Goal: Task Accomplishment & Management: Complete application form

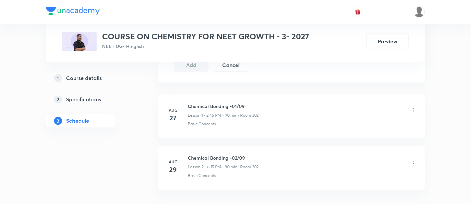
scroll to position [432, 0]
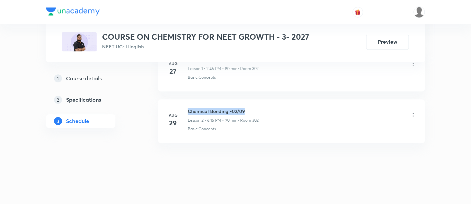
drag, startPoint x: 189, startPoint y: 110, endPoint x: 263, endPoint y: 111, distance: 74.4
click at [263, 111] on div "Chemical Bonding -02/09 Lesson 2 • 6:15 PM • 90 min • Room 302" at bounding box center [302, 116] width 229 height 16
copy h6 "Chemical Bonding -02/09"
click at [263, 111] on div "Chemical Bonding -02/09 Lesson 2 • 6:15 PM • 90 min • Room 302" at bounding box center [302, 116] width 229 height 16
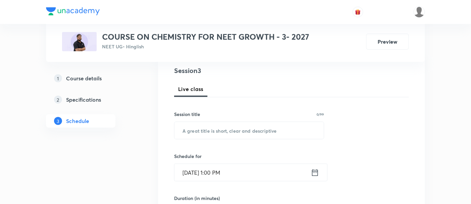
scroll to position [87, 0]
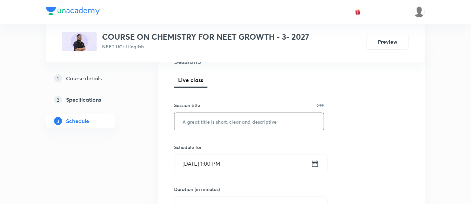
click at [237, 122] on input "text" at bounding box center [249, 121] width 149 height 17
paste input "Chemical Bonding -02/09"
click at [238, 120] on input "Chemical Bonding -02/09" at bounding box center [249, 121] width 149 height 17
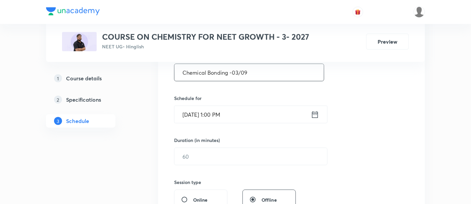
scroll to position [138, 0]
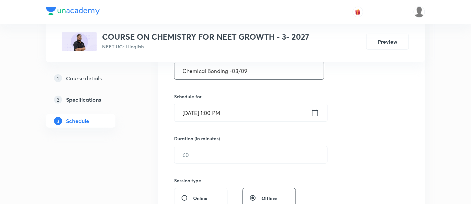
type input "Chemical Bonding -03/09"
click at [315, 112] on icon at bounding box center [315, 112] width 8 height 9
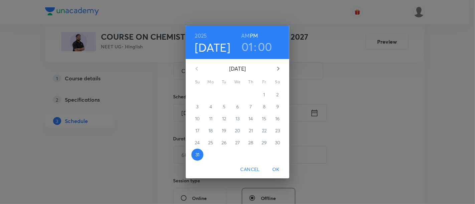
click at [277, 68] on icon "button" at bounding box center [278, 69] width 8 height 8
click at [225, 95] on span "2" at bounding box center [224, 94] width 12 height 7
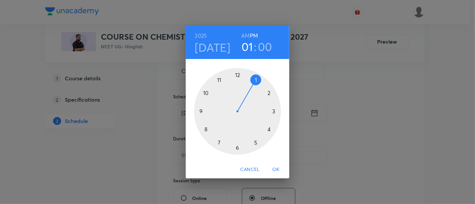
click at [268, 94] on div at bounding box center [237, 111] width 87 height 87
click at [203, 111] on div at bounding box center [237, 111] width 87 height 87
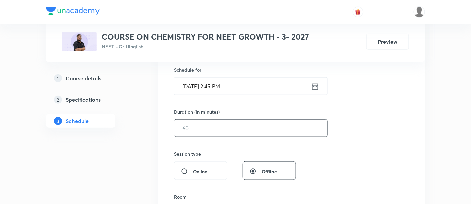
scroll to position [166, 0]
click at [253, 127] on input "text" at bounding box center [251, 127] width 153 height 17
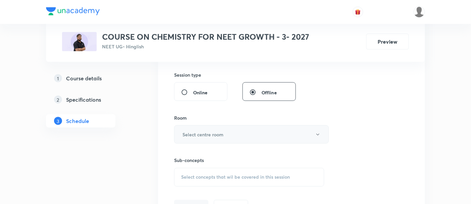
scroll to position [245, 0]
type input "90"
click at [215, 132] on h6 "Select centre room" at bounding box center [203, 133] width 41 height 7
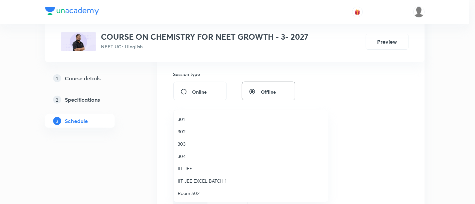
click at [183, 130] on span "302" at bounding box center [251, 131] width 146 height 7
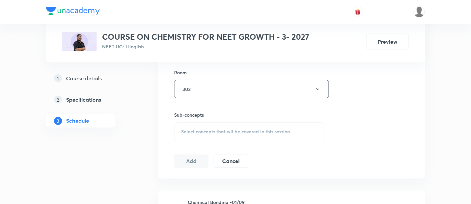
scroll to position [290, 0]
click at [238, 131] on span "Select concepts that wil be covered in this session" at bounding box center [235, 131] width 109 height 5
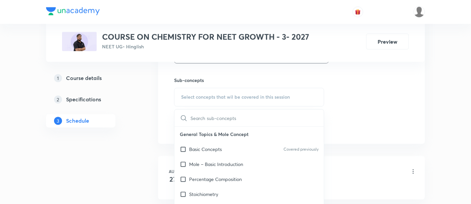
scroll to position [327, 0]
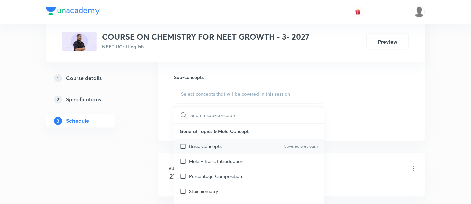
click at [208, 148] on p "Basic Concepts" at bounding box center [205, 146] width 33 height 7
checkbox input "true"
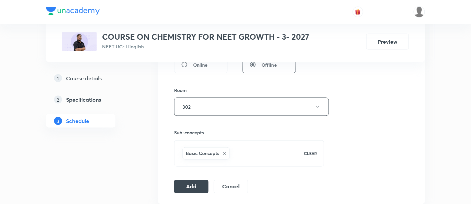
scroll to position [274, 0]
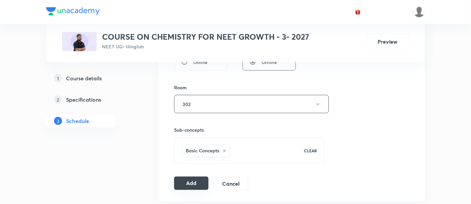
click at [190, 182] on button "Add" at bounding box center [191, 183] width 34 height 13
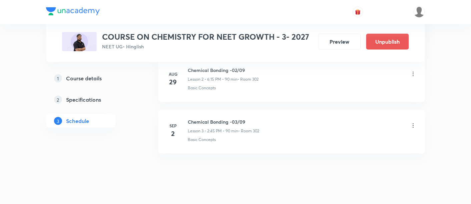
scroll to position [178, 0]
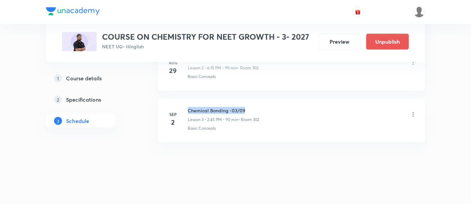
drag, startPoint x: 188, startPoint y: 109, endPoint x: 247, endPoint y: 108, distance: 59.1
click at [247, 108] on h6 "Chemical Bonding -03/09" at bounding box center [223, 110] width 71 height 7
copy h6 "Chemical Bonding -03/09"
click at [247, 108] on h6 "Chemical Bonding -03/09" at bounding box center [223, 110] width 71 height 7
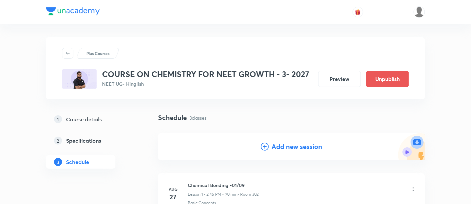
click at [296, 148] on h4 "Add new session" at bounding box center [297, 147] width 51 height 10
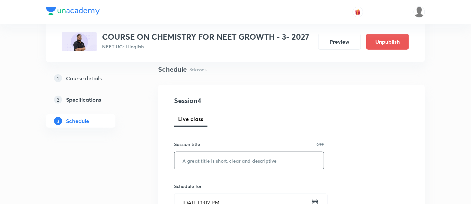
scroll to position [49, 0]
click at [252, 160] on input "text" at bounding box center [249, 159] width 149 height 17
paste input "Chemical Bonding -03/09"
click at [238, 158] on input "Chemical Bonding -03/09" at bounding box center [249, 159] width 149 height 17
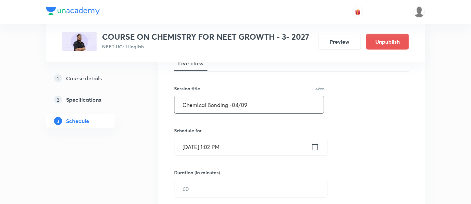
scroll to position [105, 0]
type input "Chemical Bonding -04/09"
click at [313, 144] on icon at bounding box center [315, 146] width 8 height 9
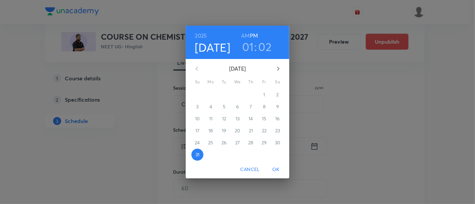
click at [277, 69] on icon "button" at bounding box center [278, 69] width 2 height 4
click at [236, 94] on p "3" at bounding box center [237, 94] width 2 height 7
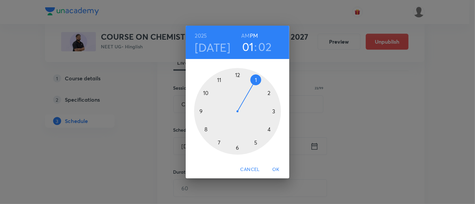
click at [268, 94] on div at bounding box center [237, 111] width 87 height 87
drag, startPoint x: 200, startPoint y: 112, endPoint x: 328, endPoint y: 124, distance: 128.1
click at [328, 124] on div "2025 Sep 3 02 : 17 AM PM 00 05 10 15 20 25 30 35 40 45 50 55 Cancel OK" at bounding box center [237, 102] width 475 height 204
click at [202, 112] on div at bounding box center [237, 111] width 87 height 87
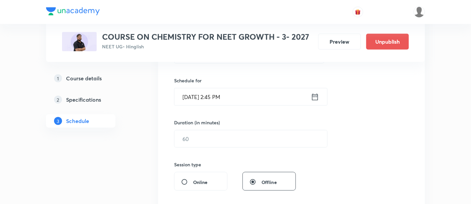
scroll to position [154, 0]
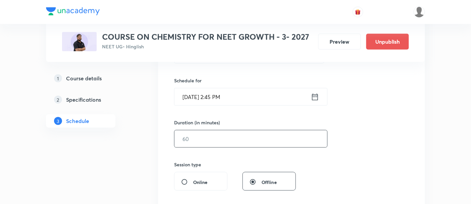
click at [250, 136] on input "text" at bounding box center [251, 138] width 153 height 17
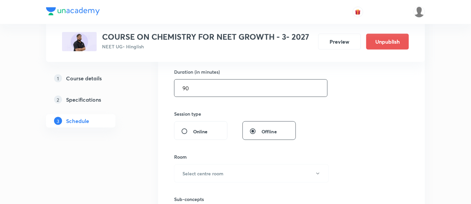
scroll to position [217, 0]
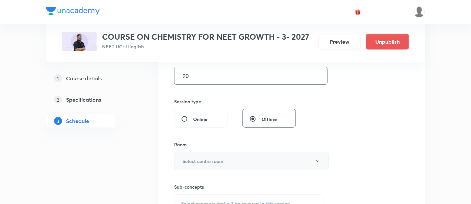
type input "90"
click at [223, 160] on h6 "Select centre room" at bounding box center [203, 161] width 41 height 7
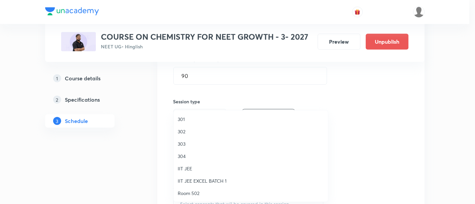
click at [187, 135] on li "302" at bounding box center [251, 131] width 154 height 12
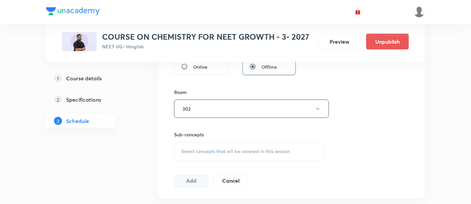
scroll to position [271, 0]
click at [218, 154] on div "Select concepts that wil be covered in this session" at bounding box center [249, 150] width 150 height 19
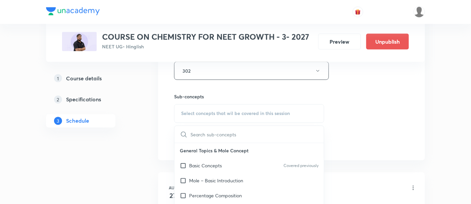
scroll to position [308, 0]
click at [213, 166] on p "Basic Concepts" at bounding box center [205, 166] width 33 height 7
checkbox input "true"
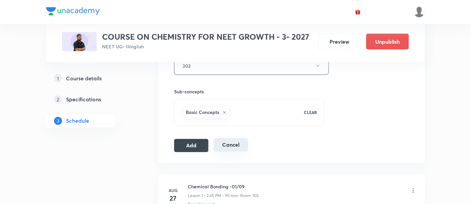
scroll to position [313, 0]
click at [198, 147] on button "Add" at bounding box center [191, 144] width 34 height 13
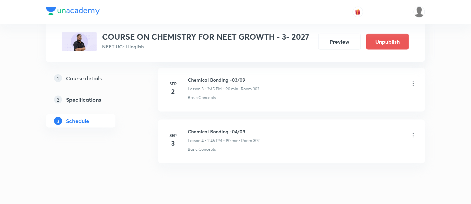
scroll to position [230, 0]
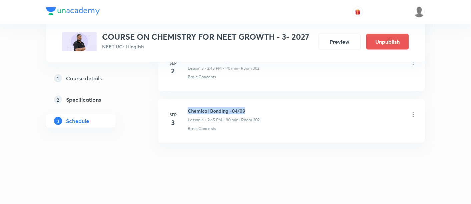
drag, startPoint x: 188, startPoint y: 109, endPoint x: 248, endPoint y: 108, distance: 60.4
click at [248, 108] on h6 "Chemical Bonding -04/09" at bounding box center [224, 110] width 72 height 7
copy h6 "Chemical Bonding -04/09"
click at [248, 108] on h6 "Chemical Bonding -04/09" at bounding box center [224, 110] width 72 height 7
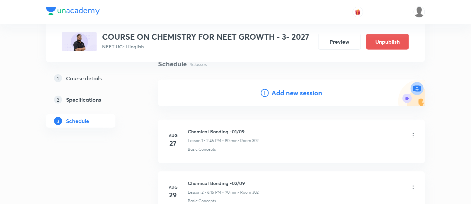
scroll to position [0, 0]
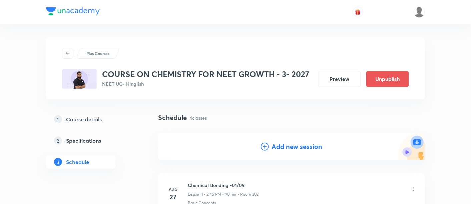
click at [292, 151] on h4 "Add new session" at bounding box center [297, 147] width 51 height 10
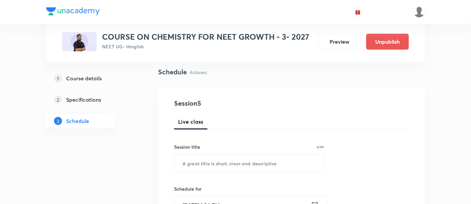
scroll to position [59, 0]
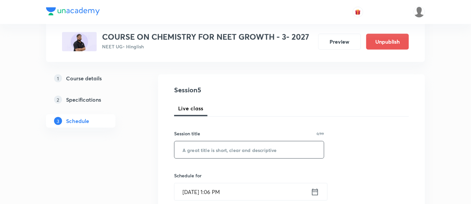
click at [239, 150] on input "text" at bounding box center [249, 149] width 149 height 17
paste input "Chemical Bonding -04/09"
click at [239, 147] on input "Chemical Bonding -04/09" at bounding box center [249, 149] width 149 height 17
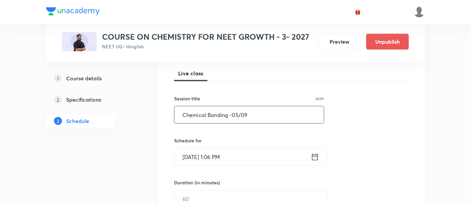
scroll to position [111, 0]
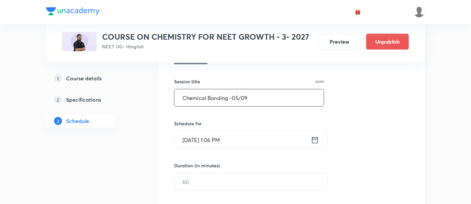
type input "Chemical Bonding -05/09"
click at [314, 138] on icon at bounding box center [315, 139] width 8 height 9
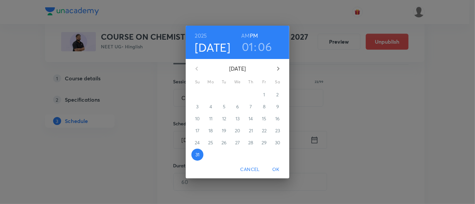
click at [277, 69] on icon "button" at bounding box center [278, 69] width 8 height 8
click at [263, 95] on p "5" at bounding box center [264, 94] width 3 height 7
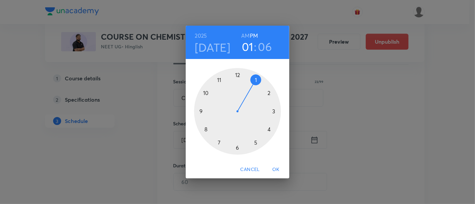
click at [270, 93] on div at bounding box center [237, 111] width 87 height 87
click at [201, 111] on div at bounding box center [237, 111] width 87 height 87
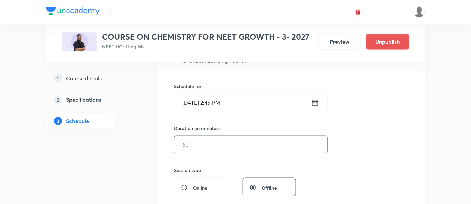
scroll to position [156, 0]
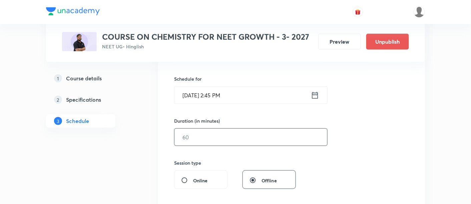
click at [265, 134] on input "text" at bounding box center [251, 137] width 153 height 17
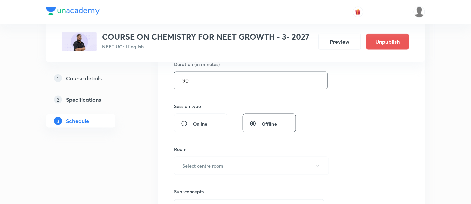
scroll to position [250, 0]
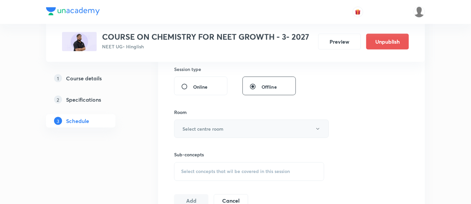
type input "90"
click at [256, 129] on button "Select centre room" at bounding box center [251, 129] width 155 height 18
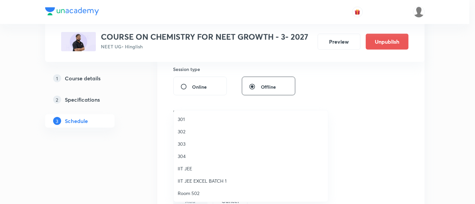
click at [192, 133] on span "302" at bounding box center [251, 131] width 146 height 7
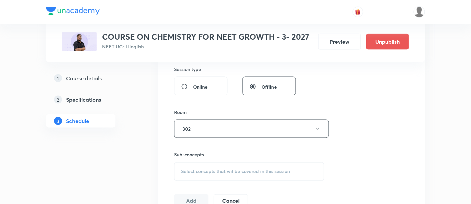
click at [237, 167] on div "Select concepts that wil be covered in this session" at bounding box center [249, 172] width 150 height 19
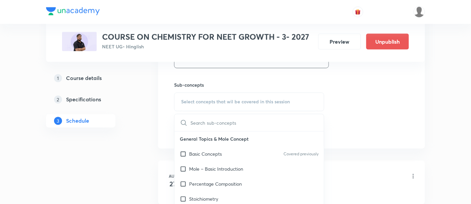
scroll to position [320, 0]
click at [229, 153] on div "Basic Concepts Covered previously" at bounding box center [249, 153] width 149 height 15
checkbox input "true"
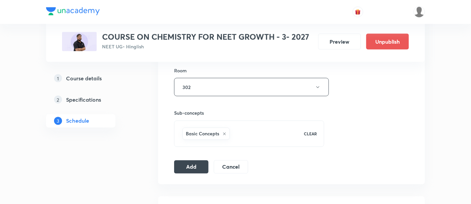
scroll to position [295, 0]
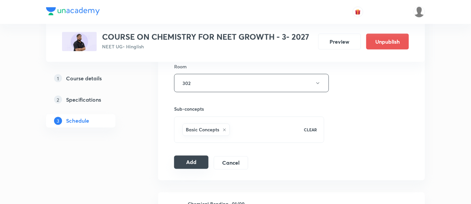
click at [190, 164] on button "Add" at bounding box center [191, 162] width 34 height 13
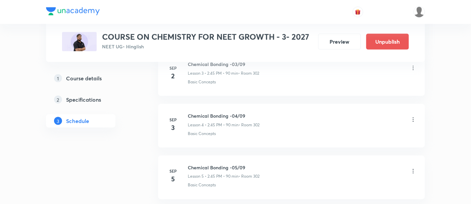
scroll to position [281, 0]
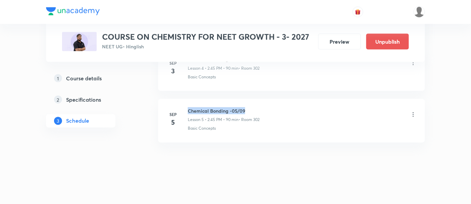
drag, startPoint x: 188, startPoint y: 107, endPoint x: 246, endPoint y: 105, distance: 58.1
click at [246, 105] on li "Sep 5 Chemical Bonding -05/09 Lesson 5 • 2:45 PM • 90 min • Room 302 Basic Conc…" at bounding box center [291, 121] width 267 height 44
copy h6 "Chemical Bonding -05/09"
click at [246, 105] on li "Sep 5 Chemical Bonding -05/09 Lesson 5 • 2:45 PM • 90 min • Room 302 Basic Conc…" at bounding box center [291, 121] width 267 height 44
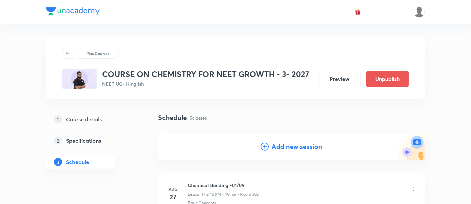
click at [290, 147] on h4 "Add new session" at bounding box center [297, 147] width 51 height 10
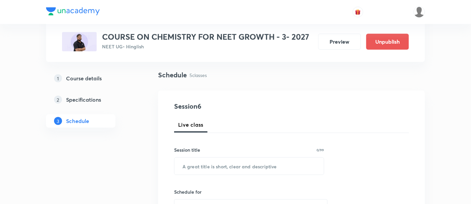
scroll to position [57, 0]
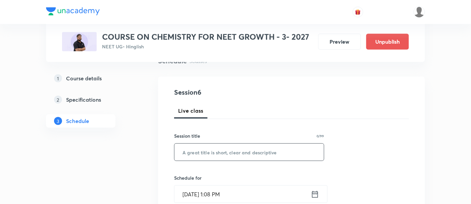
click at [254, 150] on input "text" at bounding box center [249, 152] width 149 height 17
paste input "Chemical Bonding -05/09"
click at [239, 150] on input "Chemical Bonding -05/09" at bounding box center [249, 152] width 149 height 17
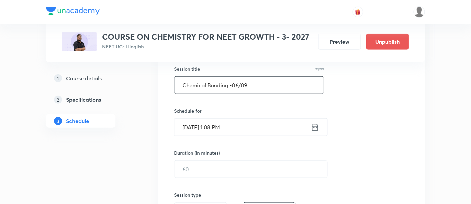
scroll to position [127, 0]
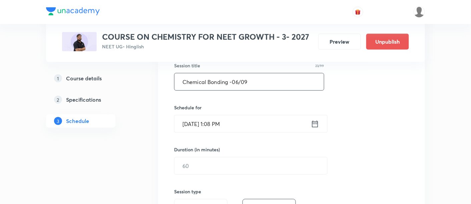
type input "Chemical Bonding -06/09"
click at [313, 123] on icon at bounding box center [315, 123] width 8 height 9
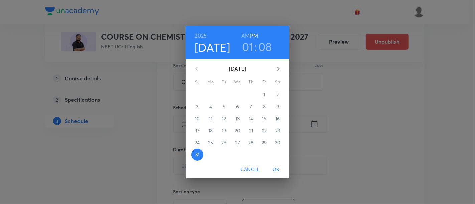
click at [278, 70] on icon "button" at bounding box center [278, 69] width 8 height 8
click at [276, 96] on p "6" at bounding box center [277, 94] width 3 height 7
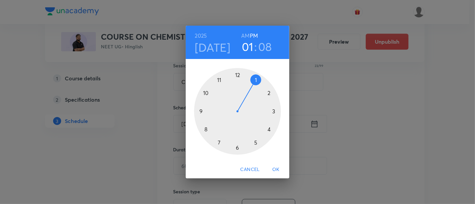
click at [268, 93] on div at bounding box center [237, 111] width 87 height 87
click at [201, 111] on div at bounding box center [237, 111] width 87 height 87
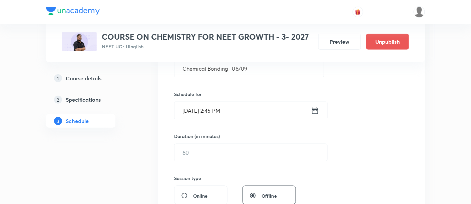
scroll to position [162, 0]
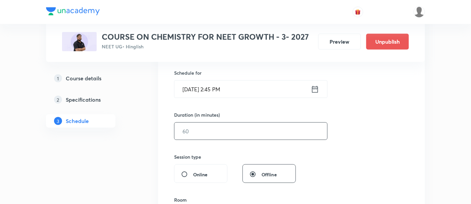
click at [234, 125] on input "text" at bounding box center [251, 131] width 153 height 17
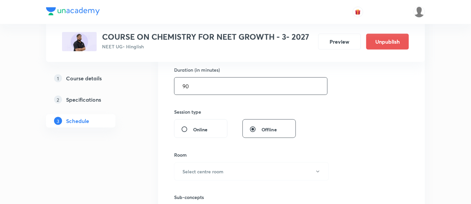
scroll to position [230, 0]
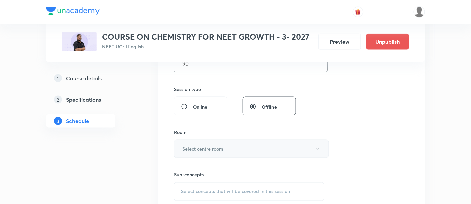
type input "90"
click at [206, 147] on h6 "Select centre room" at bounding box center [203, 148] width 41 height 7
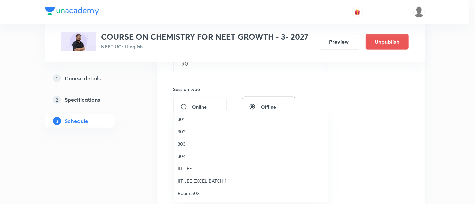
click at [184, 130] on span "302" at bounding box center [251, 131] width 146 height 7
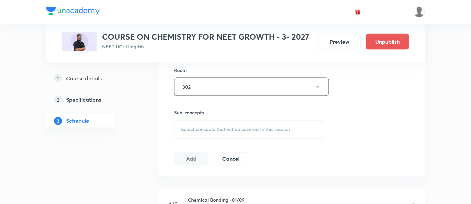
scroll to position [294, 0]
click at [261, 125] on span "Select concepts that wil be covered in this session" at bounding box center [235, 127] width 109 height 5
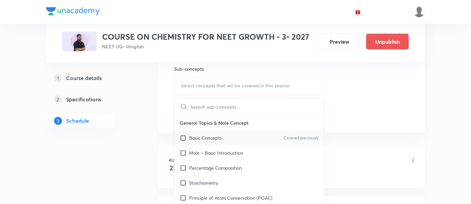
scroll to position [342, 0]
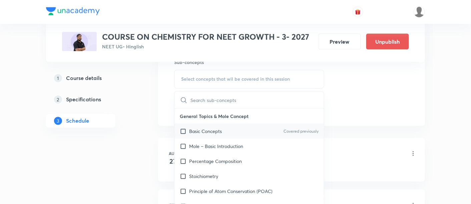
click at [217, 128] on p "Basic Concepts" at bounding box center [205, 131] width 33 height 7
checkbox input "true"
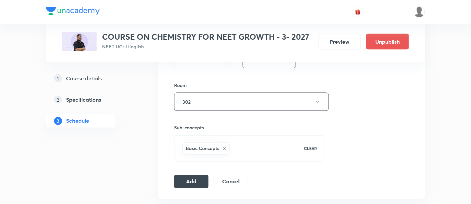
scroll to position [280, 0]
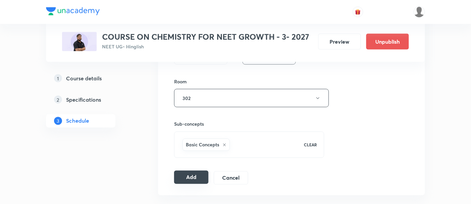
click at [194, 176] on button "Add" at bounding box center [191, 177] width 34 height 13
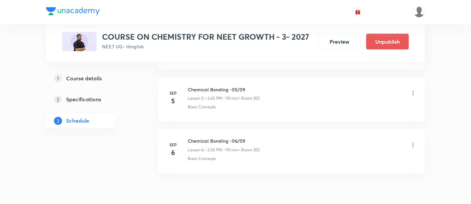
scroll to position [304, 0]
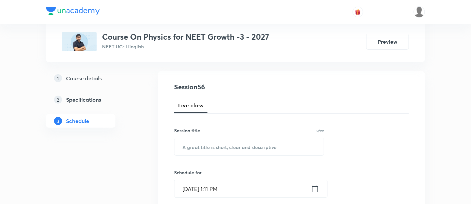
scroll to position [63, 0]
click at [226, 147] on input "text" at bounding box center [249, 146] width 149 height 17
paste input "Work, Power & Energy"
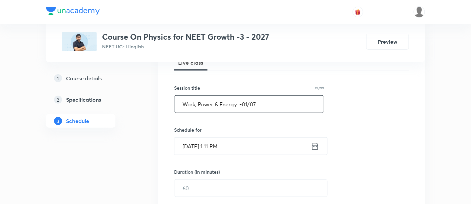
scroll to position [115, 0]
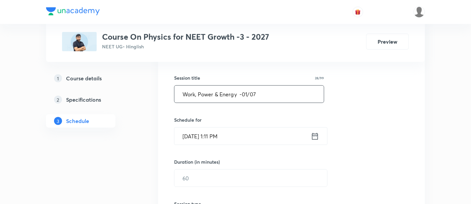
type input "Work, Power & Energy -01/07"
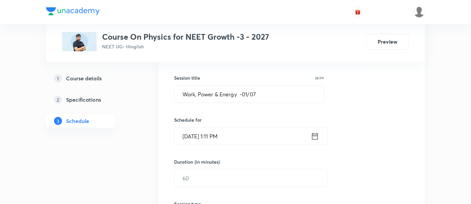
click at [316, 136] on icon at bounding box center [315, 136] width 8 height 9
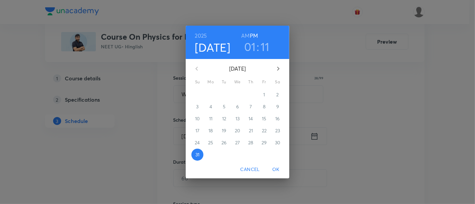
click at [278, 70] on icon "button" at bounding box center [278, 69] width 8 height 8
click at [224, 95] on p "2" at bounding box center [224, 94] width 2 height 7
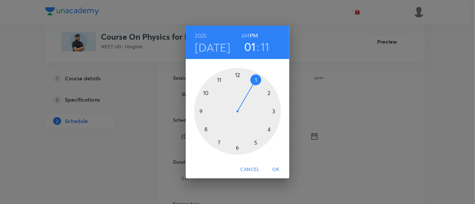
click at [224, 95] on div at bounding box center [237, 111] width 87 height 87
click at [252, 46] on h3 "11" at bounding box center [249, 47] width 9 height 14
click at [269, 92] on div at bounding box center [237, 111] width 87 height 87
click at [250, 50] on h3 "02" at bounding box center [249, 47] width 13 height 14
click at [268, 131] on div at bounding box center [237, 111] width 87 height 87
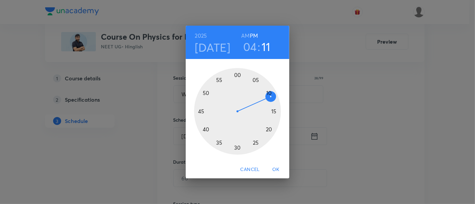
click at [238, 148] on div at bounding box center [237, 111] width 87 height 87
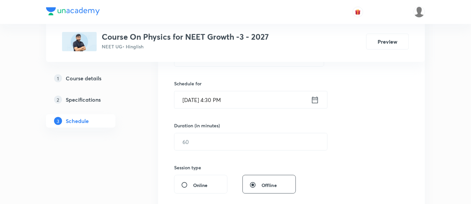
scroll to position [153, 0]
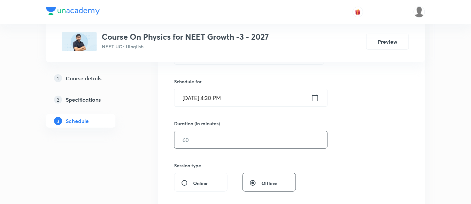
click at [249, 140] on input "text" at bounding box center [251, 139] width 153 height 17
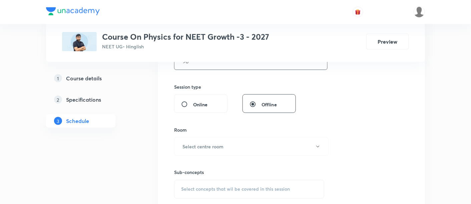
scroll to position [232, 0]
type input "90"
click at [223, 143] on h6 "Select centre room" at bounding box center [203, 146] width 41 height 7
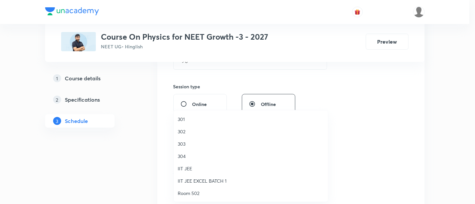
click at [188, 132] on span "302" at bounding box center [251, 131] width 146 height 7
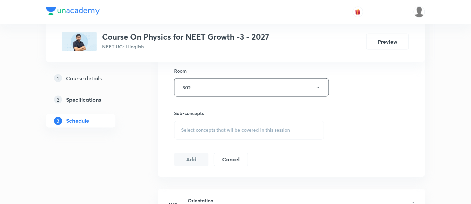
scroll to position [299, 0]
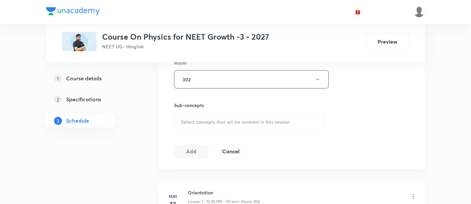
click at [251, 122] on span "Select concepts that wil be covered in this session" at bounding box center [235, 122] width 109 height 5
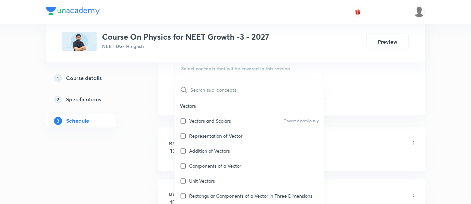
scroll to position [358, 0]
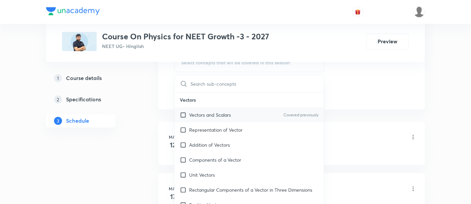
click at [229, 119] on div "Vectors and Scalars Covered previously" at bounding box center [249, 115] width 149 height 15
checkbox input "true"
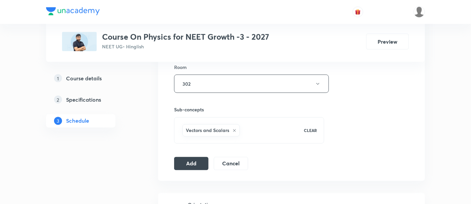
scroll to position [296, 0]
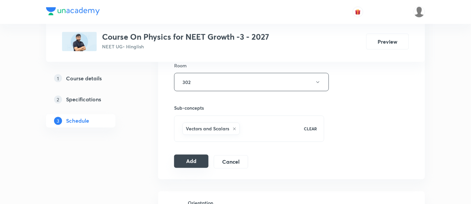
click at [195, 157] on button "Add" at bounding box center [191, 161] width 34 height 13
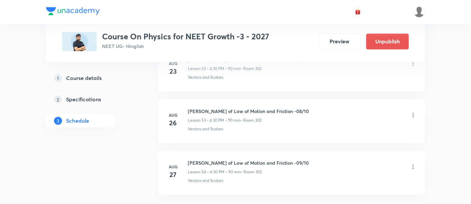
scroll to position [2910, 0]
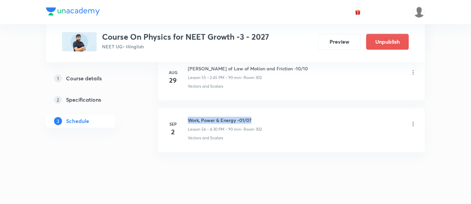
drag, startPoint x: 189, startPoint y: 109, endPoint x: 256, endPoint y: 109, distance: 67.4
click at [256, 117] on h6 "Work, Power & Energy -01/07" at bounding box center [225, 120] width 74 height 7
copy h6 "Work, Power & Energy -01/07"
click at [256, 117] on h6 "Work, Power & Energy -01/07" at bounding box center [225, 120] width 74 height 7
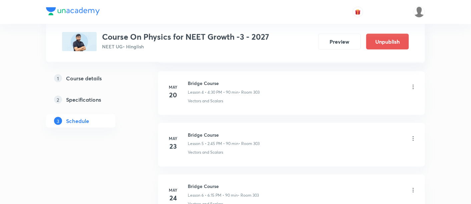
scroll to position [0, 0]
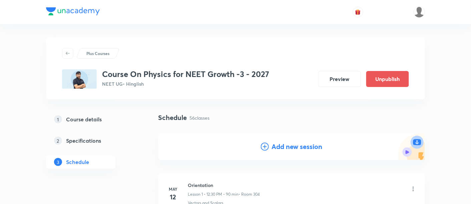
click at [289, 147] on h4 "Add new session" at bounding box center [297, 147] width 51 height 10
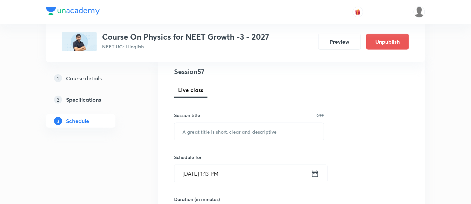
scroll to position [79, 0]
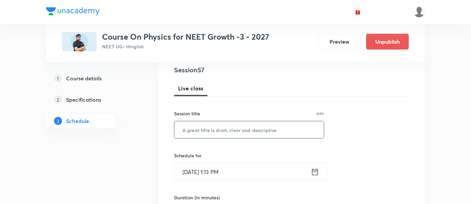
click at [246, 130] on input "text" at bounding box center [249, 129] width 149 height 17
paste input "Work, Power & Energy -01/07"
click at [247, 126] on input "Work, Power & Energy -01/07" at bounding box center [249, 129] width 149 height 17
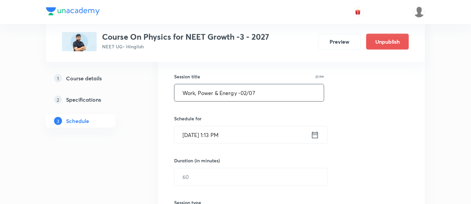
scroll to position [117, 0]
type input "Work, Power & Energy -02/07"
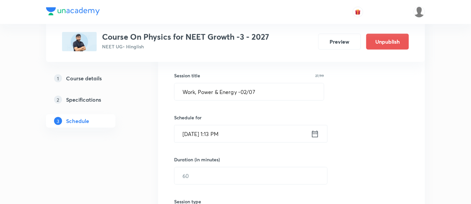
click at [315, 132] on icon at bounding box center [315, 133] width 8 height 9
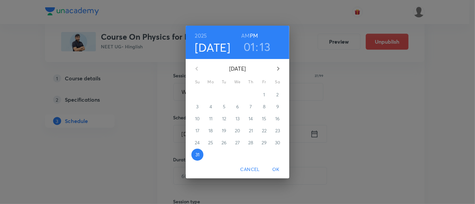
click at [277, 68] on icon "button" at bounding box center [278, 69] width 8 height 8
click at [236, 93] on p "3" at bounding box center [237, 94] width 2 height 7
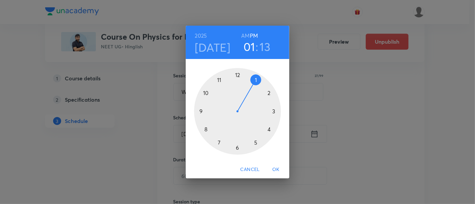
click at [268, 129] on div at bounding box center [237, 111] width 87 height 87
click at [237, 149] on div at bounding box center [237, 111] width 87 height 87
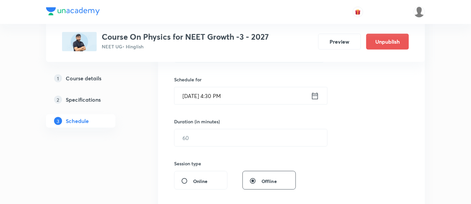
scroll to position [158, 0]
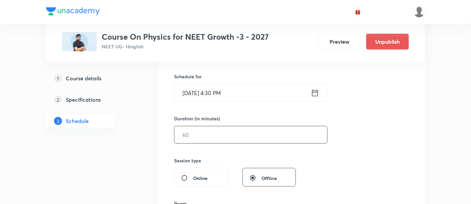
click at [265, 137] on input "text" at bounding box center [251, 134] width 153 height 17
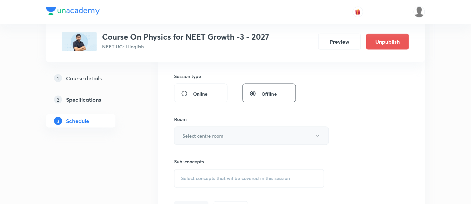
scroll to position [246, 0]
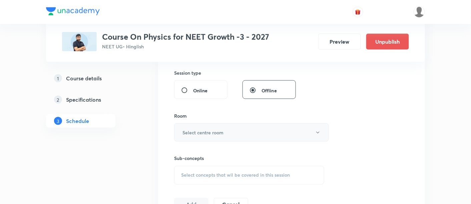
type input "90"
click at [219, 131] on h6 "Select centre room" at bounding box center [203, 132] width 41 height 7
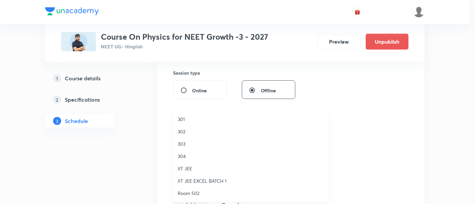
click at [186, 133] on span "302" at bounding box center [251, 131] width 146 height 7
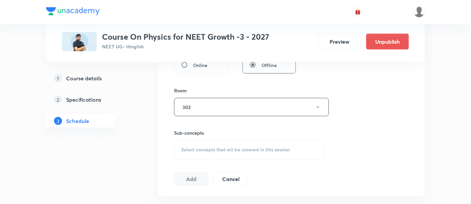
scroll to position [295, 0]
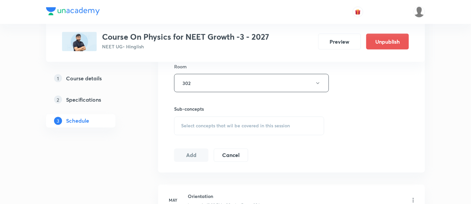
click at [256, 126] on span "Select concepts that wil be covered in this session" at bounding box center [235, 125] width 109 height 5
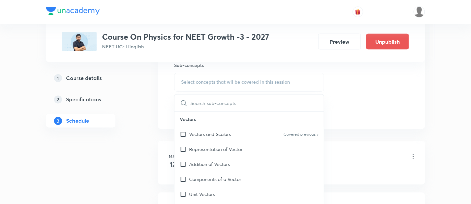
scroll to position [341, 0]
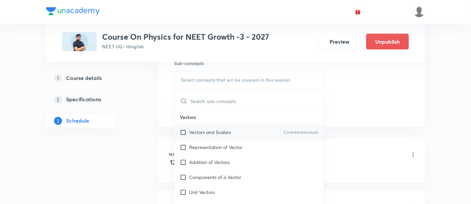
click at [208, 129] on p "Vectors and Scalars" at bounding box center [210, 132] width 42 height 7
checkbox input "true"
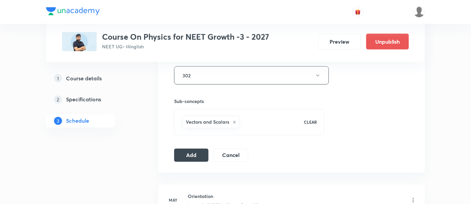
scroll to position [308, 0]
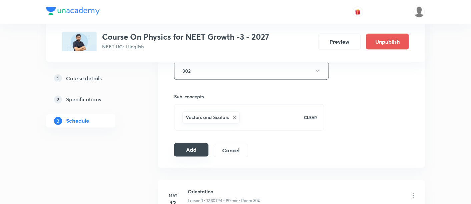
click at [194, 150] on button "Add" at bounding box center [191, 149] width 34 height 13
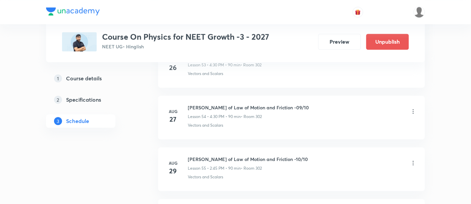
scroll to position [2910, 0]
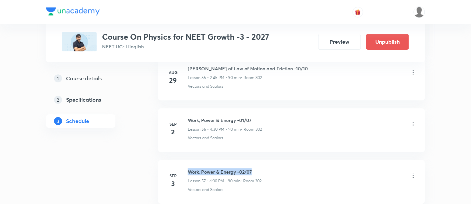
drag, startPoint x: 189, startPoint y: 161, endPoint x: 261, endPoint y: 159, distance: 72.4
click at [261, 169] on h6 "Work, Power & Energy -02/07" at bounding box center [225, 172] width 74 height 7
copy h6 "Work, Power & Energy -02/07"
click at [291, 160] on li "Sep 3 Work, Power & Energy -02/07 Lesson 57 • 4:30 PM • 90 min • Room 302 Vecto…" at bounding box center [291, 182] width 267 height 44
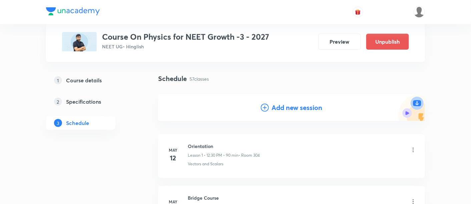
scroll to position [0, 0]
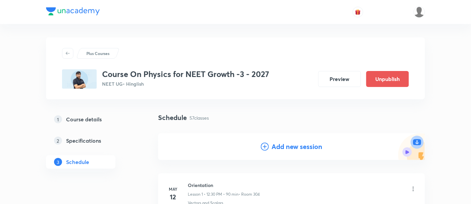
click at [293, 148] on h4 "Add new session" at bounding box center [297, 147] width 51 height 10
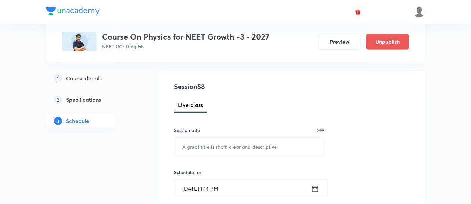
scroll to position [82, 0]
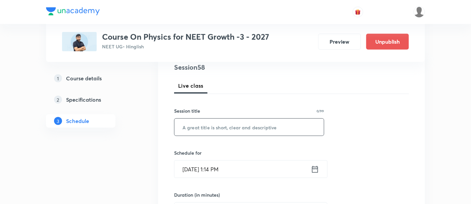
click at [261, 127] on input "text" at bounding box center [249, 127] width 149 height 17
paste input "Work, Power & Energy -02/07"
click at [248, 124] on input "Work, Power & Energy -02/07" at bounding box center [249, 127] width 149 height 17
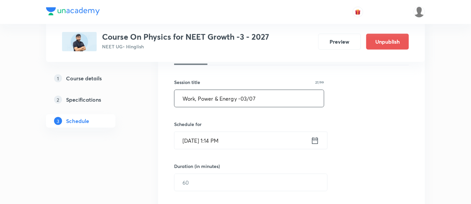
scroll to position [112, 0]
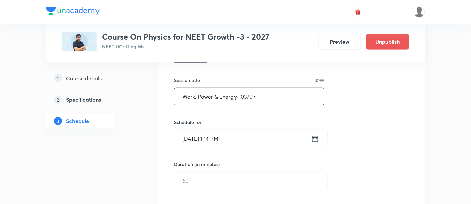
type input "Work, Power & Energy -03/07"
click at [320, 137] on div "Aug 31, 2025, 1:14 PM ​" at bounding box center [251, 139] width 154 height 18
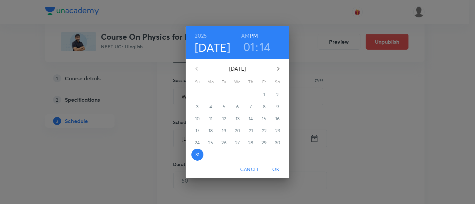
click at [278, 68] on icon "button" at bounding box center [278, 69] width 8 height 8
click at [265, 94] on span "5" at bounding box center [264, 94] width 12 height 7
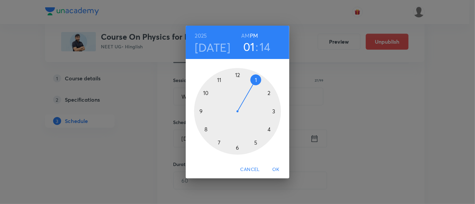
click at [268, 130] on div at bounding box center [237, 111] width 87 height 87
click at [237, 147] on div at bounding box center [237, 111] width 87 height 87
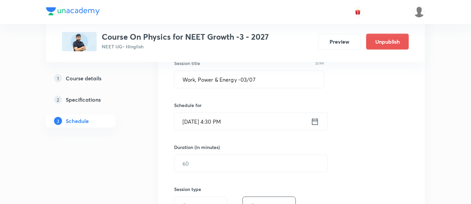
scroll to position [167, 0]
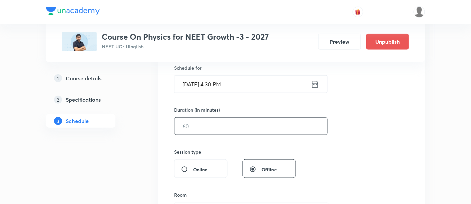
click at [264, 128] on input "text" at bounding box center [251, 126] width 153 height 17
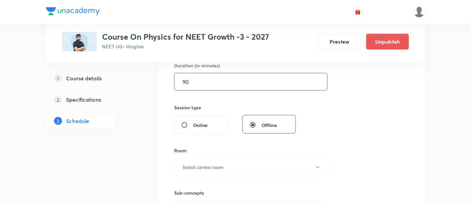
scroll to position [236, 0]
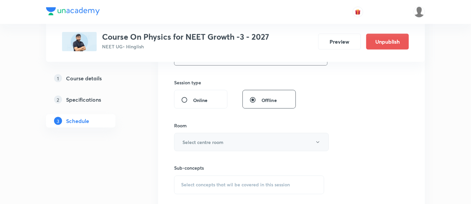
type input "90"
click at [232, 137] on button "Select centre room" at bounding box center [251, 142] width 155 height 18
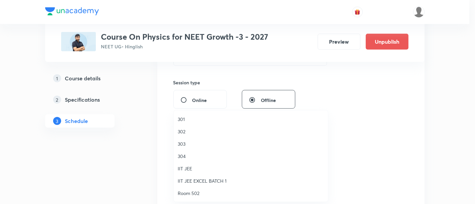
click at [190, 133] on span "302" at bounding box center [251, 131] width 146 height 7
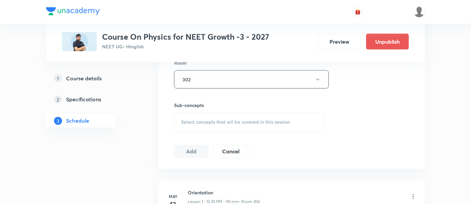
scroll to position [299, 0]
click at [232, 122] on span "Select concepts that wil be covered in this session" at bounding box center [235, 121] width 109 height 5
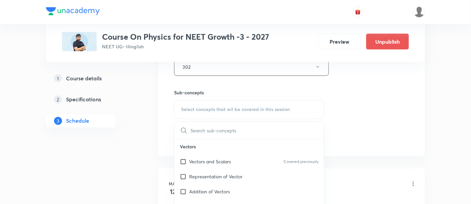
scroll to position [313, 0]
click at [209, 158] on p "Vectors and Scalars" at bounding box center [210, 161] width 42 height 7
checkbox input "true"
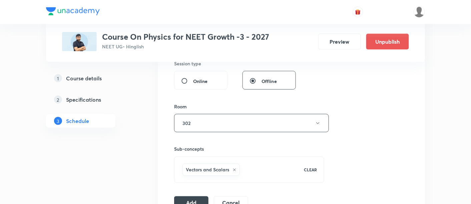
scroll to position [273, 0]
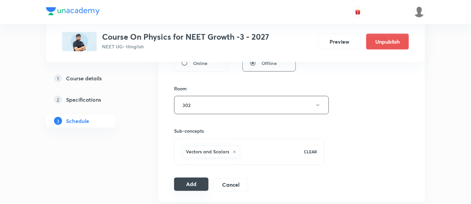
click at [194, 181] on button "Add" at bounding box center [191, 184] width 34 height 13
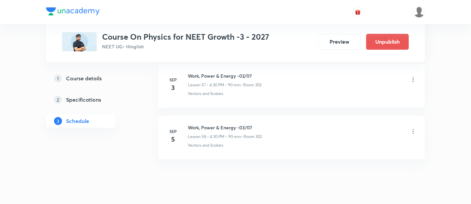
scroll to position [3013, 0]
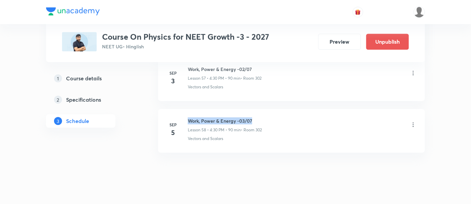
drag, startPoint x: 189, startPoint y: 109, endPoint x: 258, endPoint y: 109, distance: 69.7
click at [258, 117] on h6 "Work, Power & Energy -03/07" at bounding box center [225, 120] width 74 height 7
copy h6 "Work, Power & Energy -03/07"
click at [258, 117] on h6 "Work, Power & Energy -03/07" at bounding box center [225, 120] width 74 height 7
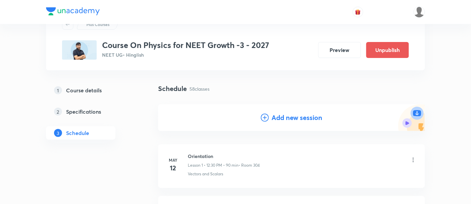
scroll to position [29, 0]
click at [293, 118] on h4 "Add new session" at bounding box center [297, 117] width 51 height 10
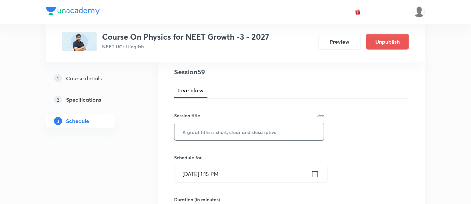
scroll to position [79, 0]
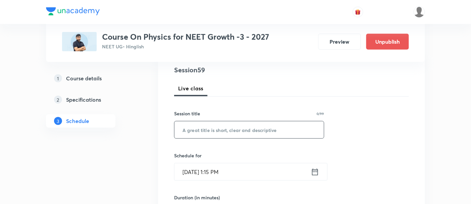
click at [241, 132] on input "text" at bounding box center [249, 129] width 149 height 17
paste input "Work, Power & Energy -03/07"
click at [246, 128] on input "Work, Power & Energy -03/07" at bounding box center [249, 129] width 149 height 17
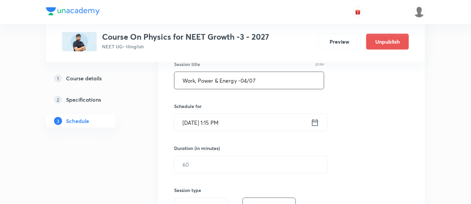
scroll to position [151, 0]
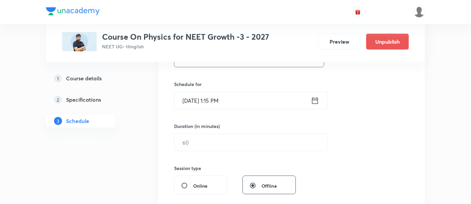
type input "Work, Power & Energy -04/07"
click at [316, 100] on icon at bounding box center [315, 100] width 8 height 9
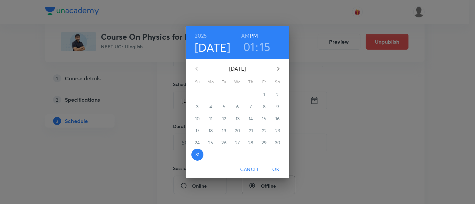
click at [279, 67] on icon "button" at bounding box center [278, 69] width 8 height 8
click at [277, 94] on p "6" at bounding box center [277, 94] width 3 height 7
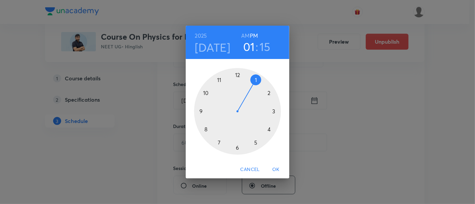
click at [268, 129] on div at bounding box center [237, 111] width 87 height 87
click at [237, 149] on div at bounding box center [237, 111] width 87 height 87
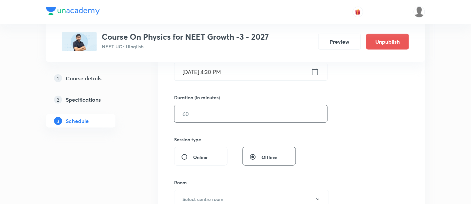
scroll to position [180, 0]
click at [257, 111] on input "text" at bounding box center [251, 112] width 153 height 17
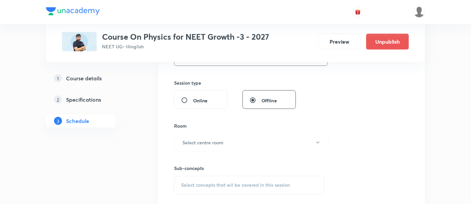
scroll to position [238, 0]
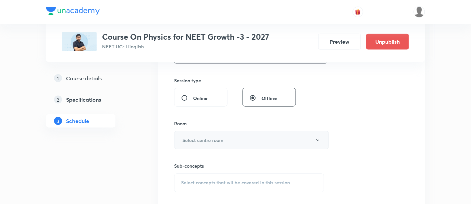
type input "90"
click at [241, 139] on button "Select centre room" at bounding box center [251, 140] width 155 height 18
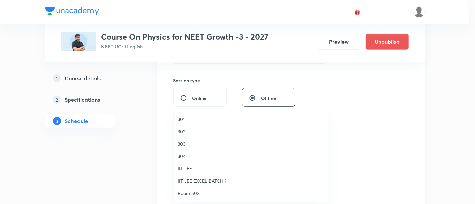
click at [185, 131] on span "302" at bounding box center [251, 131] width 146 height 7
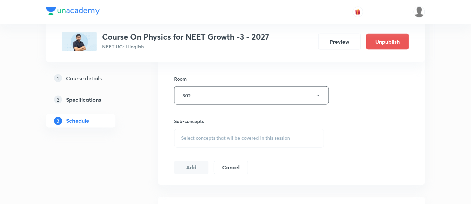
scroll to position [287, 0]
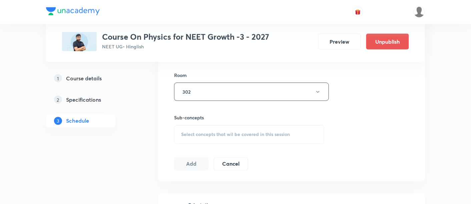
click at [252, 136] on span "Select concepts that wil be covered in this session" at bounding box center [235, 134] width 109 height 5
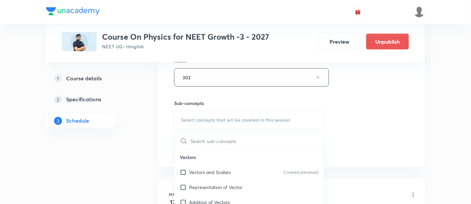
scroll to position [301, 0]
click at [215, 170] on p "Vectors and Scalars" at bounding box center [210, 172] width 42 height 7
checkbox input "true"
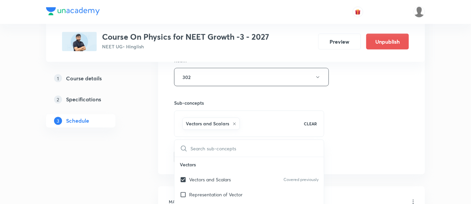
click at [365, 113] on div "Session 59 Live class Session title 27/99 Work, Power & Energy -04/07 ​ Schedul…" at bounding box center [291, 3] width 235 height 321
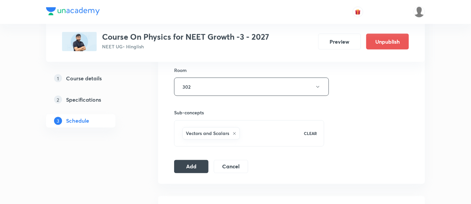
scroll to position [311, 0]
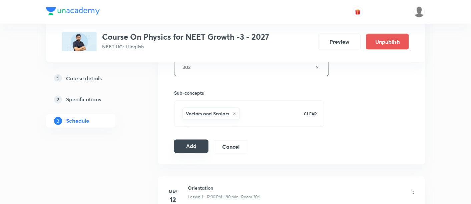
click at [185, 146] on button "Add" at bounding box center [191, 146] width 34 height 13
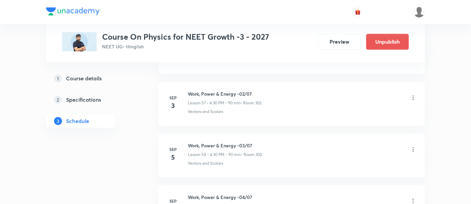
scroll to position [3064, 0]
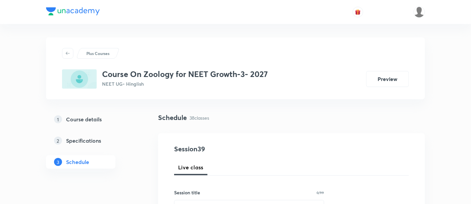
click at [131, 160] on div "1 Course details 2 Specifications 3 Schedule" at bounding box center [91, 145] width 91 height 64
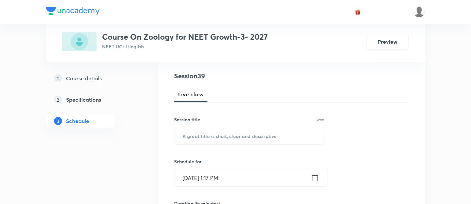
scroll to position [87, 0]
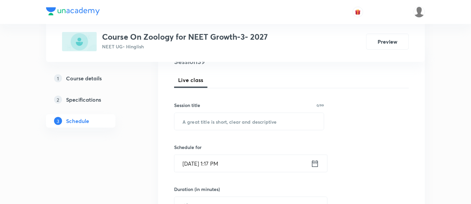
drag, startPoint x: 0, startPoint y: 0, endPoint x: 112, endPoint y: 149, distance: 186.4
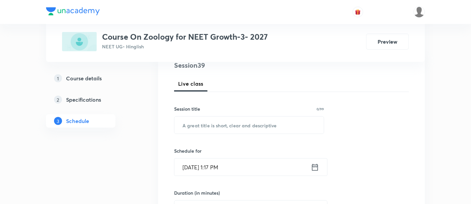
scroll to position [85, 0]
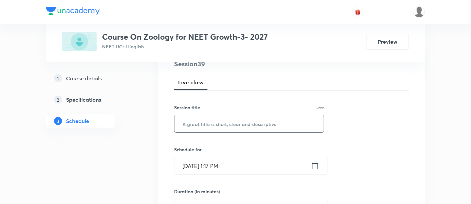
click at [235, 125] on input "text" at bounding box center [249, 123] width 149 height 17
paste input "Biomolecules & Enzymes"
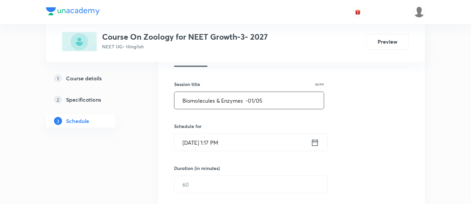
scroll to position [111, 0]
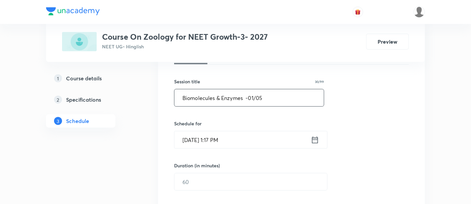
type input "Biomolecules & Enzymes -01/05"
click at [311, 136] on icon at bounding box center [315, 139] width 8 height 9
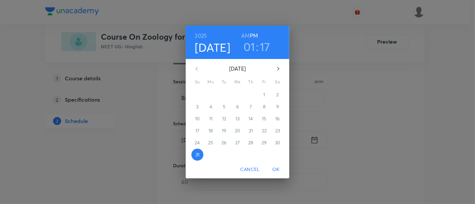
click at [278, 68] on icon "button" at bounding box center [278, 69] width 2 height 4
click at [225, 95] on p "2" at bounding box center [224, 94] width 2 height 7
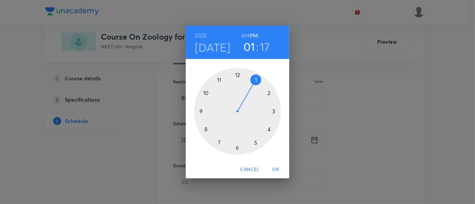
click at [236, 147] on div at bounding box center [237, 111] width 87 height 87
click at [274, 111] on div at bounding box center [237, 111] width 87 height 87
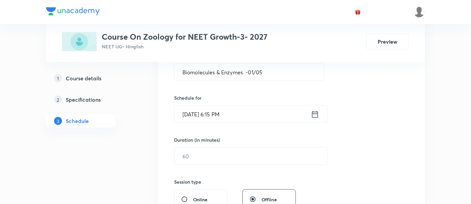
scroll to position [142, 0]
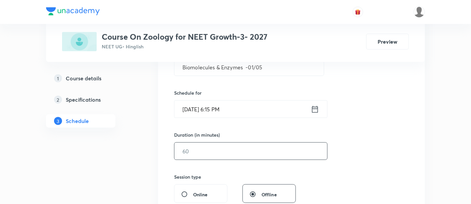
click at [249, 148] on input "text" at bounding box center [251, 151] width 153 height 17
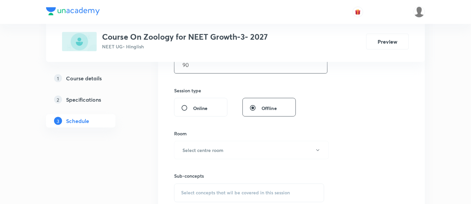
scroll to position [229, 0]
type input "90"
click at [239, 149] on button "Select centre room" at bounding box center [251, 150] width 155 height 18
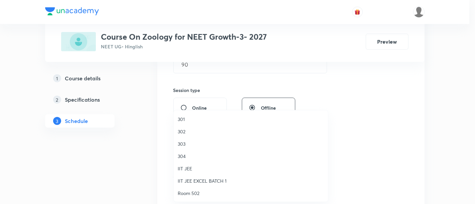
click at [189, 131] on span "302" at bounding box center [251, 131] width 146 height 7
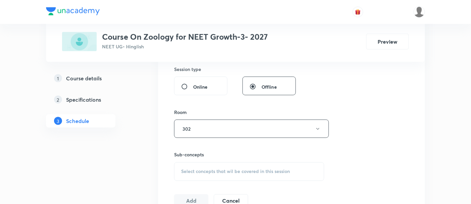
scroll to position [290, 0]
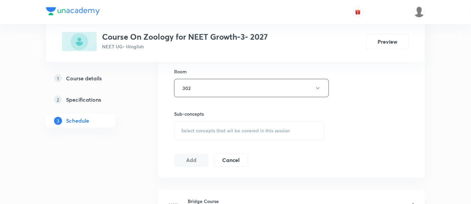
click at [267, 128] on span "Select concepts that wil be covered in this session" at bounding box center [235, 130] width 109 height 5
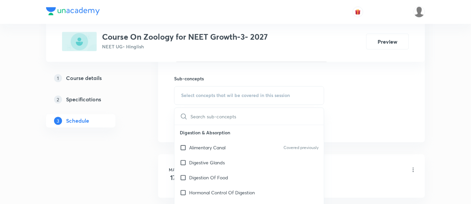
scroll to position [329, 0]
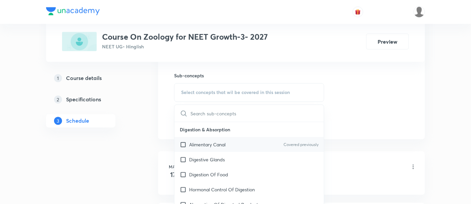
click at [221, 145] on p "Alimentary Canal" at bounding box center [207, 144] width 36 height 7
checkbox input "true"
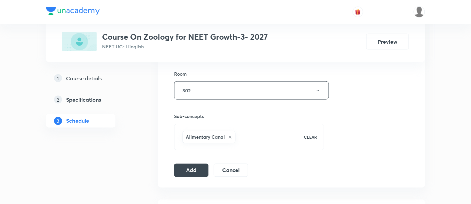
scroll to position [292, 0]
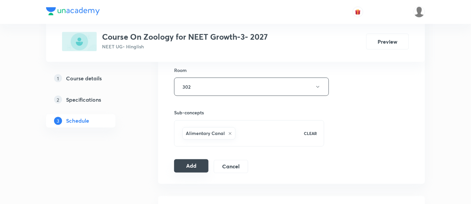
click at [203, 164] on button "Add" at bounding box center [191, 166] width 34 height 13
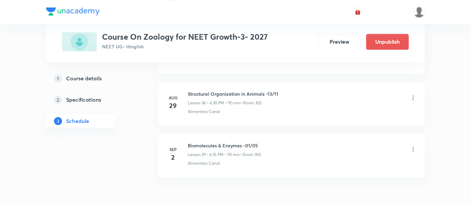
scroll to position [2034, 0]
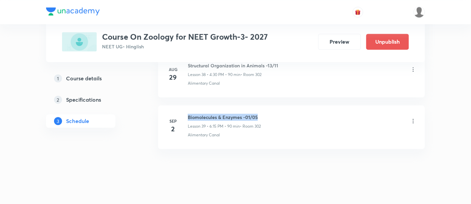
drag, startPoint x: 189, startPoint y: 109, endPoint x: 265, endPoint y: 107, distance: 76.5
click at [265, 114] on div "Biomolecules & Enzymes -01/05 Lesson 39 • 6:15 PM • 90 min • Room 302" at bounding box center [302, 122] width 229 height 16
copy h6 "Biomolecules & Enzymes -01/05"
click at [265, 114] on div "Biomolecules & Enzymes -01/05 Lesson 39 • 6:15 PM • 90 min • Room 302" at bounding box center [302, 122] width 229 height 16
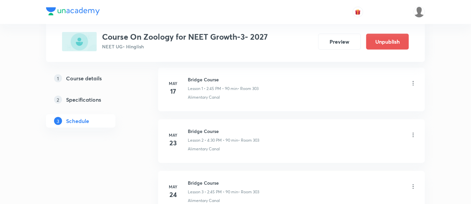
scroll to position [0, 0]
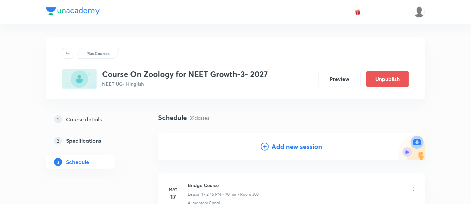
click at [295, 145] on h4 "Add new session" at bounding box center [297, 147] width 51 height 10
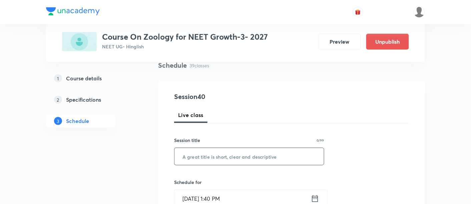
scroll to position [78, 0]
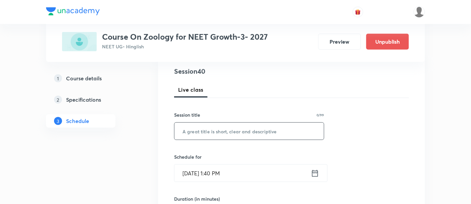
click at [253, 130] on input "text" at bounding box center [249, 131] width 149 height 17
paste input "Biomolecules & Enzymes -01/05"
click at [252, 130] on input "Biomolecules & Enzymes -01/05" at bounding box center [249, 131] width 149 height 17
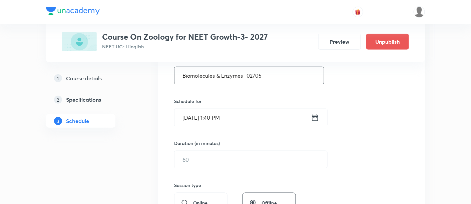
scroll to position [137, 0]
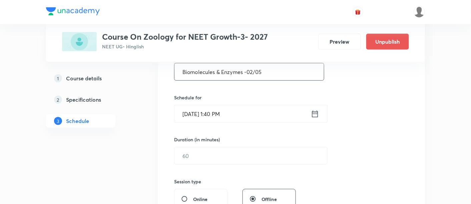
type input "Biomolecules & Enzymes -02/05"
click at [316, 113] on icon at bounding box center [315, 113] width 8 height 9
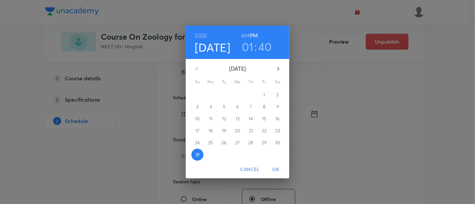
click at [277, 67] on icon "button" at bounding box center [278, 69] width 2 height 4
click at [237, 96] on p "3" at bounding box center [237, 94] width 2 height 7
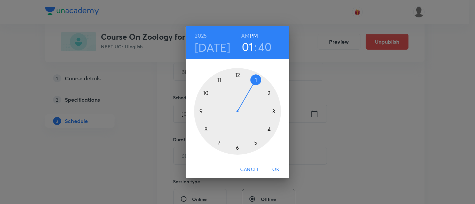
click at [237, 148] on div at bounding box center [237, 111] width 87 height 87
click at [274, 112] on div at bounding box center [237, 111] width 87 height 87
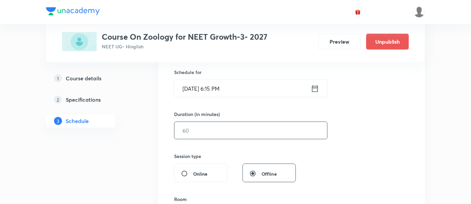
scroll to position [163, 0]
click at [267, 128] on input "text" at bounding box center [251, 130] width 153 height 17
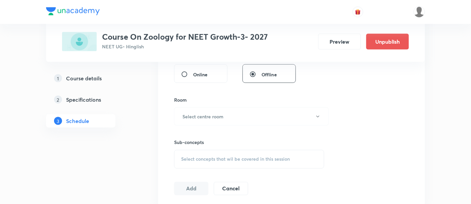
scroll to position [263, 0]
type input "90"
click at [221, 115] on h6 "Select centre room" at bounding box center [203, 115] width 41 height 7
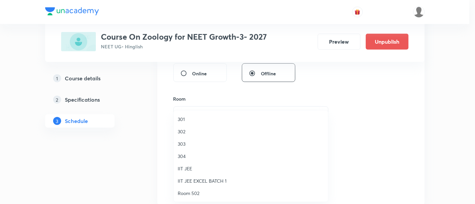
click at [184, 132] on span "302" at bounding box center [251, 131] width 146 height 7
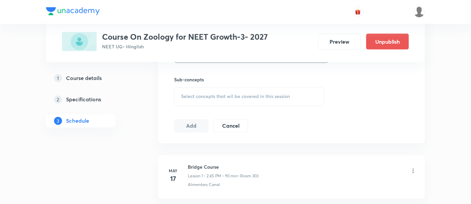
scroll to position [325, 0]
click at [252, 99] on div "Select concepts that wil be covered in this session" at bounding box center [249, 96] width 150 height 19
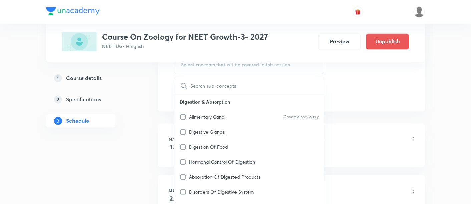
scroll to position [357, 0]
click at [225, 113] on p "Alimentary Canal" at bounding box center [207, 116] width 36 height 7
checkbox input "true"
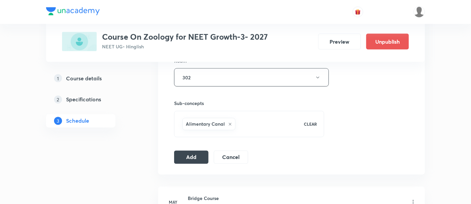
scroll to position [301, 0]
click at [182, 154] on button "Add" at bounding box center [191, 156] width 34 height 13
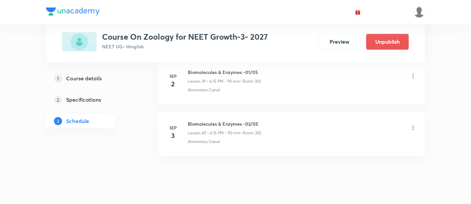
scroll to position [2085, 0]
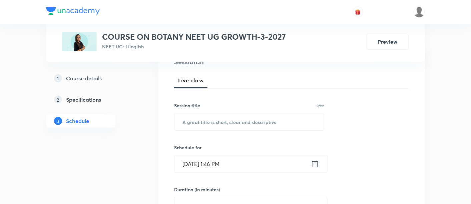
scroll to position [89, 0]
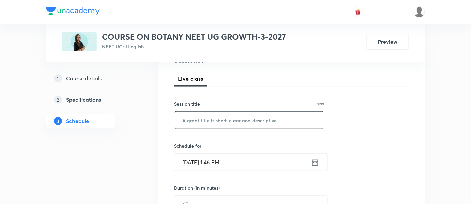
click at [230, 120] on input "text" at bounding box center [249, 120] width 149 height 17
paste input "Biological Classification"
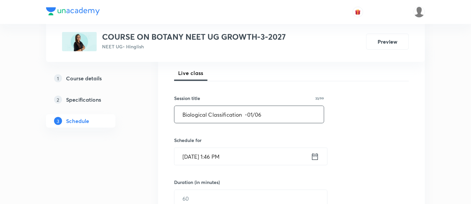
scroll to position [100, 0]
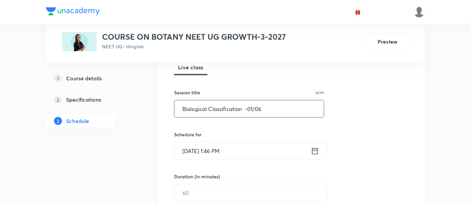
type input "Biological Classification -01/06"
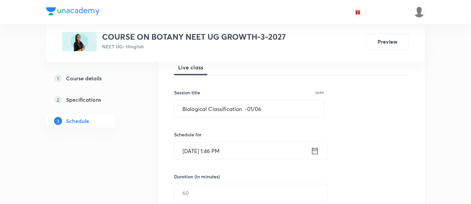
click at [318, 152] on icon at bounding box center [315, 150] width 6 height 7
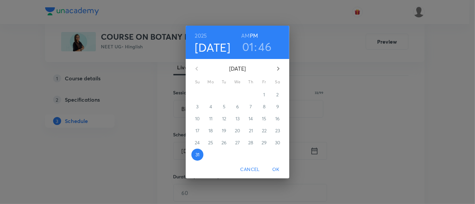
click at [279, 68] on icon "button" at bounding box center [278, 69] width 8 height 8
click at [263, 95] on p "5" at bounding box center [264, 94] width 3 height 7
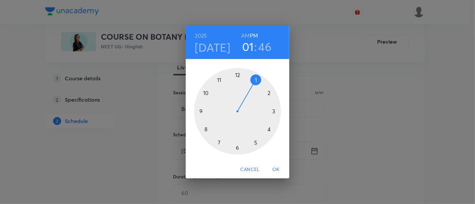
click at [236, 149] on div at bounding box center [237, 111] width 87 height 87
click at [274, 112] on div at bounding box center [237, 111] width 87 height 87
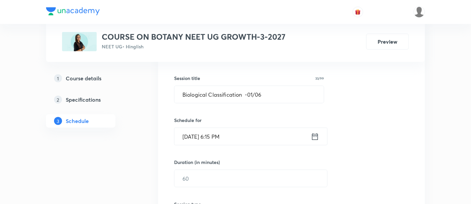
scroll to position [152, 0]
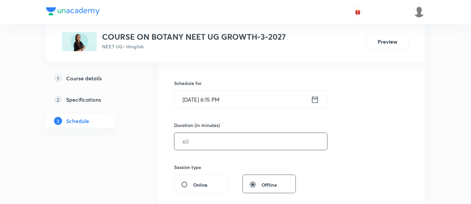
click at [251, 143] on input "text" at bounding box center [251, 141] width 153 height 17
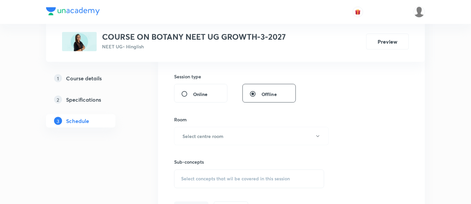
scroll to position [244, 0]
type input "90"
click at [250, 134] on button "Select centre room" at bounding box center [251, 134] width 155 height 18
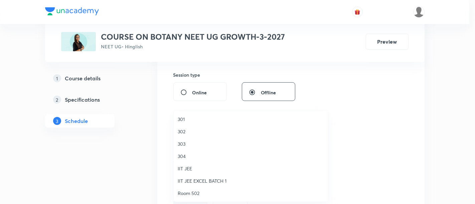
click at [186, 133] on span "302" at bounding box center [251, 131] width 146 height 7
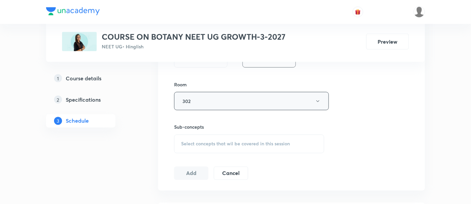
scroll to position [279, 0]
click at [262, 141] on span "Select concepts that wil be covered in this session" at bounding box center [235, 142] width 109 height 5
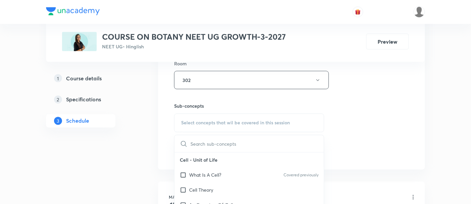
scroll to position [335, 0]
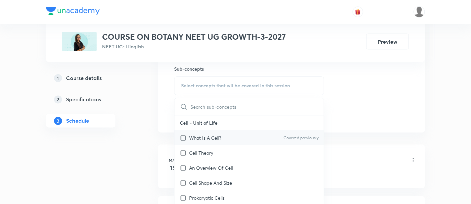
click at [220, 137] on p "What Is A Cell?" at bounding box center [205, 138] width 32 height 7
checkbox input "true"
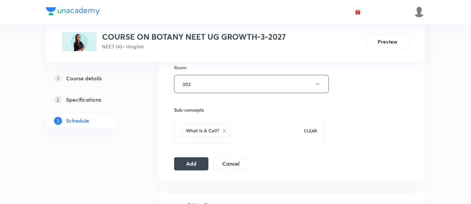
scroll to position [296, 0]
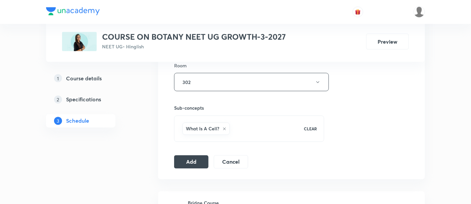
drag, startPoint x: 197, startPoint y: 163, endPoint x: 379, endPoint y: 109, distance: 190.2
click at [379, 109] on div "Session 31 Live class Session title 33/99 Biological Classification -01/06 ​ Sc…" at bounding box center [291, 8] width 235 height 321
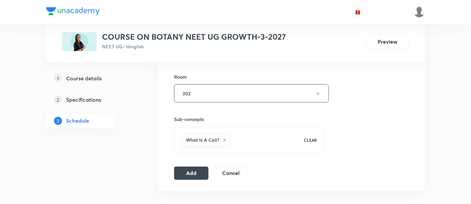
scroll to position [290, 0]
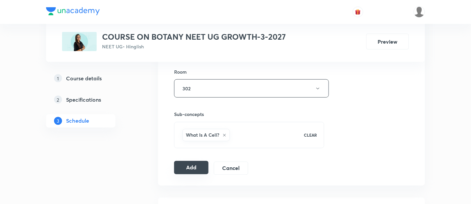
click at [195, 167] on button "Add" at bounding box center [191, 167] width 34 height 13
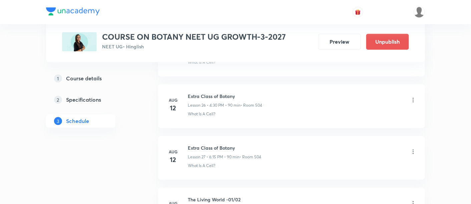
scroll to position [1621, 0]
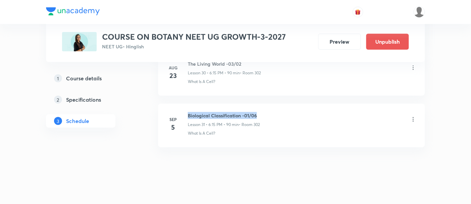
drag, startPoint x: 189, startPoint y: 109, endPoint x: 259, endPoint y: 108, distance: 70.8
click at [259, 112] on h6 "Biological Classification -01/06" at bounding box center [224, 115] width 72 height 7
copy h6 "Biological Classification -01/06"
click at [260, 112] on h6 "Biological Classification -01/06" at bounding box center [224, 115] width 72 height 7
drag, startPoint x: 188, startPoint y: 108, endPoint x: 264, endPoint y: 107, distance: 76.8
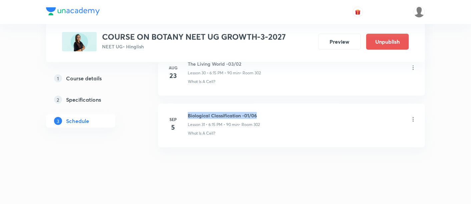
click at [264, 112] on div "Biological Classification -01/06 Lesson 31 • 6:15 PM • 90 min • Room 302" at bounding box center [302, 120] width 229 height 16
copy h6 "Biological Classification -01/06"
click at [264, 112] on div "Biological Classification -01/06 Lesson 31 • 6:15 PM • 90 min • Room 302" at bounding box center [302, 120] width 229 height 16
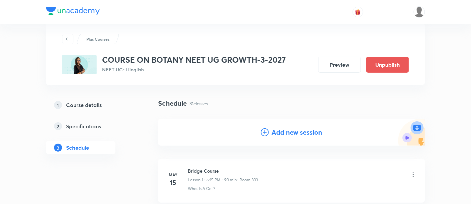
scroll to position [15, 0]
click at [289, 134] on h4 "Add new session" at bounding box center [297, 132] width 51 height 10
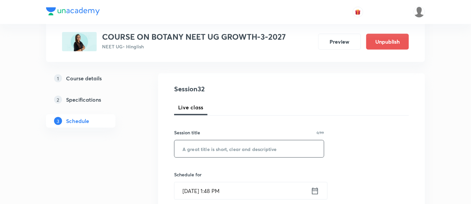
scroll to position [62, 0]
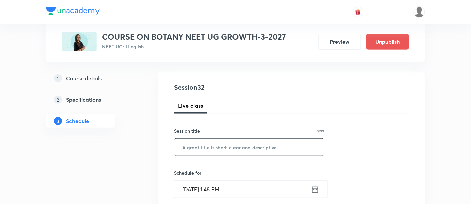
click at [249, 149] on input "text" at bounding box center [249, 147] width 149 height 17
paste input "Biological Classification -01/06"
click at [251, 146] on input "Biological Classification -01/06" at bounding box center [249, 147] width 149 height 17
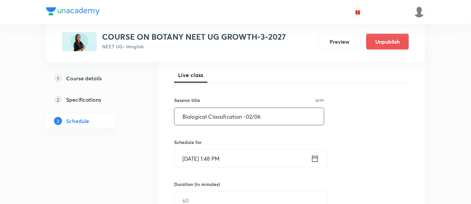
scroll to position [97, 0]
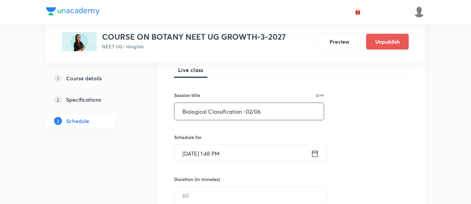
type input "Biological Classification -02/06"
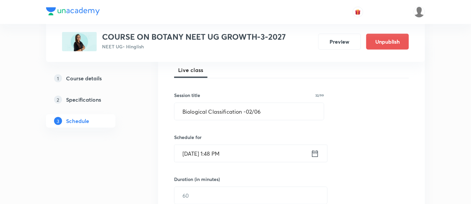
click at [316, 151] on icon at bounding box center [315, 153] width 8 height 9
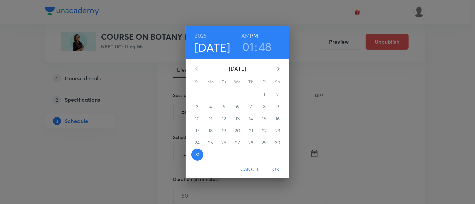
click at [278, 68] on icon "button" at bounding box center [278, 69] width 2 height 4
click at [278, 96] on p "6" at bounding box center [277, 94] width 3 height 7
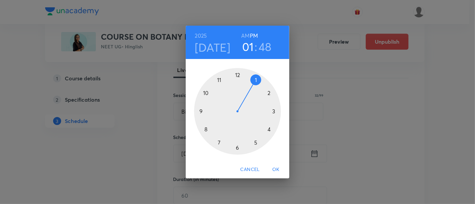
click at [236, 148] on div at bounding box center [237, 111] width 87 height 87
click at [274, 112] on div at bounding box center [237, 111] width 87 height 87
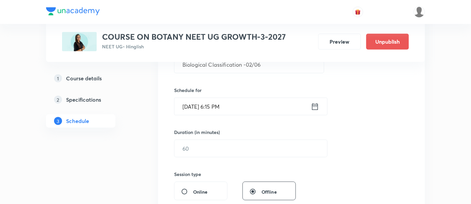
scroll to position [155, 0]
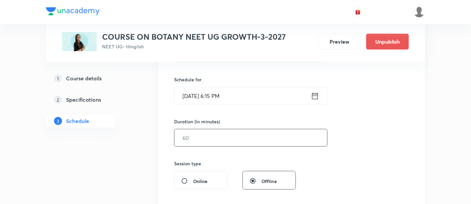
click at [271, 139] on input "text" at bounding box center [251, 137] width 153 height 17
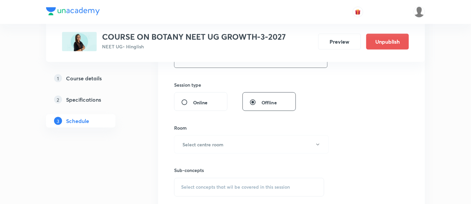
scroll to position [237, 0]
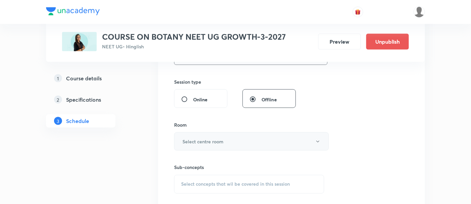
type input "90"
click at [250, 141] on button "Select centre room" at bounding box center [251, 141] width 155 height 18
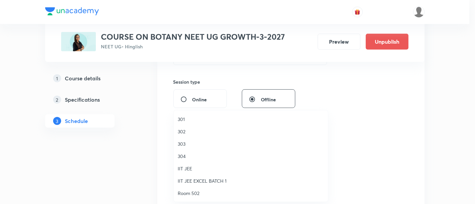
click at [189, 131] on span "302" at bounding box center [251, 131] width 146 height 7
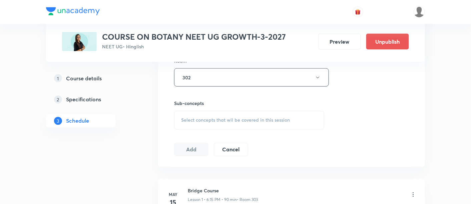
scroll to position [303, 0]
click at [261, 120] on div "Select concepts that wil be covered in this session" at bounding box center [249, 118] width 150 height 19
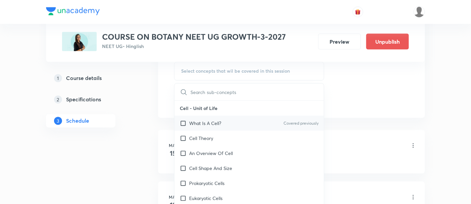
scroll to position [354, 0]
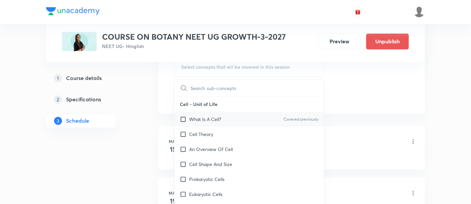
click at [218, 116] on p "What Is A Cell?" at bounding box center [205, 119] width 32 height 7
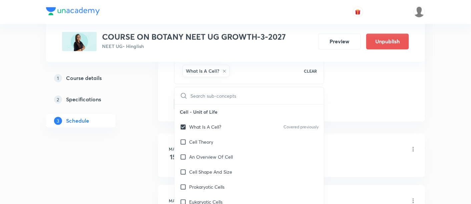
checkbox input "true"
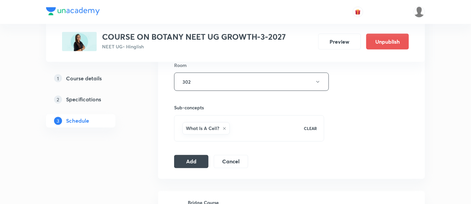
scroll to position [297, 0]
click at [194, 161] on button "Add" at bounding box center [191, 160] width 34 height 13
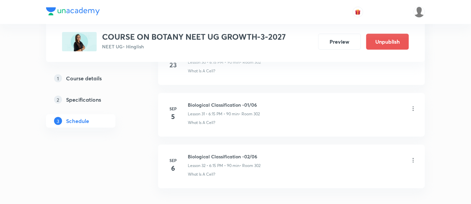
scroll to position [1673, 0]
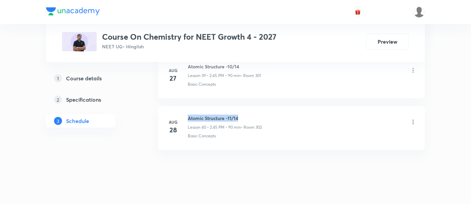
drag, startPoint x: 188, startPoint y: 110, endPoint x: 258, endPoint y: 112, distance: 70.1
click at [258, 115] on h6 "Atomic Structure -11/14" at bounding box center [225, 118] width 74 height 7
copy h6 "Atomic Structure -11/14"
click at [258, 115] on h6 "Atomic Structure -11/14" at bounding box center [225, 118] width 74 height 7
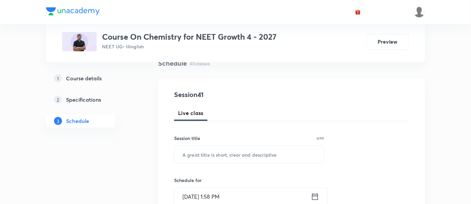
scroll to position [58, 0]
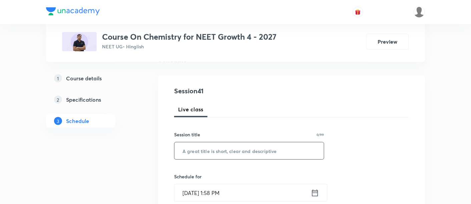
click at [231, 152] on input "text" at bounding box center [249, 150] width 149 height 17
paste input "Atomic Structure -11/14"
click at [233, 149] on input "Atomic Structure -11/14" at bounding box center [249, 150] width 149 height 17
click at [232, 149] on input "Atomic Structure -11/14" at bounding box center [249, 150] width 149 height 17
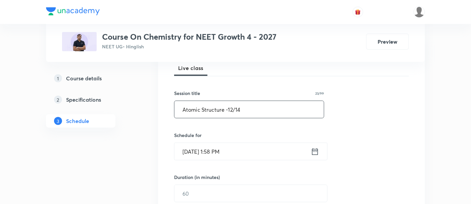
scroll to position [100, 0]
type input "Atomic Structure -12/14"
click at [314, 150] on icon at bounding box center [315, 150] width 8 height 9
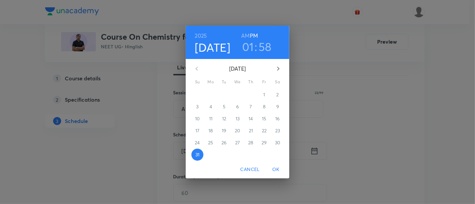
click at [276, 69] on icon "button" at bounding box center [278, 69] width 8 height 8
click at [212, 94] on span "1" at bounding box center [211, 94] width 12 height 7
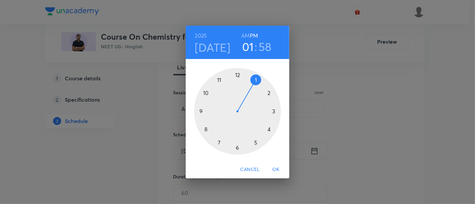
click at [268, 94] on div at bounding box center [237, 111] width 87 height 87
click at [202, 113] on div at bounding box center [237, 111] width 87 height 87
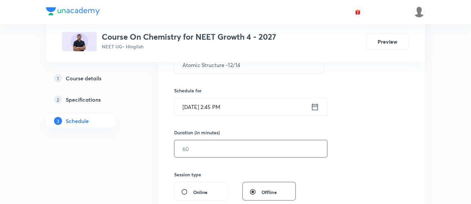
scroll to position [147, 0]
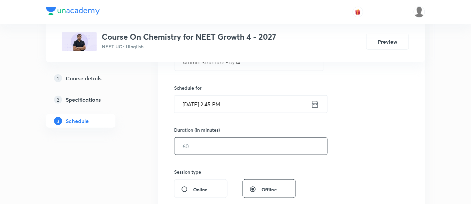
click at [282, 147] on input "text" at bounding box center [251, 146] width 153 height 17
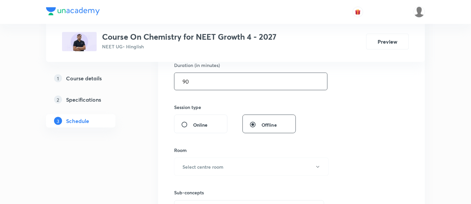
scroll to position [227, 0]
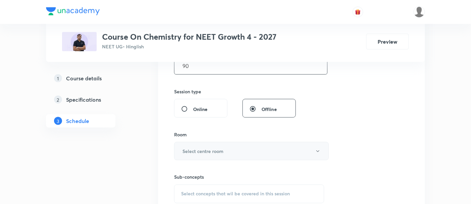
type input "90"
click at [202, 150] on h6 "Select centre room" at bounding box center [203, 151] width 41 height 7
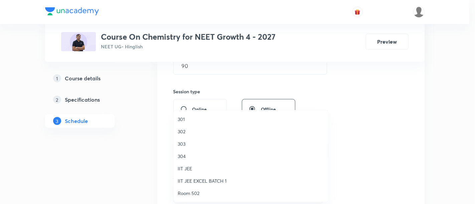
click at [183, 132] on span "302" at bounding box center [251, 131] width 146 height 7
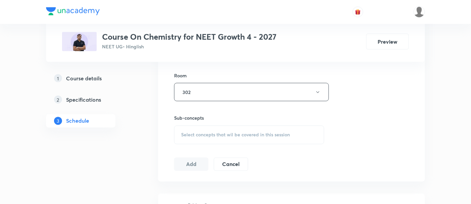
scroll to position [288, 0]
click at [245, 135] on span "Select concepts that wil be covered in this session" at bounding box center [235, 133] width 109 height 5
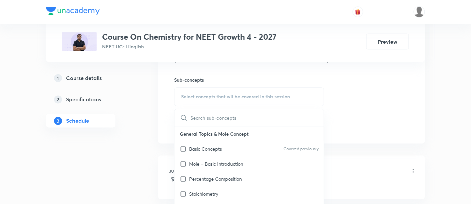
scroll to position [329, 0]
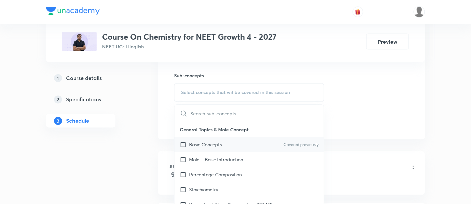
click at [219, 141] on p "Basic Concepts" at bounding box center [205, 144] width 33 height 7
checkbox input "true"
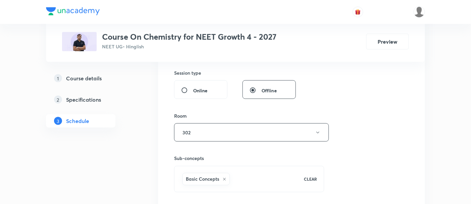
scroll to position [277, 0]
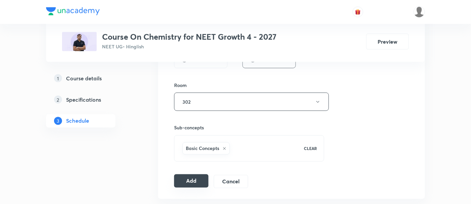
click at [191, 178] on button "Add" at bounding box center [191, 181] width 34 height 13
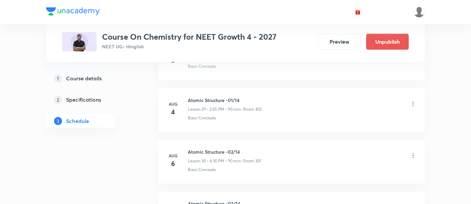
scroll to position [2137, 0]
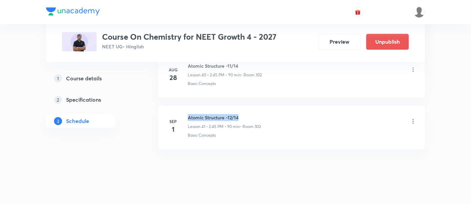
drag, startPoint x: 188, startPoint y: 109, endPoint x: 259, endPoint y: 106, distance: 71.8
click at [259, 114] on h6 "Atomic Structure -12/14" at bounding box center [224, 117] width 73 height 7
copy h6 "Atomic Structure -12/14"
click at [259, 114] on h6 "Atomic Structure -12/14" at bounding box center [224, 117] width 73 height 7
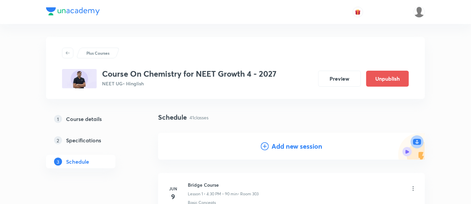
scroll to position [0, 0]
click at [291, 152] on div "Add new session" at bounding box center [291, 146] width 267 height 27
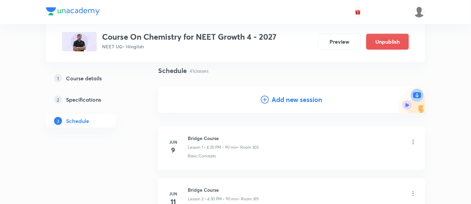
scroll to position [49, 0]
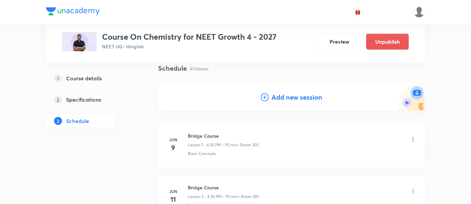
click at [294, 98] on h4 "Add new session" at bounding box center [297, 97] width 51 height 10
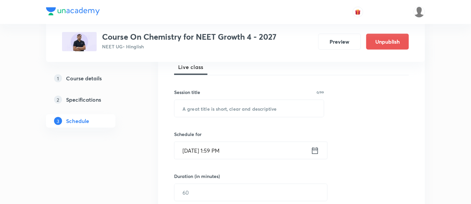
scroll to position [95, 0]
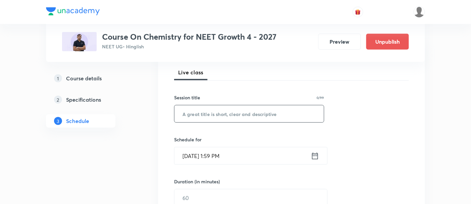
click at [228, 116] on input "text" at bounding box center [249, 113] width 149 height 17
paste input "Atomic Structure -12/14"
click at [232, 112] on input "Atomic Structure -12/14" at bounding box center [249, 113] width 149 height 17
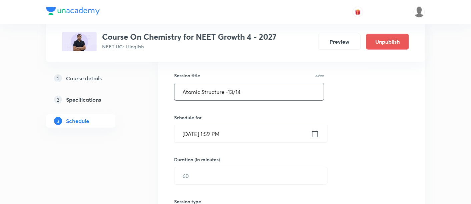
scroll to position [122, 0]
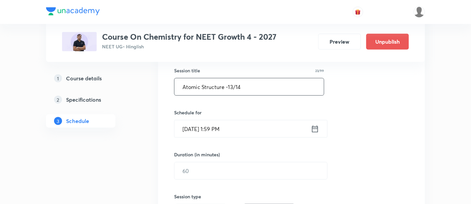
type input "Atomic Structure -13/14"
click at [314, 127] on icon at bounding box center [315, 128] width 6 height 7
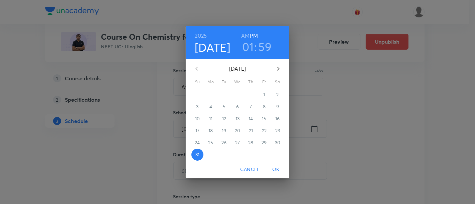
click at [277, 71] on icon "button" at bounding box center [278, 69] width 8 height 8
click at [238, 95] on p "3" at bounding box center [237, 94] width 2 height 7
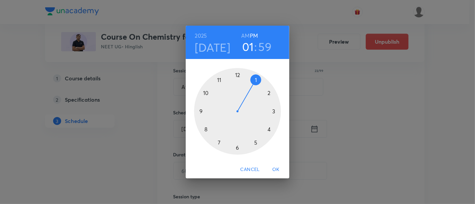
click at [271, 92] on div at bounding box center [237, 111] width 87 height 87
click at [203, 112] on div at bounding box center [237, 111] width 87 height 87
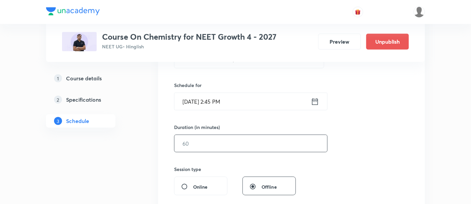
scroll to position [150, 0]
click at [287, 141] on input "text" at bounding box center [251, 142] width 153 height 17
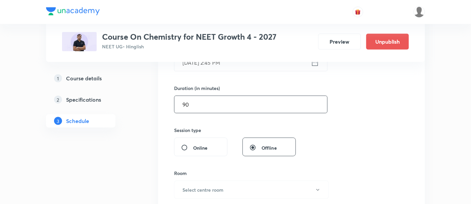
scroll to position [208, 0]
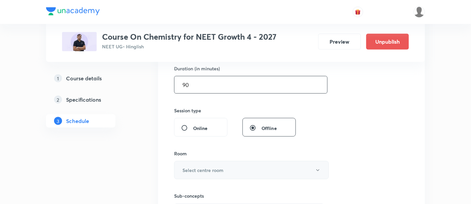
type input "90"
click at [224, 172] on button "Select centre room" at bounding box center [251, 170] width 155 height 18
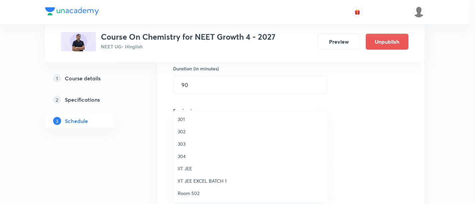
click at [184, 122] on span "301" at bounding box center [251, 119] width 146 height 7
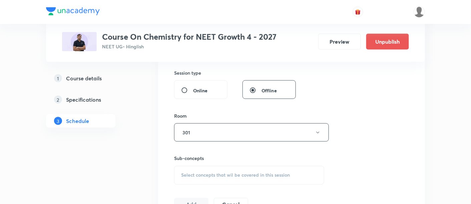
scroll to position [248, 0]
click at [265, 174] on span "Select concepts that wil be covered in this session" at bounding box center [235, 173] width 109 height 5
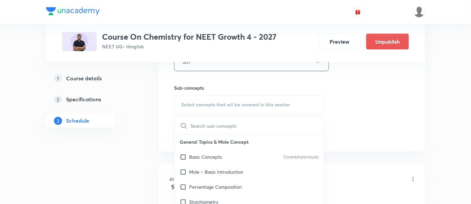
scroll to position [317, 0]
click at [226, 154] on div "Basic Concepts Covered previously" at bounding box center [249, 156] width 149 height 15
checkbox input "true"
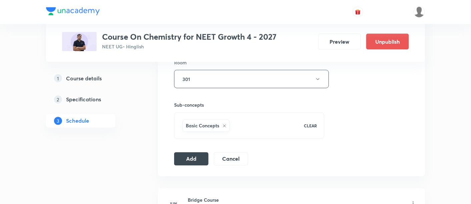
scroll to position [302, 0]
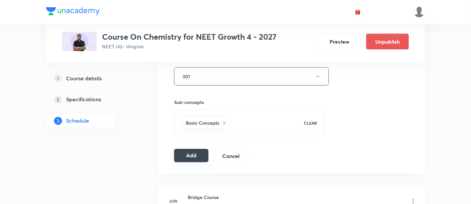
click at [194, 154] on button "Add" at bounding box center [191, 155] width 34 height 13
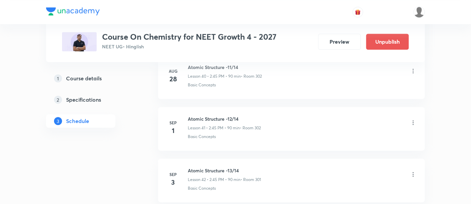
scroll to position [2188, 0]
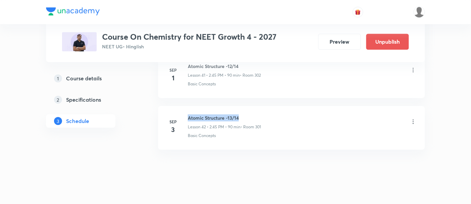
drag, startPoint x: 187, startPoint y: 109, endPoint x: 245, endPoint y: 113, distance: 57.5
click at [245, 114] on div "[DATE] Atomic Structure -13/14 Lesson 42 • 2:45 PM • 90 min • Room 301 Basic Co…" at bounding box center [292, 126] width 250 height 24
copy h6 "Atomic Structure -13/14"
click at [245, 114] on h6 "Atomic Structure -13/14" at bounding box center [224, 117] width 73 height 7
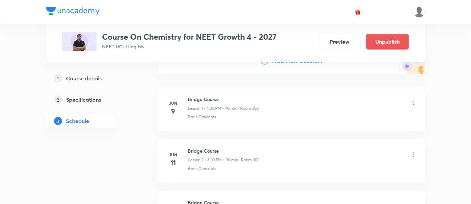
scroll to position [0, 0]
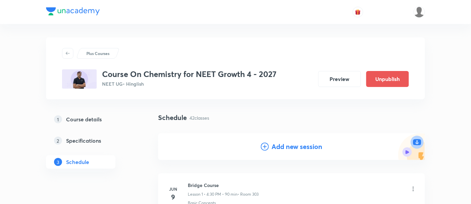
click at [287, 149] on h4 "Add new session" at bounding box center [297, 147] width 51 height 10
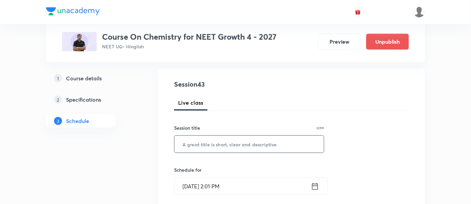
scroll to position [65, 0]
click at [258, 145] on input "text" at bounding box center [249, 143] width 149 height 17
paste input "Atomic Structure -13/14"
click at [233, 140] on input "Atomic Structure -13/14" at bounding box center [249, 143] width 149 height 17
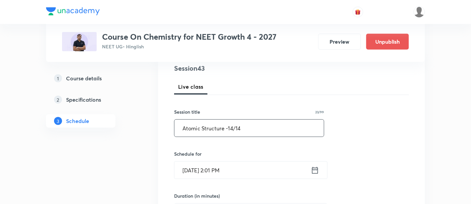
scroll to position [106, 0]
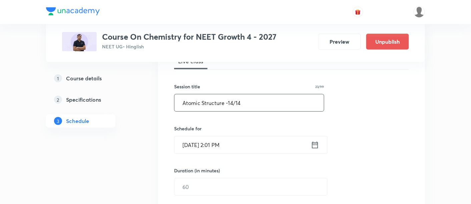
type input "Atomic Structure -14/14"
click at [316, 144] on icon at bounding box center [315, 144] width 8 height 9
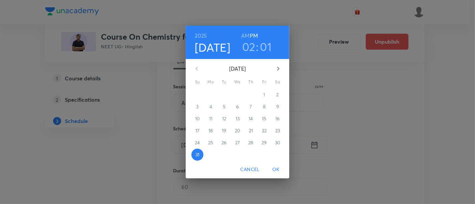
click at [279, 68] on icon "button" at bounding box center [278, 69] width 8 height 8
click at [251, 94] on p "4" at bounding box center [250, 94] width 3 height 7
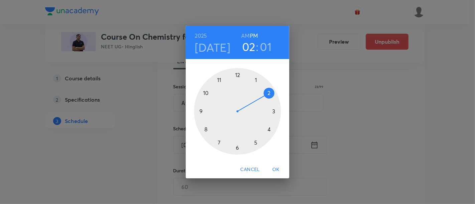
click at [268, 93] on div at bounding box center [237, 111] width 87 height 87
click at [200, 111] on div at bounding box center [237, 111] width 87 height 87
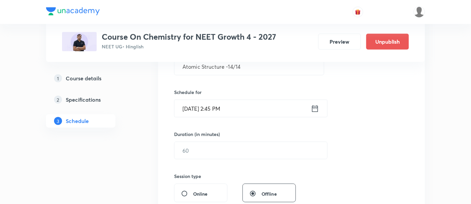
scroll to position [144, 0]
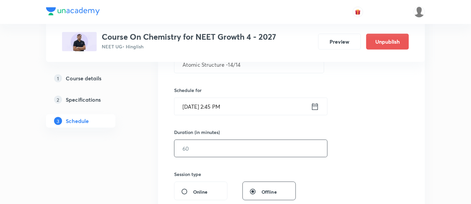
click at [276, 151] on input "text" at bounding box center [251, 148] width 153 height 17
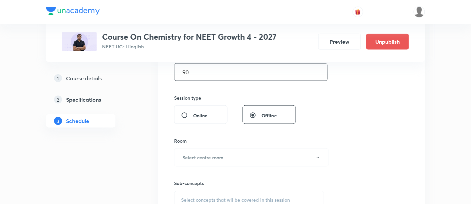
scroll to position [226, 0]
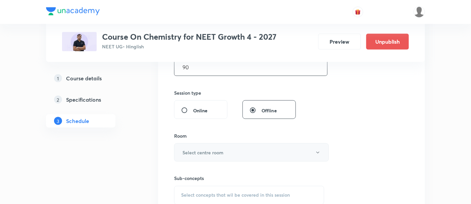
type input "90"
click at [246, 151] on button "Select centre room" at bounding box center [251, 152] width 155 height 18
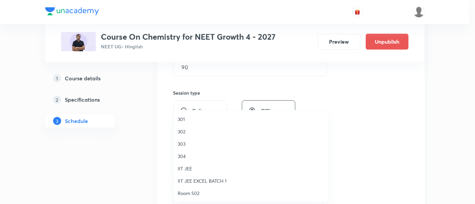
click at [184, 133] on span "302" at bounding box center [251, 131] width 146 height 7
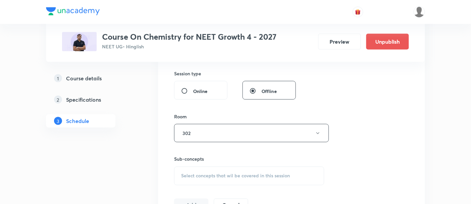
scroll to position [304, 0]
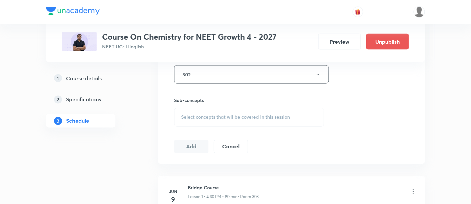
click at [229, 118] on span "Select concepts that wil be covered in this session" at bounding box center [235, 117] width 109 height 5
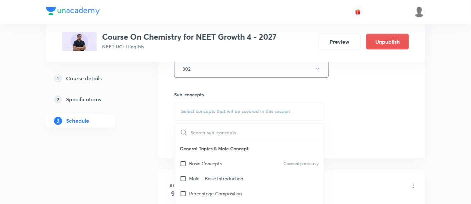
scroll to position [323, 0]
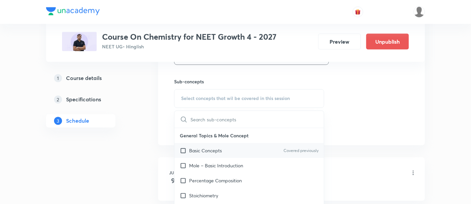
click at [214, 149] on p "Basic Concepts" at bounding box center [205, 150] width 33 height 7
checkbox input "true"
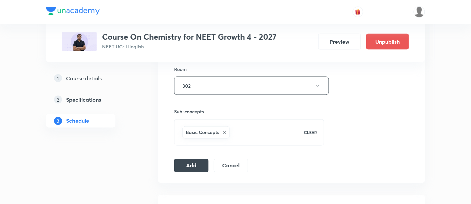
scroll to position [297, 0]
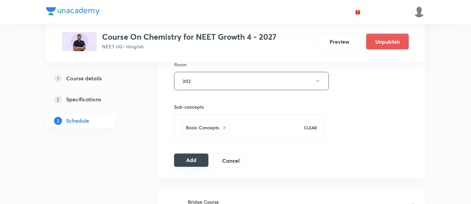
click at [200, 156] on button "Add" at bounding box center [191, 160] width 34 height 13
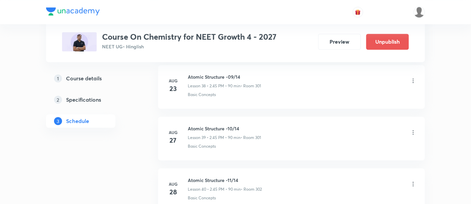
scroll to position [2240, 0]
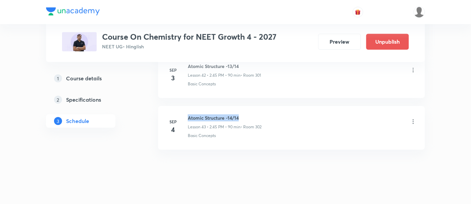
drag, startPoint x: 188, startPoint y: 108, endPoint x: 279, endPoint y: 106, distance: 90.8
click at [279, 106] on li "[DATE] Atomic Structure -14/14 Lesson 43 • 2:45 PM • 90 min • Room 302 Basic Co…" at bounding box center [291, 128] width 267 height 44
copy h6 "Atomic Structure -14/14"
click at [279, 106] on li "[DATE] Atomic Structure -14/14 Lesson 43 • 2:45 PM • 90 min • Room 302 Basic Co…" at bounding box center [291, 128] width 267 height 44
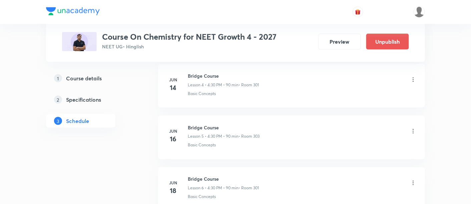
scroll to position [0, 0]
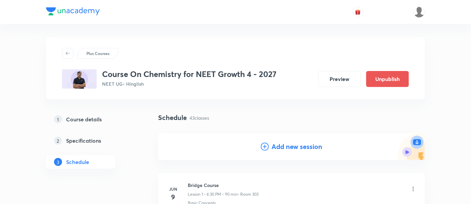
click at [302, 149] on h4 "Add new session" at bounding box center [297, 147] width 51 height 10
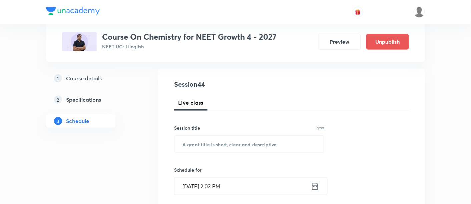
scroll to position [71, 0]
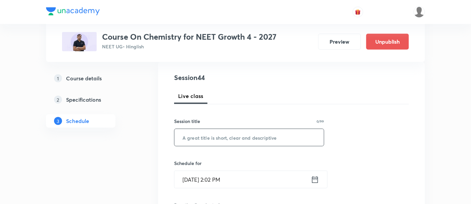
click at [260, 137] on input "text" at bounding box center [249, 137] width 149 height 17
paste input "Atomic Structure -14/14"
click at [234, 137] on input "Atomic Structure -14/14" at bounding box center [249, 137] width 149 height 17
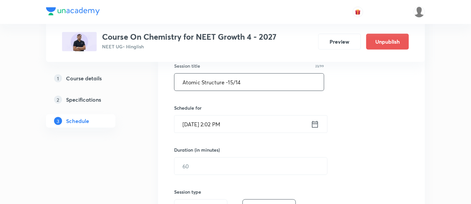
scroll to position [127, 0]
type input "Atomic Structure -15/14"
click at [314, 125] on icon at bounding box center [315, 124] width 8 height 9
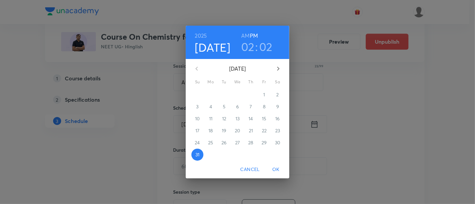
click at [279, 70] on icon "button" at bounding box center [278, 69] width 8 height 8
click at [278, 97] on p "6" at bounding box center [277, 94] width 3 height 7
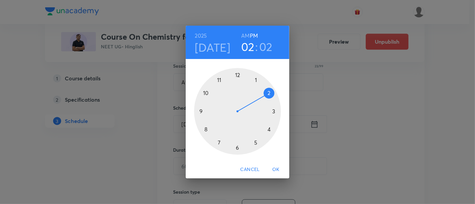
click at [269, 94] on div at bounding box center [237, 111] width 87 height 87
click at [201, 110] on div at bounding box center [237, 111] width 87 height 87
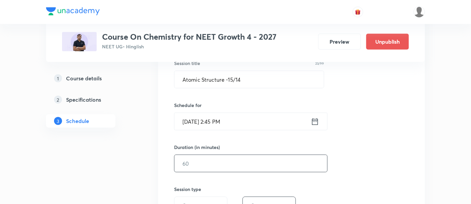
scroll to position [132, 0]
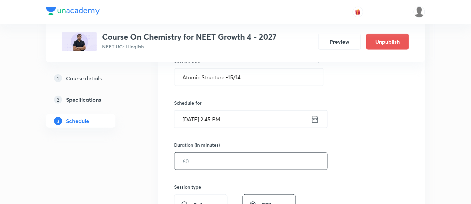
click at [297, 159] on input "text" at bounding box center [251, 161] width 153 height 17
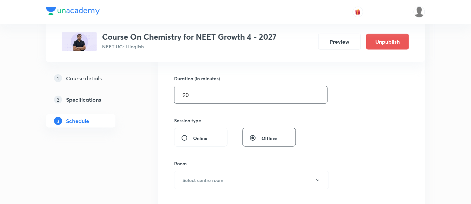
scroll to position [199, 0]
type input "90"
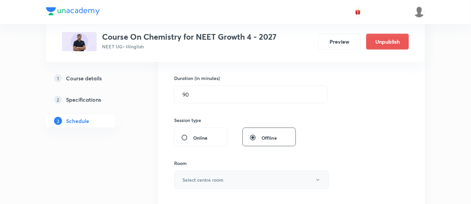
click at [253, 178] on button "Select centre room" at bounding box center [251, 180] width 155 height 18
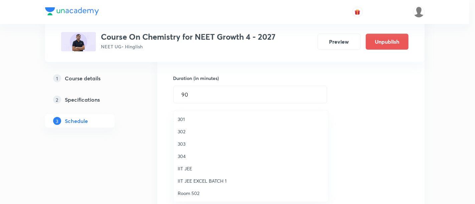
click at [183, 117] on span "301" at bounding box center [251, 119] width 146 height 7
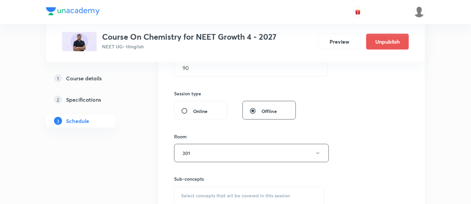
scroll to position [309, 0]
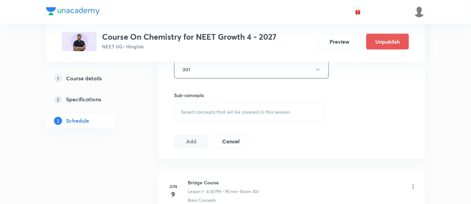
click at [264, 110] on span "Select concepts that wil be covered in this session" at bounding box center [235, 112] width 109 height 5
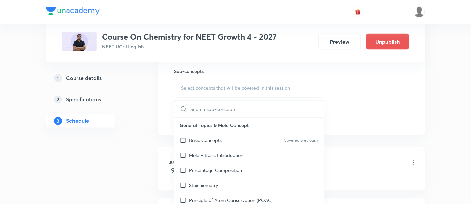
scroll to position [335, 0]
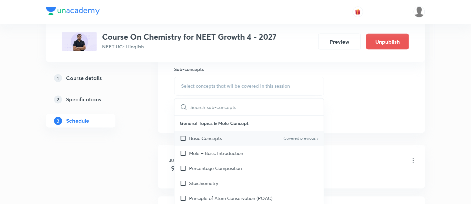
click at [213, 137] on p "Basic Concepts" at bounding box center [205, 138] width 33 height 7
checkbox input "true"
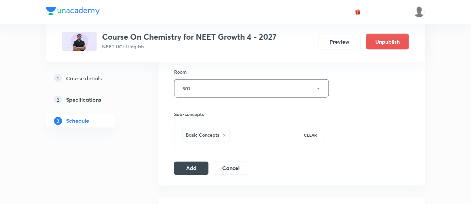
scroll to position [298, 0]
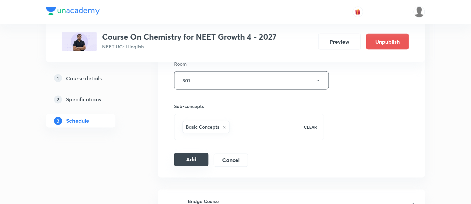
click at [197, 156] on button "Add" at bounding box center [191, 159] width 34 height 13
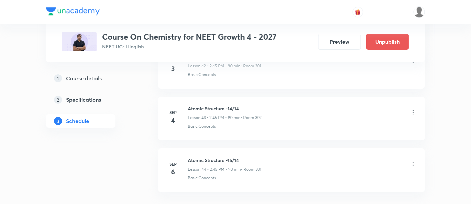
scroll to position [2291, 0]
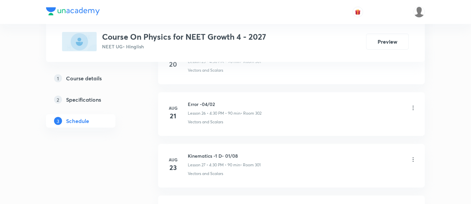
scroll to position [1875, 0]
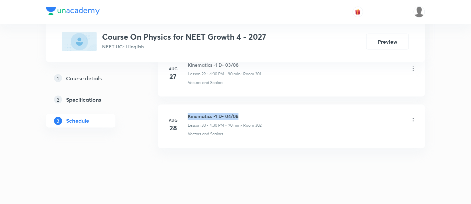
drag, startPoint x: 189, startPoint y: 108, endPoint x: 244, endPoint y: 112, distance: 54.9
click at [244, 113] on h6 "Kinematics -1 D- 04/08" at bounding box center [225, 116] width 74 height 7
copy h6 "Kinematics -1 D- 04/08"
click at [246, 113] on h6 "Kinematics -1 D- 04/08" at bounding box center [225, 116] width 74 height 7
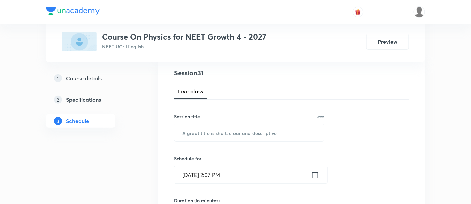
scroll to position [78, 0]
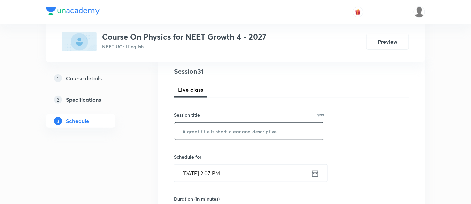
click at [233, 131] on input "text" at bounding box center [249, 131] width 149 height 17
paste input "Kinematics -1 D- 04/08"
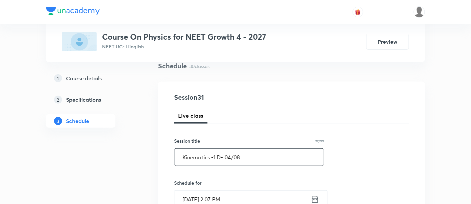
scroll to position [58, 0]
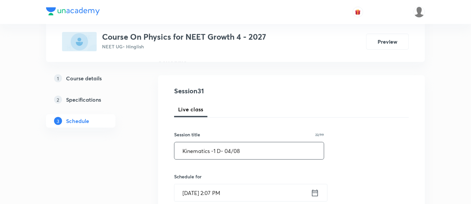
click at [231, 151] on input "Kinematics -1 D- 04/08" at bounding box center [249, 150] width 149 height 17
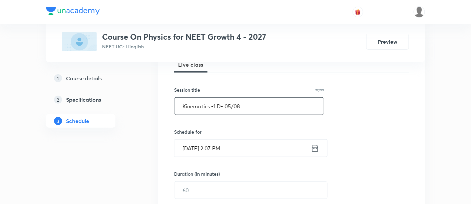
scroll to position [106, 0]
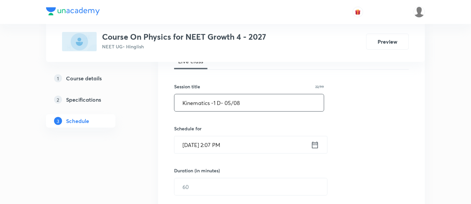
type input "Kinematics -1 D- 05/08"
click at [312, 140] on icon at bounding box center [315, 144] width 8 height 9
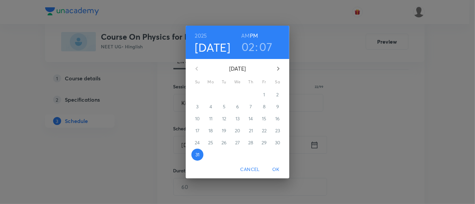
click at [278, 66] on icon "button" at bounding box center [278, 69] width 8 height 8
click at [212, 94] on span "1" at bounding box center [211, 94] width 12 height 7
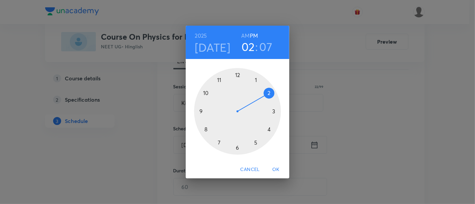
click at [270, 129] on div at bounding box center [237, 111] width 87 height 87
click at [237, 148] on div at bounding box center [237, 111] width 87 height 87
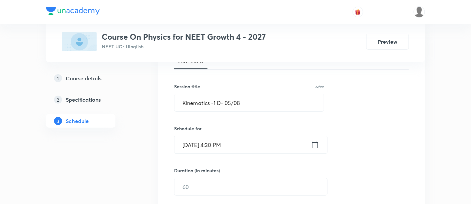
scroll to position [123, 0]
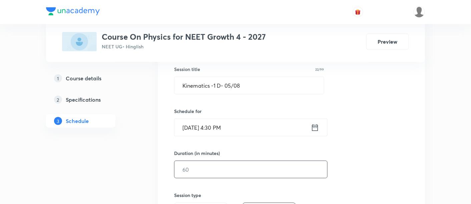
click at [269, 168] on input "text" at bounding box center [251, 169] width 153 height 17
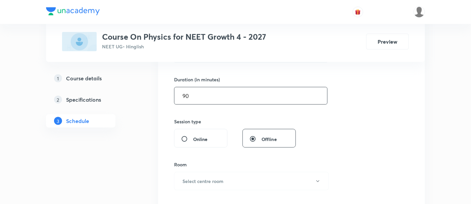
scroll to position [221, 0]
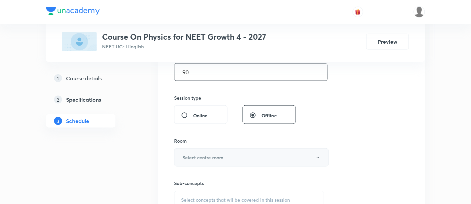
type input "90"
click at [242, 156] on button "Select centre room" at bounding box center [251, 157] width 155 height 18
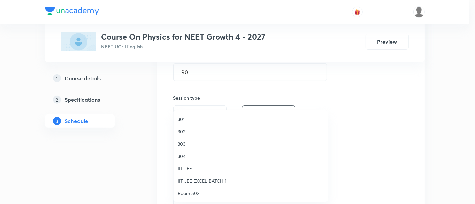
click at [187, 130] on span "302" at bounding box center [251, 131] width 146 height 7
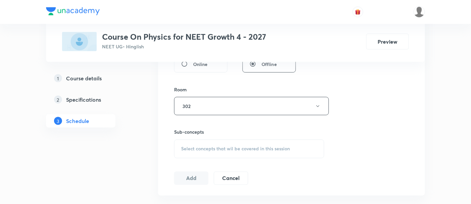
scroll to position [273, 0]
click at [241, 148] on span "Select concepts that wil be covered in this session" at bounding box center [235, 148] width 109 height 5
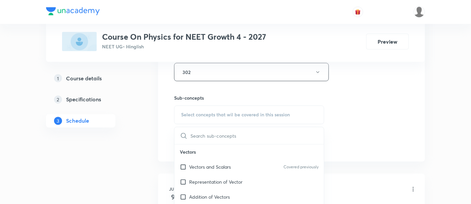
scroll to position [310, 0]
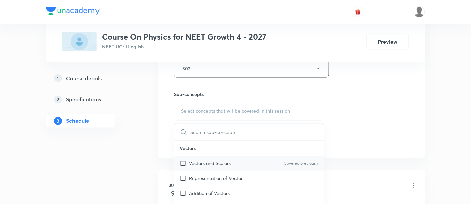
click at [215, 164] on p "Vectors and Scalars" at bounding box center [210, 163] width 42 height 7
checkbox input "true"
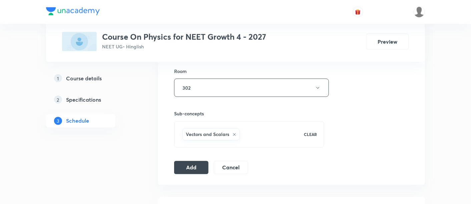
scroll to position [296, 0]
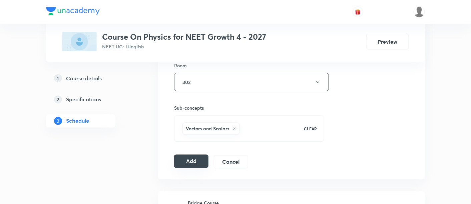
click at [188, 161] on button "Add" at bounding box center [191, 161] width 34 height 13
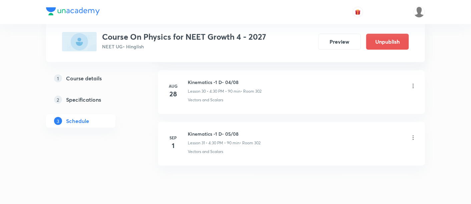
scroll to position [1621, 0]
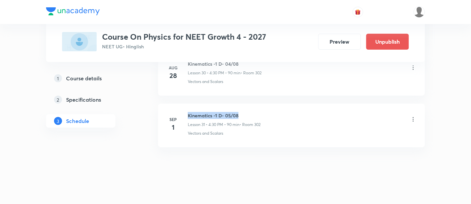
drag, startPoint x: 189, startPoint y: 109, endPoint x: 261, endPoint y: 107, distance: 72.4
click at [261, 112] on h6 "Kinematics -1 D- 05/08" at bounding box center [224, 115] width 73 height 7
copy h6 "Kinematics -1 D- 05/08"
click at [259, 114] on div "Kinematics -1 D- 05/08 Lesson 31 • 4:30 PM • 90 min • Room 302" at bounding box center [224, 120] width 73 height 16
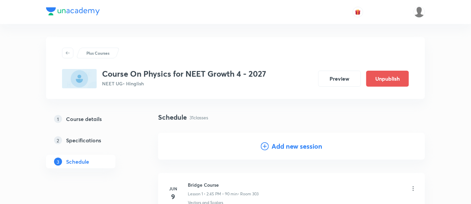
scroll to position [0, 0]
click at [284, 147] on h4 "Add new session" at bounding box center [297, 147] width 51 height 10
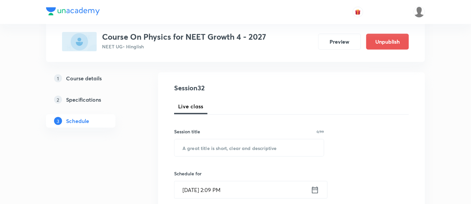
scroll to position [76, 0]
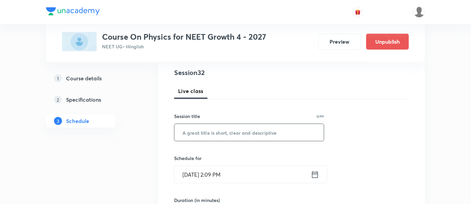
click at [251, 133] on input "text" at bounding box center [249, 132] width 149 height 17
paste input "Kinematics -1 D- 05/08"
click at [231, 130] on input "Kinematics -1 D- 05/08" at bounding box center [249, 132] width 149 height 17
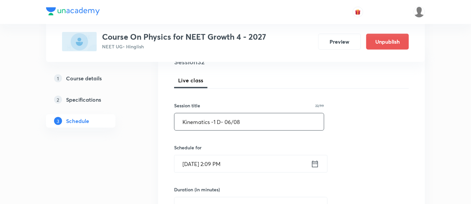
scroll to position [111, 0]
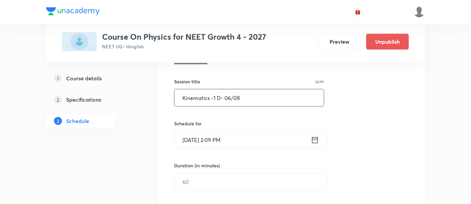
type input "Kinematics -1 D- 06/08"
click at [315, 135] on icon at bounding box center [315, 139] width 8 height 9
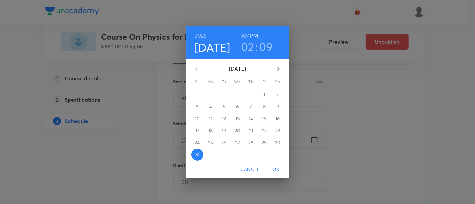
click at [278, 71] on icon "button" at bounding box center [278, 69] width 8 height 8
click at [240, 94] on span "3" at bounding box center [237, 94] width 12 height 7
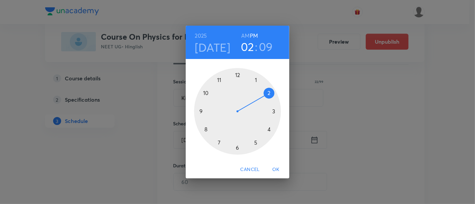
click at [269, 131] on div at bounding box center [237, 111] width 87 height 87
click at [237, 148] on div at bounding box center [237, 111] width 87 height 87
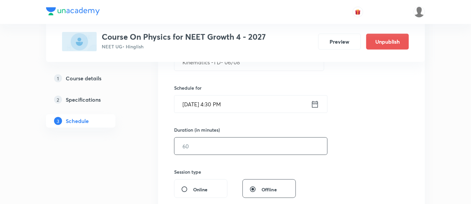
scroll to position [148, 0]
click at [254, 142] on input "text" at bounding box center [251, 144] width 153 height 17
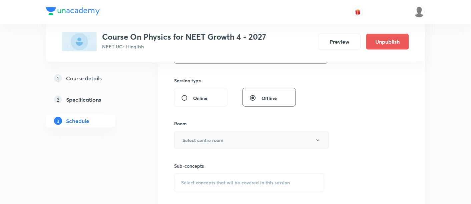
scroll to position [238, 0]
type input "90"
click at [206, 137] on h6 "Select centre room" at bounding box center [203, 140] width 41 height 7
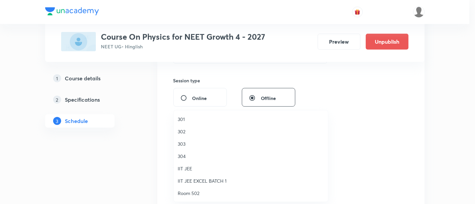
click at [176, 119] on li "301" at bounding box center [251, 119] width 154 height 12
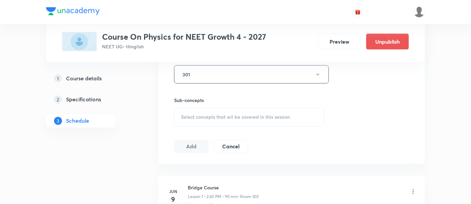
scroll to position [304, 0]
click at [260, 117] on span "Select concepts that wil be covered in this session" at bounding box center [235, 117] width 109 height 5
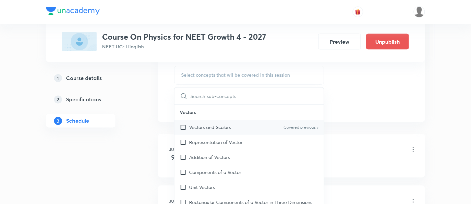
scroll to position [347, 0]
click at [225, 128] on p "Vectors and Scalars" at bounding box center [210, 126] width 42 height 7
checkbox input "true"
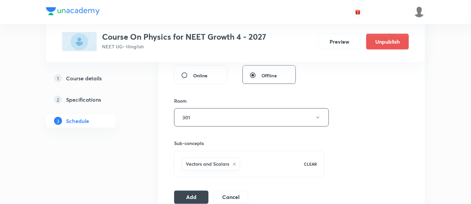
scroll to position [266, 0]
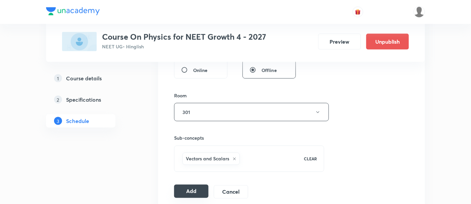
click at [190, 187] on button "Add" at bounding box center [191, 191] width 34 height 13
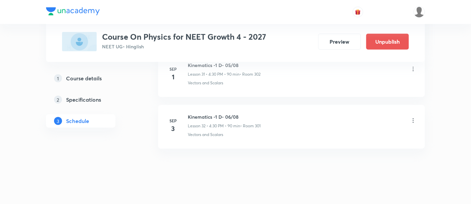
scroll to position [1673, 0]
drag, startPoint x: 188, startPoint y: 110, endPoint x: 246, endPoint y: 109, distance: 57.7
click at [246, 112] on h6 "Kinematics -1 D- 06/08" at bounding box center [224, 115] width 73 height 7
copy h6 "Kinematics -1 D- 06/08"
click at [246, 112] on h6 "Kinematics -1 D- 06/08" at bounding box center [224, 115] width 73 height 7
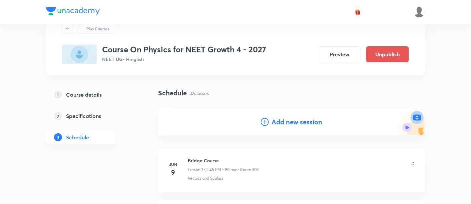
scroll to position [26, 0]
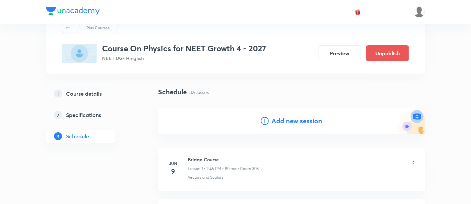
click at [286, 122] on h4 "Add new session" at bounding box center [297, 121] width 51 height 10
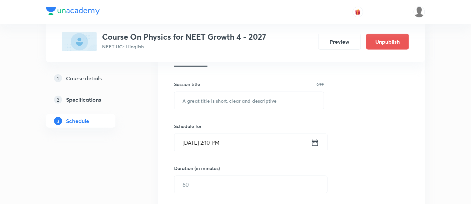
scroll to position [109, 0]
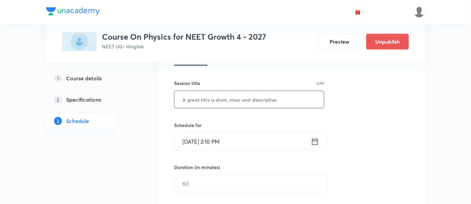
click at [243, 101] on input "text" at bounding box center [249, 99] width 149 height 17
paste input "Kinematics -1 D- 06/08"
click at [230, 96] on input "Kinematics -1 D- 06/08" at bounding box center [249, 99] width 149 height 17
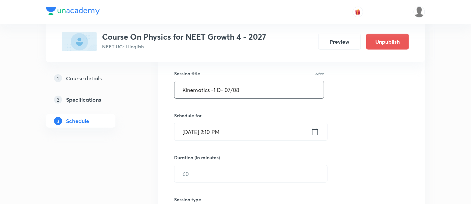
scroll to position [133, 0]
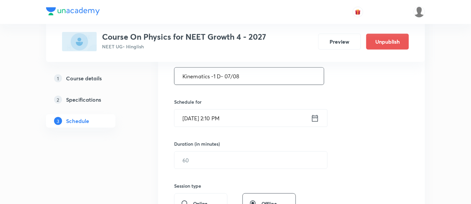
type input "Kinematics -1 D- 07/08"
click at [315, 116] on icon at bounding box center [315, 118] width 8 height 9
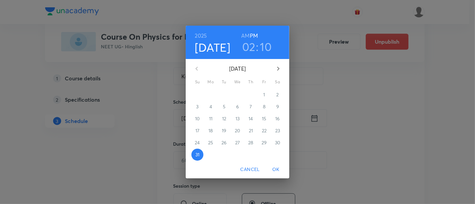
click at [278, 70] on icon "button" at bounding box center [278, 69] width 8 height 8
click at [253, 95] on span "4" at bounding box center [251, 94] width 12 height 7
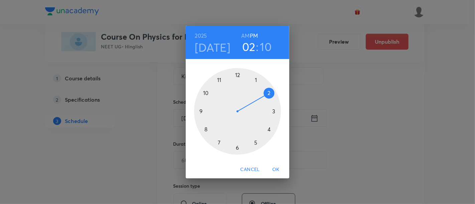
click at [269, 131] on div at bounding box center [237, 111] width 87 height 87
click at [237, 149] on div at bounding box center [237, 111] width 87 height 87
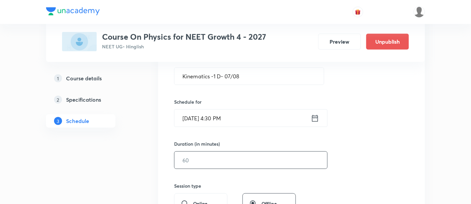
click at [273, 160] on input "text" at bounding box center [251, 160] width 153 height 17
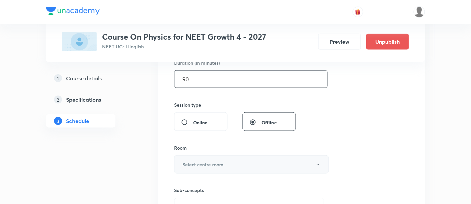
scroll to position [218, 0]
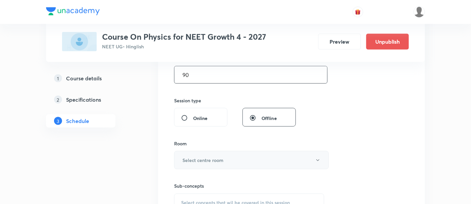
type input "90"
click at [249, 158] on button "Select centre room" at bounding box center [251, 160] width 155 height 18
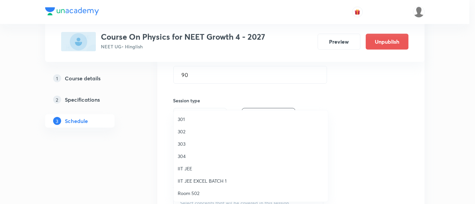
click at [185, 132] on span "302" at bounding box center [251, 131] width 146 height 7
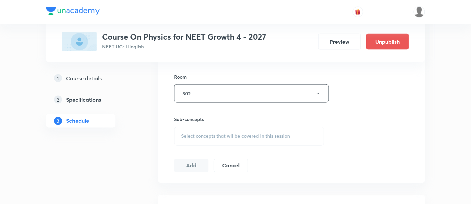
scroll to position [286, 0]
click at [234, 134] on span "Select concepts that wil be covered in this session" at bounding box center [235, 135] width 109 height 5
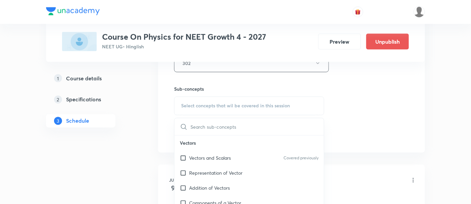
scroll to position [321, 0]
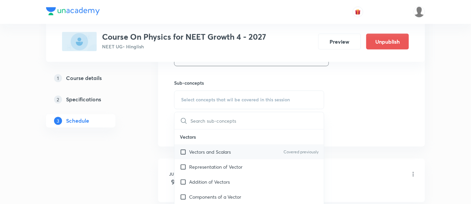
click at [211, 151] on p "Vectors and Scalars" at bounding box center [210, 152] width 42 height 7
checkbox input "true"
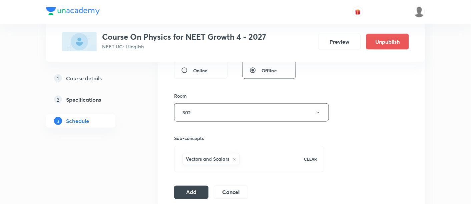
scroll to position [268, 0]
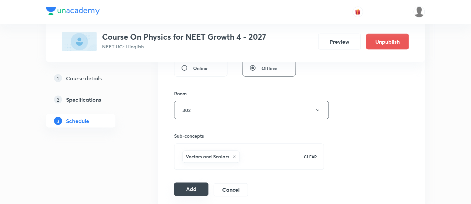
click at [196, 188] on button "Add" at bounding box center [191, 189] width 34 height 13
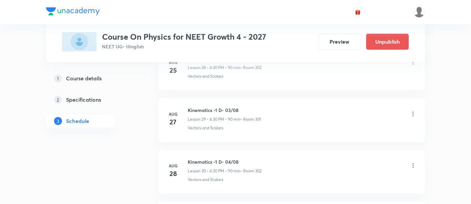
scroll to position [1725, 0]
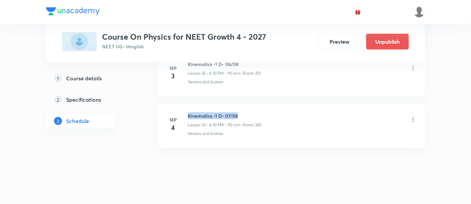
drag, startPoint x: 188, startPoint y: 109, endPoint x: 246, endPoint y: 110, distance: 58.1
click at [246, 112] on h6 "Kinematics -1 D- 07/08" at bounding box center [224, 115] width 73 height 7
copy h6 "Kinematics -1 D- 07/08"
click at [246, 112] on h6 "Kinematics -1 D- 07/08" at bounding box center [224, 115] width 73 height 7
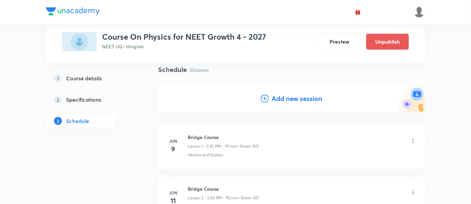
scroll to position [49, 0]
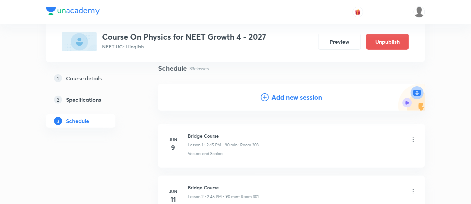
click at [302, 98] on h4 "Add new session" at bounding box center [297, 97] width 51 height 10
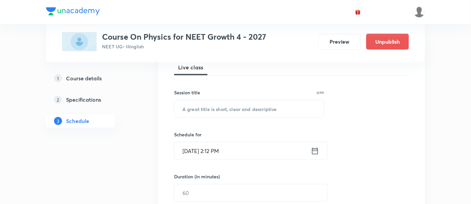
scroll to position [104, 0]
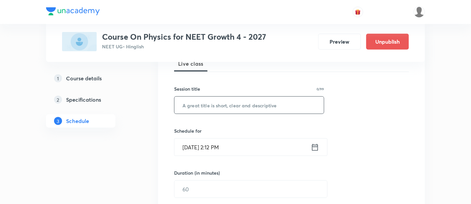
click at [246, 106] on input "text" at bounding box center [249, 105] width 149 height 17
paste input "Kinematics -1 D- 07/08"
click at [230, 102] on input "Kinematics -1 D- 07/08" at bounding box center [249, 105] width 149 height 17
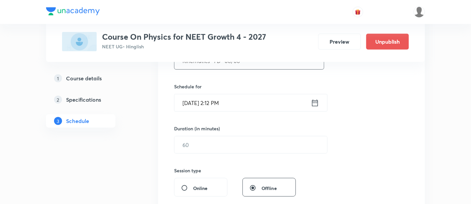
scroll to position [151, 0]
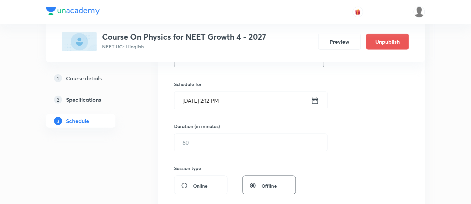
type input "Kinematics -1 D- 08/08"
click at [317, 99] on icon at bounding box center [315, 100] width 8 height 9
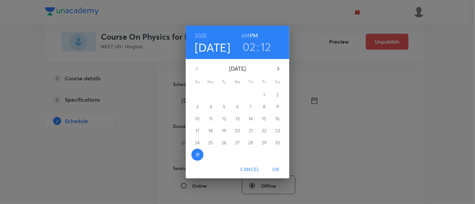
click at [279, 69] on icon "button" at bounding box center [278, 69] width 2 height 4
click at [277, 94] on p "6" at bounding box center [277, 94] width 3 height 7
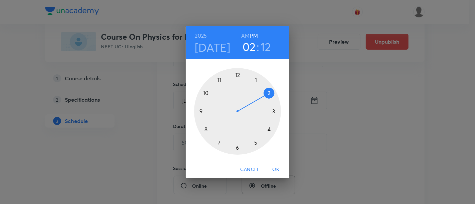
click at [268, 130] on div at bounding box center [237, 111] width 87 height 87
click at [237, 145] on div at bounding box center [237, 111] width 87 height 87
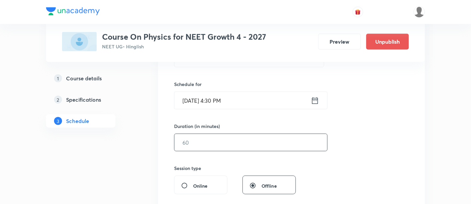
click at [238, 140] on input "text" at bounding box center [251, 142] width 153 height 17
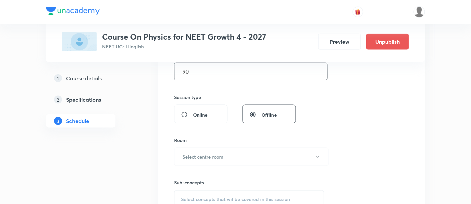
scroll to position [242, 0]
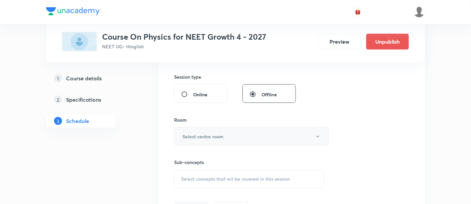
type input "90"
click at [231, 135] on button "Select centre room" at bounding box center [251, 136] width 155 height 18
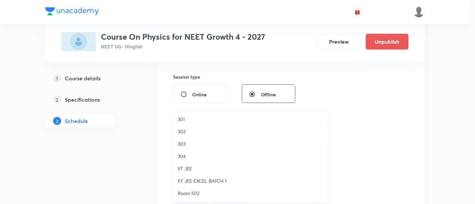
click at [186, 118] on span "301" at bounding box center [251, 119] width 146 height 7
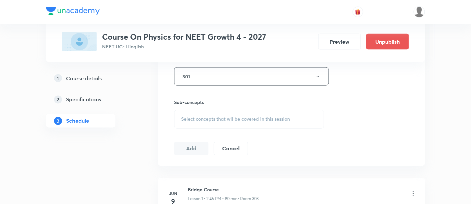
scroll to position [302, 0]
click at [259, 119] on span "Select concepts that wil be covered in this session" at bounding box center [235, 118] width 109 height 5
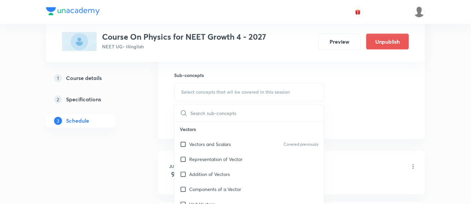
scroll to position [334, 0]
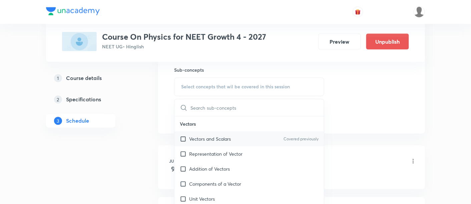
click at [234, 137] on div "Vectors and Scalars Covered previously" at bounding box center [249, 139] width 149 height 15
checkbox input "true"
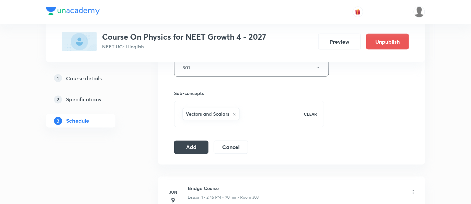
scroll to position [315, 0]
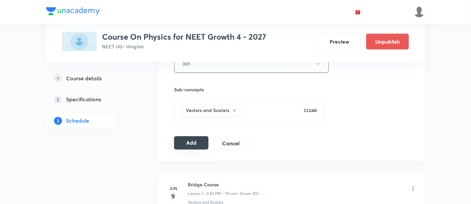
click at [198, 140] on button "Add" at bounding box center [191, 142] width 34 height 13
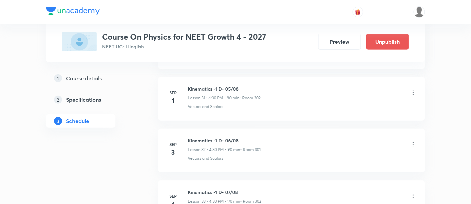
scroll to position [1693, 0]
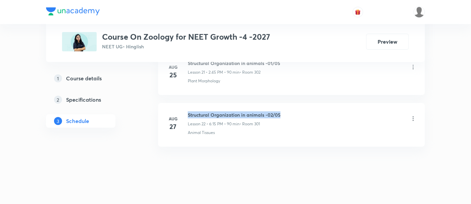
drag, startPoint x: 188, startPoint y: 109, endPoint x: 285, endPoint y: 111, distance: 96.8
click at [285, 111] on div "Structural Organization in animals -02/05 Lesson 22 • 6:15 PM • 90 min • Room 3…" at bounding box center [302, 119] width 229 height 16
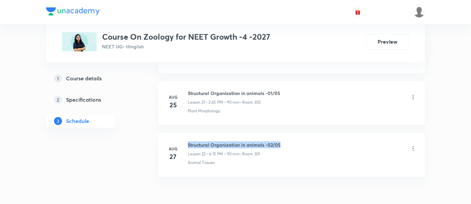
scroll to position [1463, 0]
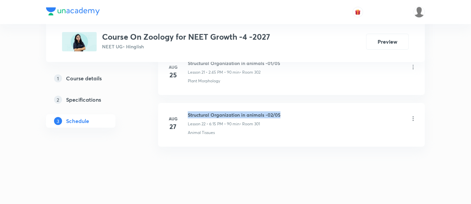
copy h6 "Structural Organization in animals -02/05"
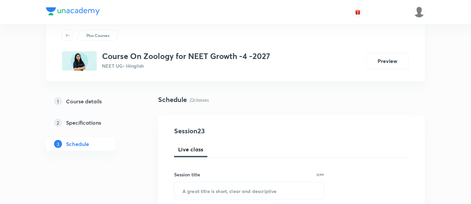
scroll to position [70, 0]
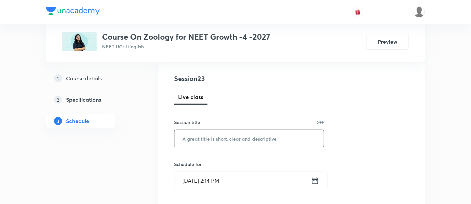
click at [254, 137] on input "text" at bounding box center [249, 138] width 149 height 17
paste input "Structural Organization in animals -02/05"
click at [278, 138] on input "Structural Organization in animals -02/05" at bounding box center [249, 138] width 149 height 17
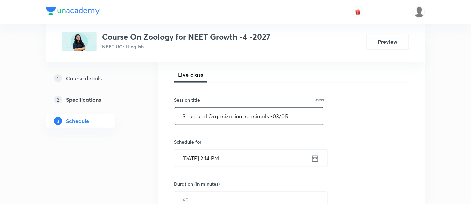
scroll to position [94, 0]
type input "Structural Organization in animals -03/05"
click at [314, 154] on icon at bounding box center [315, 157] width 8 height 9
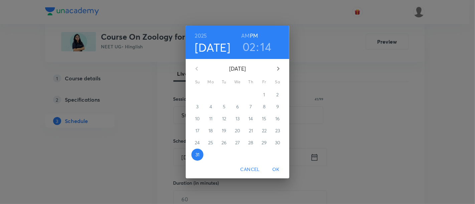
click at [278, 69] on icon "button" at bounding box center [278, 69] width 2 height 4
click at [211, 95] on p "1" at bounding box center [211, 94] width 2 height 7
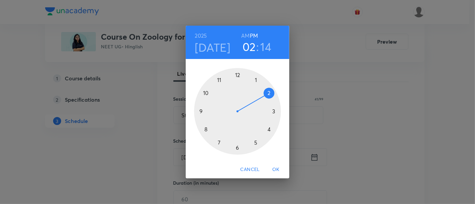
click at [237, 148] on div at bounding box center [237, 111] width 87 height 87
click at [273, 111] on div at bounding box center [237, 111] width 87 height 87
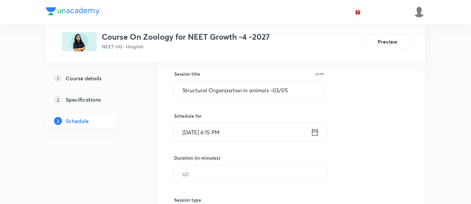
scroll to position [123, 0]
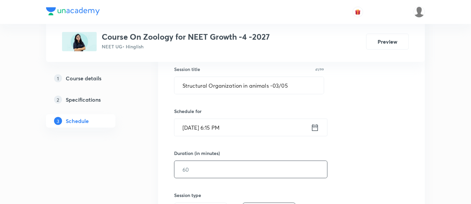
click at [272, 170] on input "text" at bounding box center [251, 169] width 153 height 17
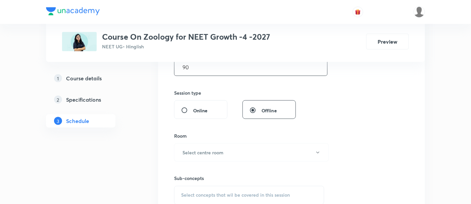
scroll to position [229, 0]
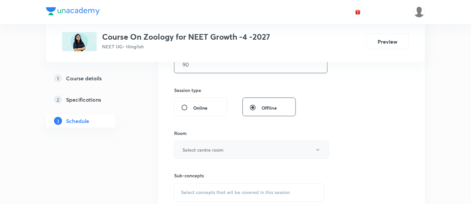
type input "90"
click at [236, 148] on button "Select centre room" at bounding box center [251, 150] width 155 height 18
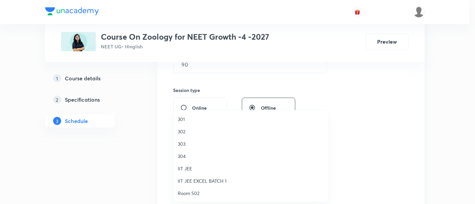
click at [179, 132] on span "302" at bounding box center [251, 131] width 146 height 7
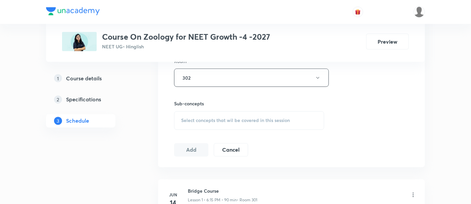
scroll to position [301, 0]
click at [254, 120] on span "Select concepts that wil be covered in this session" at bounding box center [235, 120] width 109 height 5
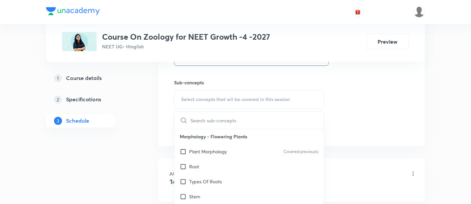
scroll to position [326, 0]
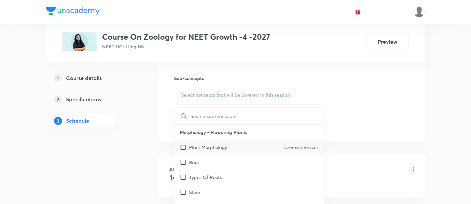
click at [206, 147] on p "Plant Morphology" at bounding box center [208, 147] width 38 height 7
checkbox input "true"
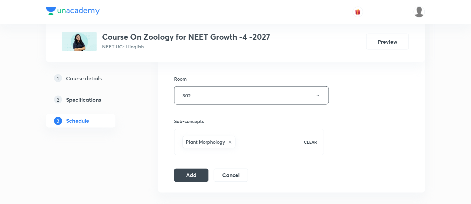
scroll to position [284, 0]
click at [194, 174] on button "Add" at bounding box center [191, 173] width 34 height 13
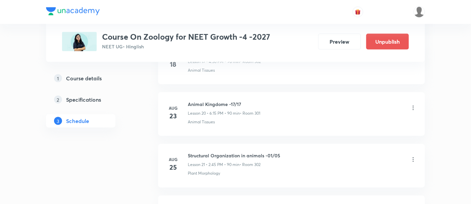
scroll to position [1209, 0]
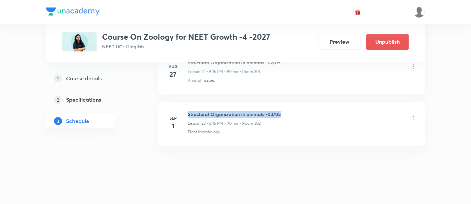
drag, startPoint x: 189, startPoint y: 108, endPoint x: 282, endPoint y: 110, distance: 93.1
click at [282, 111] on div "Structural Organization in animals -03/05 Lesson 23 • 6:15 PM • 90 min • Room 3…" at bounding box center [302, 119] width 229 height 16
copy h6 "Structural Organization in animals -03/05"
click at [282, 111] on div "Structural Organization in animals -03/05 Lesson 23 • 6:15 PM • 90 min • Room 3…" at bounding box center [302, 119] width 229 height 16
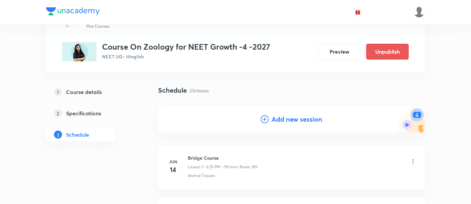
scroll to position [0, 0]
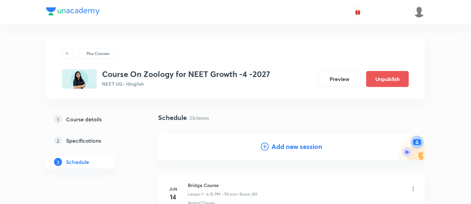
click at [294, 147] on h4 "Add new session" at bounding box center [297, 147] width 51 height 10
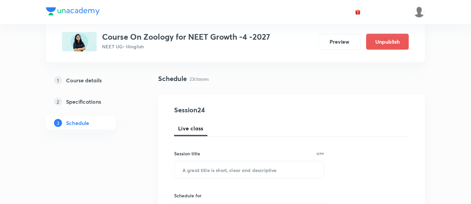
scroll to position [42, 0]
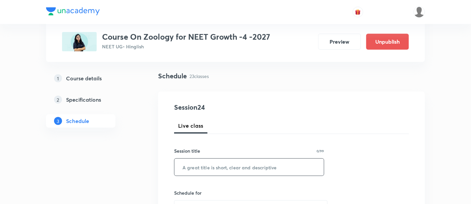
click at [246, 167] on input "text" at bounding box center [249, 167] width 149 height 17
paste input "Structural Organization in animals -03/05"
click at [278, 165] on input "Structural Organization in animals -03/05" at bounding box center [249, 167] width 149 height 17
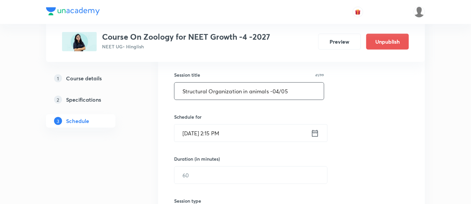
scroll to position [118, 0]
type input "Structural Organization in animals -04/05"
click at [315, 131] on icon at bounding box center [315, 132] width 8 height 9
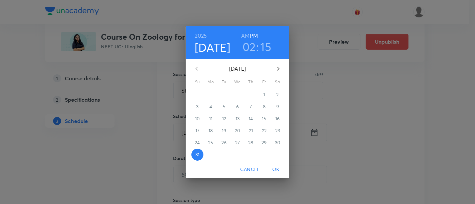
click at [278, 70] on icon "button" at bounding box center [278, 69] width 2 height 4
click at [252, 95] on span "4" at bounding box center [251, 94] width 12 height 7
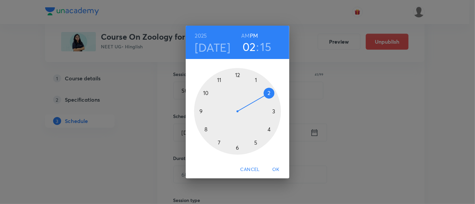
click at [237, 147] on div at bounding box center [237, 111] width 87 height 87
click at [274, 110] on div at bounding box center [237, 111] width 87 height 87
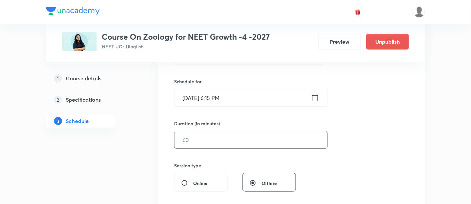
scroll to position [156, 0]
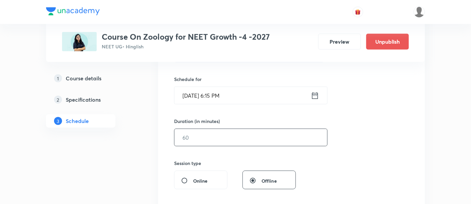
click at [264, 138] on input "text" at bounding box center [251, 137] width 153 height 17
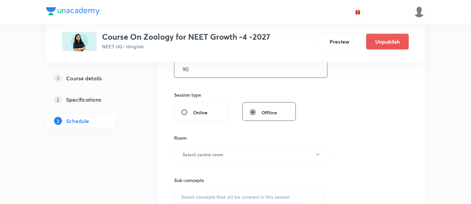
scroll to position [227, 0]
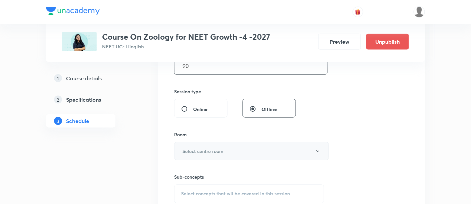
type input "90"
click at [246, 147] on button "Select centre room" at bounding box center [251, 151] width 155 height 18
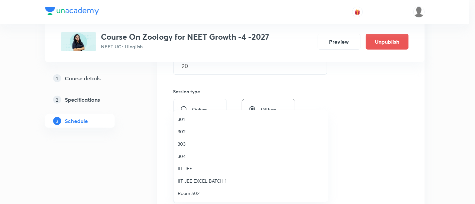
click at [186, 132] on span "302" at bounding box center [251, 131] width 146 height 7
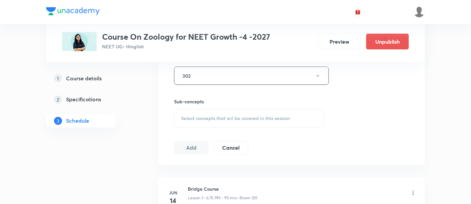
scroll to position [304, 0]
click at [236, 115] on span "Select concepts that wil be covered in this session" at bounding box center [235, 117] width 109 height 5
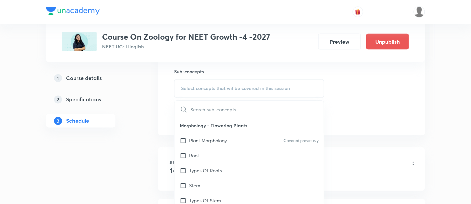
scroll to position [333, 0]
click at [211, 140] on p "Plant Morphology" at bounding box center [208, 140] width 38 height 7
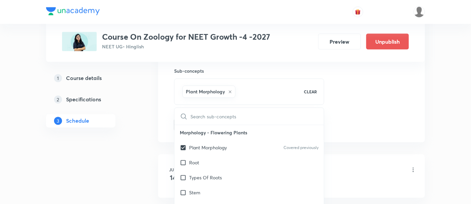
checkbox input "true"
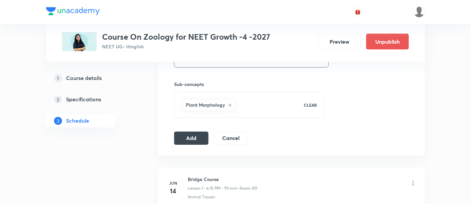
scroll to position [323, 0]
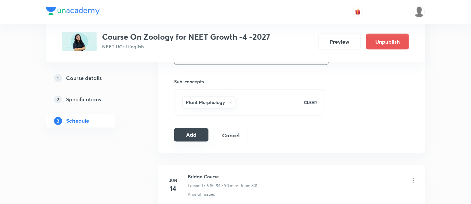
click at [193, 136] on button "Add" at bounding box center [191, 134] width 34 height 13
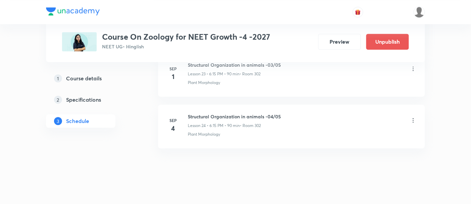
scroll to position [1260, 0]
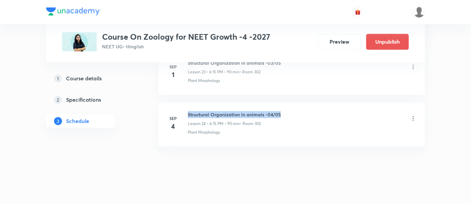
drag, startPoint x: 188, startPoint y: 109, endPoint x: 294, endPoint y: 108, distance: 106.1
click at [294, 111] on div "Structural Organization in animals -04/05 Lesson 24 • 6:15 PM • 90 min • Room 3…" at bounding box center [302, 119] width 229 height 16
copy h6 "Structural Organization in animals -04/05"
click at [294, 111] on div "Structural Organization in animals -04/05 Lesson 24 • 6:15 PM • 90 min • Room 3…" at bounding box center [302, 119] width 229 height 16
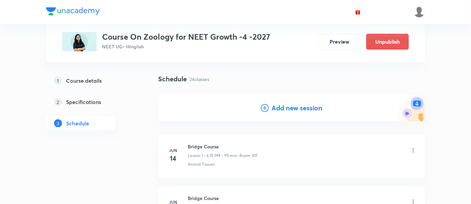
scroll to position [0, 0]
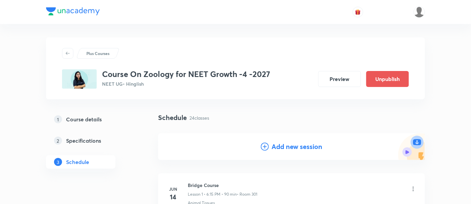
click at [300, 146] on h4 "Add new session" at bounding box center [297, 147] width 51 height 10
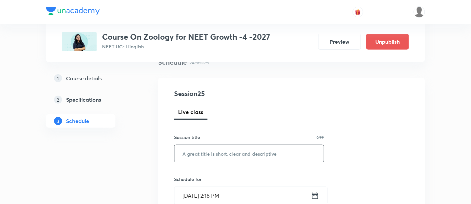
scroll to position [61, 0]
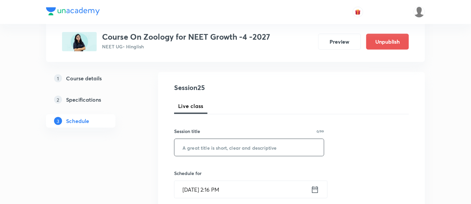
click at [249, 150] on input "text" at bounding box center [249, 147] width 149 height 17
paste input "Structural Organization in animals -04/05"
click at [278, 146] on input "Structural Organization in animals -04/05" at bounding box center [249, 147] width 149 height 17
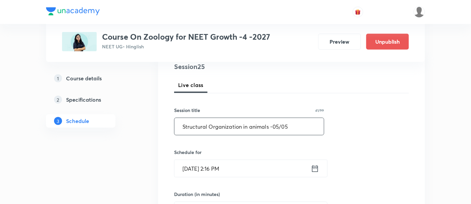
scroll to position [118, 0]
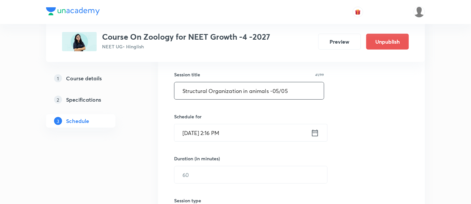
type input "Structural Organization in animals -05/05"
click at [314, 133] on icon at bounding box center [315, 132] width 8 height 9
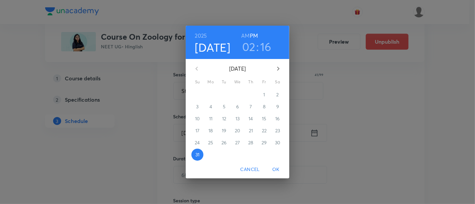
click at [278, 68] on icon "button" at bounding box center [278, 69] width 2 height 4
click at [276, 96] on p "6" at bounding box center [277, 94] width 3 height 7
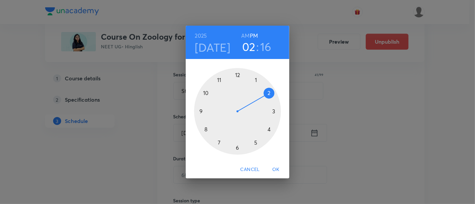
click at [236, 147] on div at bounding box center [237, 111] width 87 height 87
click at [274, 111] on div at bounding box center [237, 111] width 87 height 87
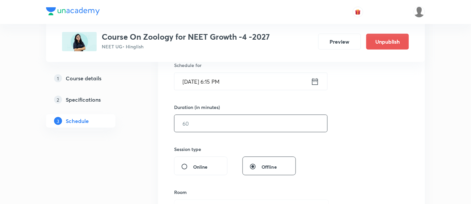
scroll to position [183, 0]
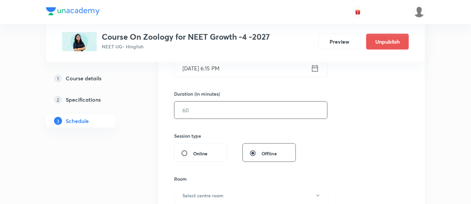
click at [243, 112] on input "text" at bounding box center [251, 110] width 153 height 17
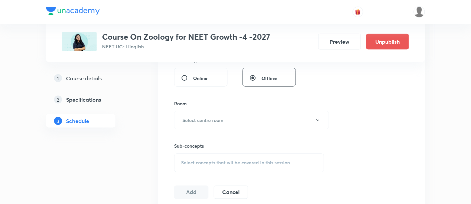
scroll to position [271, 0]
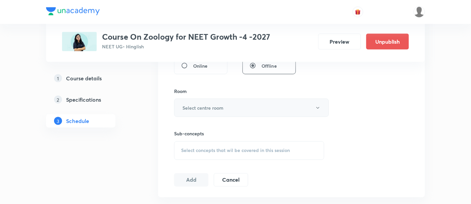
type input "90"
click at [241, 107] on button "Select centre room" at bounding box center [251, 108] width 155 height 18
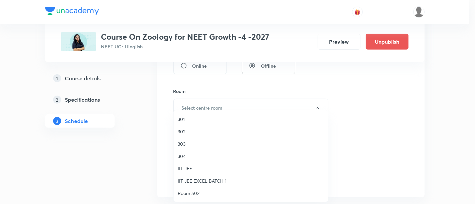
click at [189, 119] on span "301" at bounding box center [251, 119] width 146 height 7
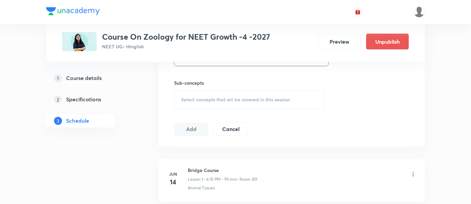
scroll to position [331, 0]
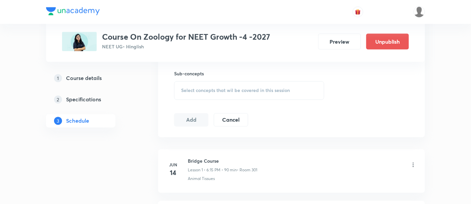
click at [246, 90] on span "Select concepts that wil be covered in this session" at bounding box center [235, 90] width 109 height 5
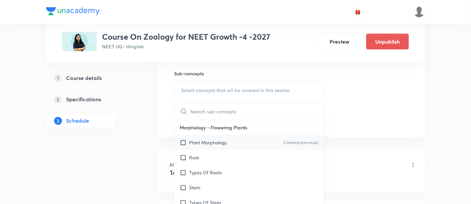
click at [215, 142] on p "Plant Morphology" at bounding box center [208, 142] width 38 height 7
checkbox input "true"
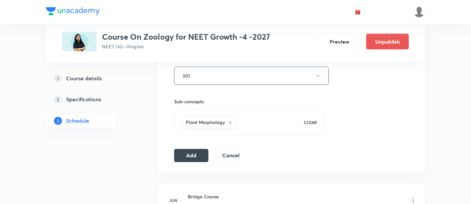
scroll to position [305, 0]
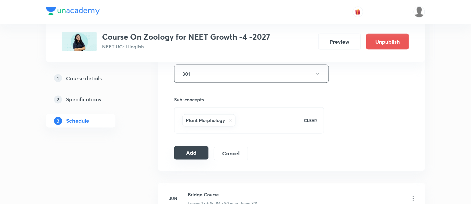
click at [192, 153] on button "Add" at bounding box center [191, 152] width 34 height 13
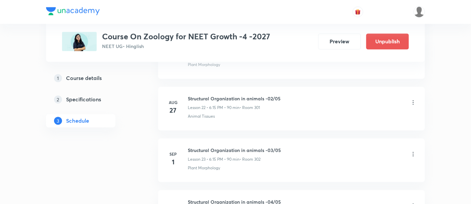
scroll to position [1169, 0]
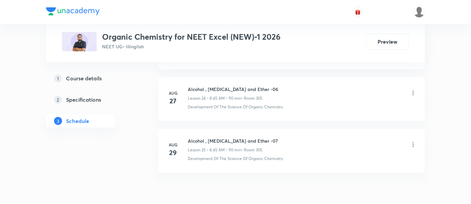
scroll to position [1618, 0]
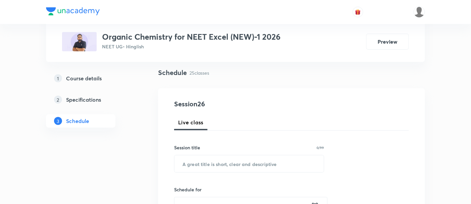
scroll to position [47, 0]
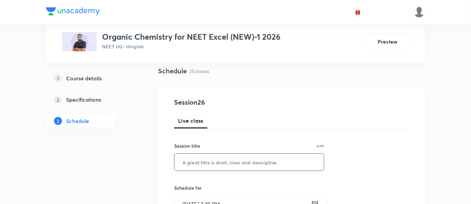
click at [210, 161] on input "text" at bounding box center [249, 162] width 149 height 17
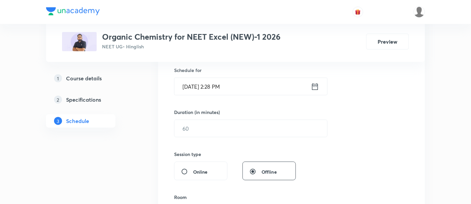
scroll to position [164, 0]
type input "Aldehyde and Ketone -01"
click at [317, 83] on icon at bounding box center [315, 86] width 8 height 9
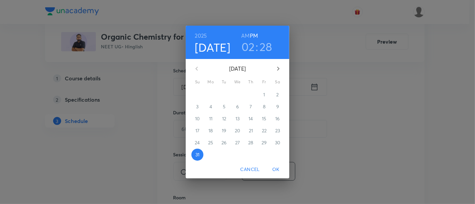
click at [279, 69] on icon "button" at bounding box center [278, 69] width 8 height 8
click at [223, 94] on p "2" at bounding box center [224, 94] width 2 height 7
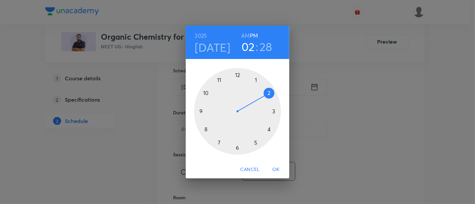
click at [245, 34] on h6 "AM" at bounding box center [245, 35] width 8 height 9
click at [206, 129] on div at bounding box center [237, 111] width 87 height 87
click at [200, 111] on div at bounding box center [237, 111] width 87 height 87
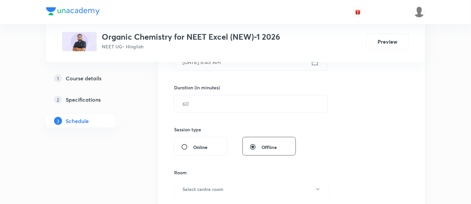
scroll to position [193, 0]
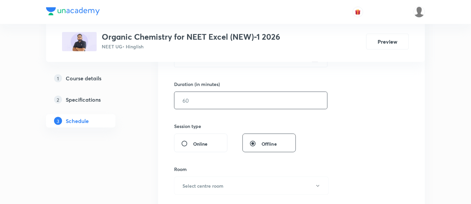
click at [261, 99] on input "text" at bounding box center [251, 100] width 153 height 17
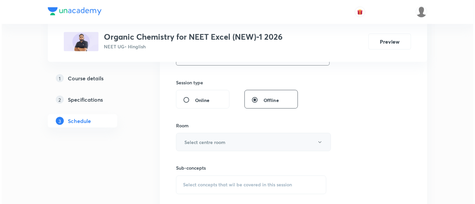
scroll to position [242, 0]
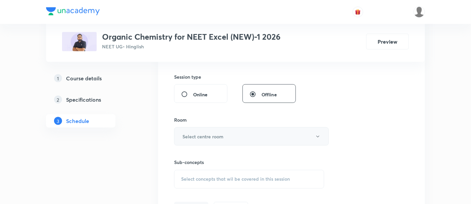
type input "90"
click at [234, 138] on button "Select centre room" at bounding box center [251, 136] width 155 height 18
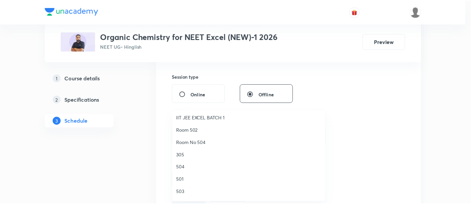
scroll to position [64, 0]
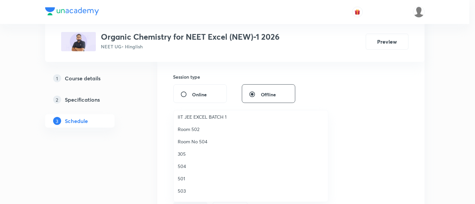
click at [187, 152] on span "305" at bounding box center [251, 154] width 146 height 7
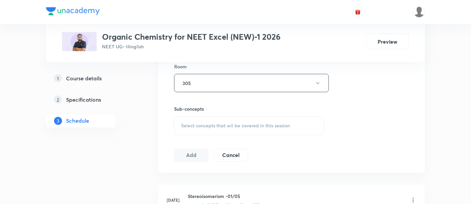
scroll to position [307, 0]
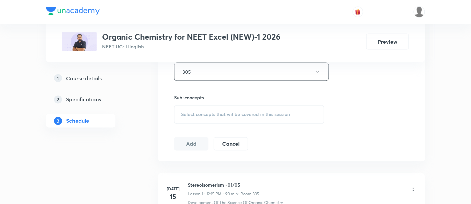
click at [251, 112] on span "Select concepts that wil be covered in this session" at bounding box center [235, 114] width 109 height 5
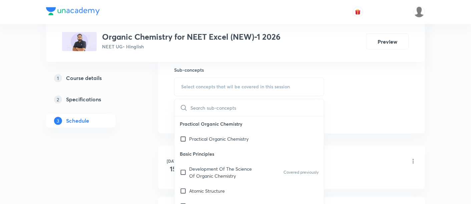
scroll to position [337, 0]
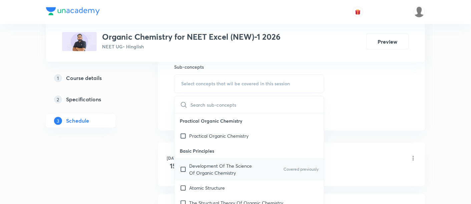
click at [206, 168] on p "Development Of The Science Of Organic Chemistry" at bounding box center [222, 170] width 67 height 14
checkbox input "true"
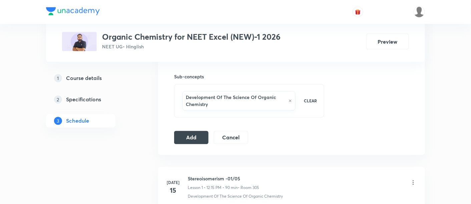
scroll to position [329, 0]
click at [198, 135] on button "Add" at bounding box center [191, 135] width 34 height 13
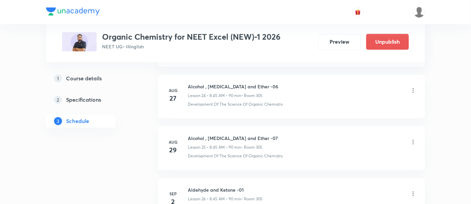
scroll to position [1364, 0]
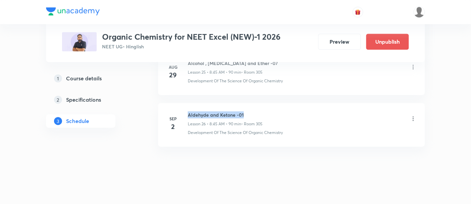
drag, startPoint x: 189, startPoint y: 109, endPoint x: 251, endPoint y: 103, distance: 63.0
click at [251, 103] on li "[DATE] Aldehyde and Ketone -01 Lesson 26 • 8:45 AM • 90 min • Room 305 Developm…" at bounding box center [291, 125] width 267 height 44
copy h6 "Aldehyde and Ketone -01"
click at [251, 103] on li "[DATE] Aldehyde and Ketone -01 Lesson 26 • 8:45 AM • 90 min • Room 305 Developm…" at bounding box center [291, 125] width 267 height 44
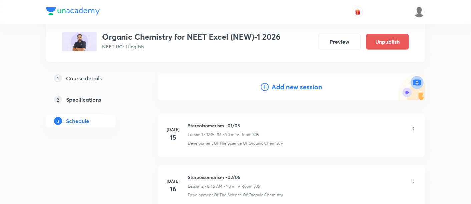
scroll to position [59, 0]
click at [286, 86] on h4 "Add new session" at bounding box center [297, 87] width 51 height 10
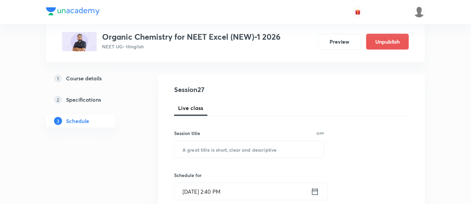
scroll to position [85, 0]
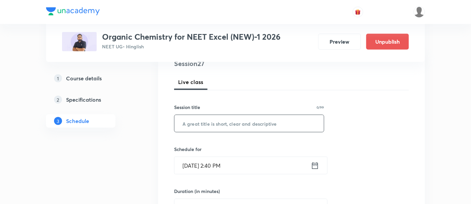
click at [241, 125] on input "text" at bounding box center [249, 123] width 149 height 17
paste input "Aldehyde and Ketone -01"
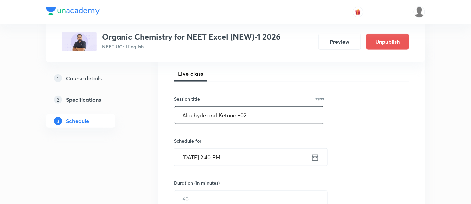
scroll to position [94, 0]
type input "Aldehyde and Ketone -02"
click at [316, 157] on icon at bounding box center [315, 157] width 8 height 9
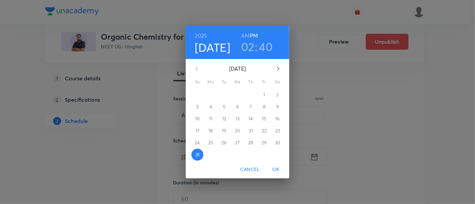
click at [279, 67] on icon "button" at bounding box center [278, 69] width 8 height 8
click at [265, 96] on p "5" at bounding box center [264, 94] width 3 height 7
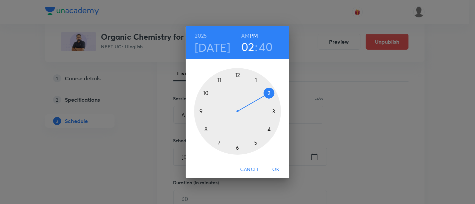
click at [245, 36] on h6 "AM" at bounding box center [245, 35] width 8 height 9
click at [206, 128] on div at bounding box center [237, 111] width 87 height 87
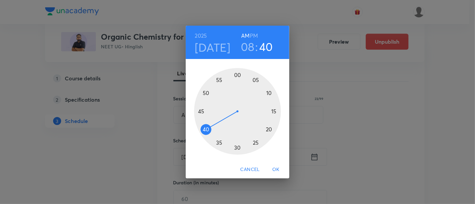
click at [200, 112] on div at bounding box center [237, 111] width 87 height 87
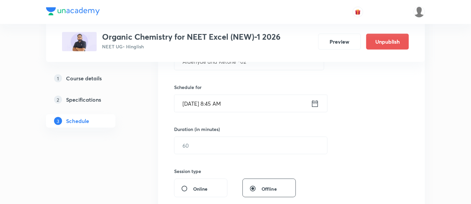
scroll to position [148, 0]
click at [270, 142] on input "text" at bounding box center [251, 144] width 153 height 17
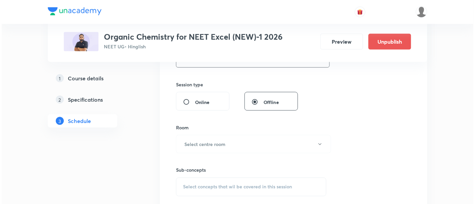
scroll to position [236, 0]
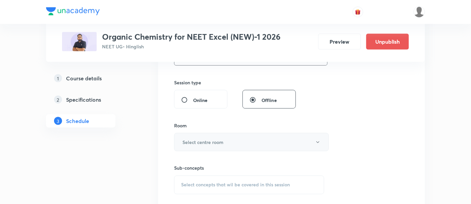
type input "90"
click at [237, 143] on button "Select centre room" at bounding box center [251, 142] width 155 height 18
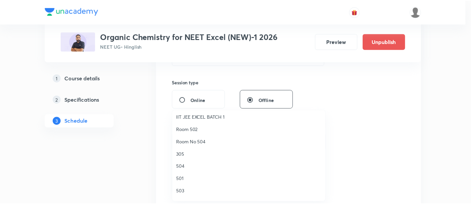
scroll to position [65, 0]
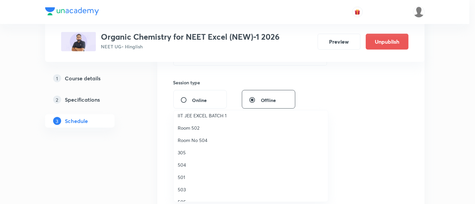
click at [184, 151] on span "305" at bounding box center [251, 152] width 146 height 7
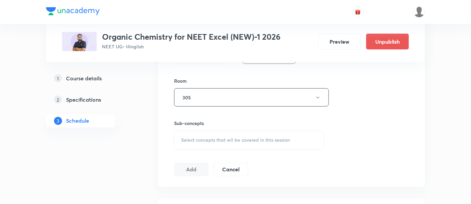
scroll to position [281, 0]
click at [239, 142] on div "Select concepts that wil be covered in this session" at bounding box center [249, 140] width 150 height 19
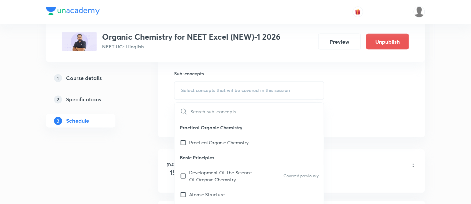
scroll to position [334, 0]
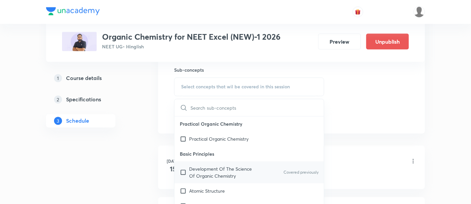
click at [206, 170] on p "Development Of The Science Of Organic Chemistry" at bounding box center [222, 173] width 67 height 14
checkbox input "true"
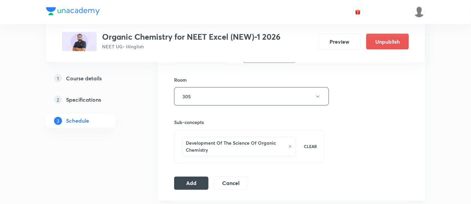
scroll to position [282, 0]
click at [201, 184] on button "Add" at bounding box center [191, 182] width 34 height 13
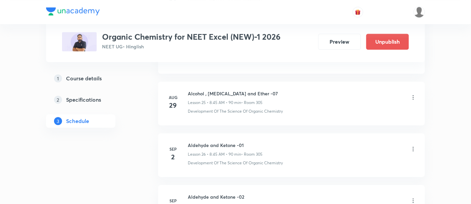
scroll to position [1415, 0]
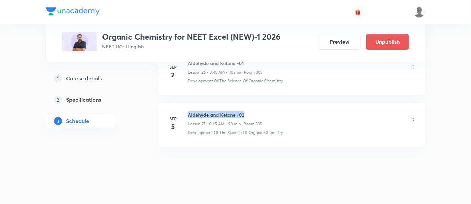
drag, startPoint x: 188, startPoint y: 108, endPoint x: 258, endPoint y: 106, distance: 70.1
click at [258, 111] on h6 "Aldehyde and Ketone -02" at bounding box center [225, 114] width 74 height 7
copy h6 "Aldehyde and Ketone -02"
click at [258, 111] on h6 "Aldehyde and Ketone -02" at bounding box center [225, 114] width 74 height 7
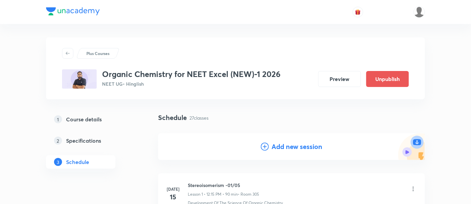
scroll to position [10, 0]
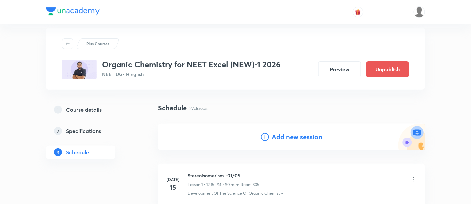
click at [289, 137] on h4 "Add new session" at bounding box center [297, 137] width 51 height 10
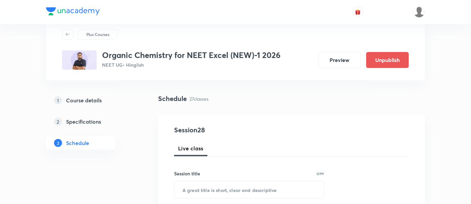
scroll to position [43, 0]
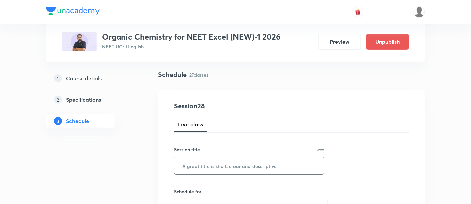
click at [247, 163] on input "text" at bounding box center [249, 166] width 149 height 17
paste input "Aldehyde and Ketone -02"
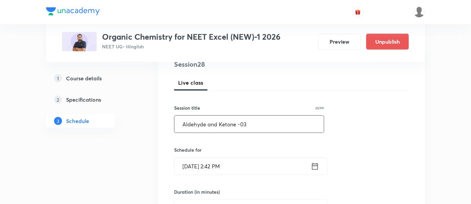
scroll to position [96, 0]
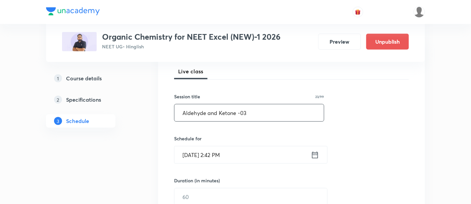
type input "Aldehyde and Ketone -03"
click at [337, 181] on div "Session 28 Live class Session title 23/99 Aldehyde and Ketone -03 ​ Schedule fo…" at bounding box center [291, 204] width 235 height 313
click at [314, 153] on icon at bounding box center [315, 155] width 6 height 7
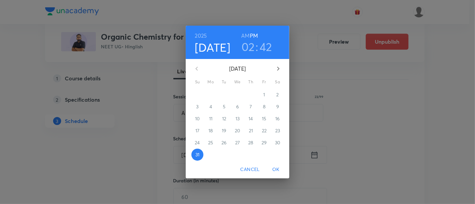
click at [278, 70] on icon "button" at bounding box center [278, 69] width 2 height 4
click at [277, 95] on p "6" at bounding box center [277, 94] width 3 height 7
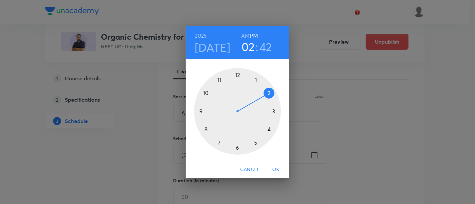
click at [237, 75] on div at bounding box center [237, 111] width 87 height 87
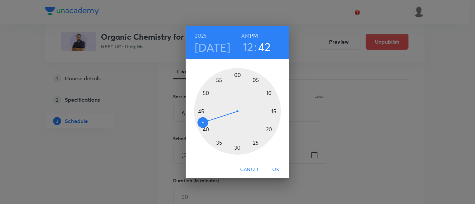
click at [274, 111] on div at bounding box center [237, 111] width 87 height 87
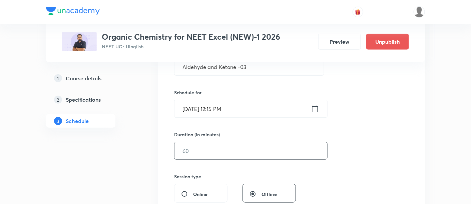
scroll to position [167, 0]
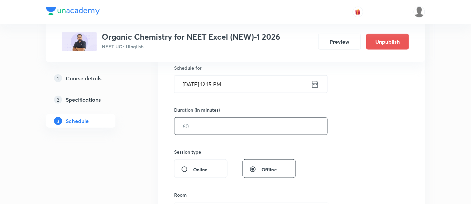
click at [253, 126] on input "text" at bounding box center [251, 126] width 153 height 17
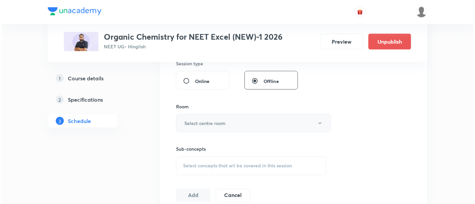
scroll to position [256, 0]
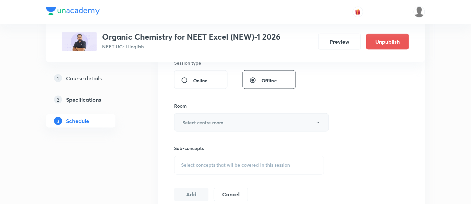
type input "90"
click at [242, 124] on button "Select centre room" at bounding box center [251, 122] width 155 height 18
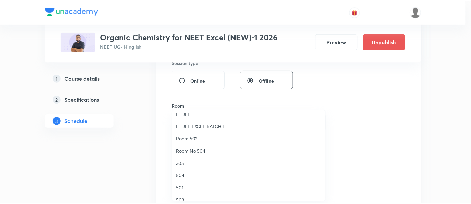
scroll to position [57, 0]
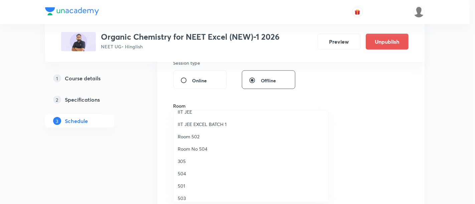
click at [181, 160] on span "305" at bounding box center [251, 161] width 146 height 7
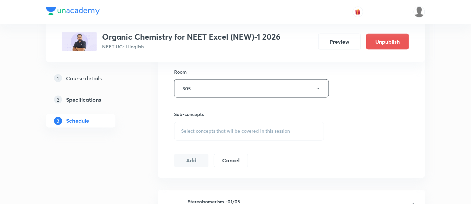
scroll to position [291, 0]
click at [241, 130] on span "Select concepts that wil be covered in this session" at bounding box center [235, 130] width 109 height 5
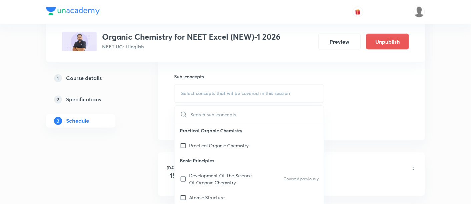
scroll to position [355, 0]
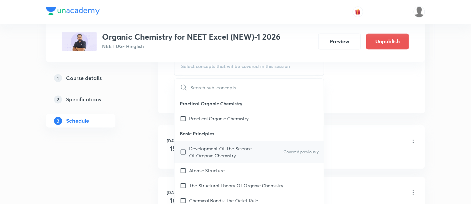
click at [209, 151] on p "Development Of The Science Of Organic Chemistry" at bounding box center [222, 152] width 67 height 14
checkbox input "true"
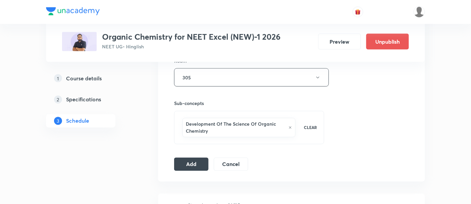
scroll to position [304, 0]
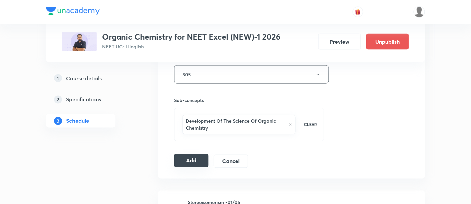
click at [180, 162] on button "Add" at bounding box center [191, 160] width 34 height 13
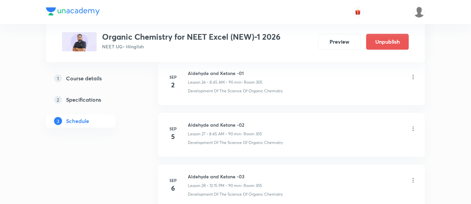
scroll to position [1406, 0]
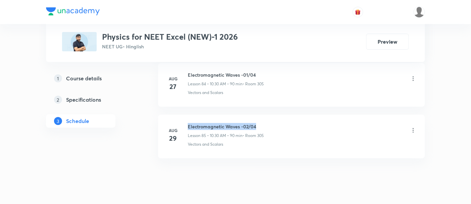
drag, startPoint x: 188, startPoint y: 107, endPoint x: 268, endPoint y: 108, distance: 80.1
click at [268, 123] on div "Electromagnetic Waves -02/04 Lesson 85 • 10:30 AM • 90 min • Room 305" at bounding box center [302, 131] width 229 height 16
copy h6 "Electromagnetic Waves -02/04"
click at [268, 123] on div "Electromagnetic Waves -02/04 Lesson 85 • 10:30 AM • 90 min • Room 305" at bounding box center [302, 131] width 229 height 16
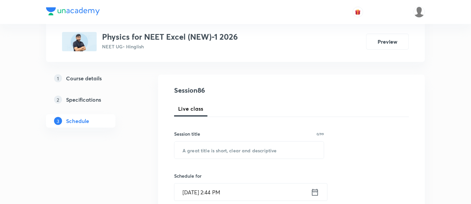
scroll to position [59, 0]
click at [231, 152] on input "text" at bounding box center [249, 149] width 149 height 17
paste input "Electromagnetic Waves -02/04"
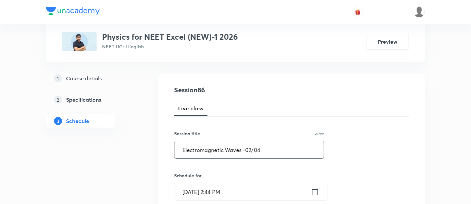
click at [252, 147] on input "Electromagnetic Waves -02/04" at bounding box center [249, 149] width 149 height 17
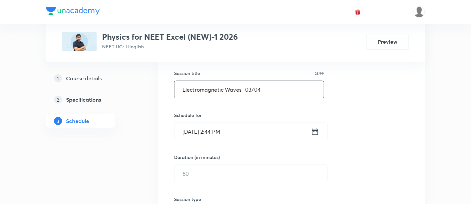
scroll to position [122, 0]
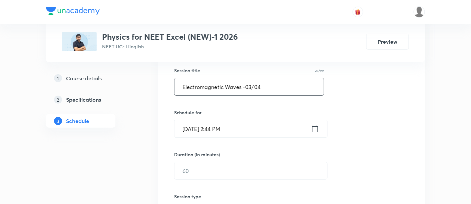
type input "Electromagnetic Waves -03/04"
click at [315, 128] on icon at bounding box center [315, 128] width 8 height 9
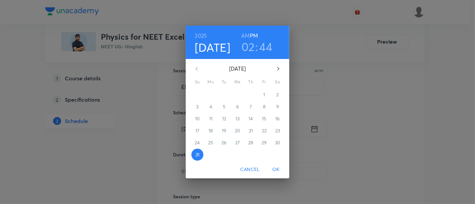
click at [280, 68] on icon "button" at bounding box center [278, 69] width 8 height 8
click at [225, 96] on p "2" at bounding box center [224, 94] width 2 height 7
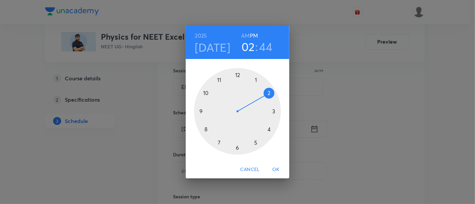
click at [246, 36] on h6 "AM" at bounding box center [245, 35] width 8 height 9
click at [207, 94] on div at bounding box center [237, 111] width 87 height 87
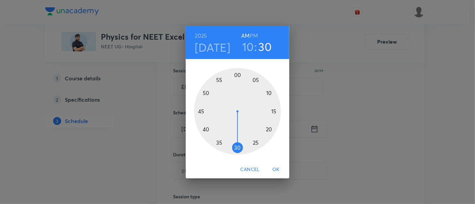
click at [238, 148] on div at bounding box center [237, 111] width 87 height 87
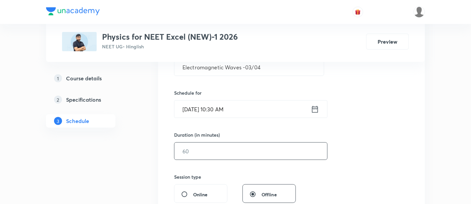
scroll to position [142, 0]
click at [274, 155] on input "text" at bounding box center [251, 151] width 153 height 17
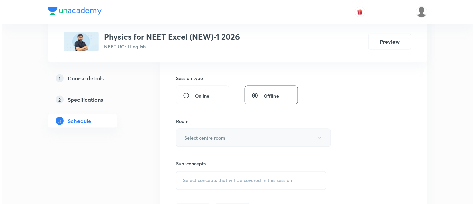
scroll to position [243, 0]
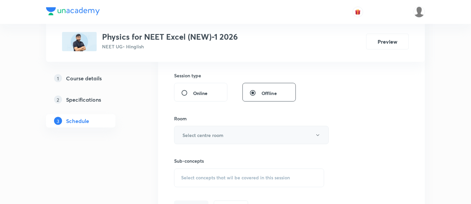
type input "90"
click at [253, 137] on button "Select centre room" at bounding box center [251, 135] width 155 height 18
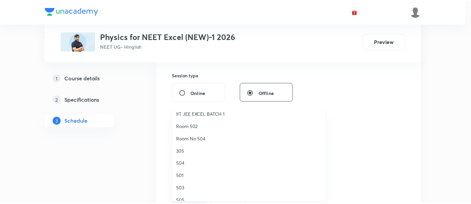
scroll to position [73, 0]
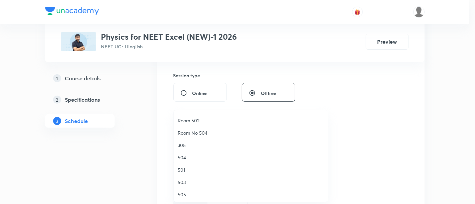
click at [194, 145] on span "305" at bounding box center [251, 145] width 146 height 7
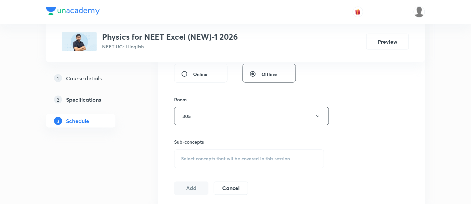
scroll to position [292, 0]
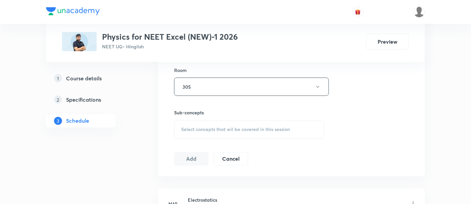
click at [261, 130] on span "Select concepts that wil be covered in this session" at bounding box center [235, 129] width 109 height 5
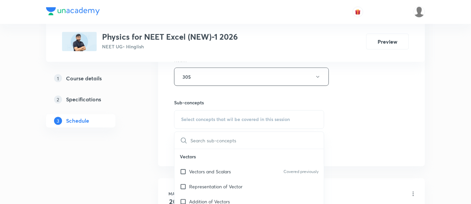
scroll to position [330, 0]
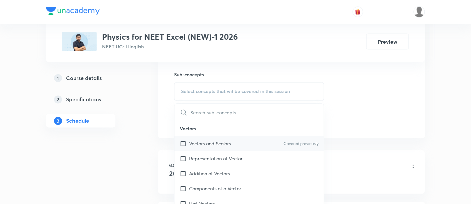
click at [218, 144] on p "Vectors and Scalars" at bounding box center [210, 143] width 42 height 7
checkbox input "true"
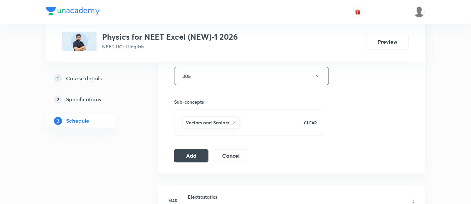
scroll to position [303, 0]
click at [202, 153] on button "Add" at bounding box center [191, 154] width 34 height 13
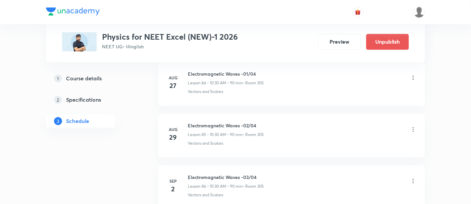
scroll to position [4456, 0]
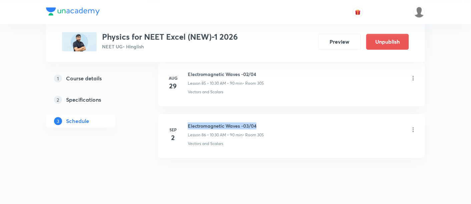
drag, startPoint x: 188, startPoint y: 108, endPoint x: 283, endPoint y: 108, distance: 95.8
click at [283, 122] on div "Electromagnetic Waves -03/04 Lesson 86 • 10:30 AM • 90 min • Room 305" at bounding box center [302, 130] width 229 height 16
copy h6 "Electromagnetic Waves -03/04"
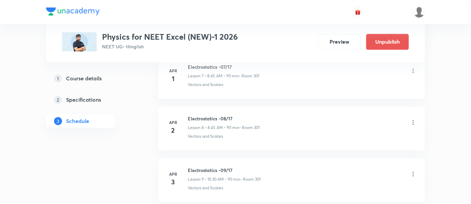
scroll to position [0, 0]
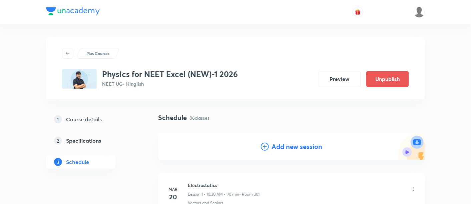
click at [288, 149] on h4 "Add new session" at bounding box center [297, 147] width 51 height 10
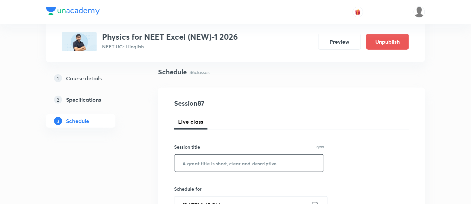
scroll to position [64, 0]
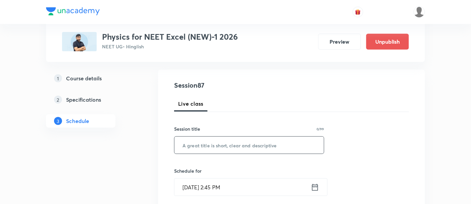
click at [251, 146] on input "text" at bounding box center [249, 145] width 149 height 17
paste input "Electromagnetic Waves -03/04"
click at [252, 143] on input "Electromagnetic Waves -03/04" at bounding box center [249, 145] width 149 height 17
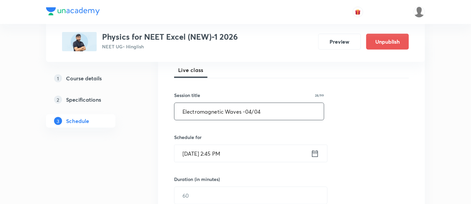
scroll to position [98, 0]
type input "Electromagnetic Waves -04/04"
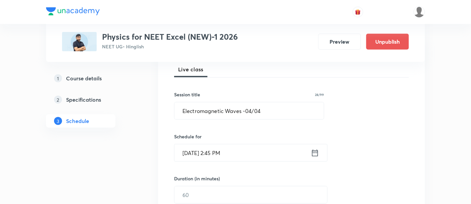
click at [317, 148] on icon at bounding box center [315, 152] width 8 height 9
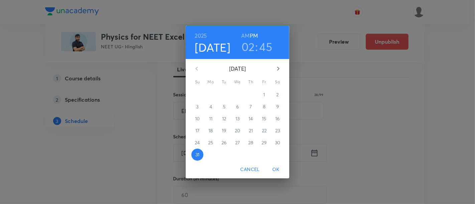
click at [278, 70] on icon "button" at bounding box center [278, 69] width 8 height 8
click at [236, 94] on p "3" at bounding box center [237, 94] width 2 height 7
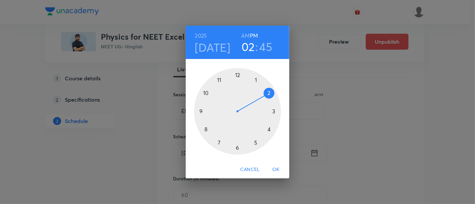
click at [245, 35] on h6 "AM" at bounding box center [245, 35] width 8 height 9
click at [208, 92] on div at bounding box center [237, 111] width 87 height 87
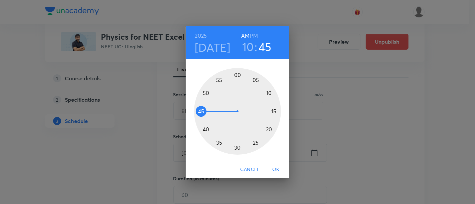
click at [238, 148] on div at bounding box center [237, 111] width 87 height 87
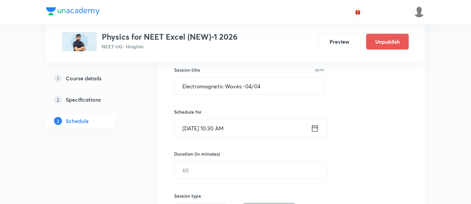
scroll to position [124, 0]
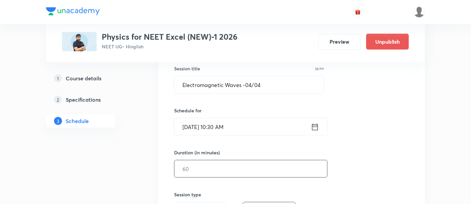
click at [288, 169] on input "text" at bounding box center [251, 169] width 153 height 17
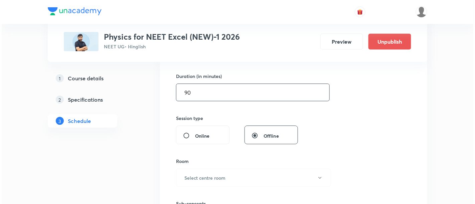
scroll to position [201, 0]
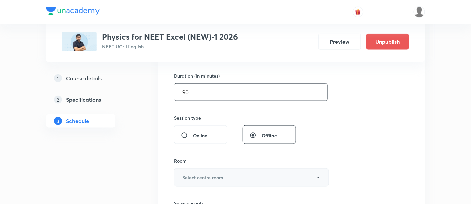
type input "90"
click at [222, 178] on h6 "Select centre room" at bounding box center [203, 177] width 41 height 7
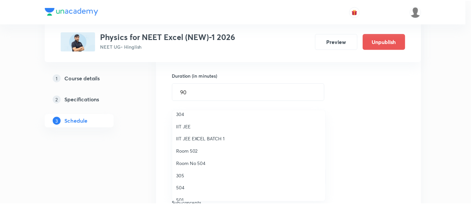
scroll to position [46, 0]
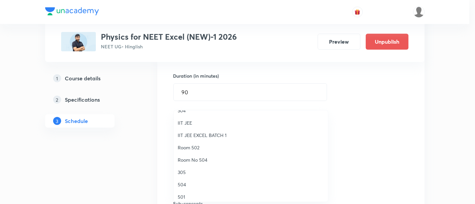
click at [191, 173] on span "305" at bounding box center [251, 172] width 146 height 7
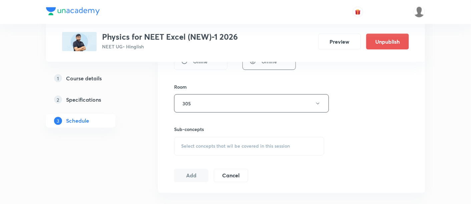
scroll to position [276, 0]
click at [242, 142] on span "Select concepts that wil be covered in this session" at bounding box center [235, 144] width 109 height 5
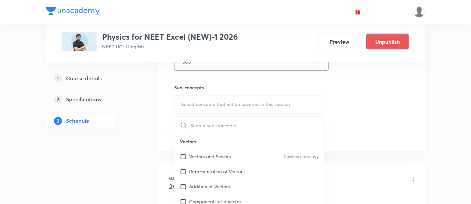
scroll to position [325, 0]
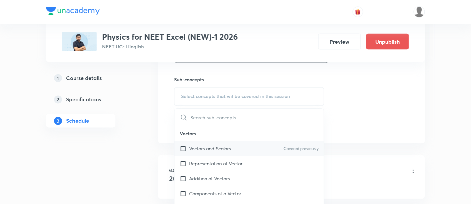
click at [210, 148] on p "Vectors and Scalars" at bounding box center [210, 148] width 42 height 7
checkbox input "true"
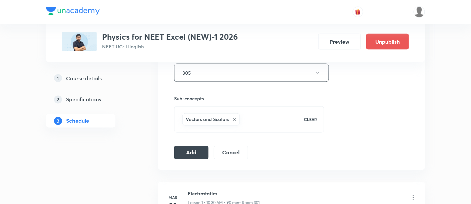
scroll to position [311, 0]
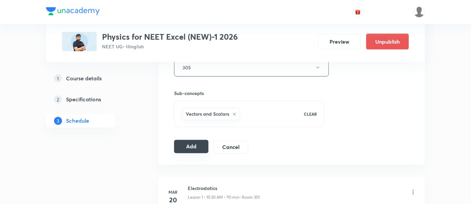
click at [199, 146] on button "Add" at bounding box center [191, 146] width 34 height 13
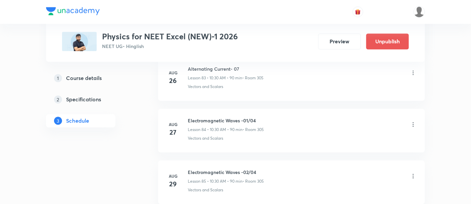
scroll to position [4508, 0]
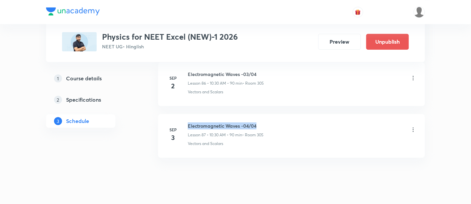
drag, startPoint x: 189, startPoint y: 109, endPoint x: 290, endPoint y: 103, distance: 101.6
click at [290, 114] on li "Sep 3 Electromagnetic Waves -04/04 Lesson 87 • 10:30 AM • 90 min • Room 305 Vec…" at bounding box center [291, 136] width 267 height 44
click at [295, 122] on div "Electromagnetic Waves -04/04 Lesson 87 • 10:30 AM • 90 min • Room 305" at bounding box center [302, 130] width 229 height 16
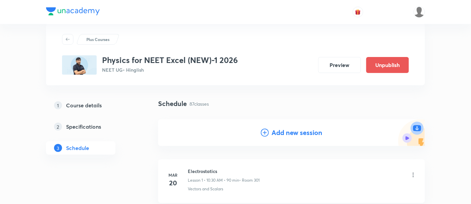
scroll to position [15, 0]
click at [288, 135] on h4 "Add new session" at bounding box center [297, 132] width 51 height 10
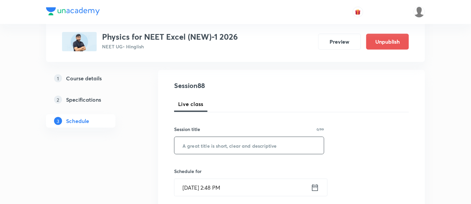
scroll to position [64, 0]
click at [253, 146] on input "text" at bounding box center [249, 144] width 149 height 17
paste input "Geometrical Optics"
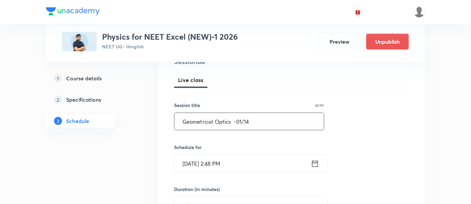
scroll to position [91, 0]
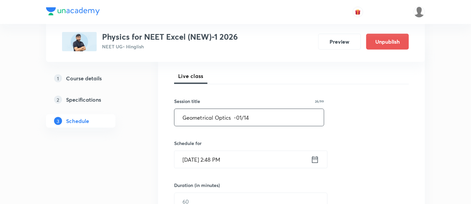
type input "Geometrical Optics -01/14"
click at [317, 161] on icon at bounding box center [315, 159] width 8 height 9
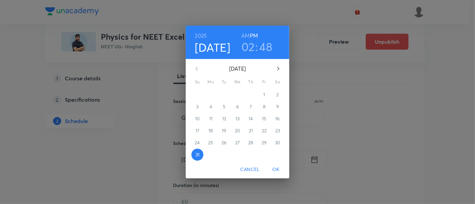
click at [278, 69] on icon "button" at bounding box center [278, 69] width 2 height 4
click at [265, 95] on p "5" at bounding box center [264, 94] width 3 height 7
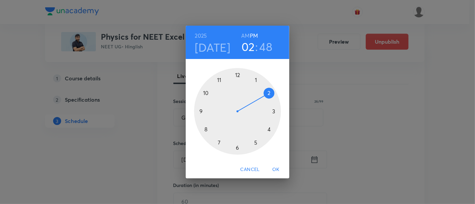
click at [245, 37] on h6 "AM" at bounding box center [245, 35] width 8 height 9
click at [205, 92] on div at bounding box center [237, 111] width 87 height 87
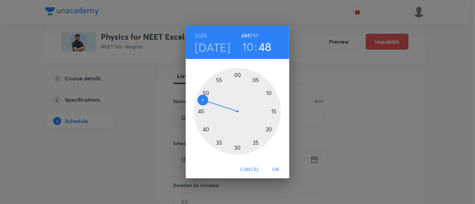
click at [236, 148] on div at bounding box center [237, 111] width 87 height 87
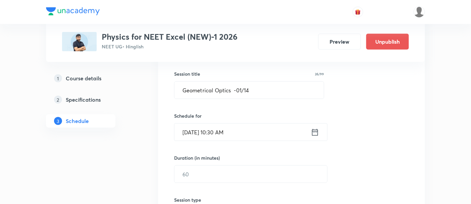
scroll to position [122, 0]
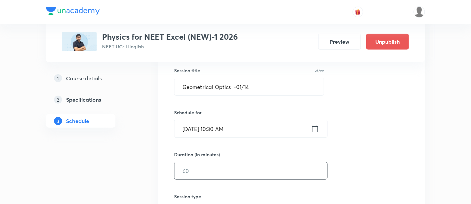
click at [272, 171] on input "text" at bounding box center [251, 171] width 153 height 17
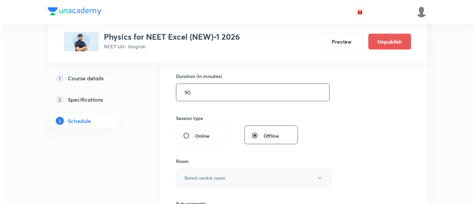
scroll to position [209, 0]
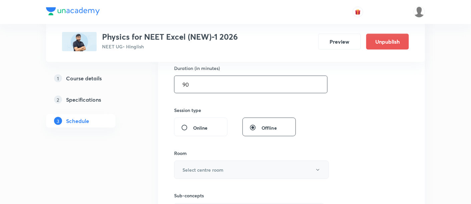
type input "90"
click at [241, 170] on button "Select centre room" at bounding box center [251, 170] width 155 height 18
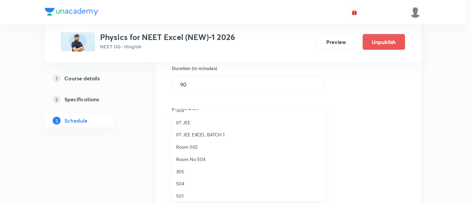
scroll to position [47, 0]
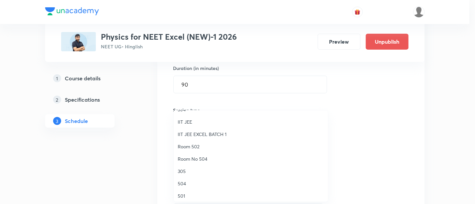
click at [189, 171] on span "305" at bounding box center [251, 171] width 146 height 7
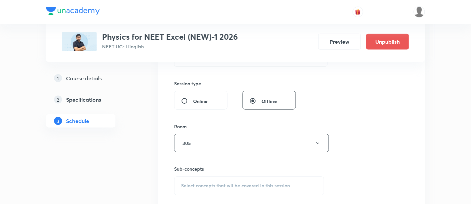
scroll to position [245, 0]
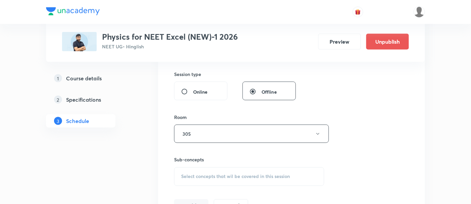
click at [228, 176] on span "Select concepts that wil be covered in this session" at bounding box center [235, 176] width 109 height 5
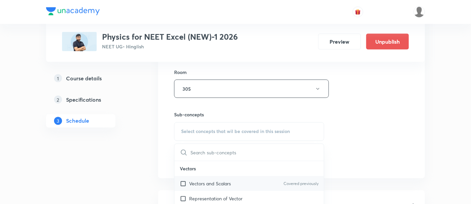
click at [216, 183] on p "Vectors and Scalars" at bounding box center [210, 184] width 42 height 7
checkbox input "true"
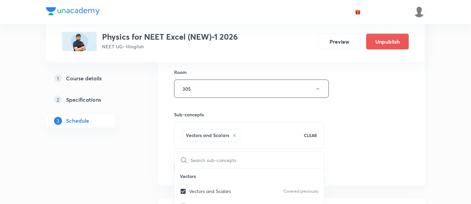
click at [376, 105] on div "Session 88 Live class Session title 26/99 Geometrical Optics -01/14 ​ Schedule …" at bounding box center [291, 15] width 235 height 321
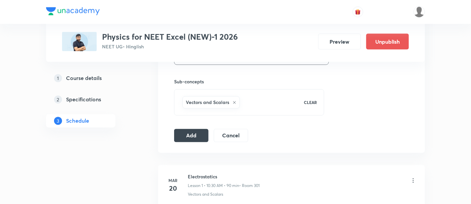
scroll to position [328, 0]
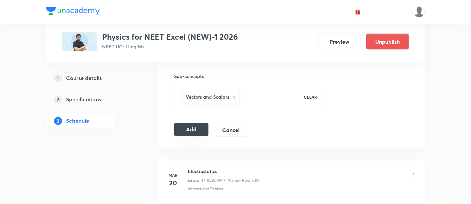
click at [185, 126] on button "Add" at bounding box center [191, 129] width 34 height 13
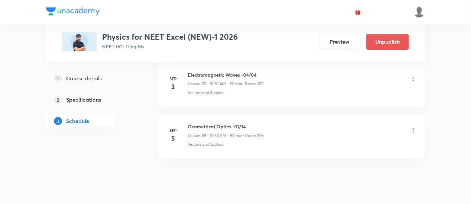
scroll to position [4559, 0]
drag, startPoint x: 188, startPoint y: 109, endPoint x: 253, endPoint y: 110, distance: 65.1
click at [253, 123] on h6 "Geometrical Optics -01/14" at bounding box center [226, 126] width 76 height 7
copy h6 "Geometrical Optics -01/14"
click at [253, 123] on h6 "Geometrical Optics -01/14" at bounding box center [226, 126] width 76 height 7
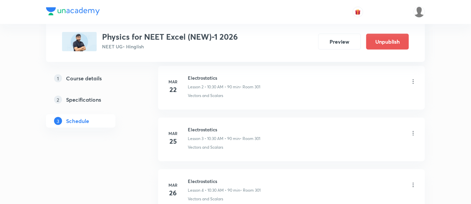
scroll to position [0, 0]
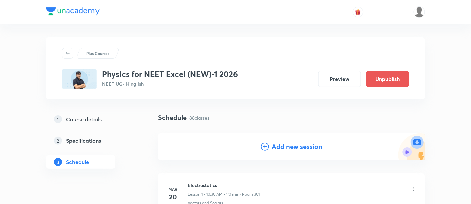
click at [298, 148] on h4 "Add new session" at bounding box center [297, 147] width 51 height 10
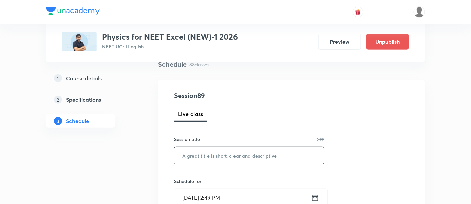
scroll to position [67, 0]
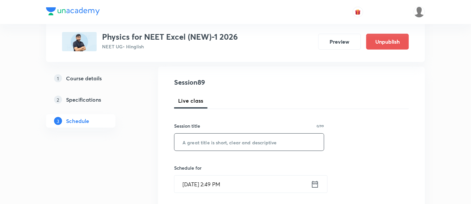
click at [246, 145] on input "text" at bounding box center [249, 142] width 149 height 17
paste input "Geometrical Optics -01/14"
click at [240, 140] on input "Geometrical Optics -01/14" at bounding box center [249, 142] width 149 height 17
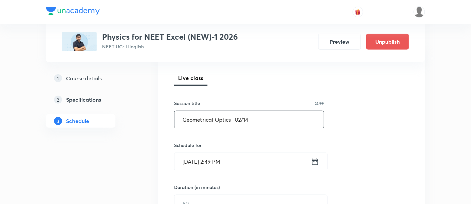
scroll to position [90, 0]
type input "Geometrical Optics -02/14"
click at [314, 160] on icon at bounding box center [315, 161] width 8 height 9
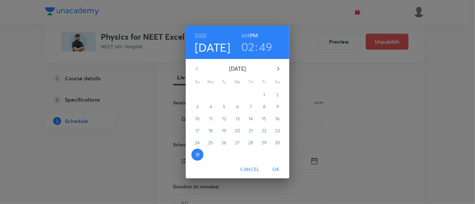
click at [278, 70] on icon "button" at bounding box center [278, 69] width 8 height 8
click at [277, 93] on p "6" at bounding box center [277, 94] width 3 height 7
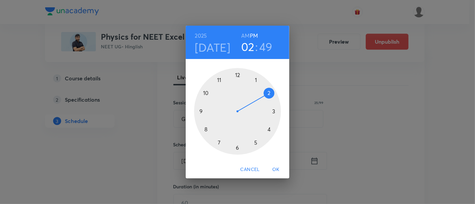
click at [244, 36] on h6 "AM" at bounding box center [245, 35] width 8 height 9
click at [206, 129] on div at bounding box center [237, 111] width 87 height 87
click at [200, 112] on div at bounding box center [237, 111] width 87 height 87
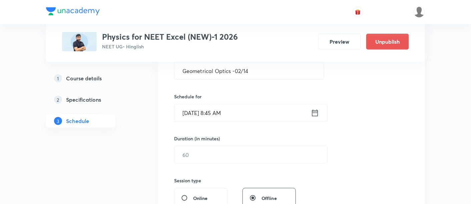
scroll to position [138, 0]
click at [266, 149] on input "text" at bounding box center [251, 154] width 153 height 17
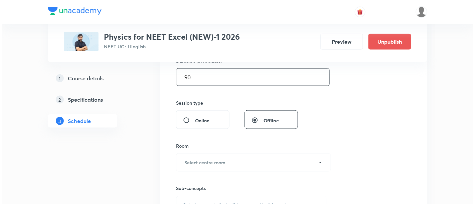
scroll to position [216, 0]
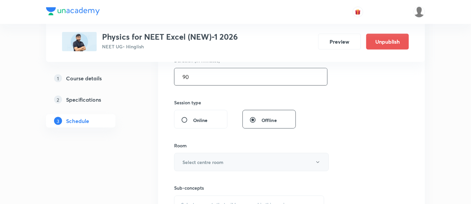
type input "90"
click at [225, 161] on button "Select centre room" at bounding box center [251, 162] width 155 height 18
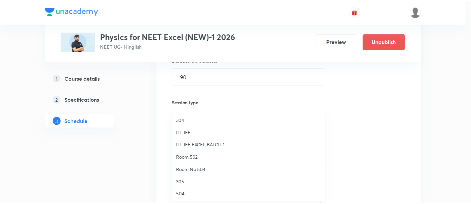
scroll to position [63, 0]
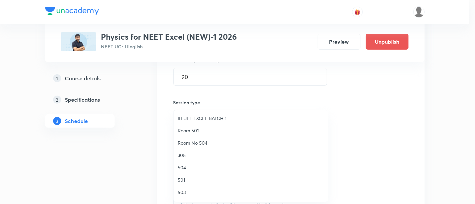
click at [185, 155] on span "305" at bounding box center [251, 155] width 146 height 7
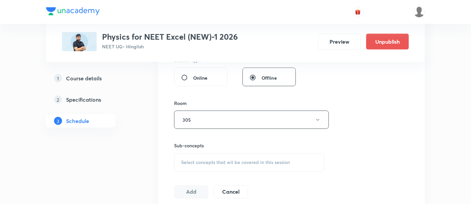
scroll to position [276, 0]
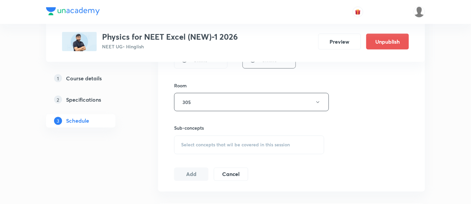
click at [226, 144] on span "Select concepts that wil be covered in this session" at bounding box center [235, 144] width 109 height 5
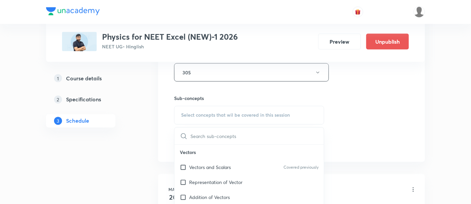
scroll to position [307, 0]
click at [212, 164] on p "Vectors and Scalars" at bounding box center [210, 166] width 42 height 7
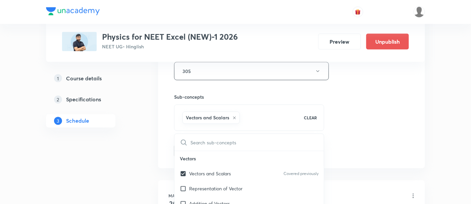
checkbox input "true"
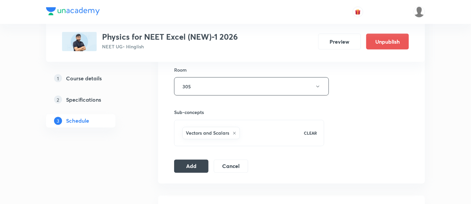
scroll to position [298, 0]
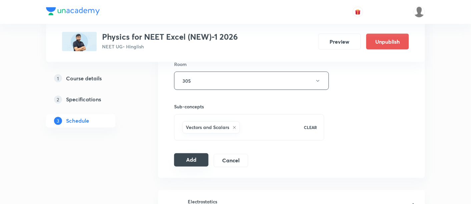
click at [198, 159] on button "Add" at bounding box center [191, 160] width 34 height 13
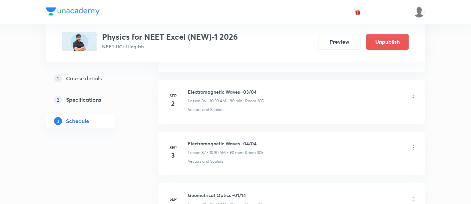
scroll to position [4487, 0]
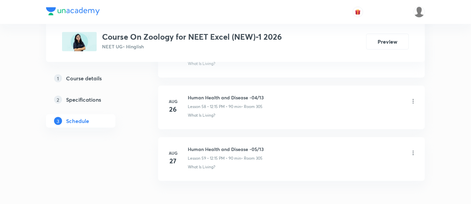
scroll to position [3370, 0]
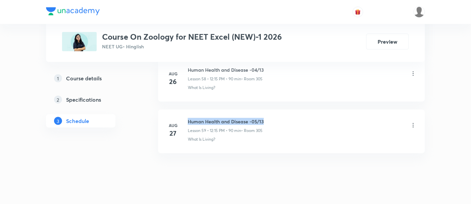
drag, startPoint x: 188, startPoint y: 109, endPoint x: 268, endPoint y: 107, distance: 79.8
click at [268, 118] on div "Human Health and Disease -05/13 Lesson 59 • 12:15 PM • 90 min • Room 305" at bounding box center [302, 126] width 229 height 16
copy h6 "Human Health and Disease -05/13"
click at [268, 118] on div "Human Health and Disease -05/13 Lesson 59 • 12:15 PM • 90 min • Room 305" at bounding box center [302, 126] width 229 height 16
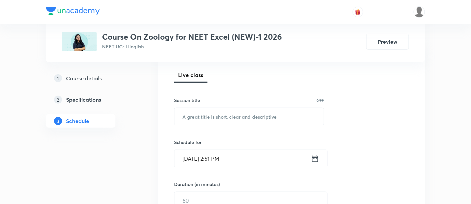
scroll to position [102, 0]
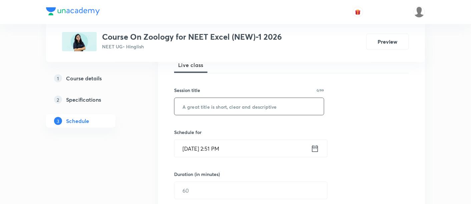
click at [240, 107] on input "text" at bounding box center [249, 106] width 149 height 17
paste input "Human Health and Disease -05/13"
click at [260, 104] on input "Human Health and Disease -05/13" at bounding box center [249, 106] width 149 height 17
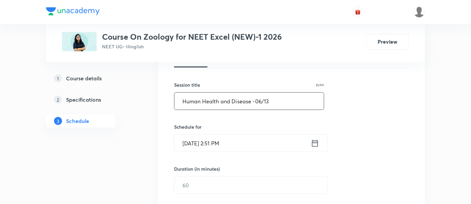
scroll to position [115, 0]
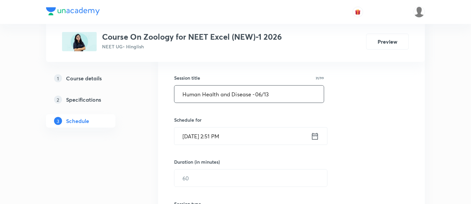
type input "Human Health and Disease -06/13"
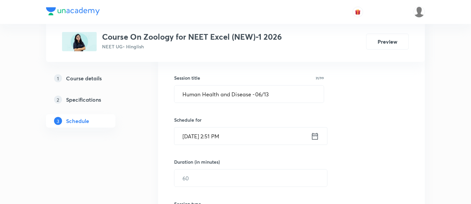
click at [318, 135] on icon at bounding box center [315, 136] width 6 height 7
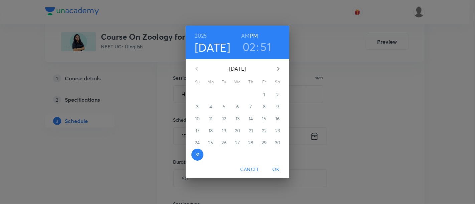
click at [276, 72] on icon "button" at bounding box center [278, 69] width 8 height 8
click at [249, 48] on h3 "02" at bounding box center [248, 47] width 13 height 14
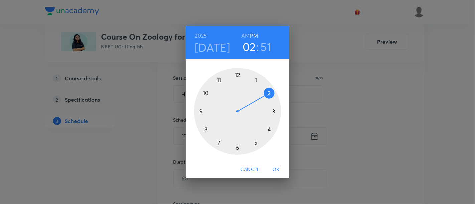
click at [238, 76] on div at bounding box center [237, 111] width 87 height 87
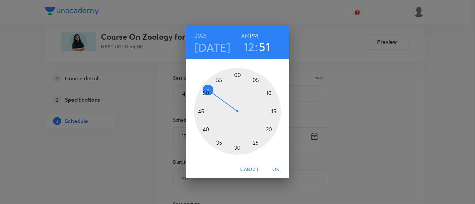
click at [274, 111] on div at bounding box center [237, 111] width 87 height 87
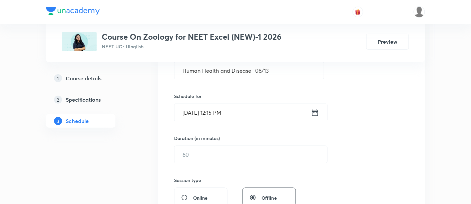
scroll to position [139, 0]
click at [260, 153] on input "text" at bounding box center [251, 153] width 153 height 17
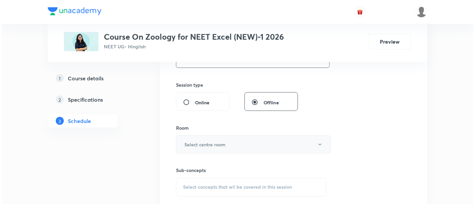
scroll to position [237, 0]
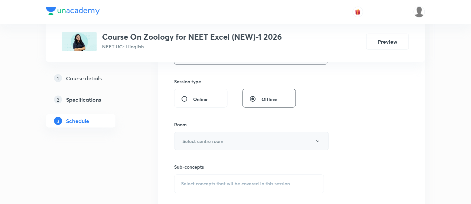
type input "90"
click at [213, 139] on h6 "Select centre room" at bounding box center [203, 141] width 41 height 7
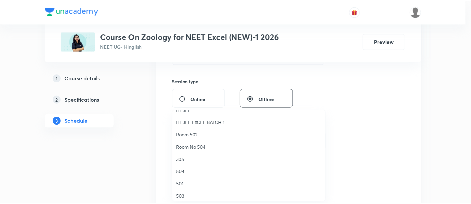
scroll to position [59, 0]
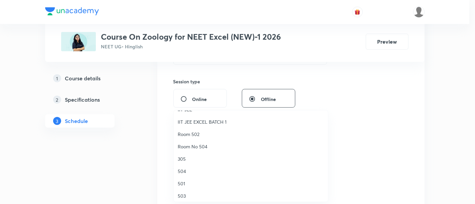
click at [187, 157] on span "305" at bounding box center [251, 159] width 146 height 7
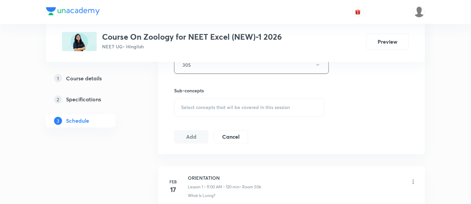
scroll to position [317, 0]
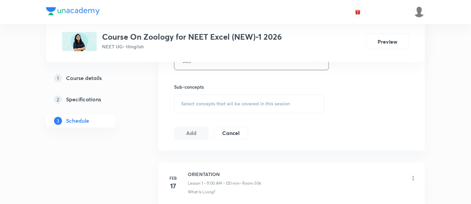
click at [239, 103] on span "Select concepts that wil be covered in this session" at bounding box center [235, 103] width 109 height 5
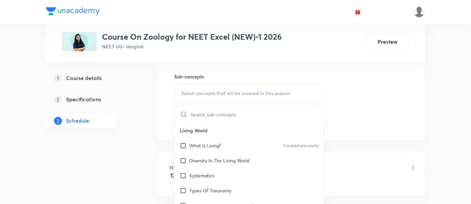
scroll to position [335, 0]
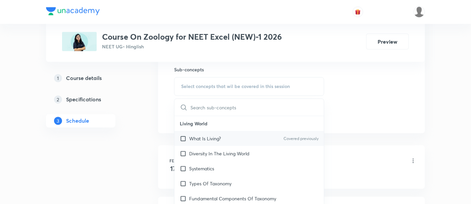
click at [212, 140] on p "What Is Living?" at bounding box center [205, 138] width 32 height 7
checkbox input "true"
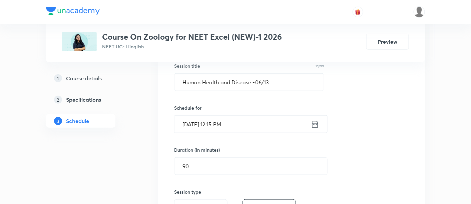
scroll to position [127, 0]
click at [315, 121] on icon at bounding box center [315, 123] width 8 height 9
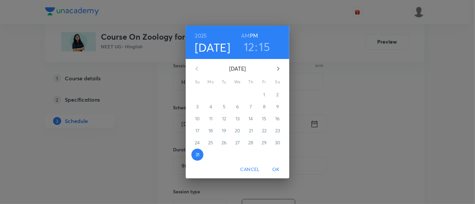
click at [278, 67] on icon "button" at bounding box center [278, 69] width 8 height 8
click at [223, 94] on p "2" at bounding box center [224, 94] width 2 height 7
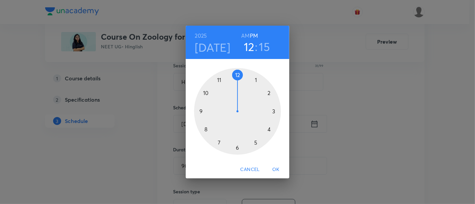
click at [277, 169] on span "OK" at bounding box center [276, 170] width 16 height 8
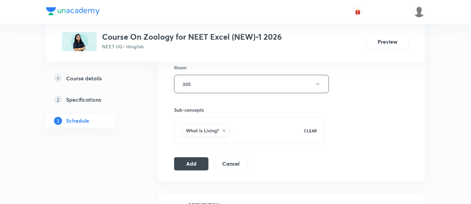
scroll to position [300, 0]
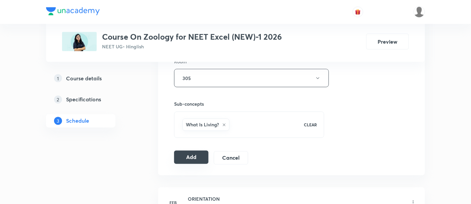
click at [186, 158] on button "Add" at bounding box center [191, 157] width 34 height 13
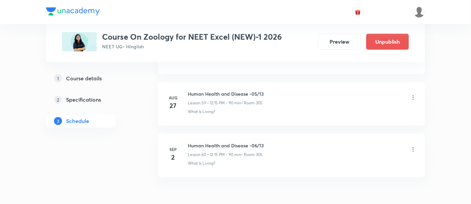
scroll to position [3091, 0]
drag, startPoint x: 189, startPoint y: 132, endPoint x: 270, endPoint y: 131, distance: 81.4
click at [270, 142] on div "Human Health and Disease -06/13 Lesson 60 • 12:15 PM • 90 min • Room 305" at bounding box center [302, 150] width 229 height 16
copy h6 "Human Health and Disease -06/13"
click at [270, 142] on div "Human Health and Disease -06/13 Lesson 60 • 12:15 PM • 90 min • Room 305" at bounding box center [302, 150] width 229 height 16
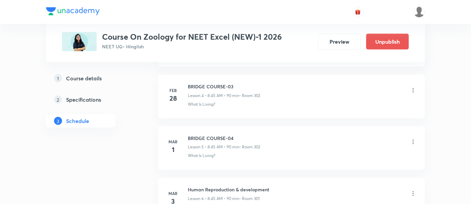
scroll to position [0, 0]
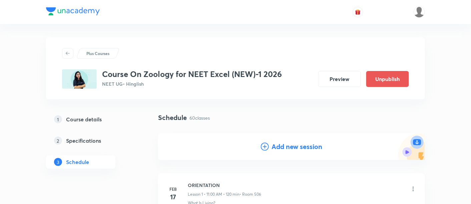
click at [289, 148] on h4 "Add new session" at bounding box center [297, 147] width 51 height 10
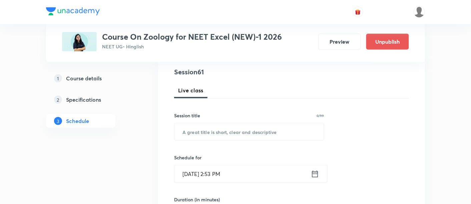
scroll to position [77, 0]
click at [247, 126] on input "text" at bounding box center [249, 131] width 149 height 17
paste input "Human Health and Disease -06/13"
click at [260, 131] on input "Human Health and Disease -06/13" at bounding box center [249, 131] width 149 height 17
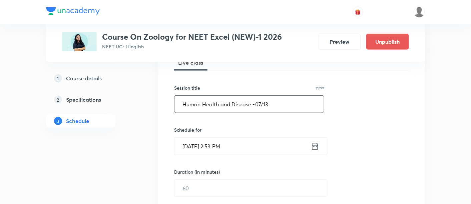
scroll to position [111, 0]
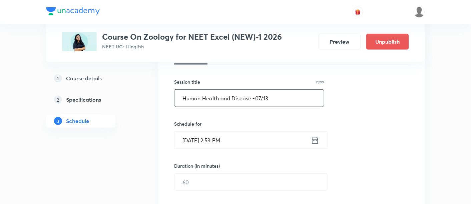
type input "Human Health and Disease -07/13"
click at [317, 140] on icon at bounding box center [315, 140] width 8 height 9
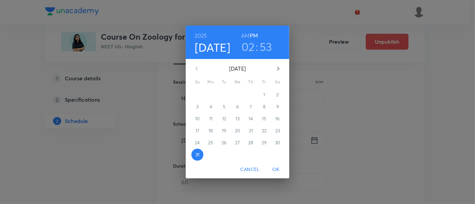
click at [280, 69] on icon "button" at bounding box center [278, 69] width 8 height 8
click at [235, 94] on span "3" at bounding box center [237, 94] width 12 height 7
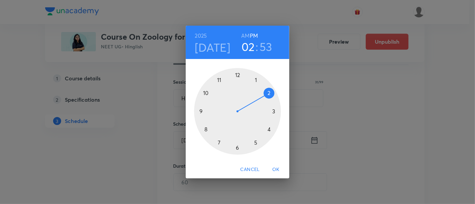
click at [237, 75] on div at bounding box center [237, 111] width 87 height 87
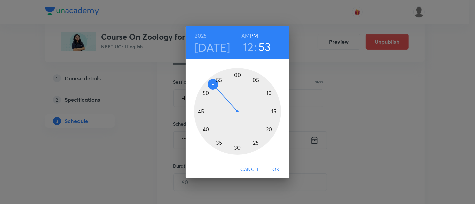
click at [274, 112] on div at bounding box center [237, 111] width 87 height 87
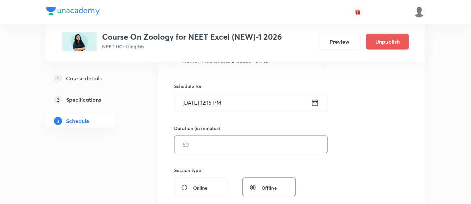
scroll to position [149, 0]
click at [275, 147] on input "text" at bounding box center [251, 144] width 153 height 17
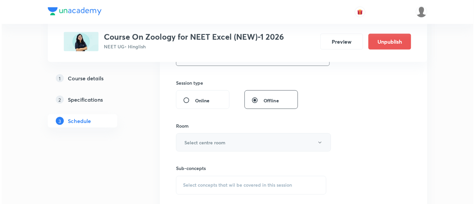
scroll to position [237, 0]
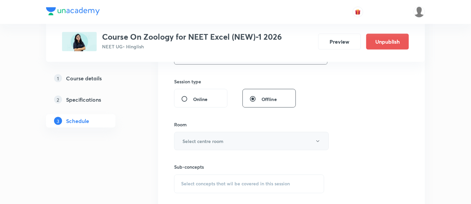
type input "90"
click at [239, 139] on button "Select centre room" at bounding box center [251, 141] width 155 height 18
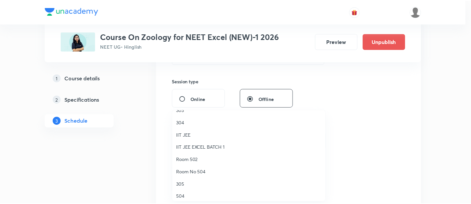
scroll to position [52, 0]
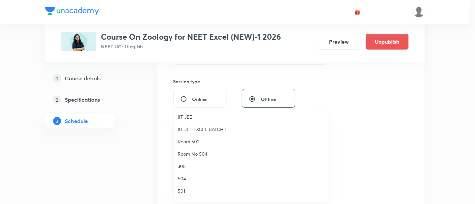
click at [184, 164] on span "305" at bounding box center [251, 166] width 146 height 7
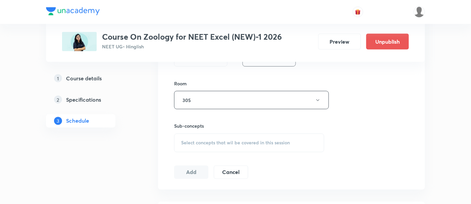
scroll to position [279, 0]
click at [253, 141] on span "Select concepts that wil be covered in this session" at bounding box center [235, 141] width 109 height 5
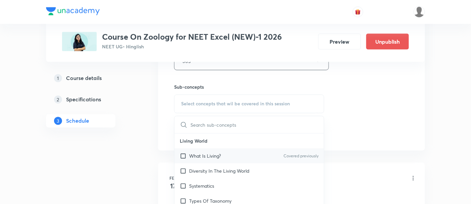
scroll to position [324, 0]
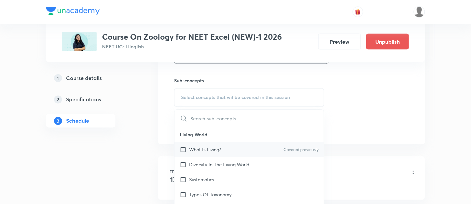
click at [211, 150] on p "What Is Living?" at bounding box center [205, 149] width 32 height 7
checkbox input "true"
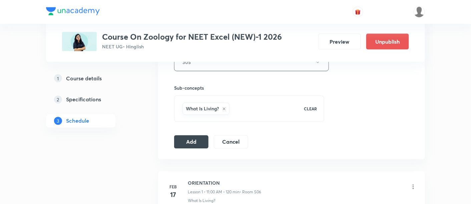
scroll to position [317, 0]
click at [195, 140] on button "Add" at bounding box center [191, 140] width 34 height 13
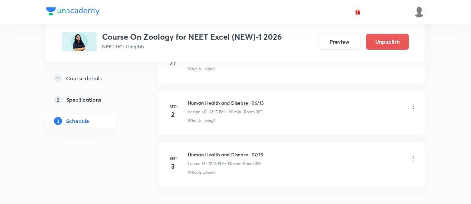
scroll to position [3168, 0]
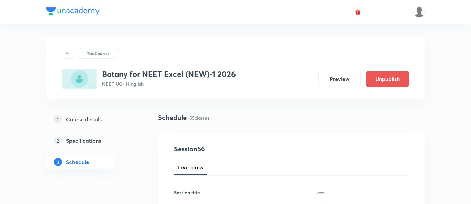
click at [132, 145] on link "2 Specifications" at bounding box center [91, 140] width 91 height 13
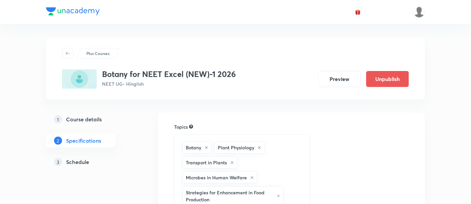
click at [86, 120] on h5 "Course details" at bounding box center [84, 119] width 36 height 8
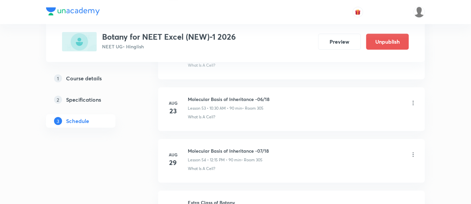
scroll to position [3081, 0]
drag, startPoint x: 189, startPoint y: 140, endPoint x: 273, endPoint y: 143, distance: 84.1
click at [273, 148] on div "Molecular Basis of Inheritance -07/18 Lesson 54 • 12:15 PM • 90 min • Room 305" at bounding box center [302, 156] width 229 height 16
copy h6 "Molecular Basis of Inheritance -07/18"
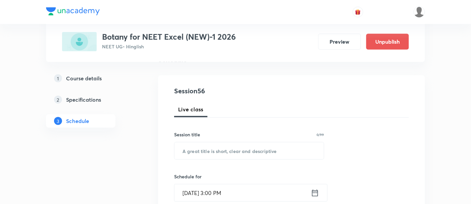
scroll to position [59, 0]
click at [249, 150] on input "text" at bounding box center [249, 149] width 149 height 17
paste input "Molecular Basis of Inheritance -07/18"
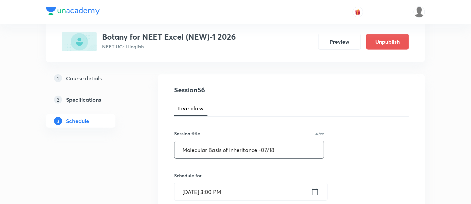
click at [267, 148] on input "Molecular Basis of Inheritance -07/18" at bounding box center [249, 149] width 149 height 17
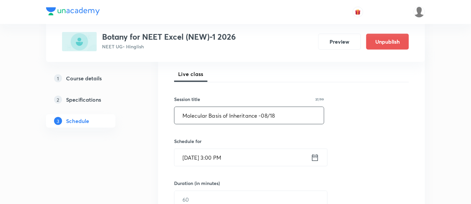
scroll to position [95, 0]
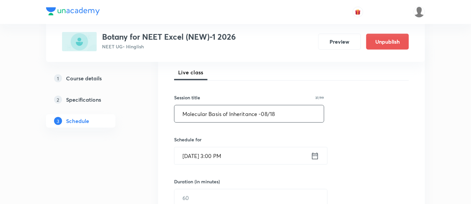
type input "Molecular Basis of Inheritance -08/18"
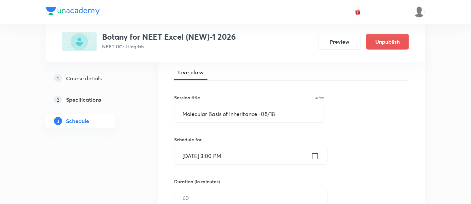
click at [315, 154] on icon at bounding box center [315, 156] width 6 height 7
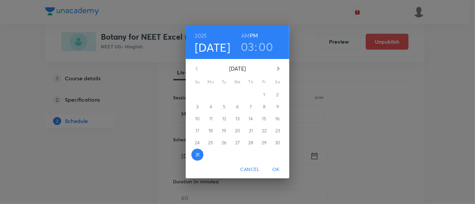
click at [279, 68] on icon "button" at bounding box center [278, 69] width 8 height 8
click at [264, 94] on p "5" at bounding box center [264, 94] width 3 height 7
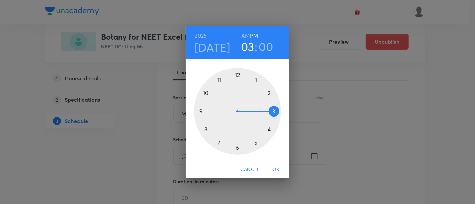
click at [238, 74] on div at bounding box center [237, 111] width 87 height 87
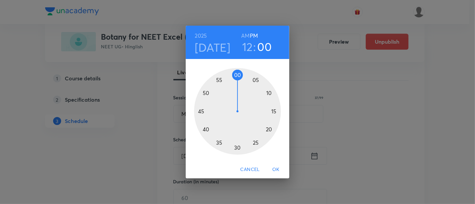
click at [274, 112] on div at bounding box center [237, 111] width 87 height 87
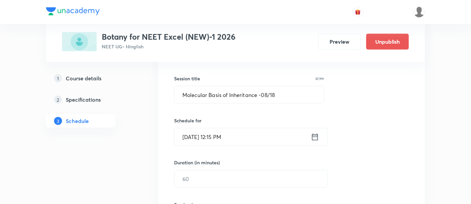
scroll to position [138, 0]
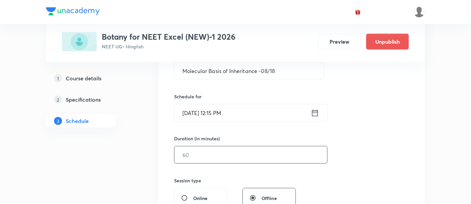
click at [248, 156] on input "text" at bounding box center [251, 154] width 153 height 17
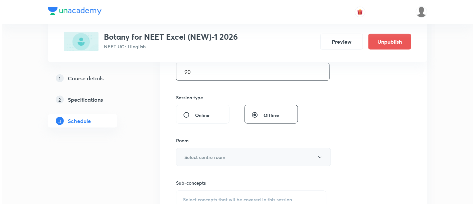
scroll to position [224, 0]
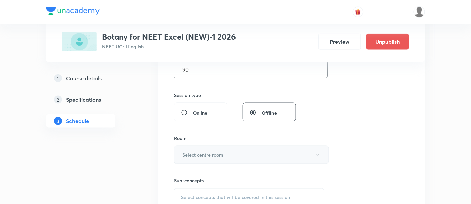
type input "90"
click at [232, 155] on button "Select centre room" at bounding box center [251, 155] width 155 height 18
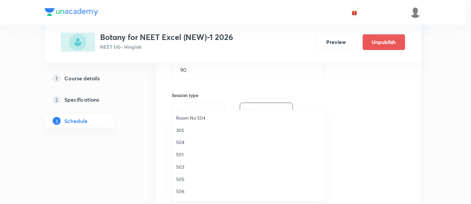
scroll to position [89, 0]
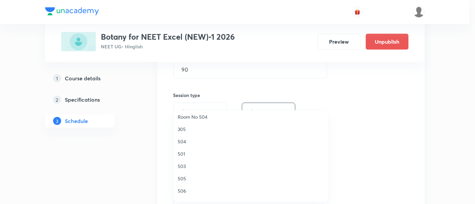
click at [185, 129] on span "305" at bounding box center [251, 129] width 146 height 7
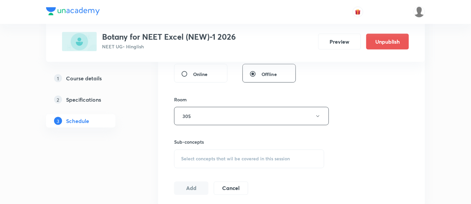
scroll to position [264, 0]
click at [222, 159] on div "Select concepts that wil be covered in this session" at bounding box center [249, 157] width 150 height 19
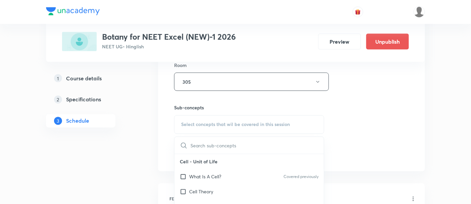
scroll to position [303, 0]
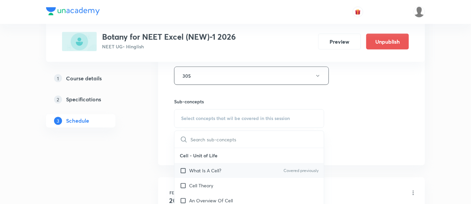
click at [206, 170] on p "What Is A Cell?" at bounding box center [205, 171] width 32 height 7
checkbox input "true"
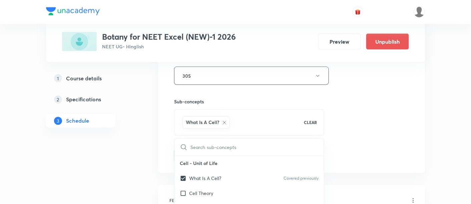
click at [363, 119] on div "Session 56 Live class Session title 37/99 Molecular Basis of Inheritance -08/18…" at bounding box center [291, 1] width 235 height 321
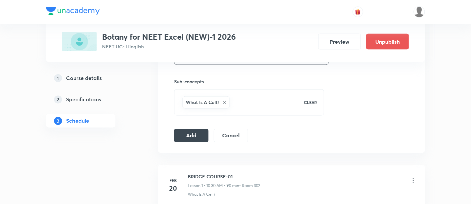
scroll to position [325, 0]
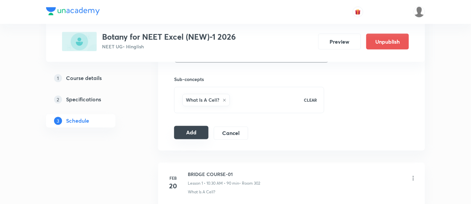
click at [198, 134] on button "Add" at bounding box center [191, 132] width 34 height 13
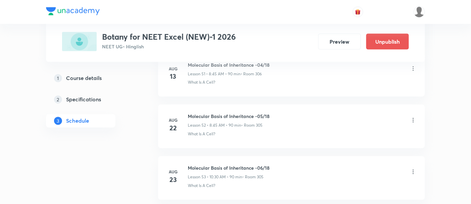
scroll to position [2910, 0]
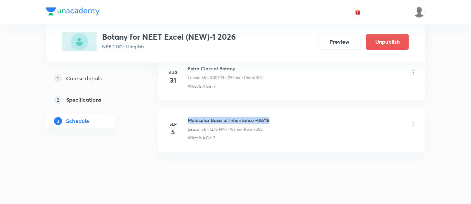
drag, startPoint x: 188, startPoint y: 108, endPoint x: 289, endPoint y: 110, distance: 101.5
click at [289, 117] on div "Molecular Basis of Inheritance -08/18 Lesson 56 • 12:15 PM • 90 min • Room 305" at bounding box center [302, 125] width 229 height 16
copy h6 "Molecular Basis of Inheritance -08/18"
click at [289, 117] on div "Molecular Basis of Inheritance -08/18 Lesson 56 • 12:15 PM • 90 min • Room 305" at bounding box center [302, 125] width 229 height 16
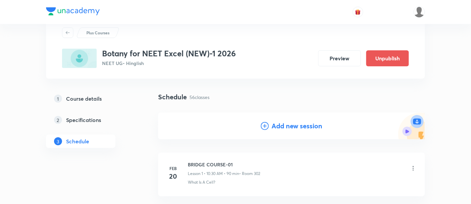
scroll to position [22, 0]
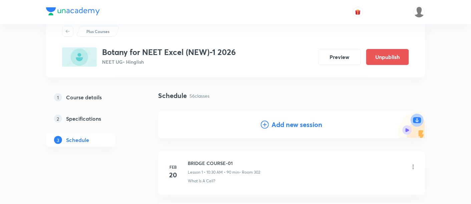
click at [288, 124] on h4 "Add new session" at bounding box center [297, 125] width 51 height 10
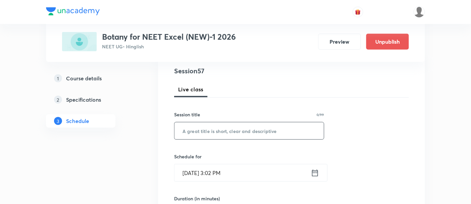
scroll to position [80, 0]
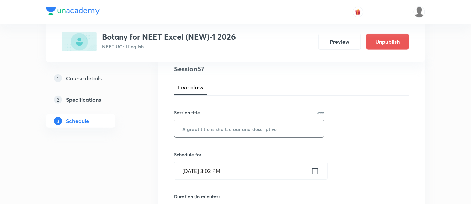
click at [249, 128] on input "text" at bounding box center [249, 128] width 149 height 17
paste input "Molecular Basis of Inheritance -08/18"
click at [268, 127] on input "Molecular Basis of Inheritance -08/18" at bounding box center [249, 128] width 149 height 17
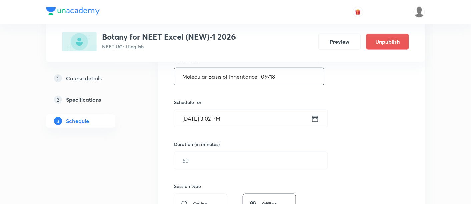
scroll to position [138, 0]
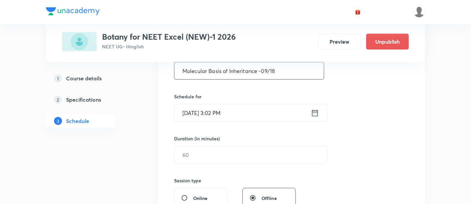
type input "Molecular Basis of Inheritance -09/18"
click at [316, 111] on icon at bounding box center [315, 112] width 6 height 7
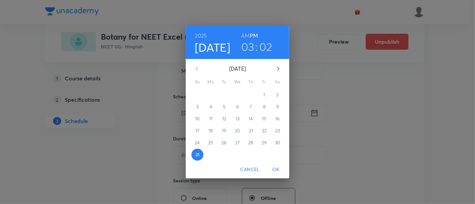
click at [276, 70] on icon "button" at bounding box center [278, 69] width 8 height 8
click at [278, 95] on p "6" at bounding box center [277, 94] width 3 height 7
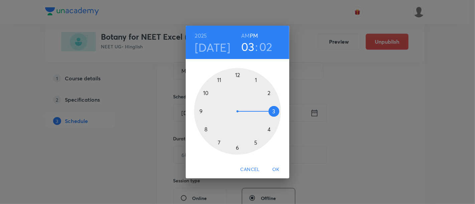
click at [244, 36] on h6 "AM" at bounding box center [245, 35] width 8 height 9
click at [206, 93] on div at bounding box center [237, 111] width 87 height 87
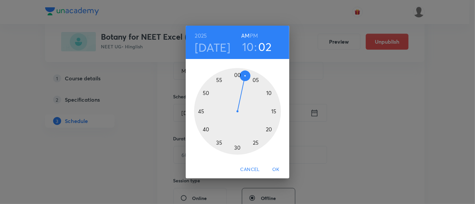
click at [237, 149] on div at bounding box center [237, 111] width 87 height 87
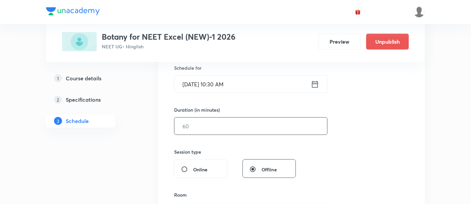
scroll to position [169, 0]
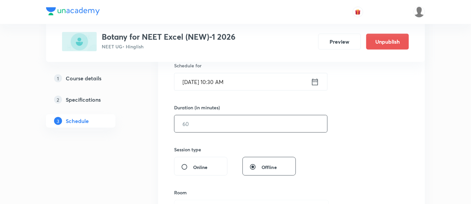
click at [306, 122] on input "text" at bounding box center [251, 123] width 153 height 17
type input "90"
click at [394, 137] on div "Session 57 Live class Session title 37/99 Molecular Basis of Inheritance -09/18…" at bounding box center [291, 131] width 235 height 313
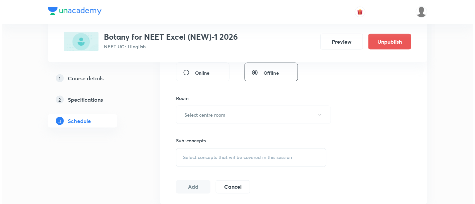
scroll to position [264, 0]
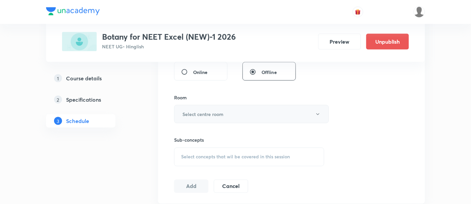
click at [233, 116] on button "Select centre room" at bounding box center [251, 114] width 155 height 18
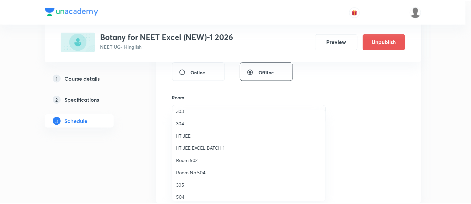
scroll to position [63, 0]
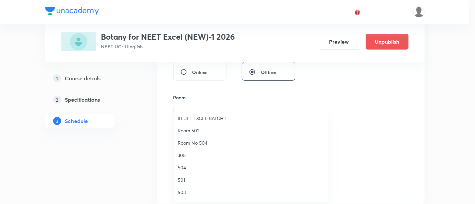
click at [188, 154] on span "305" at bounding box center [251, 155] width 146 height 7
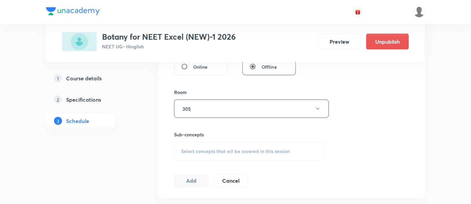
scroll to position [273, 0]
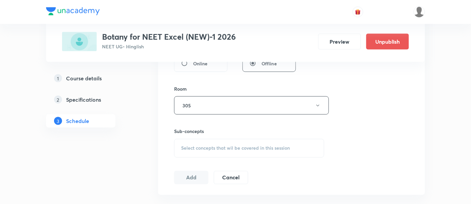
click at [244, 151] on div "Select concepts that wil be covered in this session" at bounding box center [249, 148] width 150 height 19
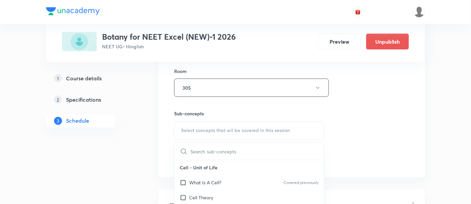
scroll to position [293, 0]
click at [209, 183] on div "What Is A Cell? Covered previously" at bounding box center [249, 181] width 149 height 15
checkbox input "true"
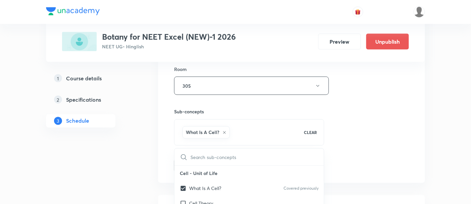
click at [352, 133] on div "Session 57 Live class Session title 37/99 Molecular Basis of Inheritance -09/18…" at bounding box center [291, 12] width 235 height 321
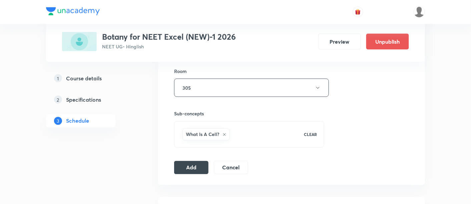
scroll to position [294, 0]
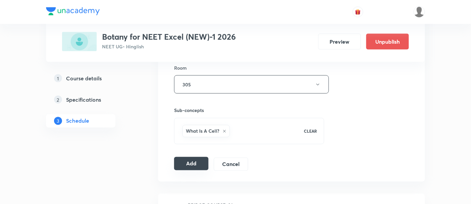
click at [193, 164] on button "Add" at bounding box center [191, 163] width 34 height 13
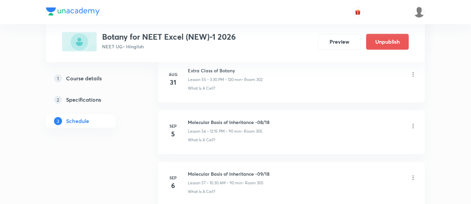
scroll to position [2961, 0]
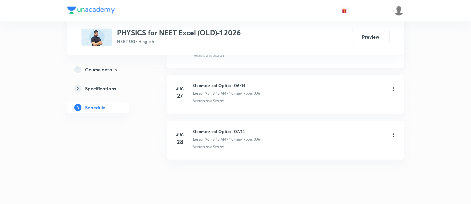
scroll to position [5258, 0]
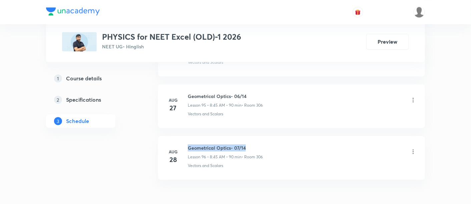
drag, startPoint x: 189, startPoint y: 128, endPoint x: 247, endPoint y: 129, distance: 58.1
click at [247, 144] on h6 "Geometrical Optics- 07/14" at bounding box center [225, 147] width 75 height 7
copy h6 "Geometrical Optics- 07/14"
click at [248, 144] on h6 "Geometrical Optics- 07/14" at bounding box center [225, 147] width 75 height 7
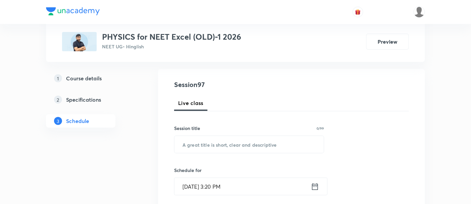
scroll to position [67, 0]
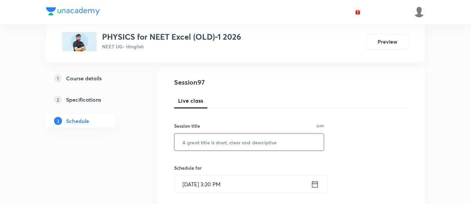
click at [226, 142] on input "text" at bounding box center [249, 142] width 149 height 17
paste input "Geometrical Optics- 07/14"
click at [241, 139] on input "Geometrical Optics- 07/14" at bounding box center [249, 142] width 149 height 17
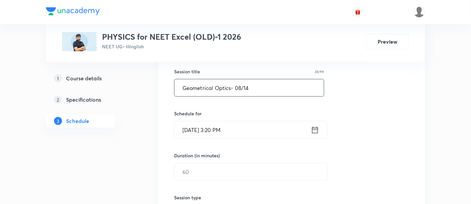
scroll to position [125, 0]
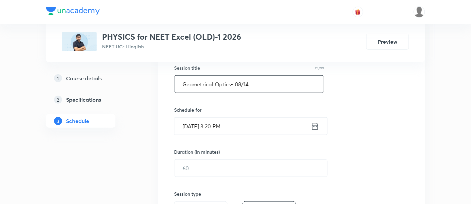
type input "Geometrical Optics- 08/14"
click at [315, 126] on icon at bounding box center [315, 126] width 6 height 7
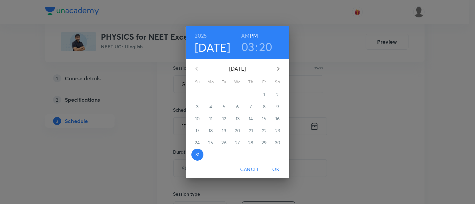
click at [279, 72] on icon "button" at bounding box center [278, 69] width 8 height 8
click at [226, 93] on span "2" at bounding box center [224, 94] width 12 height 7
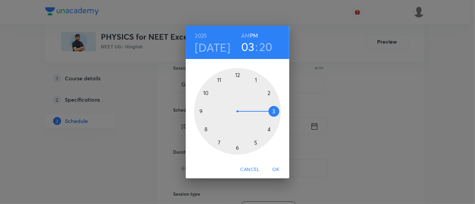
click at [243, 36] on h6 "AM" at bounding box center [245, 35] width 8 height 9
click at [207, 129] on div at bounding box center [237, 111] width 87 height 87
click at [203, 111] on div at bounding box center [237, 111] width 87 height 87
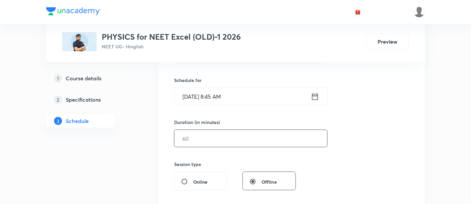
scroll to position [158, 0]
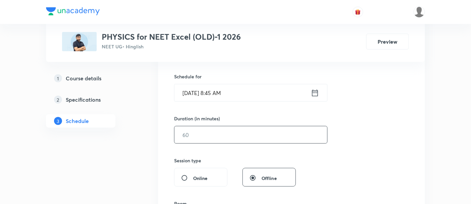
click at [266, 138] on input "text" at bounding box center [251, 134] width 153 height 17
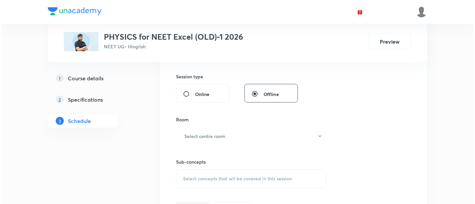
scroll to position [243, 0]
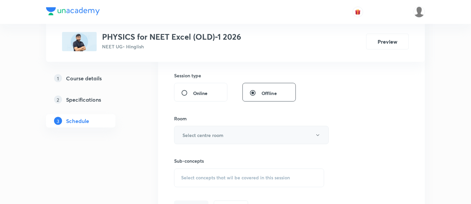
type input "90"
click at [247, 134] on button "Select centre room" at bounding box center [251, 135] width 155 height 18
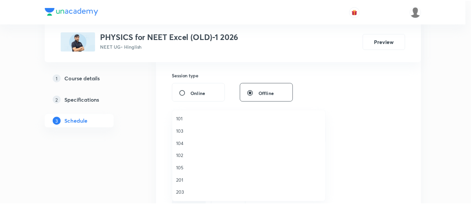
scroll to position [222, 0]
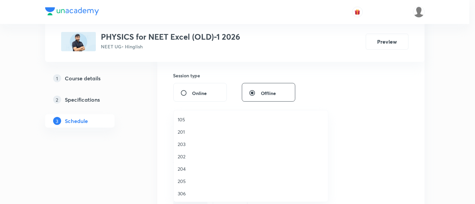
click at [184, 192] on span "306" at bounding box center [251, 193] width 146 height 7
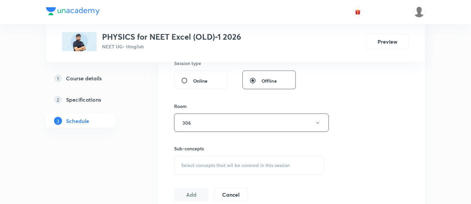
scroll to position [289, 0]
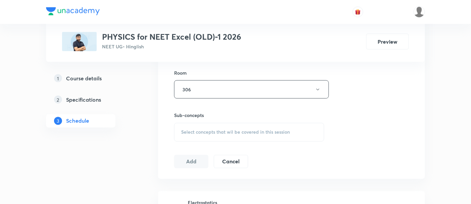
click at [260, 130] on span "Select concepts that wil be covered in this session" at bounding box center [235, 132] width 109 height 5
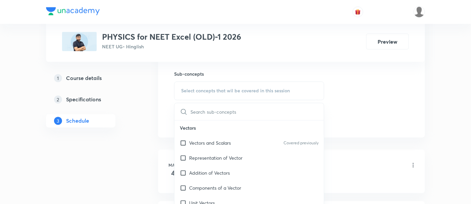
scroll to position [332, 0]
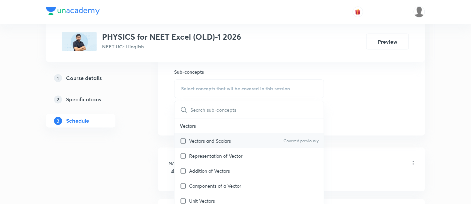
click at [214, 140] on p "Vectors and Scalars" at bounding box center [210, 141] width 42 height 7
checkbox input "true"
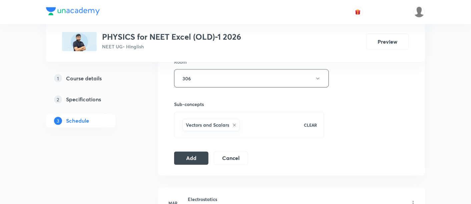
scroll to position [336, 0]
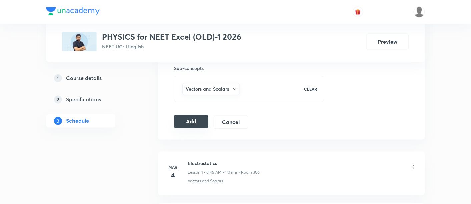
click at [194, 121] on button "Add" at bounding box center [191, 121] width 34 height 13
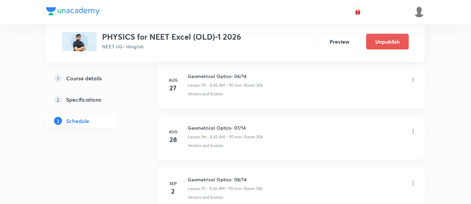
scroll to position [5023, 0]
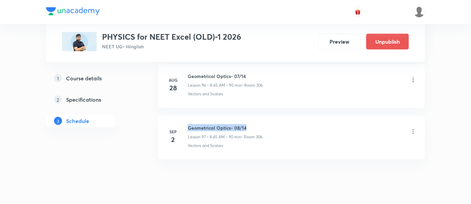
drag, startPoint x: 189, startPoint y: 110, endPoint x: 275, endPoint y: 111, distance: 86.8
click at [275, 124] on div "Geometrical Optics- 08/14 Lesson 97 • 8:45 AM • 90 min • Room 306" at bounding box center [302, 132] width 229 height 16
copy h6 "Geometrical Optics- 08/14"
click at [275, 124] on div "Geometrical Optics- 08/14 Lesson 97 • 8:45 AM • 90 min • Room 306" at bounding box center [302, 132] width 229 height 16
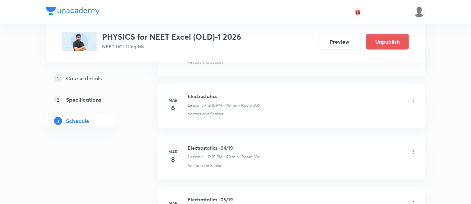
scroll to position [0, 0]
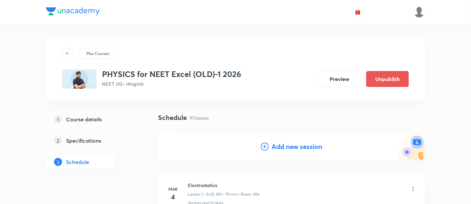
click at [308, 151] on h4 "Add new session" at bounding box center [297, 147] width 51 height 10
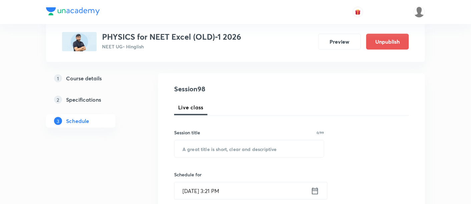
scroll to position [64, 0]
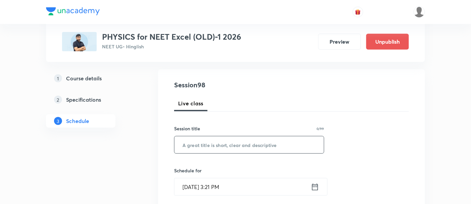
click at [270, 147] on input "text" at bounding box center [249, 144] width 149 height 17
paste input "Geometrical Optics- 08/14"
click at [241, 143] on input "Geometrical Optics- 08/14" at bounding box center [249, 144] width 149 height 17
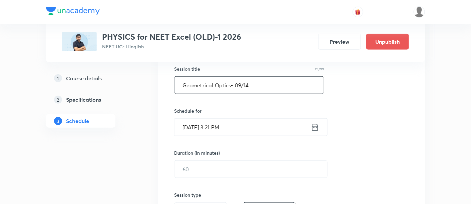
scroll to position [125, 0]
type input "Geometrical Optics- 09/14"
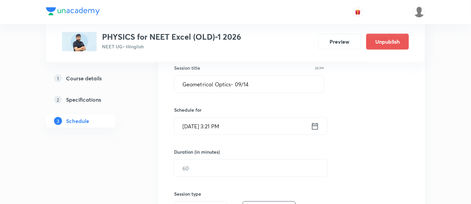
click at [312, 127] on icon at bounding box center [315, 126] width 6 height 7
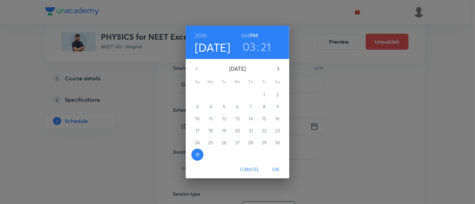
click at [277, 68] on icon "button" at bounding box center [278, 69] width 8 height 8
click at [239, 95] on span "3" at bounding box center [237, 94] width 12 height 7
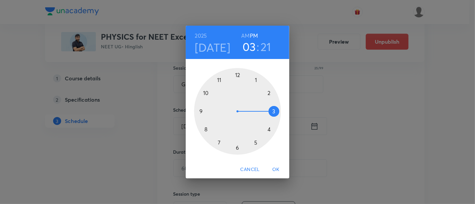
click at [244, 36] on h6 "AM" at bounding box center [245, 35] width 8 height 9
click at [206, 129] on div at bounding box center [237, 111] width 87 height 87
click at [200, 111] on div at bounding box center [237, 111] width 87 height 87
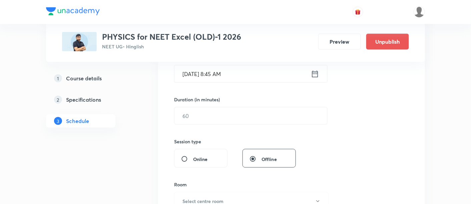
scroll to position [177, 0]
click at [250, 114] on input "text" at bounding box center [251, 115] width 153 height 17
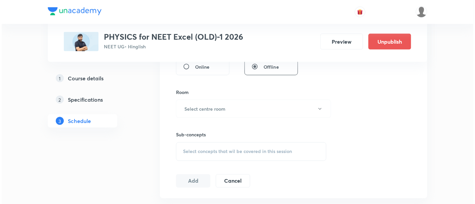
scroll to position [270, 0]
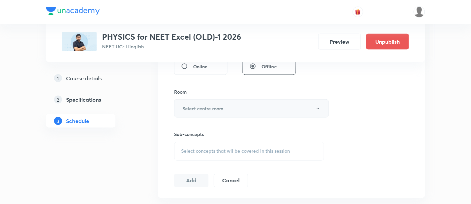
type input "90"
click at [230, 105] on button "Select centre room" at bounding box center [251, 108] width 155 height 18
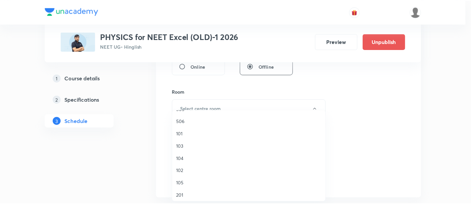
scroll to position [222, 0]
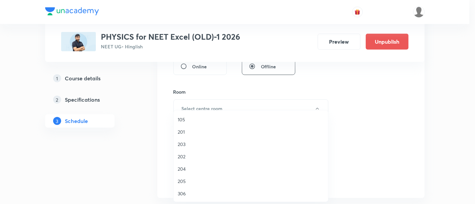
click at [183, 193] on span "306" at bounding box center [251, 193] width 146 height 7
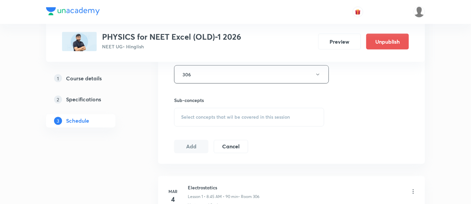
scroll to position [305, 0]
click at [245, 114] on span "Select concepts that wil be covered in this session" at bounding box center [235, 116] width 109 height 5
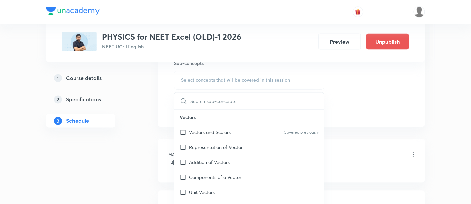
scroll to position [342, 0]
click at [213, 128] on p "Vectors and Scalars" at bounding box center [210, 131] width 42 height 7
checkbox input "true"
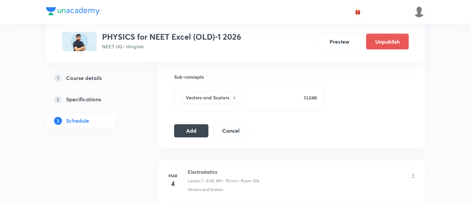
scroll to position [335, 0]
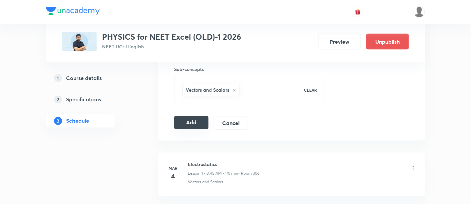
click at [198, 125] on button "Add" at bounding box center [191, 122] width 34 height 13
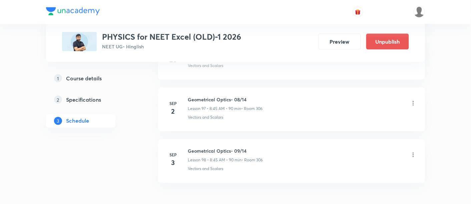
scroll to position [5053, 0]
drag, startPoint x: 189, startPoint y: 130, endPoint x: 254, endPoint y: 131, distance: 65.8
click at [254, 146] on h6 "Geometrical Optics- 09/14" at bounding box center [225, 149] width 75 height 7
copy h6 "Geometrical Optics- 09/14"
click at [254, 146] on h6 "Geometrical Optics- 09/14" at bounding box center [225, 149] width 75 height 7
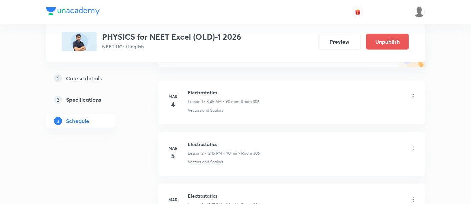
scroll to position [0, 0]
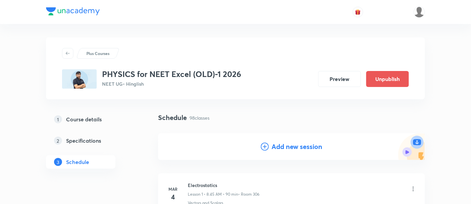
click at [293, 149] on h4 "Add new session" at bounding box center [297, 147] width 51 height 10
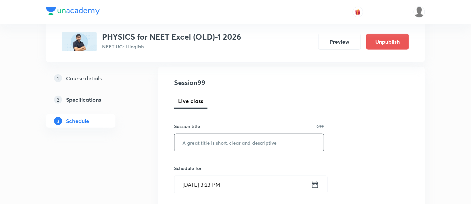
scroll to position [70, 0]
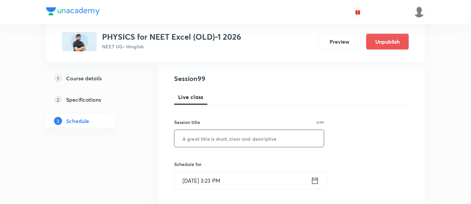
click at [262, 137] on input "text" at bounding box center [249, 138] width 149 height 17
paste input "Geometrical Optics- 09/14"
click at [240, 135] on input "Geometrical Optics- 09/14" at bounding box center [249, 138] width 149 height 17
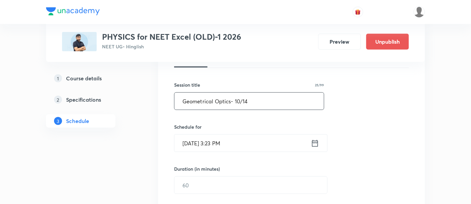
scroll to position [110, 0]
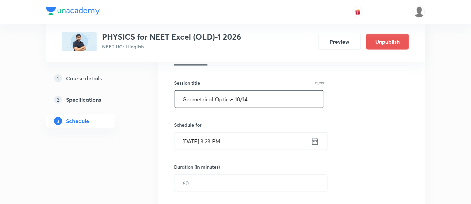
type input "Geometrical Optics- 10/14"
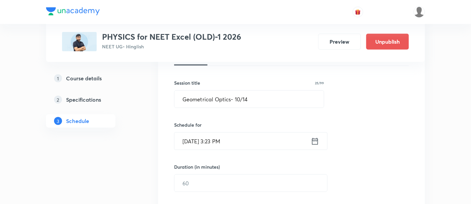
click at [316, 140] on icon at bounding box center [315, 141] width 8 height 9
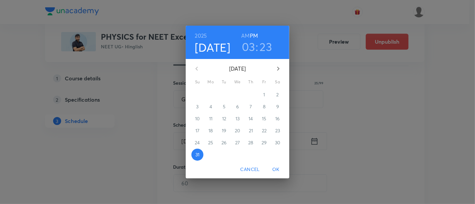
click at [276, 70] on icon "button" at bounding box center [278, 69] width 8 height 8
click at [252, 94] on p "4" at bounding box center [250, 94] width 3 height 7
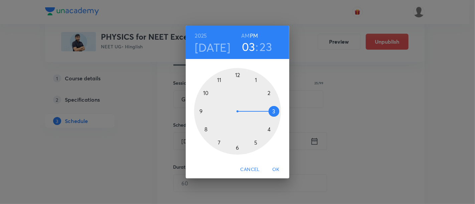
click at [243, 35] on h6 "AM" at bounding box center [245, 35] width 8 height 9
click at [205, 131] on div at bounding box center [237, 111] width 87 height 87
click at [200, 111] on div at bounding box center [237, 111] width 87 height 87
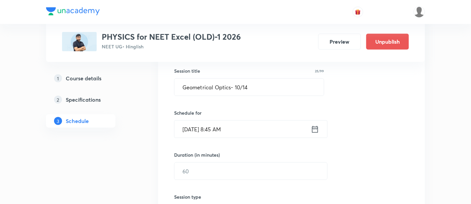
scroll to position [156, 0]
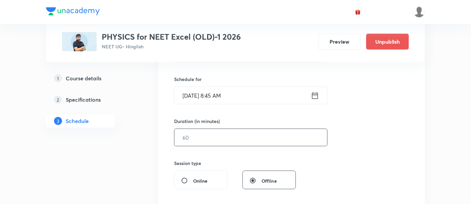
click at [275, 138] on input "text" at bounding box center [251, 137] width 153 height 17
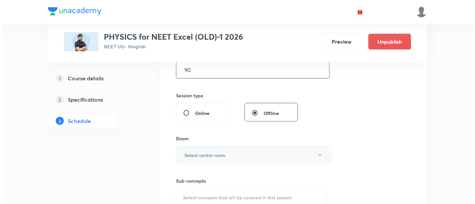
scroll to position [224, 0]
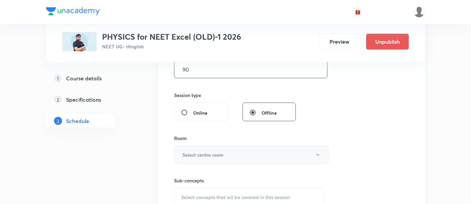
type input "90"
click at [251, 158] on button "Select centre room" at bounding box center [251, 155] width 155 height 18
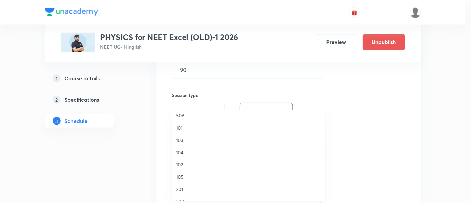
scroll to position [222, 0]
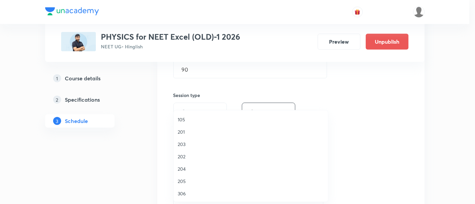
click at [184, 194] on span "306" at bounding box center [251, 193] width 146 height 7
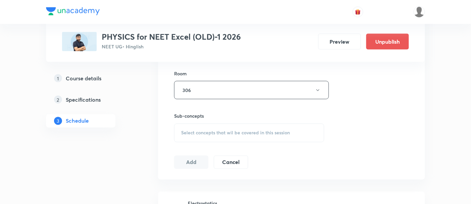
scroll to position [304, 0]
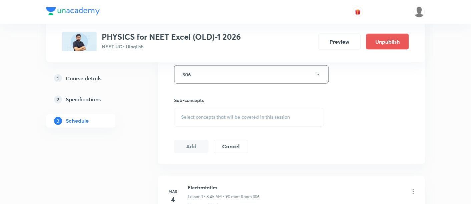
click at [255, 117] on span "Select concepts that wil be covered in this session" at bounding box center [235, 117] width 109 height 5
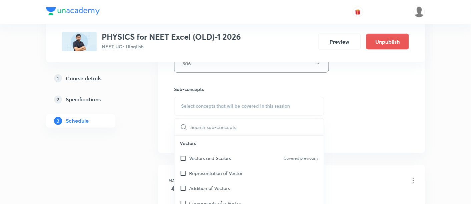
scroll to position [338, 0]
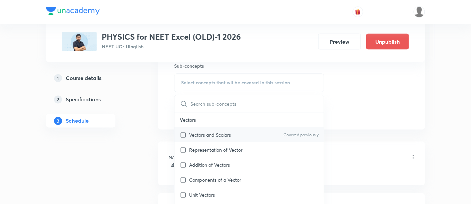
click at [210, 133] on p "Vectors and Scalars" at bounding box center [210, 135] width 42 height 7
checkbox input "true"
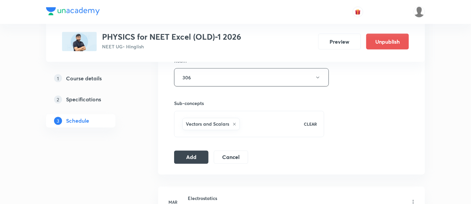
scroll to position [303, 0]
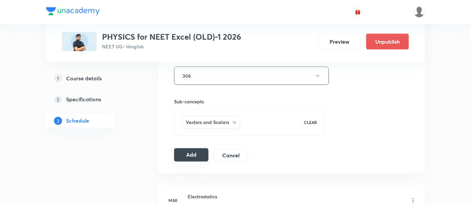
click at [195, 152] on button "Add" at bounding box center [191, 154] width 34 height 13
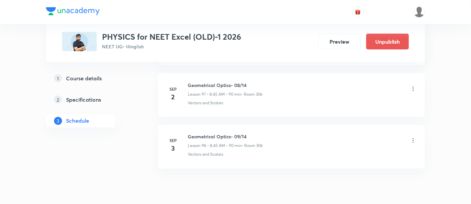
scroll to position [5074, 0]
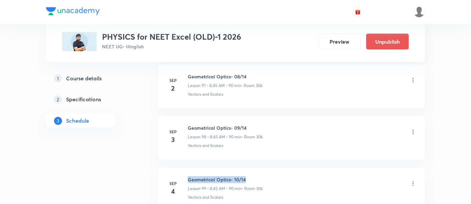
drag, startPoint x: 188, startPoint y: 161, endPoint x: 292, endPoint y: 163, distance: 103.8
click at [292, 177] on div "Geometrical Optics- 10/14 Lesson 99 • 8:45 AM • 90 min • Room 306" at bounding box center [302, 185] width 229 height 16
copy h6 "Geometrical Optics- 10/14"
click at [292, 177] on div "Geometrical Optics- 10/14 Lesson 99 • 8:45 AM • 90 min • Room 306" at bounding box center [302, 185] width 229 height 16
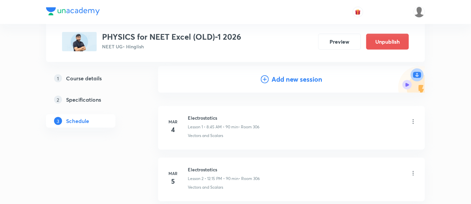
scroll to position [0, 0]
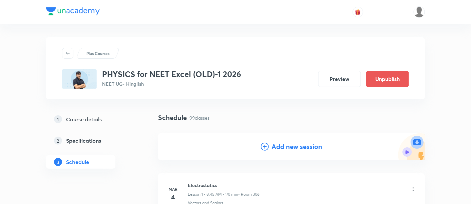
click at [295, 146] on h4 "Add new session" at bounding box center [297, 147] width 51 height 10
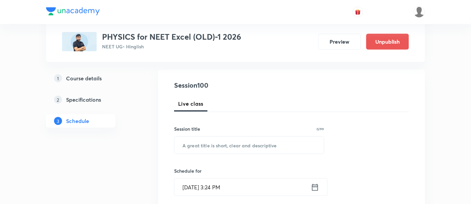
scroll to position [65, 0]
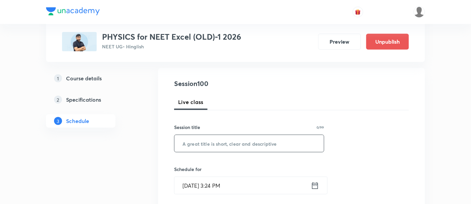
click at [245, 143] on input "text" at bounding box center [249, 143] width 149 height 17
paste input "Geometrical Optics- 10/14"
click at [240, 141] on input "Geometrical Optics- 10/14" at bounding box center [249, 143] width 149 height 17
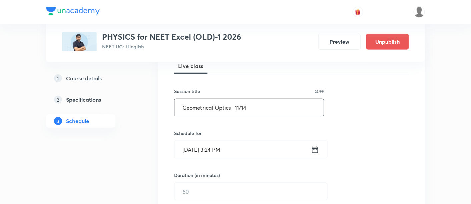
scroll to position [104, 0]
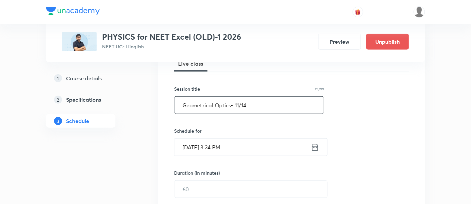
type input "Geometrical Optics- 11/14"
click at [313, 144] on icon at bounding box center [315, 147] width 8 height 9
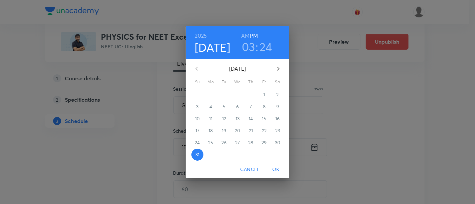
click at [282, 69] on button "button" at bounding box center [278, 69] width 16 height 16
click at [276, 95] on p "6" at bounding box center [277, 94] width 3 height 7
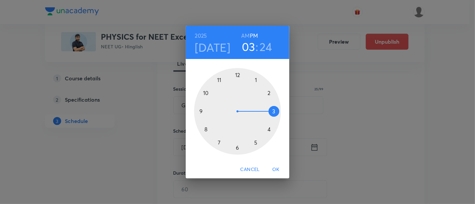
click at [244, 35] on h6 "AM" at bounding box center [245, 35] width 8 height 9
click at [205, 92] on div at bounding box center [237, 111] width 87 height 87
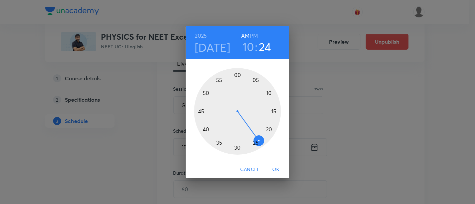
click at [237, 147] on div at bounding box center [237, 111] width 87 height 87
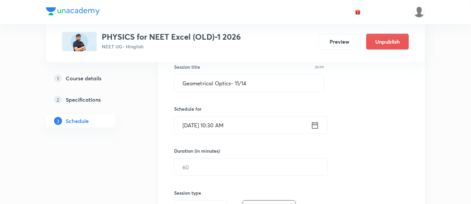
scroll to position [127, 0]
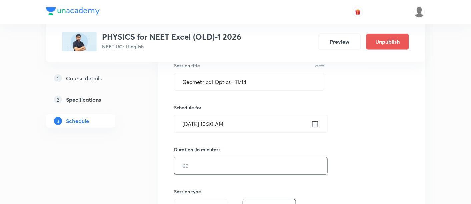
click at [261, 166] on input "text" at bounding box center [251, 166] width 153 height 17
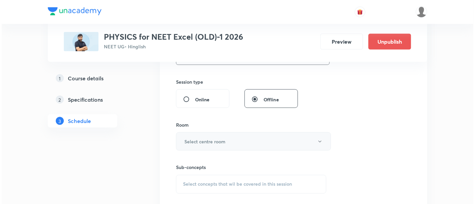
scroll to position [237, 0]
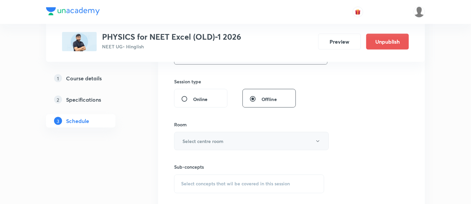
type input "90"
click at [225, 139] on button "Select centre room" at bounding box center [251, 141] width 155 height 18
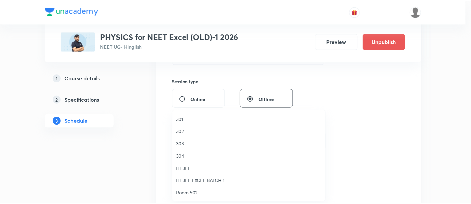
scroll to position [222, 0]
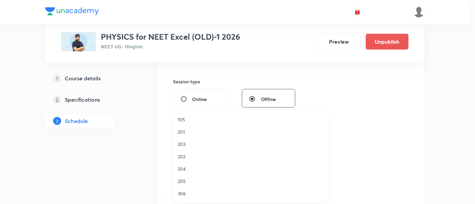
click at [184, 193] on span "306" at bounding box center [251, 193] width 146 height 7
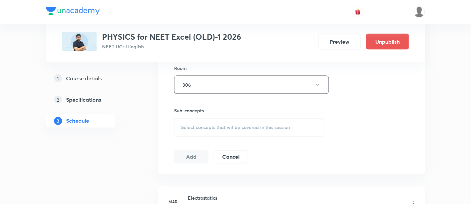
scroll to position [296, 0]
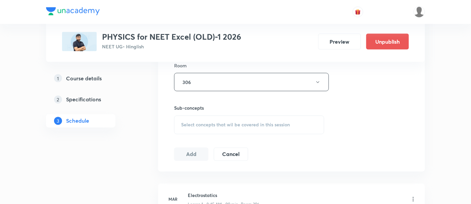
click at [257, 123] on span "Select concepts that wil be covered in this session" at bounding box center [235, 124] width 109 height 5
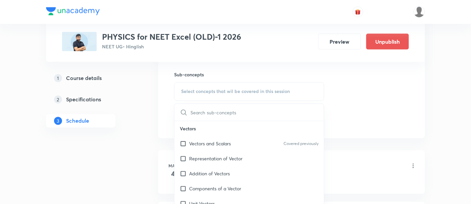
scroll to position [331, 0]
click at [224, 140] on p "Vectors and Scalars" at bounding box center [210, 142] width 42 height 7
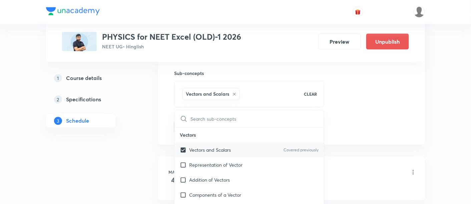
checkbox input "true"
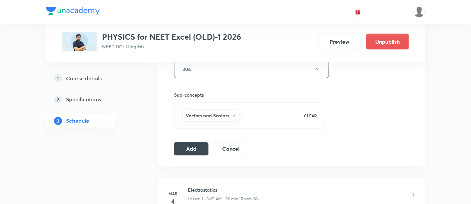
scroll to position [311, 0]
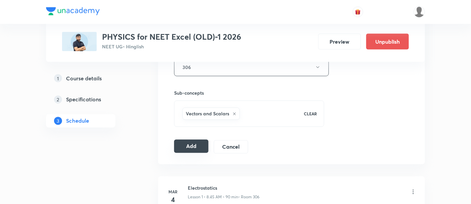
click at [190, 144] on button "Add" at bounding box center [191, 146] width 34 height 13
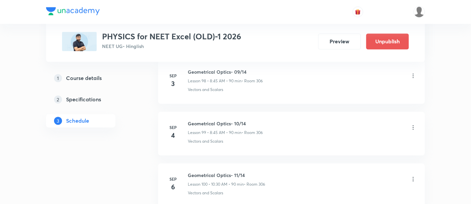
scroll to position [5132, 0]
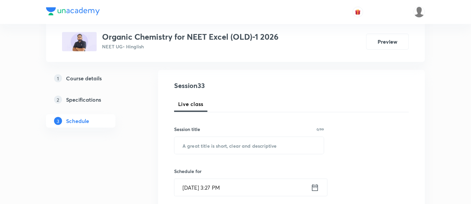
scroll to position [64, 0]
click at [220, 144] on input "text" at bounding box center [249, 144] width 149 height 17
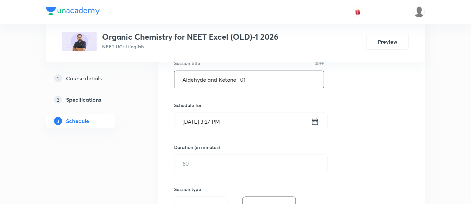
scroll to position [131, 0]
type input "Aldehyde and Ketone -01"
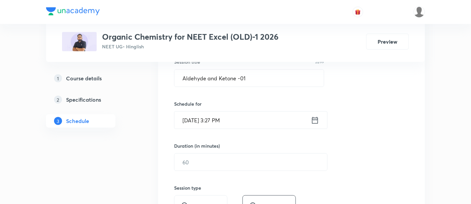
click at [315, 119] on icon at bounding box center [315, 120] width 6 height 7
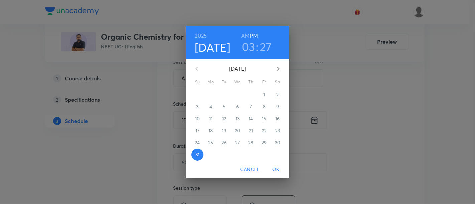
click at [277, 69] on icon "button" at bounding box center [278, 69] width 8 height 8
click at [225, 94] on p "2" at bounding box center [224, 94] width 2 height 7
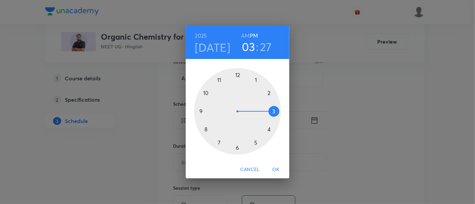
click at [246, 34] on h6 "AM" at bounding box center [245, 35] width 8 height 9
click at [207, 92] on div at bounding box center [237, 111] width 87 height 87
click at [237, 148] on div at bounding box center [237, 111] width 87 height 87
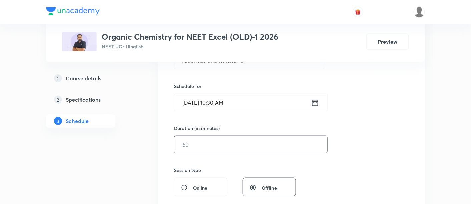
scroll to position [152, 0]
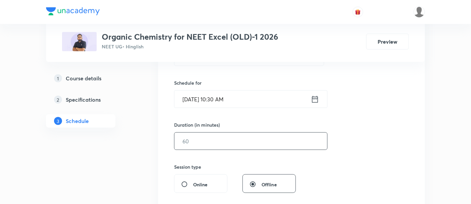
click at [271, 141] on input "text" at bounding box center [251, 141] width 153 height 17
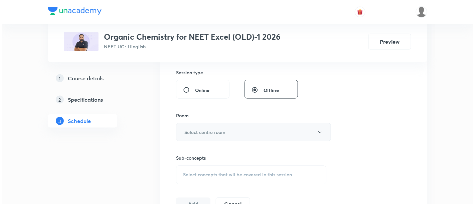
scroll to position [247, 0]
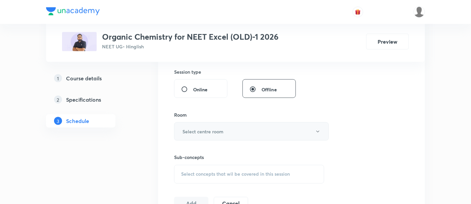
type input "90"
click at [237, 132] on button "Select centre room" at bounding box center [251, 131] width 155 height 18
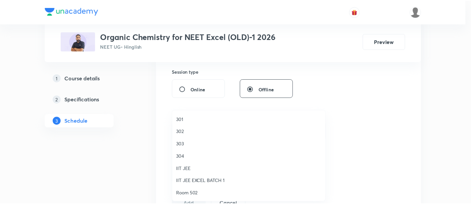
scroll to position [222, 0]
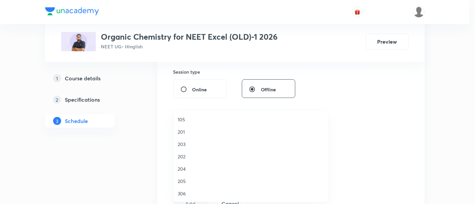
click at [182, 192] on span "306" at bounding box center [251, 193] width 146 height 7
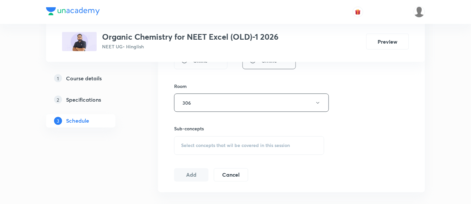
scroll to position [277, 0]
click at [251, 146] on span "Select concepts that wil be covered in this session" at bounding box center [235, 144] width 109 height 5
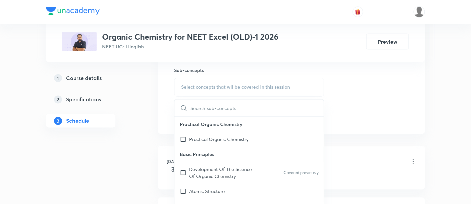
scroll to position [335, 0]
click at [216, 170] on p "Development Of The Science Of Organic Chemistry" at bounding box center [222, 173] width 67 height 14
checkbox input "true"
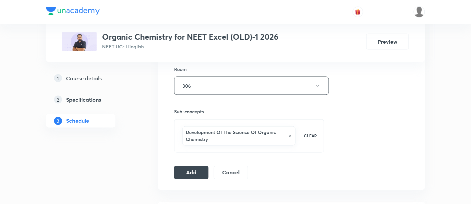
scroll to position [293, 0]
click at [196, 173] on button "Add" at bounding box center [191, 172] width 34 height 13
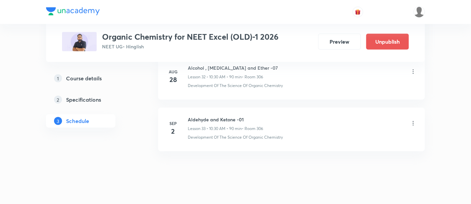
scroll to position [1725, 0]
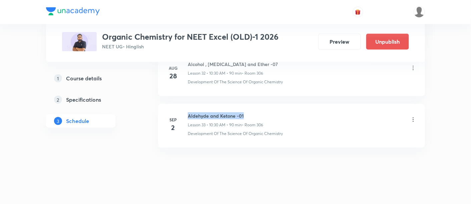
drag, startPoint x: 188, startPoint y: 111, endPoint x: 249, endPoint y: 109, distance: 61.8
click at [249, 112] on h6 "Aldehyde and Ketone -01" at bounding box center [225, 115] width 75 height 7
copy h6 "Aldehyde and Ketone -01"
click at [263, 112] on h6 "Aldehyde and Ketone -01" at bounding box center [225, 115] width 75 height 7
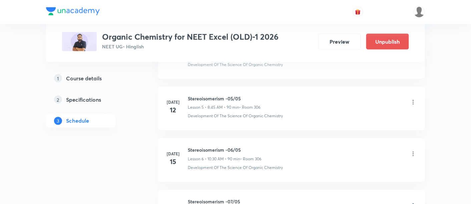
scroll to position [0, 0]
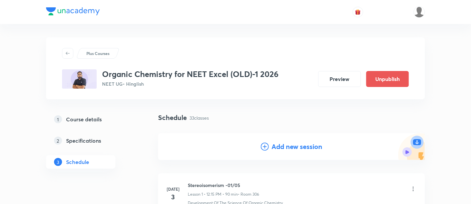
click at [302, 150] on h4 "Add new session" at bounding box center [297, 147] width 51 height 10
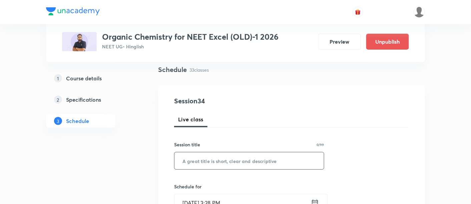
scroll to position [53, 0]
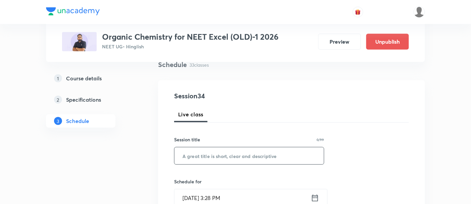
click at [238, 158] on input "text" at bounding box center [249, 155] width 149 height 17
paste input "Aldehyde and Ketone -01"
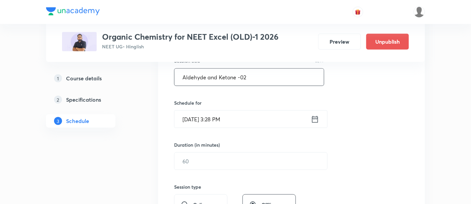
scroll to position [132, 0]
type input "Aldehyde and Ketone -02"
click at [312, 119] on icon at bounding box center [315, 118] width 6 height 7
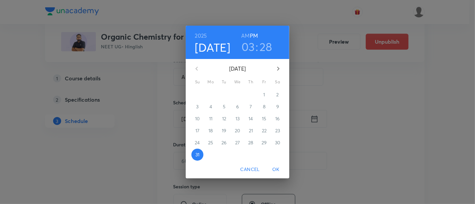
click at [279, 68] on icon "button" at bounding box center [278, 69] width 8 height 8
click at [237, 94] on p "3" at bounding box center [237, 94] width 2 height 7
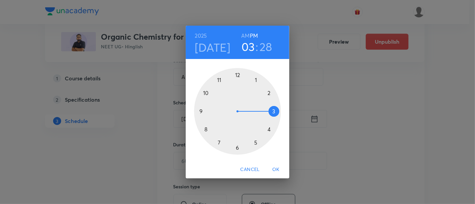
click at [247, 33] on h6 "AM" at bounding box center [245, 35] width 8 height 9
click at [205, 93] on div at bounding box center [237, 111] width 87 height 87
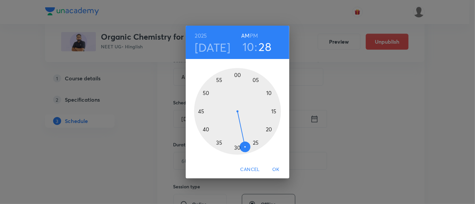
click at [237, 147] on div at bounding box center [237, 111] width 87 height 87
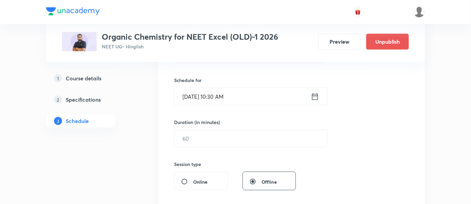
scroll to position [156, 0]
click at [285, 136] on input "text" at bounding box center [251, 137] width 153 height 17
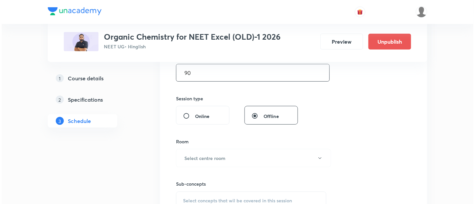
scroll to position [252, 0]
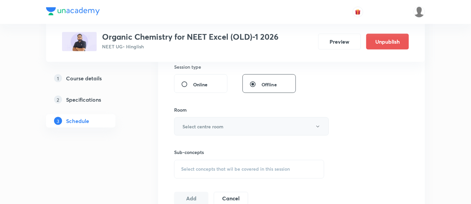
type input "90"
click at [237, 126] on button "Select centre room" at bounding box center [251, 126] width 155 height 18
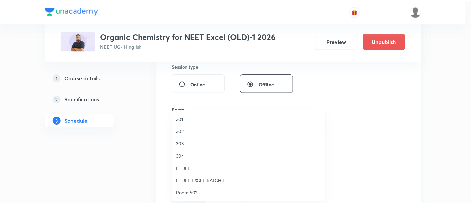
scroll to position [222, 0]
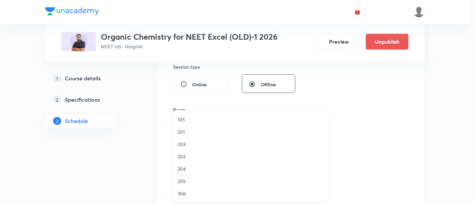
click at [180, 193] on span "306" at bounding box center [251, 193] width 146 height 7
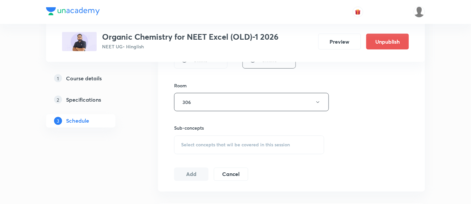
scroll to position [277, 0]
click at [258, 142] on span "Select concepts that wil be covered in this session" at bounding box center [235, 144] width 109 height 5
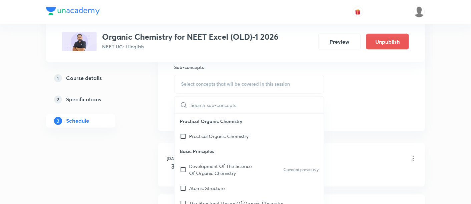
scroll to position [357, 0]
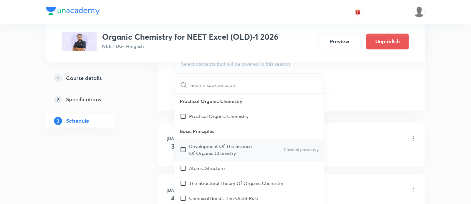
click at [213, 154] on p "Development Of The Science Of Organic Chemistry" at bounding box center [222, 150] width 67 height 14
checkbox input "true"
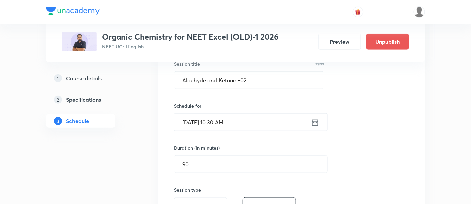
scroll to position [127, 0]
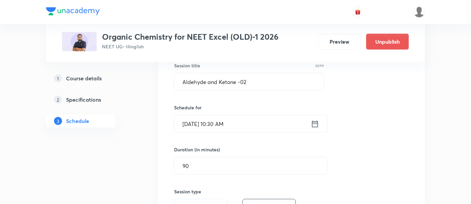
click at [314, 122] on icon at bounding box center [315, 123] width 6 height 7
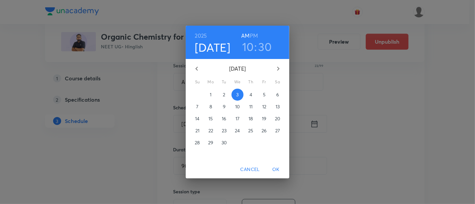
click at [257, 34] on h6 "PM" at bounding box center [254, 35] width 8 height 9
click at [250, 50] on h3 "10" at bounding box center [248, 47] width 12 height 14
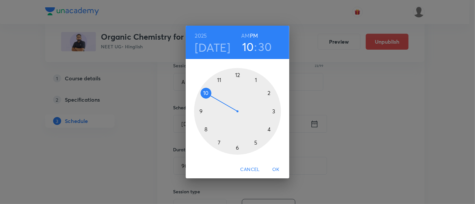
click at [238, 75] on div at bounding box center [237, 111] width 87 height 87
click at [274, 111] on div at bounding box center [237, 111] width 87 height 87
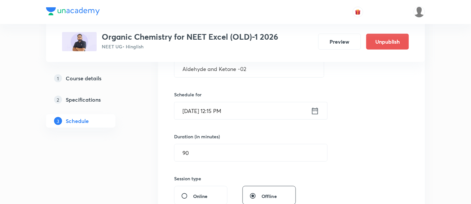
scroll to position [169, 0]
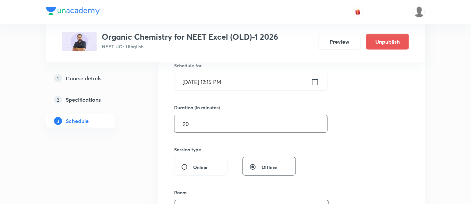
click at [280, 124] on input "90" at bounding box center [251, 123] width 153 height 17
type input "90"
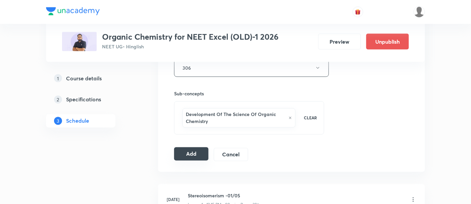
scroll to position [313, 0]
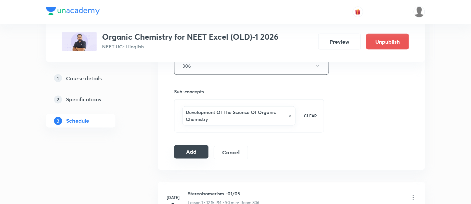
click at [187, 153] on button "Add" at bounding box center [191, 151] width 34 height 13
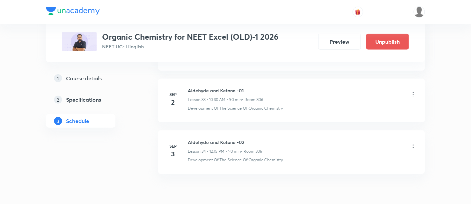
scroll to position [1776, 0]
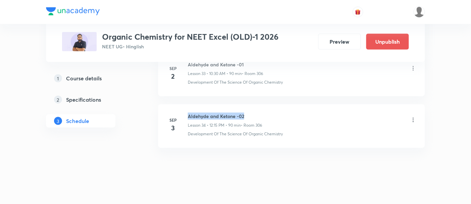
drag, startPoint x: 189, startPoint y: 111, endPoint x: 254, endPoint y: 110, distance: 65.1
click at [254, 113] on h6 "Aldehyde and Ketone -02" at bounding box center [225, 116] width 74 height 7
copy h6 "Aldehyde and Ketone -02"
click at [254, 113] on h6 "Aldehyde and Ketone -02" at bounding box center [225, 116] width 74 height 7
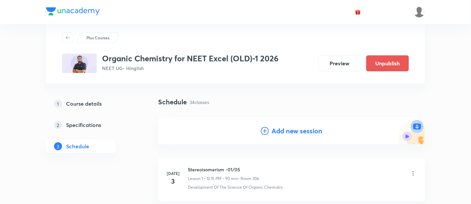
scroll to position [0, 0]
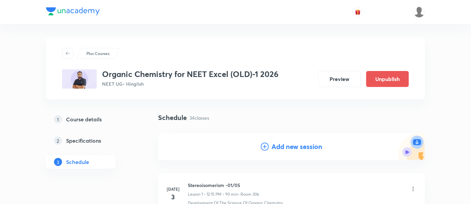
click at [289, 146] on h4 "Add new session" at bounding box center [297, 147] width 51 height 10
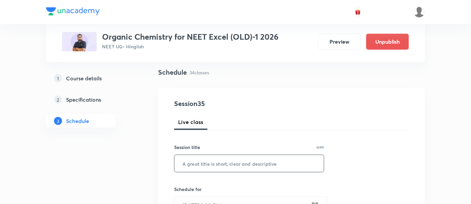
scroll to position [55, 0]
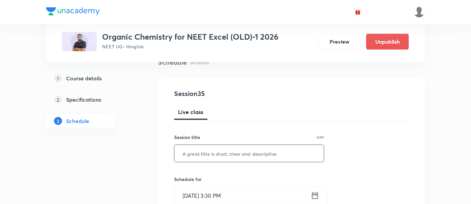
click at [254, 157] on input "text" at bounding box center [249, 153] width 149 height 17
paste input "Aldehyde and Ketone -02"
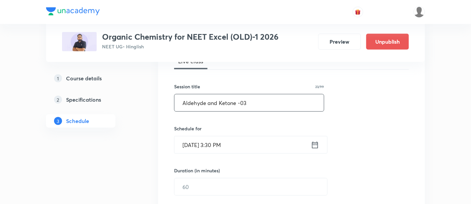
scroll to position [107, 0]
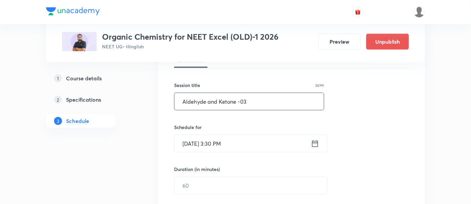
type input "Aldehyde and Ketone -03"
click at [317, 143] on icon at bounding box center [315, 143] width 8 height 9
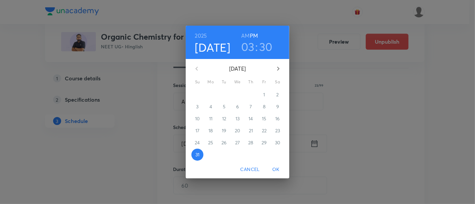
click at [278, 67] on icon "button" at bounding box center [278, 69] width 8 height 8
click at [251, 95] on p "4" at bounding box center [250, 94] width 3 height 7
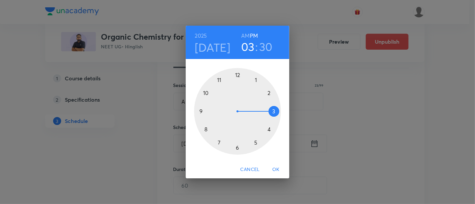
click at [246, 35] on h6 "AM" at bounding box center [245, 35] width 8 height 9
click at [207, 93] on div at bounding box center [237, 111] width 87 height 87
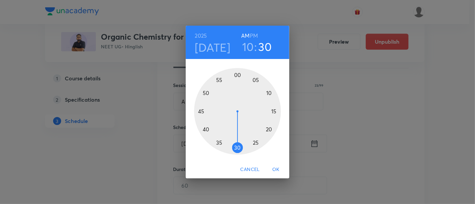
click at [236, 148] on div at bounding box center [237, 111] width 87 height 87
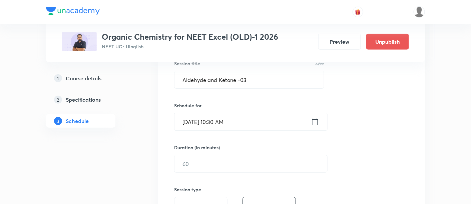
scroll to position [129, 0]
click at [248, 164] on input "text" at bounding box center [251, 163] width 153 height 17
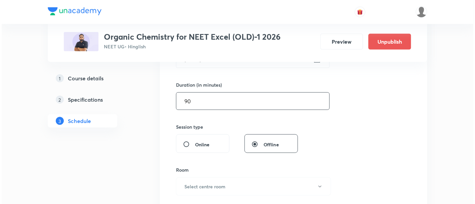
scroll to position [203, 0]
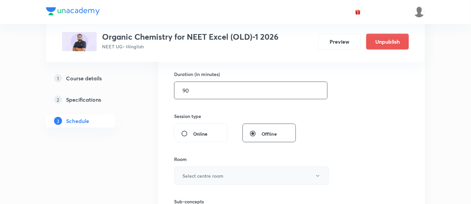
type input "90"
click at [263, 180] on button "Select centre room" at bounding box center [251, 176] width 155 height 18
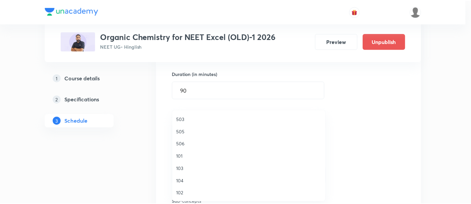
scroll to position [222, 0]
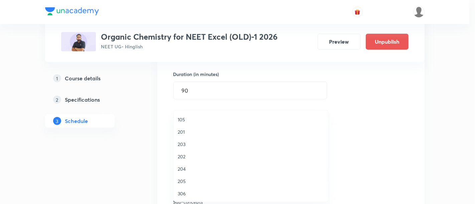
click at [184, 193] on span "306" at bounding box center [251, 193] width 146 height 7
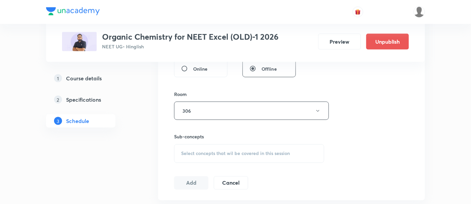
scroll to position [268, 0]
click at [234, 151] on span "Select concepts that wil be covered in this session" at bounding box center [235, 153] width 109 height 5
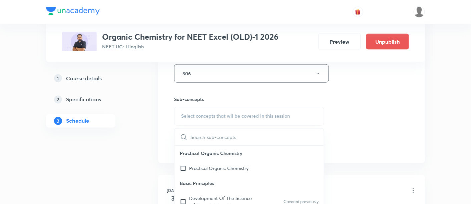
scroll to position [310, 0]
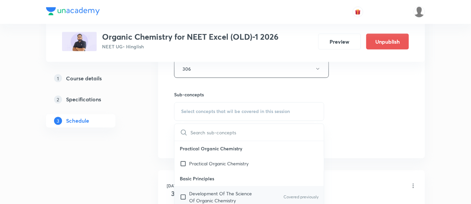
click at [213, 195] on p "Development Of The Science Of Organic Chemistry" at bounding box center [222, 198] width 67 height 14
checkbox input "true"
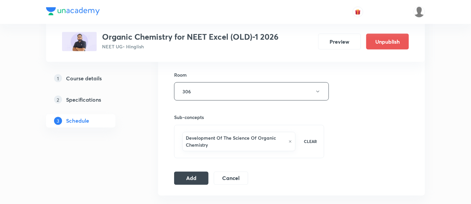
scroll to position [330, 0]
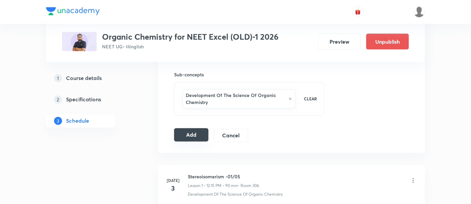
click at [197, 134] on button "Add" at bounding box center [191, 134] width 34 height 13
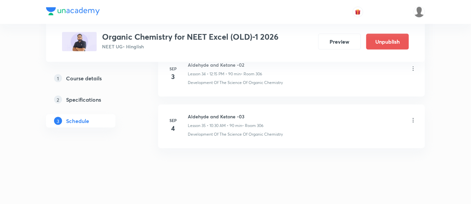
scroll to position [1828, 0]
drag, startPoint x: 189, startPoint y: 109, endPoint x: 267, endPoint y: 107, distance: 78.1
click at [267, 113] on div "Aldehyde and Ketone -03 Lesson 35 • 10:30 AM • 90 min • Room 306" at bounding box center [302, 121] width 229 height 16
copy h6 "Aldehyde and Ketone -03"
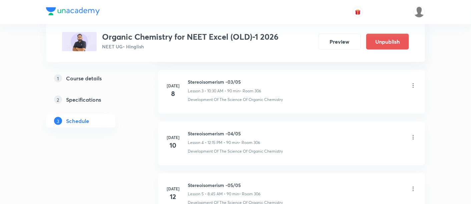
scroll to position [0, 0]
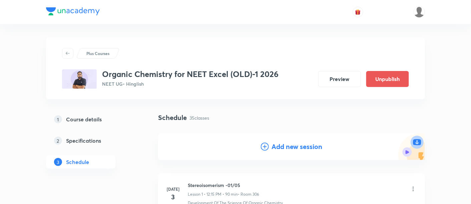
click at [299, 147] on h4 "Add new session" at bounding box center [297, 147] width 51 height 10
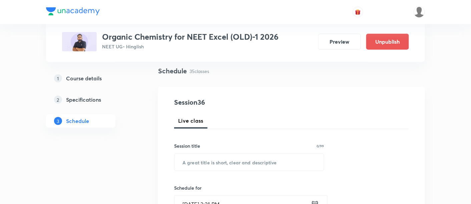
scroll to position [74, 0]
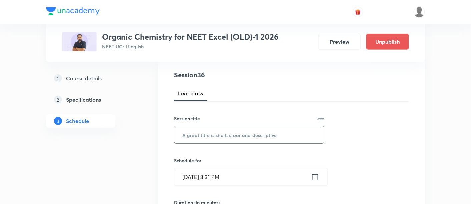
click at [255, 133] on input "text" at bounding box center [249, 134] width 149 height 17
paste input "Aldehyde and Ketone -03"
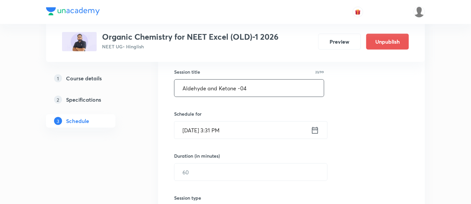
scroll to position [122, 0]
type input "Aldehyde and Ketone -04"
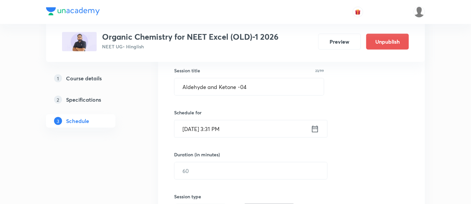
click at [312, 128] on icon at bounding box center [315, 128] width 8 height 9
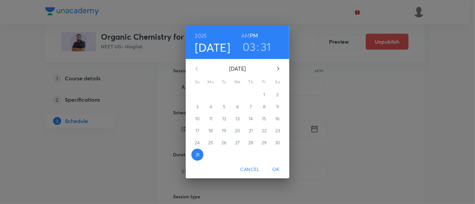
click at [279, 65] on icon "button" at bounding box center [278, 69] width 8 height 8
click at [277, 94] on p "6" at bounding box center [277, 94] width 3 height 7
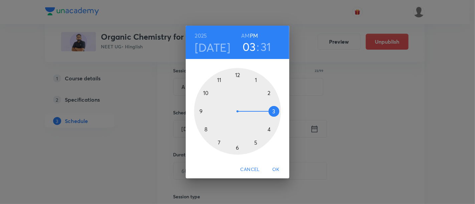
click at [243, 36] on h6 "AM" at bounding box center [245, 35] width 8 height 9
click at [205, 130] on div at bounding box center [237, 111] width 87 height 87
click at [201, 112] on div at bounding box center [237, 111] width 87 height 87
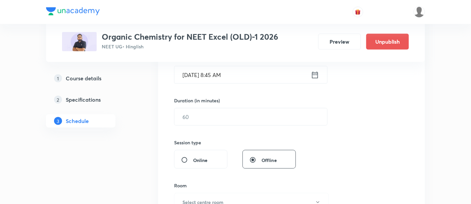
scroll to position [176, 0]
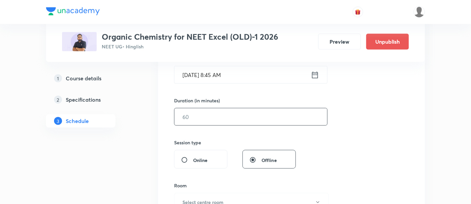
click at [271, 118] on input "text" at bounding box center [251, 116] width 153 height 17
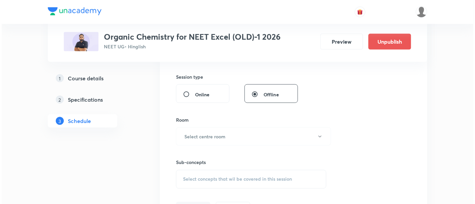
scroll to position [243, 0]
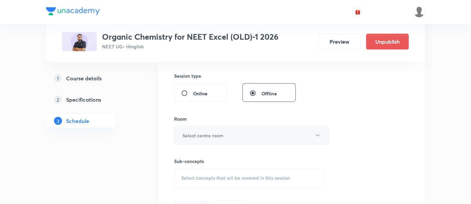
type input "90"
click at [220, 140] on button "Select centre room" at bounding box center [251, 135] width 155 height 18
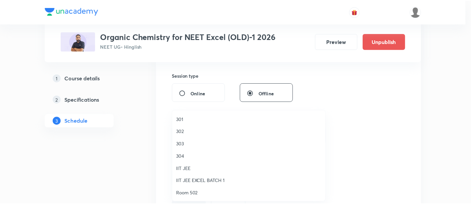
scroll to position [222, 0]
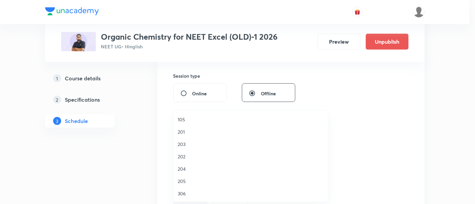
click at [184, 192] on span "306" at bounding box center [251, 193] width 146 height 7
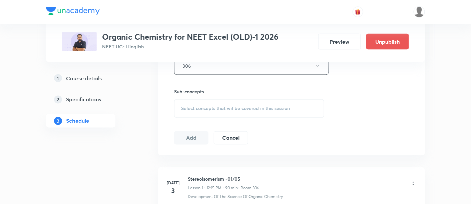
scroll to position [321, 0]
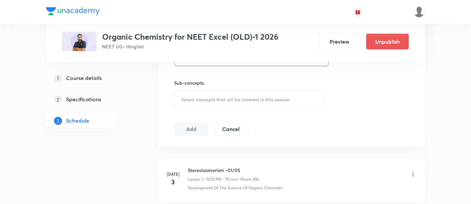
click at [257, 99] on span "Select concepts that wil be covered in this session" at bounding box center [235, 99] width 109 height 5
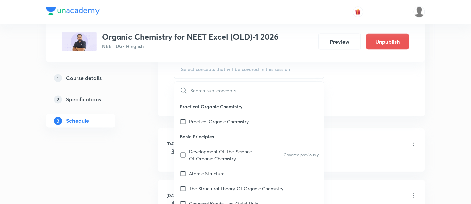
scroll to position [354, 0]
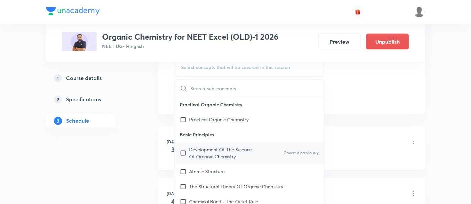
click at [218, 152] on p "Development Of The Science Of Organic Chemistry" at bounding box center [222, 153] width 67 height 14
checkbox input "true"
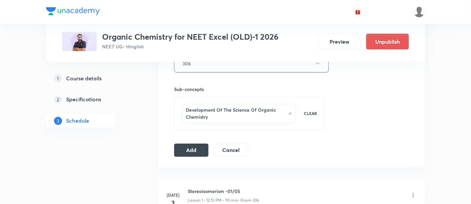
scroll to position [321, 0]
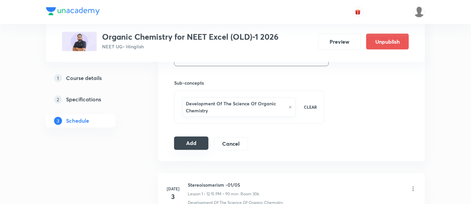
click at [195, 142] on button "Add" at bounding box center [191, 143] width 34 height 13
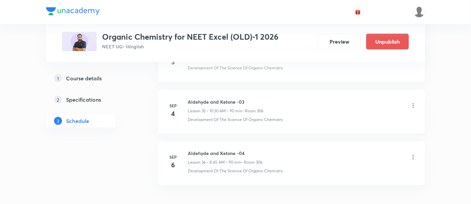
scroll to position [1848, 0]
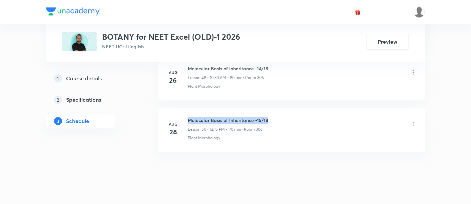
drag, startPoint x: 189, startPoint y: 109, endPoint x: 275, endPoint y: 111, distance: 85.8
click at [275, 117] on div "Molecular Basis of Inheritance -15/18 Lesson 50 • 12:15 PM • 90 min • Room 306" at bounding box center [302, 125] width 229 height 16
copy h6 "Molecular Basis of Inheritance -15/18"
click at [275, 117] on div "Molecular Basis of Inheritance -15/18 Lesson 50 • 12:15 PM • 90 min • Room 306" at bounding box center [302, 125] width 229 height 16
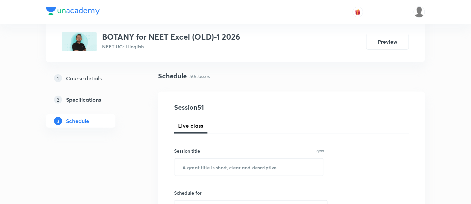
scroll to position [60, 0]
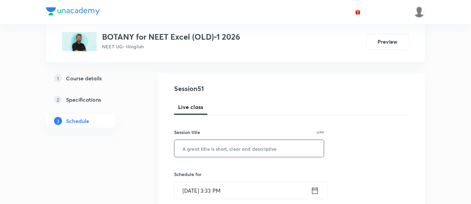
click at [249, 148] on input "text" at bounding box center [249, 148] width 149 height 17
paste input "Molecular Basis of Inheritance -15/18"
click at [265, 147] on input "Molecular Basis of Inheritance -15/18" at bounding box center [249, 148] width 149 height 17
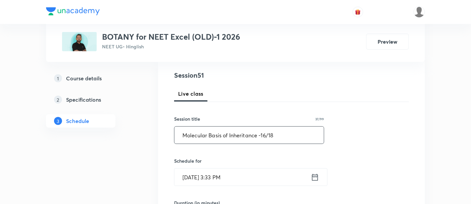
scroll to position [100, 0]
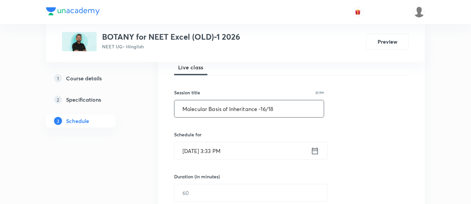
type input "Molecular Basis of Inheritance -16/18"
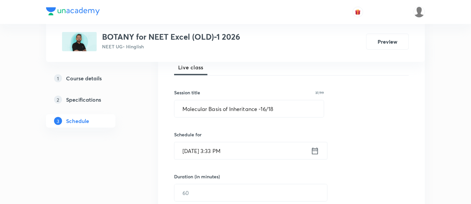
click at [319, 150] on icon at bounding box center [315, 150] width 8 height 9
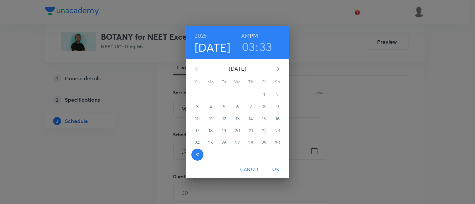
click at [278, 68] on icon "button" at bounding box center [278, 69] width 8 height 8
click at [224, 96] on p "2" at bounding box center [224, 94] width 2 height 7
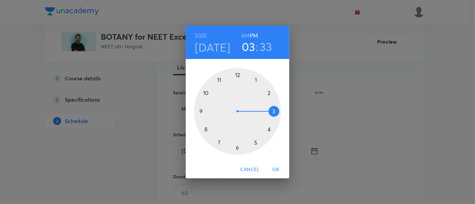
click at [238, 75] on div at bounding box center [237, 111] width 87 height 87
click at [274, 111] on div at bounding box center [237, 111] width 87 height 87
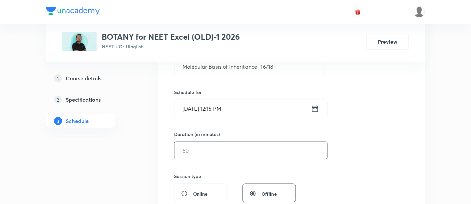
scroll to position [151, 0]
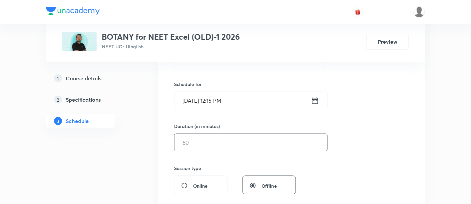
click at [252, 141] on input "text" at bounding box center [251, 142] width 153 height 17
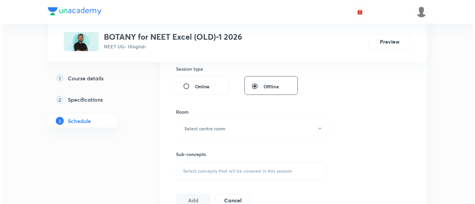
scroll to position [273, 0]
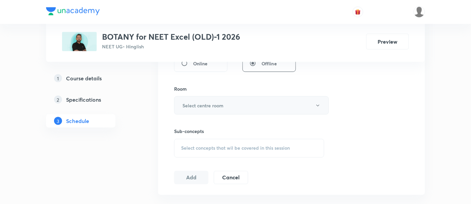
type input "90"
click at [242, 105] on button "Select centre room" at bounding box center [251, 105] width 155 height 18
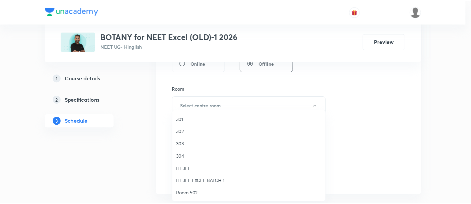
scroll to position [222, 0]
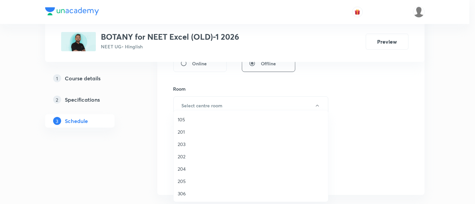
click at [189, 193] on span "306" at bounding box center [251, 193] width 146 height 7
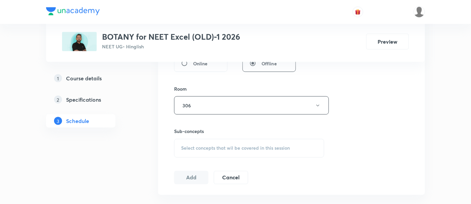
click at [263, 147] on span "Select concepts that wil be covered in this session" at bounding box center [235, 148] width 109 height 5
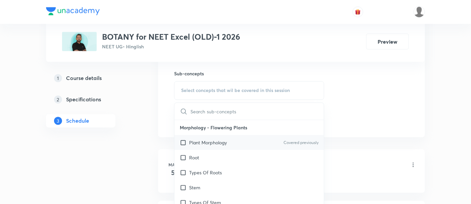
scroll to position [331, 0]
click at [226, 143] on p "Plant Morphology" at bounding box center [208, 142] width 38 height 7
checkbox input "true"
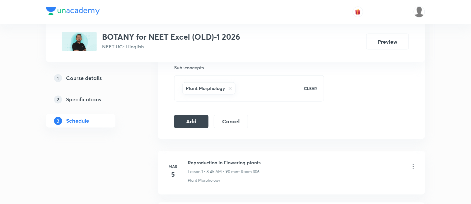
scroll to position [340, 0]
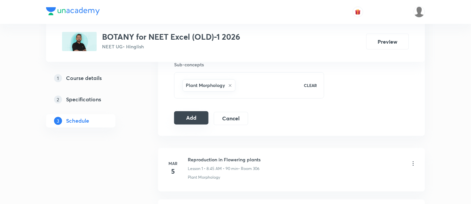
click at [191, 117] on button "Add" at bounding box center [191, 117] width 34 height 13
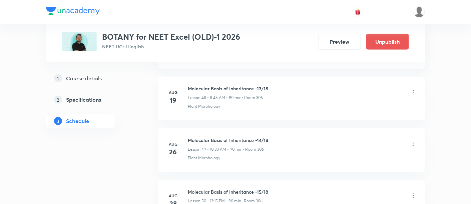
scroll to position [2652, 0]
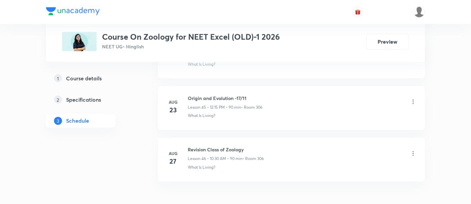
scroll to position [2658, 0]
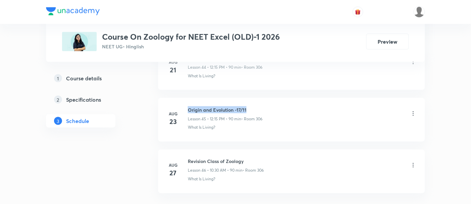
drag, startPoint x: 189, startPoint y: 98, endPoint x: 253, endPoint y: 99, distance: 64.4
click at [253, 106] on h6 "Origin and Evolution -17/11" at bounding box center [225, 109] width 75 height 7
copy h6 "Origin and Evolution -17/11"
click at [253, 106] on h6 "Origin and Evolution -17/11" at bounding box center [225, 109] width 75 height 7
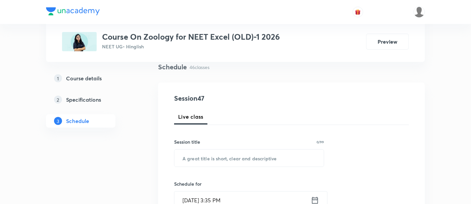
scroll to position [54, 0]
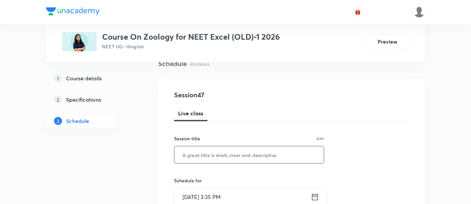
click at [221, 152] on input "text" at bounding box center [249, 154] width 149 height 17
paste input "Origin and Evolution -17/11"
click at [242, 152] on input "Origin and Evolution -17/11" at bounding box center [249, 154] width 149 height 17
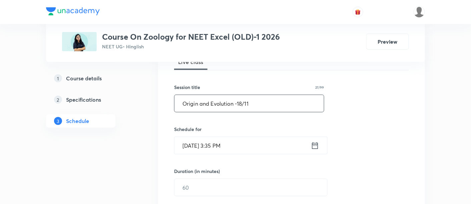
scroll to position [108, 0]
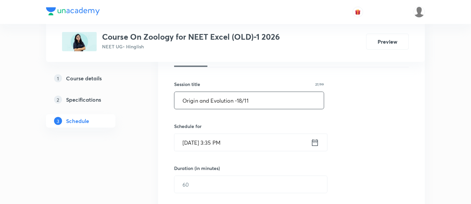
type input "Origin and Evolution -18/11"
click at [319, 140] on icon at bounding box center [315, 142] width 8 height 9
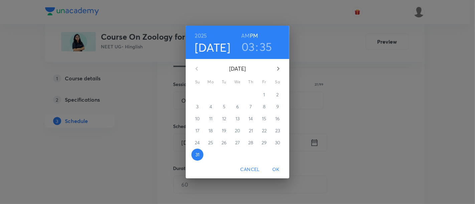
click at [276, 66] on icon "button" at bounding box center [278, 69] width 8 height 8
click at [274, 69] on icon "button" at bounding box center [278, 69] width 8 height 8
click at [197, 67] on icon "button" at bounding box center [197, 69] width 8 height 8
click at [236, 94] on p "3" at bounding box center [237, 94] width 2 height 7
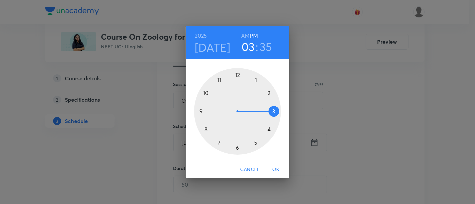
click at [247, 36] on h6 "AM" at bounding box center [245, 35] width 8 height 9
click at [206, 92] on div at bounding box center [237, 111] width 87 height 87
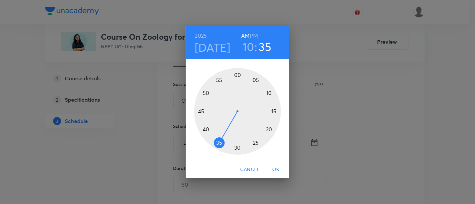
click at [236, 147] on div at bounding box center [237, 111] width 87 height 87
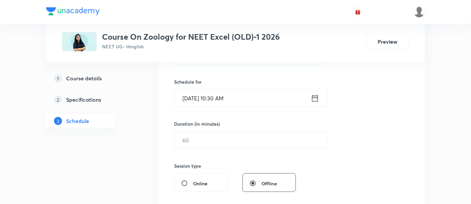
scroll to position [157, 0]
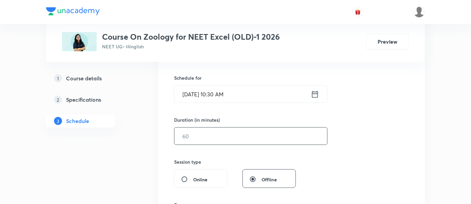
click at [233, 138] on input "text" at bounding box center [251, 136] width 153 height 17
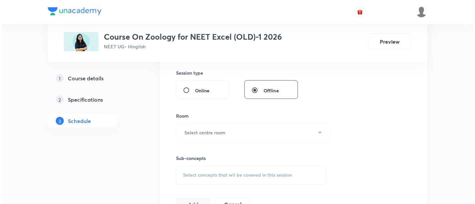
scroll to position [250, 0]
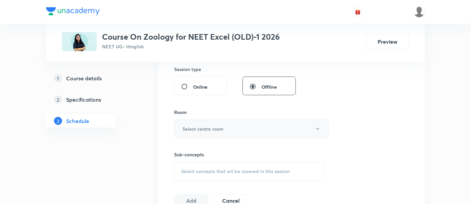
type input "90"
click at [253, 132] on button "Select centre room" at bounding box center [251, 129] width 155 height 18
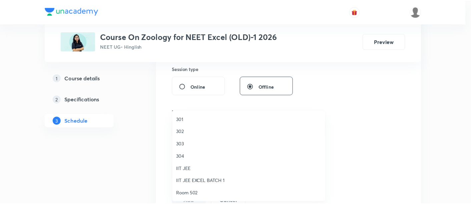
scroll to position [222, 0]
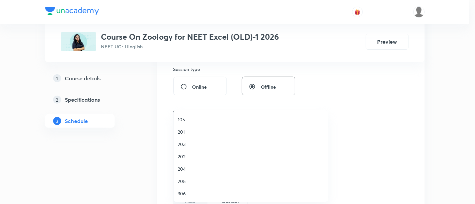
click at [184, 193] on span "306" at bounding box center [251, 193] width 146 height 7
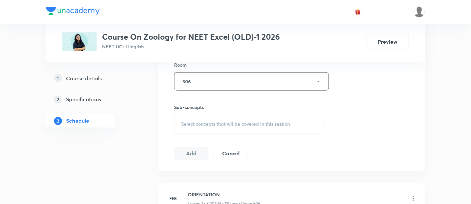
scroll to position [298, 0]
click at [246, 121] on span "Select concepts that wil be covered in this session" at bounding box center [235, 122] width 109 height 5
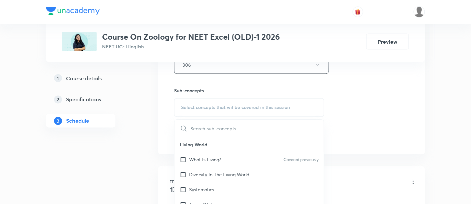
scroll to position [345, 0]
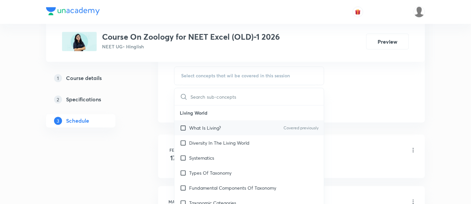
click at [216, 126] on p "What Is Living?" at bounding box center [205, 128] width 32 height 7
checkbox input "true"
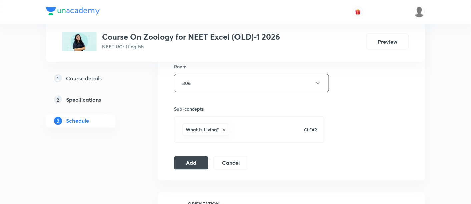
scroll to position [314, 0]
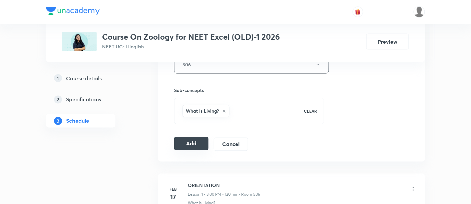
click at [189, 147] on button "Add" at bounding box center [191, 143] width 34 height 13
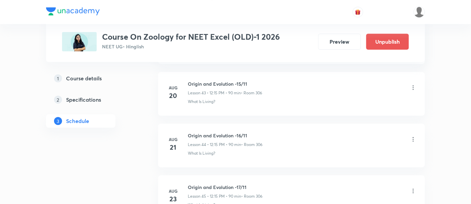
scroll to position [2446, 0]
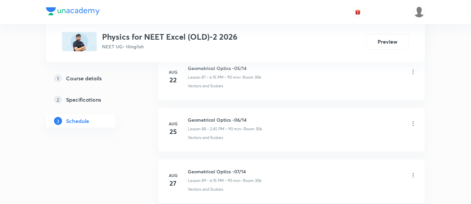
scroll to position [5020, 0]
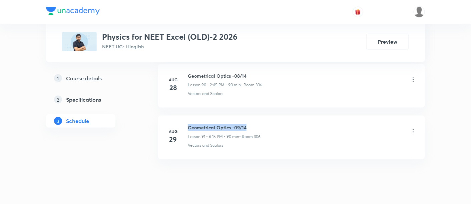
drag, startPoint x: 189, startPoint y: 106, endPoint x: 259, endPoint y: 110, distance: 70.9
click at [259, 124] on h6 "Geometrical Optics -09/14" at bounding box center [224, 127] width 73 height 7
copy h6 "Geometrical Optics -09/14"
click at [259, 124] on h6 "Geometrical Optics -09/14" at bounding box center [224, 127] width 73 height 7
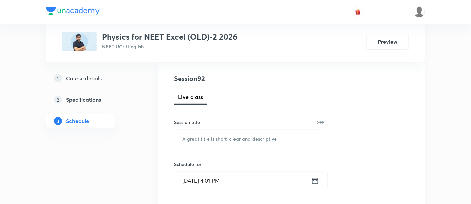
scroll to position [71, 0]
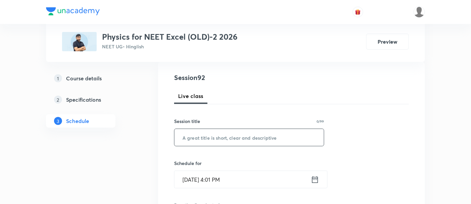
click at [228, 139] on input "text" at bounding box center [249, 137] width 149 height 17
paste input "Geometrical Optics -09/14"
click at [241, 136] on input "Geometrical Optics -09/14" at bounding box center [249, 137] width 149 height 17
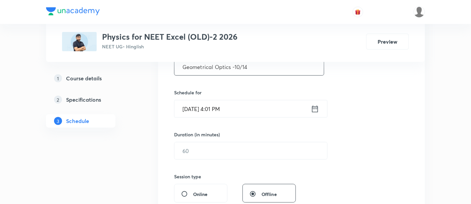
scroll to position [152, 0]
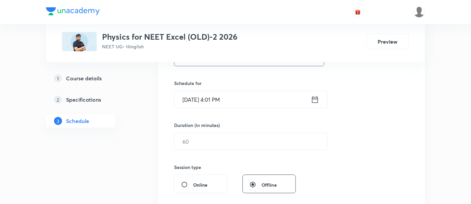
type input "Geometrical Optics -10/14"
click at [315, 101] on icon at bounding box center [315, 99] width 8 height 9
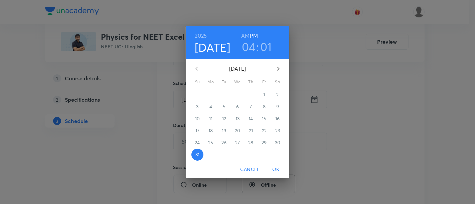
click at [280, 70] on icon "button" at bounding box center [278, 69] width 8 height 8
click at [212, 95] on span "1" at bounding box center [211, 94] width 12 height 7
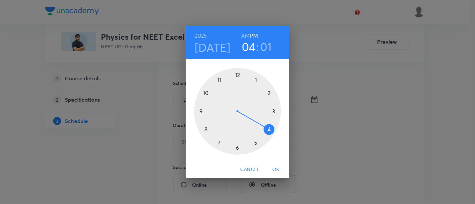
click at [268, 93] on div at bounding box center [237, 111] width 87 height 87
click at [202, 111] on div at bounding box center [237, 111] width 87 height 87
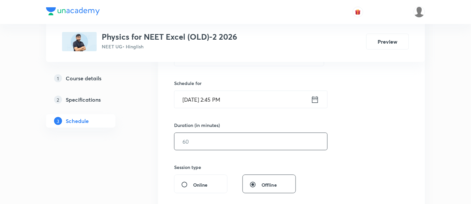
scroll to position [155, 0]
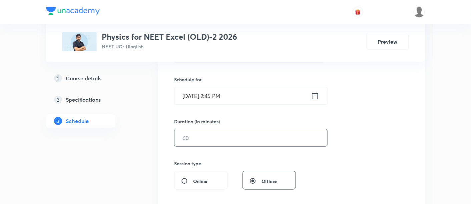
click at [275, 138] on input "text" at bounding box center [251, 137] width 153 height 17
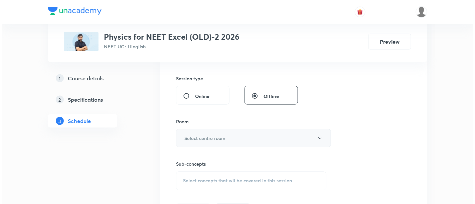
scroll to position [243, 0]
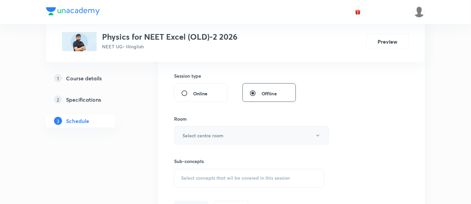
type input "90"
click at [236, 135] on button "Select centre room" at bounding box center [251, 135] width 155 height 18
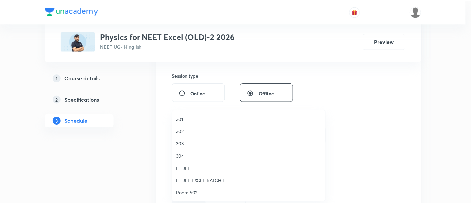
scroll to position [222, 0]
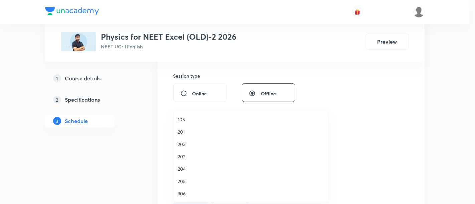
click at [187, 192] on span "306" at bounding box center [251, 193] width 146 height 7
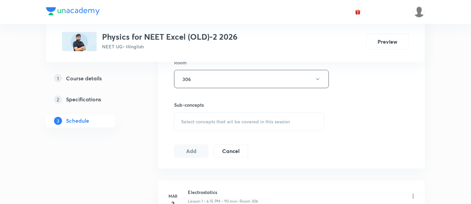
scroll to position [311, 0]
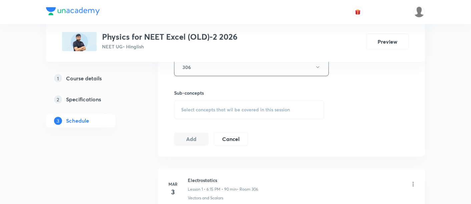
click at [258, 107] on span "Select concepts that wil be covered in this session" at bounding box center [235, 109] width 109 height 5
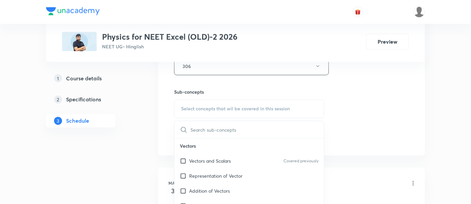
scroll to position [313, 0]
click at [207, 163] on p "Vectors and Scalars" at bounding box center [210, 161] width 42 height 7
checkbox input "true"
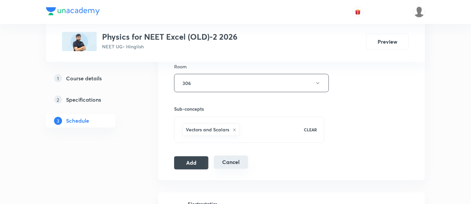
scroll to position [296, 0]
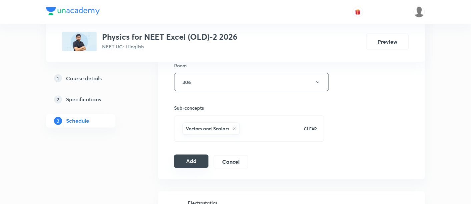
click at [187, 160] on button "Add" at bounding box center [191, 161] width 34 height 13
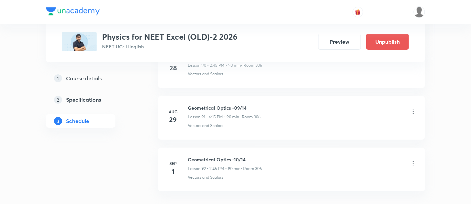
scroll to position [4734, 0]
drag, startPoint x: 189, startPoint y: 141, endPoint x: 248, endPoint y: 141, distance: 59.4
click at [248, 155] on h6 "Geometrical Optics -10/14" at bounding box center [225, 158] width 74 height 7
copy h6 "Geometrical Optics -10/14"
click at [248, 155] on h6 "Geometrical Optics -10/14" at bounding box center [225, 158] width 74 height 7
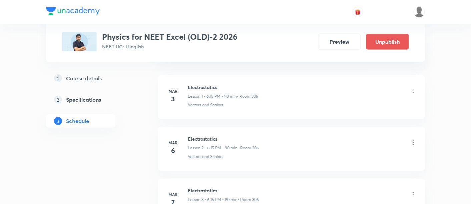
scroll to position [0, 0]
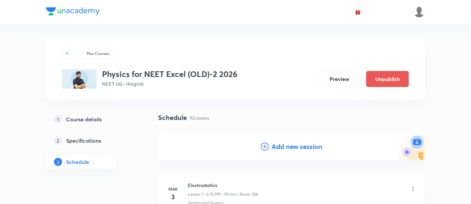
click at [287, 146] on h4 "Add new session" at bounding box center [297, 147] width 51 height 10
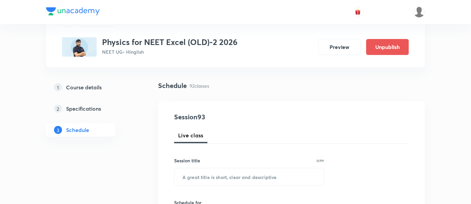
scroll to position [41, 0]
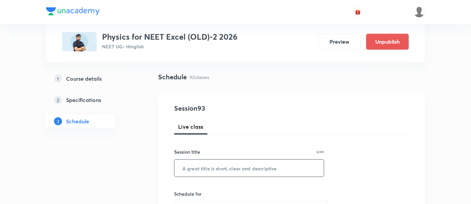
click at [244, 168] on input "text" at bounding box center [249, 168] width 149 height 17
paste input "Geometrical Optics -10/14"
click at [239, 167] on input "Geometrical Optics -10/14" at bounding box center [249, 168] width 149 height 17
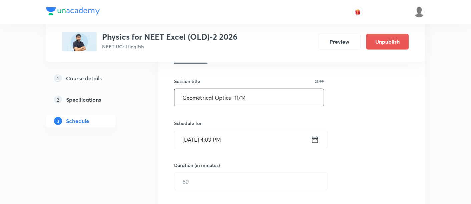
scroll to position [115, 0]
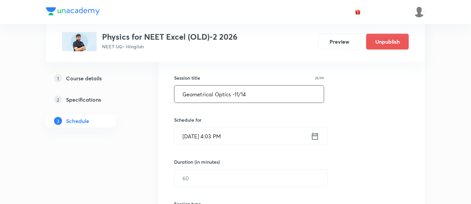
type input "Geometrical Optics -11/14"
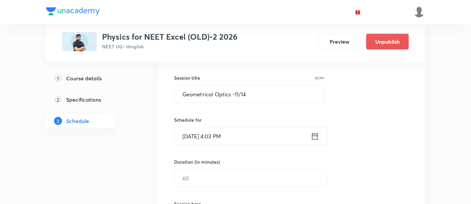
click at [316, 133] on icon at bounding box center [315, 136] width 6 height 7
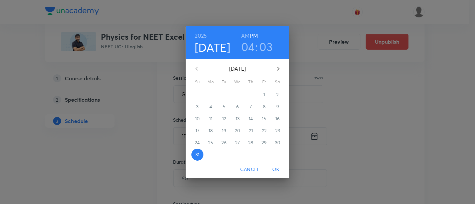
click at [278, 68] on icon "button" at bounding box center [278, 69] width 2 height 4
click at [239, 94] on span "3" at bounding box center [237, 94] width 12 height 7
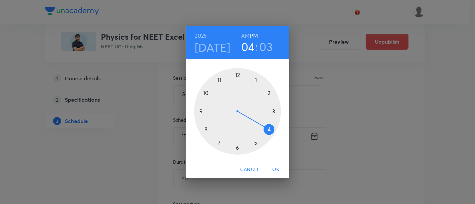
click at [236, 148] on div at bounding box center [237, 111] width 87 height 87
click at [273, 113] on div at bounding box center [237, 111] width 87 height 87
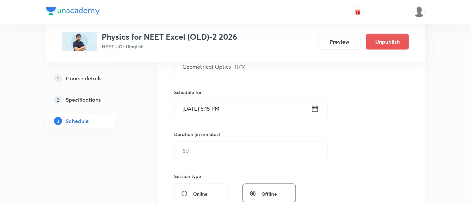
scroll to position [144, 0]
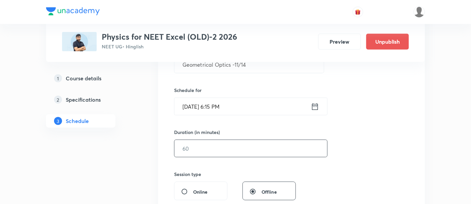
click at [278, 147] on input "text" at bounding box center [251, 148] width 153 height 17
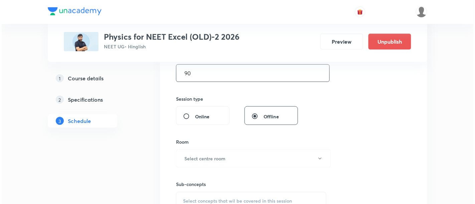
scroll to position [247, 0]
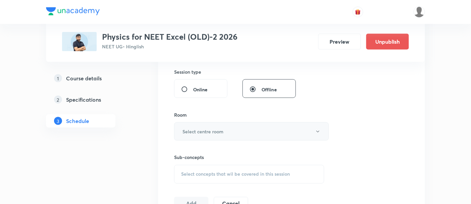
type input "90"
click at [236, 135] on button "Select centre room" at bounding box center [251, 131] width 155 height 18
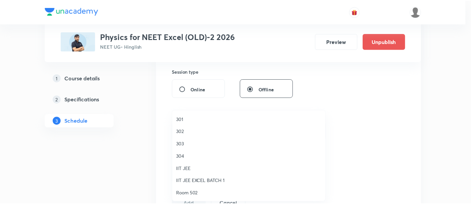
scroll to position [222, 0]
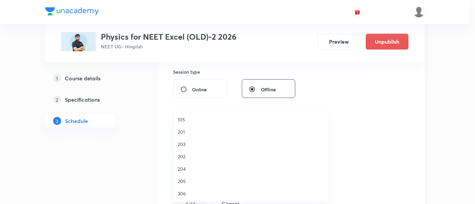
click at [181, 192] on span "306" at bounding box center [251, 193] width 146 height 7
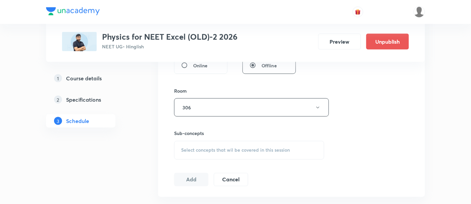
scroll to position [272, 0]
click at [259, 147] on span "Select concepts that wil be covered in this session" at bounding box center [235, 149] width 109 height 5
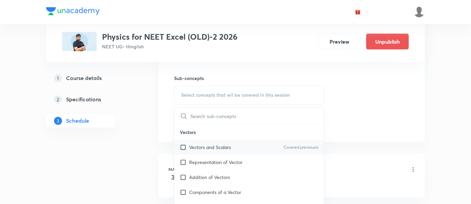
click at [226, 145] on p "Vectors and Scalars" at bounding box center [210, 147] width 42 height 7
checkbox input "true"
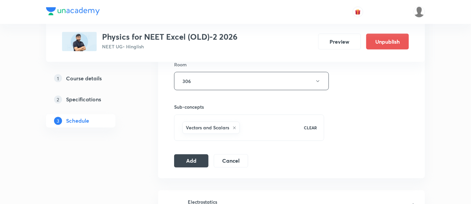
scroll to position [299, 0]
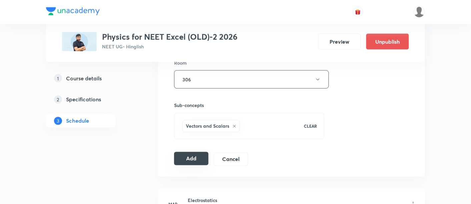
click at [194, 159] on button "Add" at bounding box center [191, 158] width 34 height 13
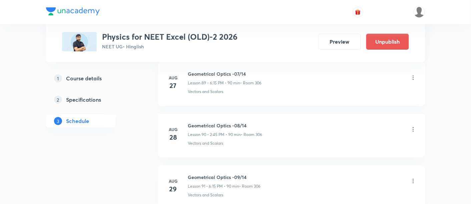
scroll to position [4817, 0]
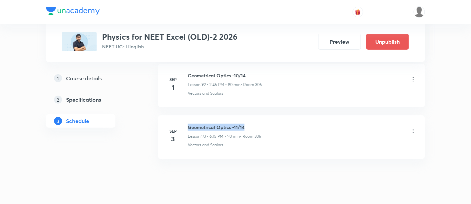
drag, startPoint x: 188, startPoint y: 108, endPoint x: 248, endPoint y: 108, distance: 60.1
click at [248, 124] on h6 "Geometrical Optics -11/14" at bounding box center [224, 127] width 73 height 7
copy h6 "Geometrical Optics -11/14"
click at [248, 124] on h6 "Geometrical Optics -11/14" at bounding box center [224, 127] width 73 height 7
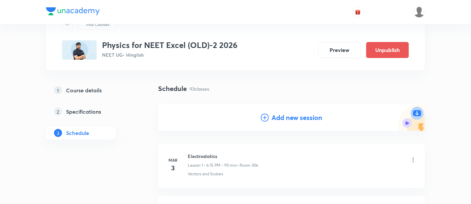
scroll to position [0, 0]
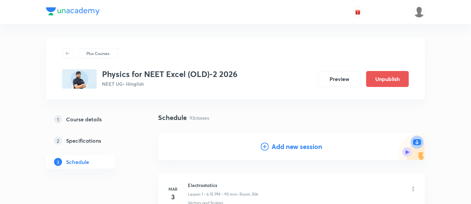
click at [287, 148] on h4 "Add new session" at bounding box center [297, 147] width 51 height 10
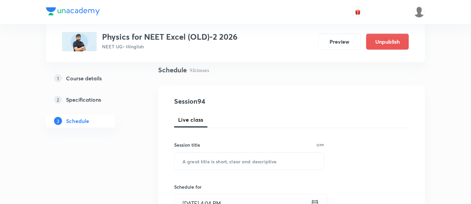
scroll to position [52, 0]
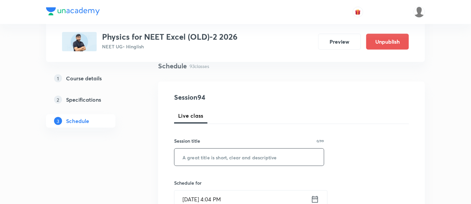
click at [245, 156] on input "text" at bounding box center [249, 157] width 149 height 17
paste input "Geometrical Optics -11/14"
click at [239, 156] on input "Geometrical Optics -11/14" at bounding box center [249, 157] width 149 height 17
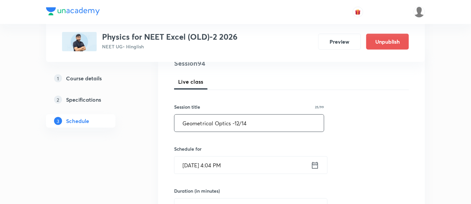
scroll to position [86, 0]
type input "Geometrical Optics -12/14"
click at [314, 164] on icon at bounding box center [315, 164] width 8 height 9
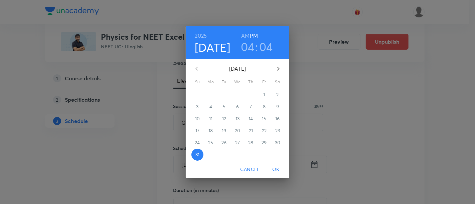
click at [278, 67] on icon "button" at bounding box center [278, 69] width 8 height 8
click at [250, 94] on p "4" at bounding box center [250, 94] width 3 height 7
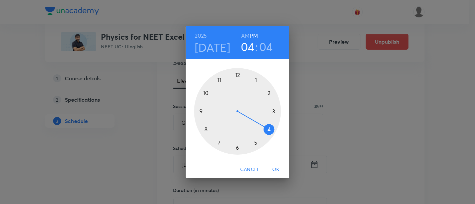
click at [270, 94] on div at bounding box center [237, 111] width 87 height 87
drag, startPoint x: 202, startPoint y: 111, endPoint x: 336, endPoint y: 134, distance: 136.1
click at [336, 134] on div "2025 Sep 4 02 : 04 AM PM 00 05 10 15 20 25 30 35 40 45 50 55 Cancel OK" at bounding box center [237, 102] width 475 height 204
click at [202, 112] on div at bounding box center [237, 111] width 87 height 87
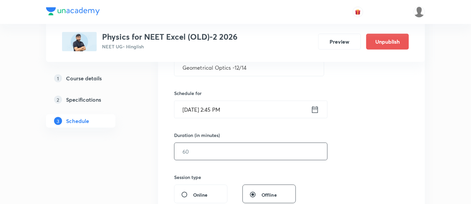
scroll to position [142, 0]
click at [258, 150] on input "text" at bounding box center [251, 150] width 153 height 17
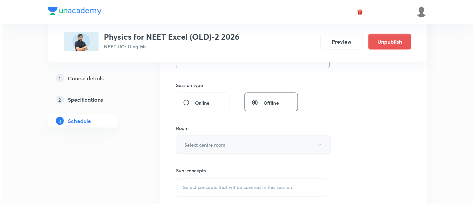
scroll to position [234, 0]
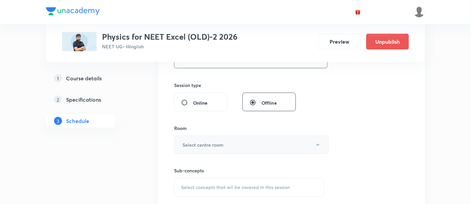
type input "90"
click at [246, 143] on button "Select centre room" at bounding box center [251, 145] width 155 height 18
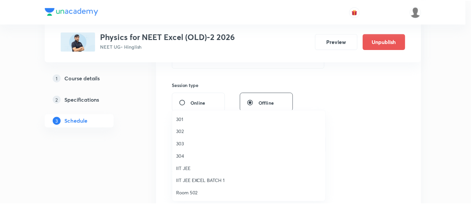
scroll to position [222, 0]
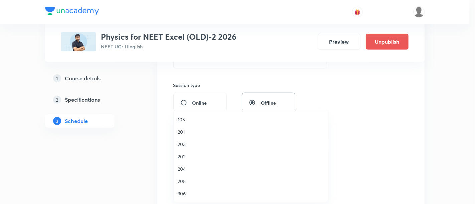
click at [187, 194] on span "306" at bounding box center [251, 193] width 146 height 7
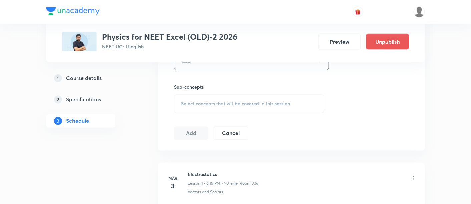
scroll to position [317, 0]
click at [239, 103] on span "Select concepts that wil be covered in this session" at bounding box center [235, 103] width 109 height 5
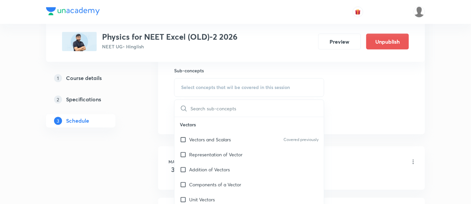
scroll to position [335, 0]
click at [212, 137] on p "Vectors and Scalars" at bounding box center [210, 138] width 42 height 7
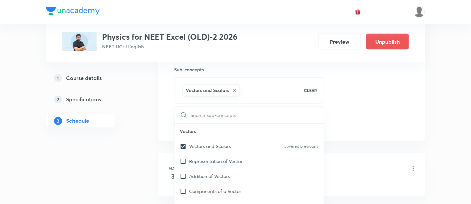
checkbox input "true"
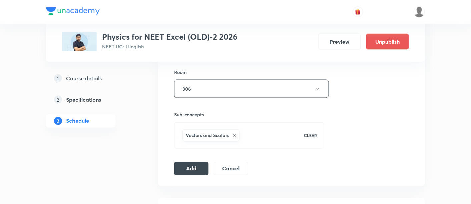
scroll to position [294, 0]
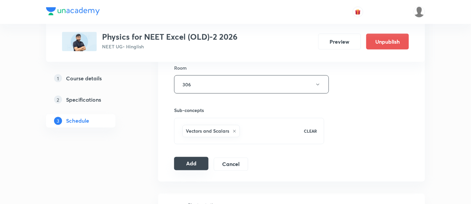
click at [196, 163] on button "Add" at bounding box center [191, 163] width 34 height 13
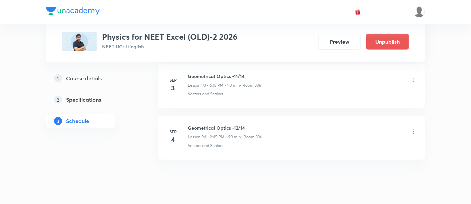
scroll to position [4868, 0]
drag, startPoint x: 189, startPoint y: 110, endPoint x: 254, endPoint y: 111, distance: 65.1
click at [254, 124] on h6 "Geometrical Optics -12/14" at bounding box center [225, 127] width 74 height 7
copy h6 "Geometrical Optics -12/14"
click at [254, 124] on h6 "Geometrical Optics -12/14" at bounding box center [225, 127] width 74 height 7
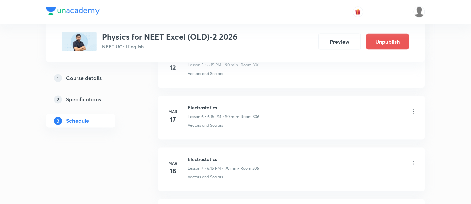
scroll to position [0, 0]
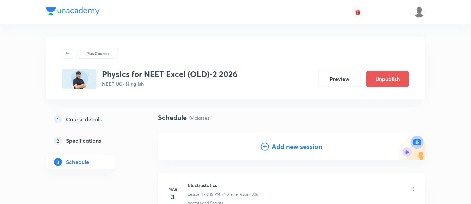
click at [291, 149] on h4 "Add new session" at bounding box center [297, 147] width 51 height 10
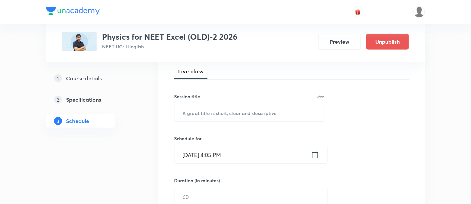
scroll to position [100, 0]
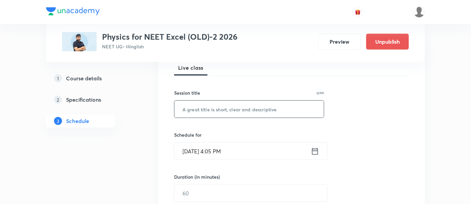
click at [220, 110] on input "text" at bounding box center [249, 109] width 149 height 17
paste input "Geometrical Optics -12/14"
click at [238, 108] on input "Geometrical Optics -12/14" at bounding box center [249, 109] width 149 height 17
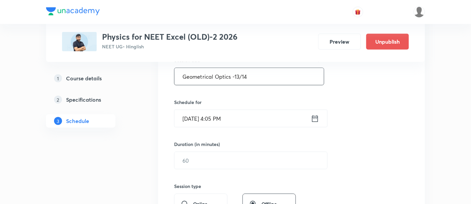
scroll to position [143, 0]
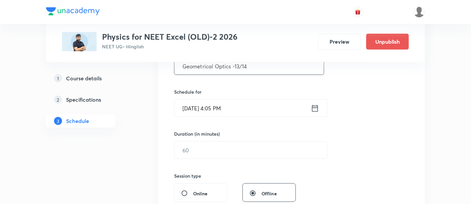
type input "Geometrical Optics -13/14"
click at [315, 109] on icon at bounding box center [315, 108] width 8 height 9
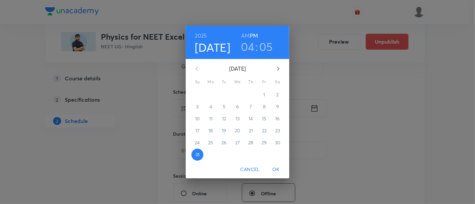
click at [278, 67] on icon "button" at bounding box center [278, 69] width 8 height 8
click at [277, 95] on p "6" at bounding box center [277, 94] width 3 height 7
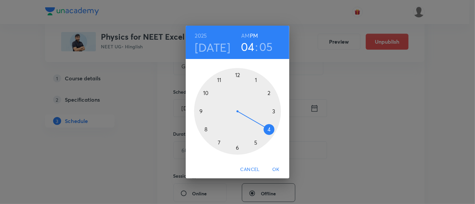
click at [236, 147] on div at bounding box center [237, 111] width 87 height 87
click at [274, 110] on div at bounding box center [237, 111] width 87 height 87
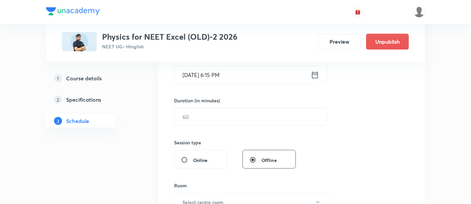
scroll to position [178, 0]
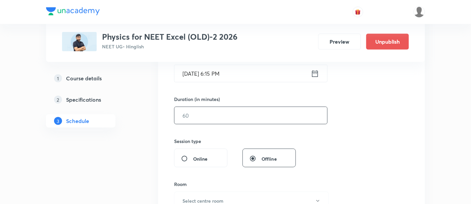
click at [301, 116] on input "text" at bounding box center [251, 115] width 153 height 17
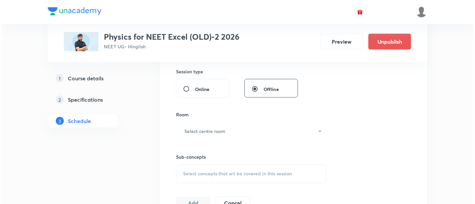
scroll to position [255, 0]
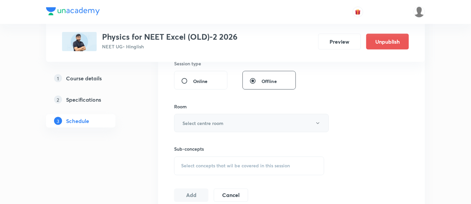
type input "90"
click at [226, 118] on button "Select centre room" at bounding box center [251, 123] width 155 height 18
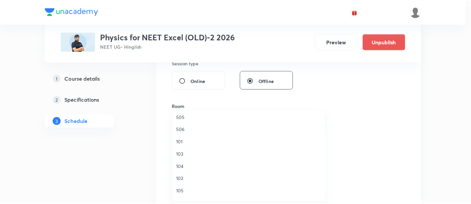
scroll to position [222, 0]
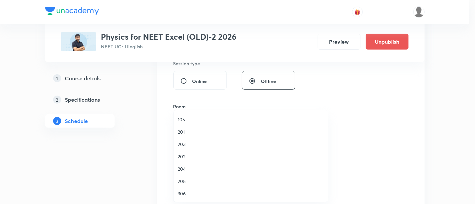
click at [185, 192] on span "306" at bounding box center [251, 193] width 146 height 7
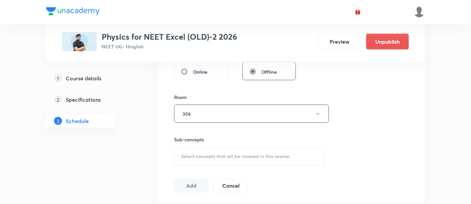
scroll to position [272, 0]
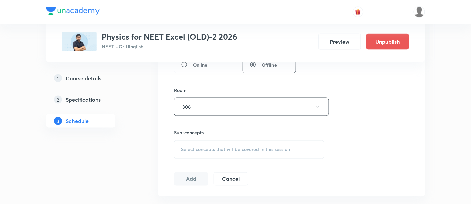
click at [259, 148] on span "Select concepts that wil be covered in this session" at bounding box center [235, 149] width 109 height 5
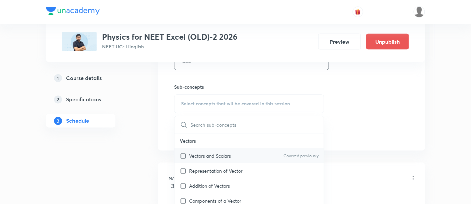
scroll to position [331, 0]
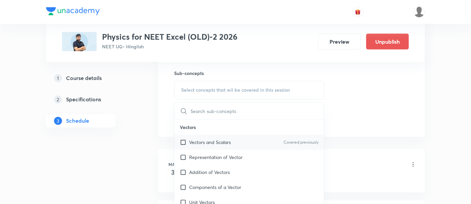
click at [219, 144] on p "Vectors and Scalars" at bounding box center [210, 142] width 42 height 7
checkbox input "true"
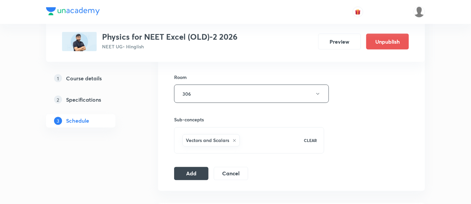
scroll to position [285, 0]
click at [193, 175] on button "Add" at bounding box center [191, 172] width 34 height 13
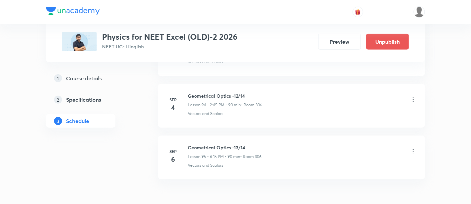
scroll to position [4920, 0]
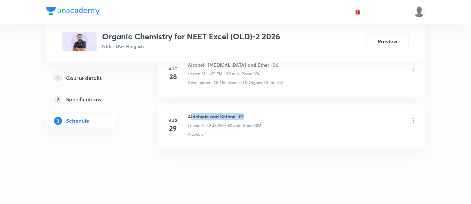
drag, startPoint x: 190, startPoint y: 108, endPoint x: 248, endPoint y: 112, distance: 58.2
click at [248, 113] on h6 "Aldehyde and Ketone -01" at bounding box center [225, 116] width 74 height 7
drag, startPoint x: 188, startPoint y: 108, endPoint x: 255, endPoint y: 110, distance: 67.8
click at [255, 113] on h6 "Aldehyde and Ketone -01" at bounding box center [225, 116] width 74 height 7
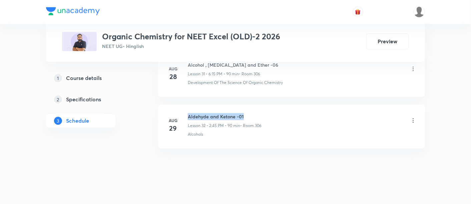
copy h6 "Aldehyde and Ketone -01"
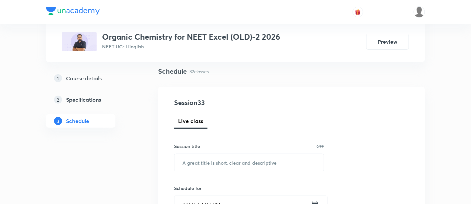
scroll to position [48, 0]
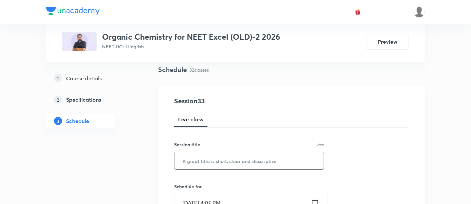
click at [234, 162] on input "text" at bounding box center [249, 161] width 149 height 17
paste input "Aldehyde and Ketone -01"
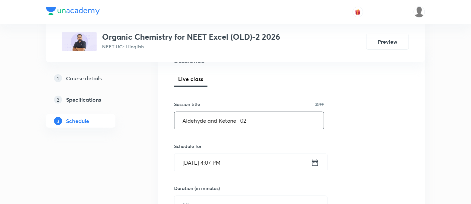
scroll to position [90, 0]
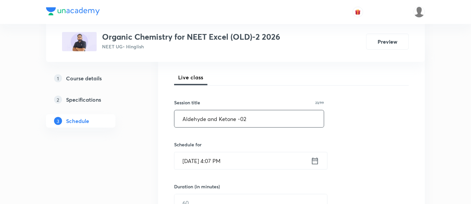
type input "Aldehyde and Ketone -02"
click at [318, 161] on icon at bounding box center [315, 161] width 8 height 9
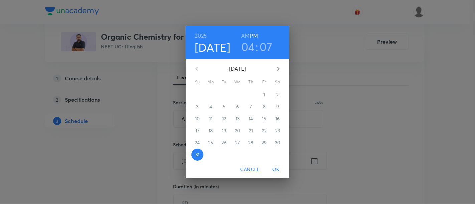
click at [278, 67] on icon "button" at bounding box center [278, 69] width 8 height 8
click at [212, 96] on span "1" at bounding box center [211, 94] width 12 height 7
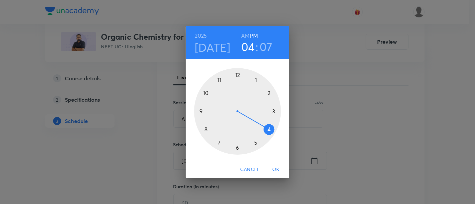
click at [236, 148] on div at bounding box center [237, 111] width 87 height 87
click at [275, 112] on div at bounding box center [237, 111] width 87 height 87
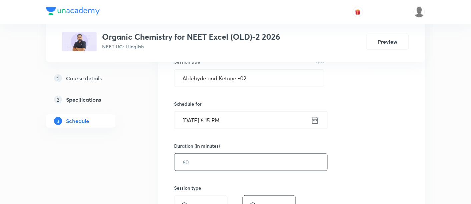
scroll to position [132, 0]
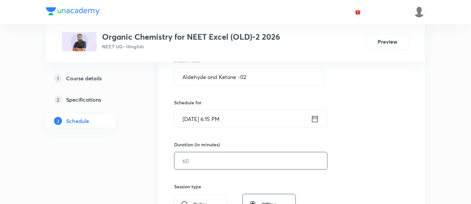
click at [262, 162] on input "text" at bounding box center [251, 161] width 153 height 17
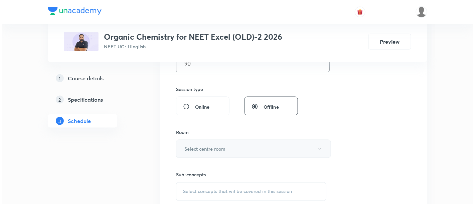
scroll to position [230, 0]
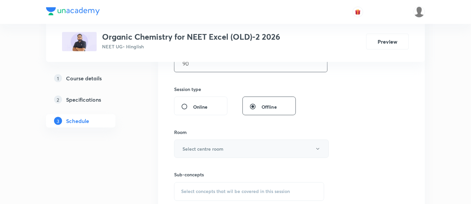
type input "90"
click at [225, 147] on button "Select centre room" at bounding box center [251, 149] width 155 height 18
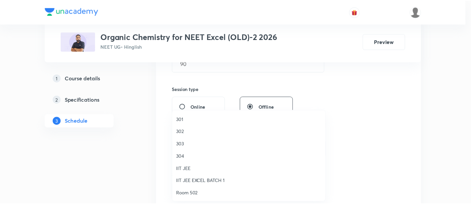
scroll to position [222, 0]
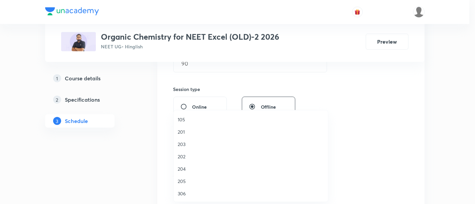
click at [191, 192] on span "306" at bounding box center [251, 193] width 146 height 7
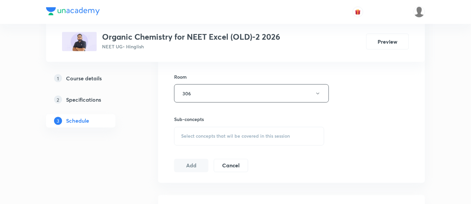
scroll to position [301, 0]
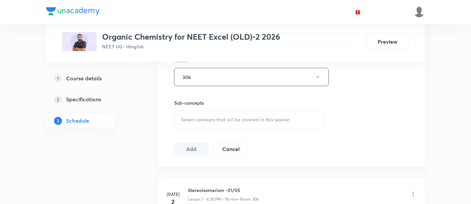
click at [258, 124] on div "Select concepts that wil be covered in this session" at bounding box center [249, 120] width 150 height 19
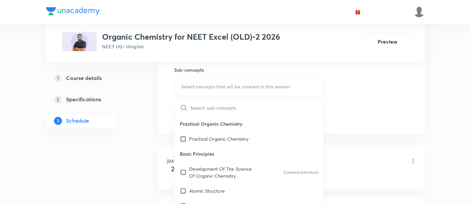
scroll to position [337, 0]
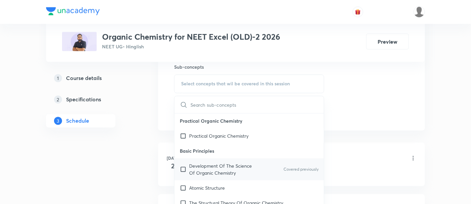
click at [225, 168] on p "Development Of The Science Of Organic Chemistry" at bounding box center [222, 170] width 67 height 14
checkbox input "true"
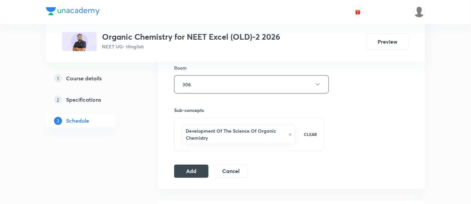
scroll to position [296, 0]
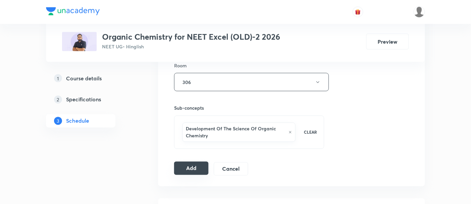
click at [190, 168] on button "Add" at bounding box center [191, 168] width 34 height 13
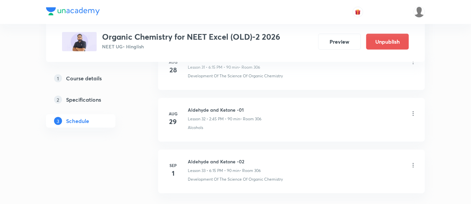
scroll to position [1725, 0]
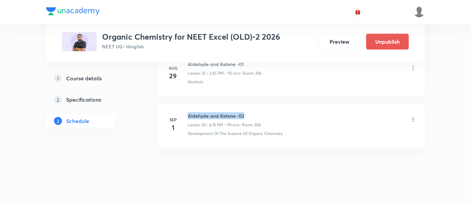
drag, startPoint x: 188, startPoint y: 111, endPoint x: 273, endPoint y: 106, distance: 85.6
click at [273, 112] on div "Aldehyde and Ketone -02 Lesson 33 • 6:15 PM • 90 min • Room 306" at bounding box center [302, 120] width 229 height 16
copy h6 "Aldehyde and Ketone -02"
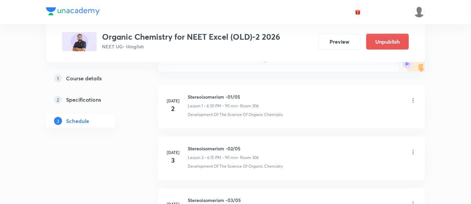
scroll to position [0, 0]
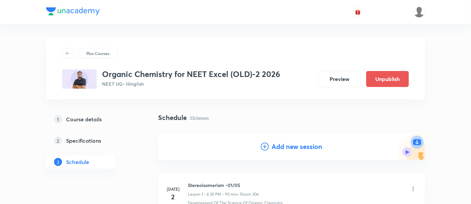
click at [290, 150] on h4 "Add new session" at bounding box center [297, 147] width 51 height 10
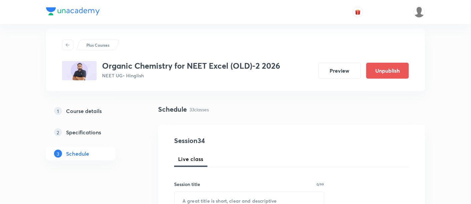
scroll to position [28, 0]
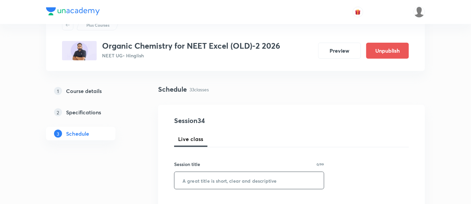
click at [248, 181] on input "text" at bounding box center [249, 180] width 149 height 17
paste input "Aldehyde and Ketone -02"
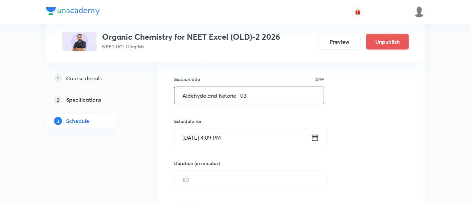
scroll to position [113, 0]
type input "Aldehyde and Ketone -03"
click at [316, 137] on icon at bounding box center [315, 137] width 8 height 9
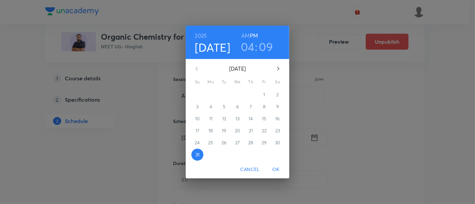
click at [277, 73] on button "button" at bounding box center [278, 69] width 16 height 16
click at [240, 94] on span "3" at bounding box center [237, 94] width 12 height 7
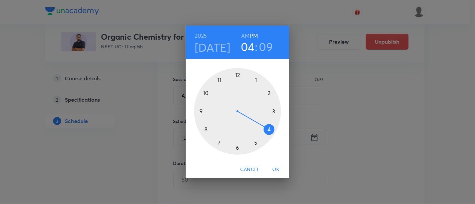
click at [268, 92] on div at bounding box center [237, 111] width 87 height 87
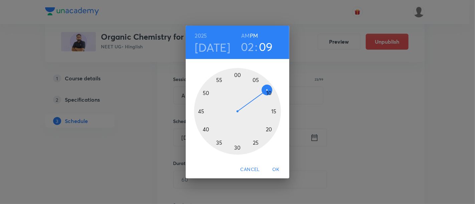
click at [202, 112] on div at bounding box center [237, 111] width 87 height 87
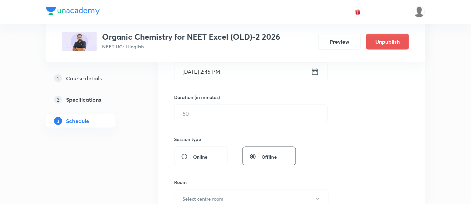
scroll to position [181, 0]
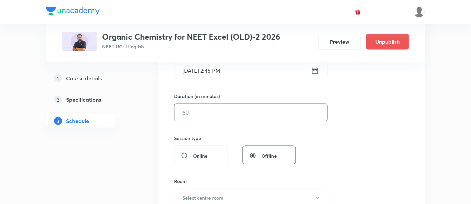
click at [257, 114] on input "text" at bounding box center [251, 112] width 153 height 17
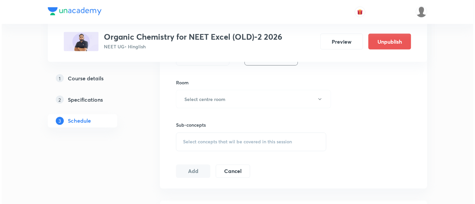
scroll to position [283, 0]
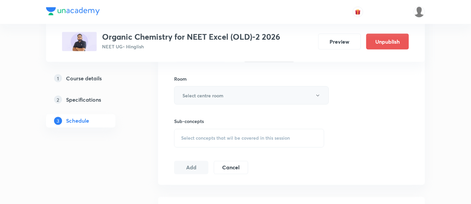
type input "90"
click at [227, 92] on button "Select centre room" at bounding box center [251, 95] width 155 height 18
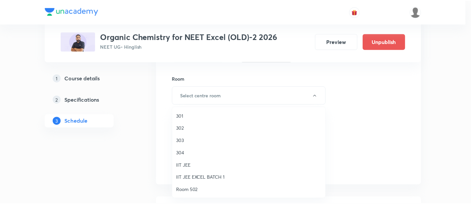
scroll to position [222, 0]
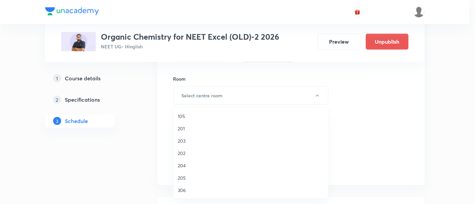
click at [185, 190] on span "306" at bounding box center [251, 190] width 146 height 7
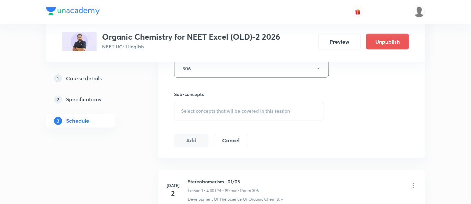
scroll to position [314, 0]
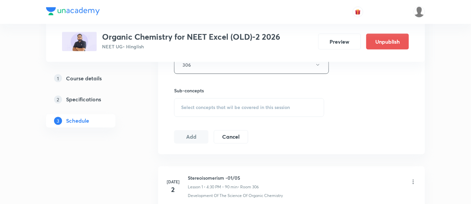
click at [266, 105] on span "Select concepts that wil be covered in this session" at bounding box center [235, 107] width 109 height 5
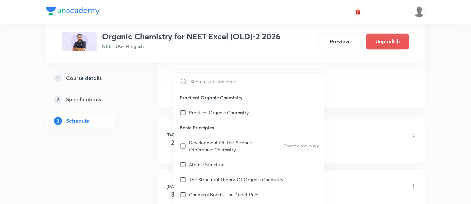
scroll to position [364, 0]
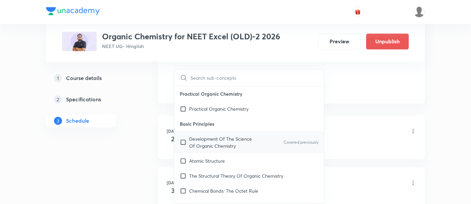
click at [222, 144] on p "Development Of The Science Of Organic Chemistry" at bounding box center [222, 143] width 67 height 14
checkbox input "true"
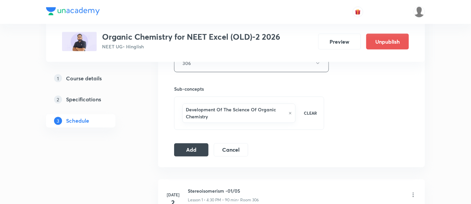
scroll to position [316, 0]
click at [201, 147] on button "Add" at bounding box center [191, 148] width 34 height 13
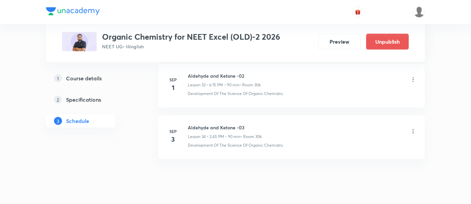
scroll to position [1776, 0]
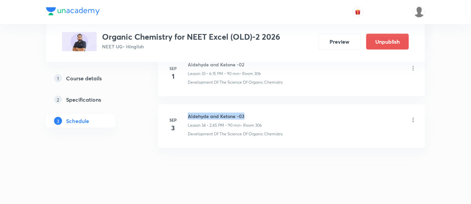
drag, startPoint x: 189, startPoint y: 109, endPoint x: 246, endPoint y: 109, distance: 57.7
click at [246, 113] on h6 "Aldehyde and Ketone -03" at bounding box center [225, 116] width 74 height 7
copy h6 "Aldehyde and Ketone -03"
click at [246, 113] on h6 "Aldehyde and Ketone -03" at bounding box center [225, 116] width 74 height 7
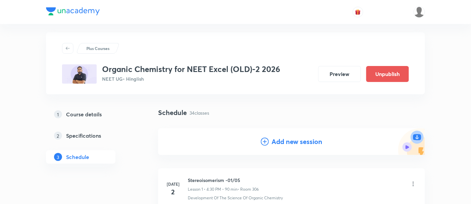
scroll to position [8, 0]
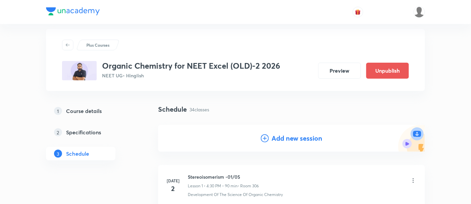
click at [289, 138] on h4 "Add new session" at bounding box center [297, 138] width 51 height 10
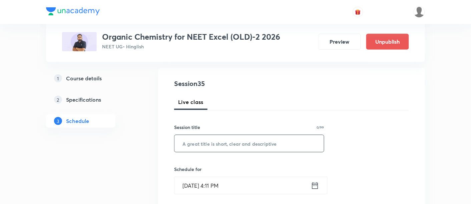
scroll to position [68, 0]
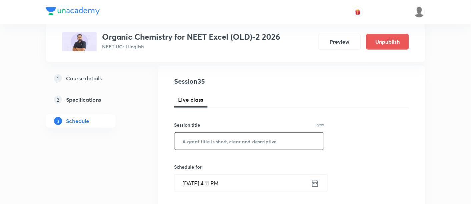
click at [255, 142] on input "text" at bounding box center [249, 141] width 149 height 17
paste input "Aldehyde and Ketone -03"
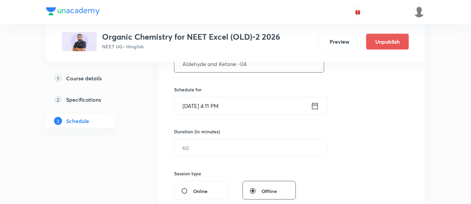
scroll to position [146, 0]
type input "Aldehyde and Ketone -04"
click at [315, 104] on icon at bounding box center [315, 105] width 6 height 7
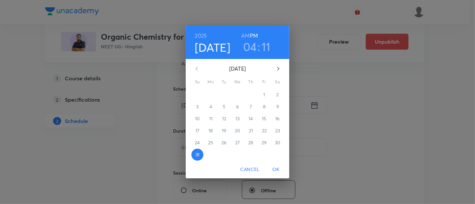
click at [278, 67] on icon "button" at bounding box center [278, 69] width 8 height 8
click at [252, 94] on span "4" at bounding box center [251, 94] width 12 height 7
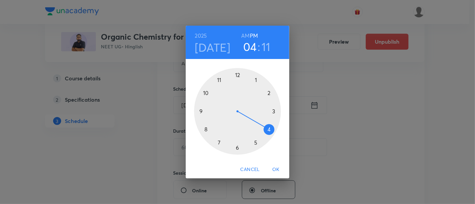
click at [237, 147] on div at bounding box center [237, 111] width 87 height 87
click at [274, 111] on div at bounding box center [237, 111] width 87 height 87
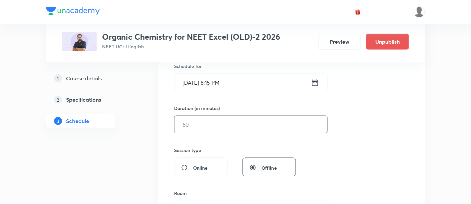
scroll to position [169, 0]
click at [274, 125] on input "text" at bounding box center [251, 124] width 153 height 17
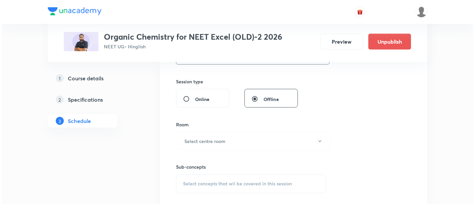
scroll to position [238, 0]
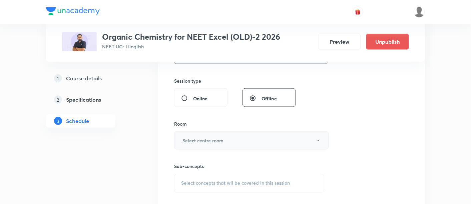
type input "90"
click at [222, 139] on h6 "Select centre room" at bounding box center [203, 140] width 41 height 7
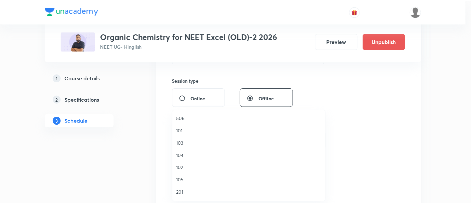
scroll to position [222, 0]
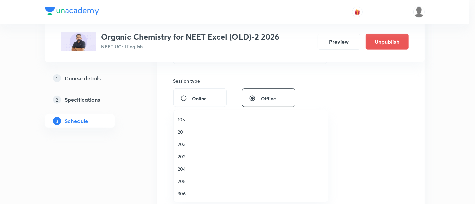
click at [184, 194] on span "306" at bounding box center [251, 193] width 146 height 7
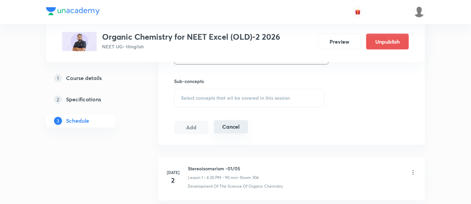
scroll to position [324, 0]
click at [211, 98] on span "Select concepts that wil be covered in this session" at bounding box center [235, 96] width 109 height 5
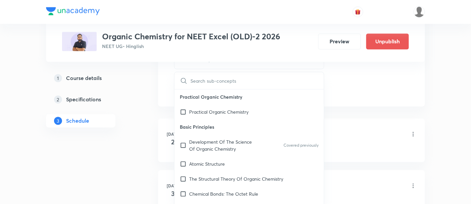
scroll to position [376, 0]
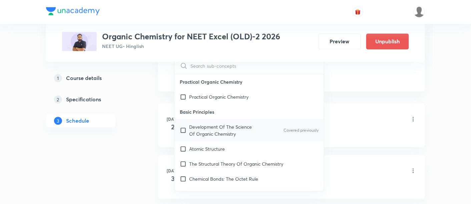
click at [204, 131] on p "Development Of The Science Of Organic Chemistry" at bounding box center [222, 131] width 67 height 14
checkbox input "true"
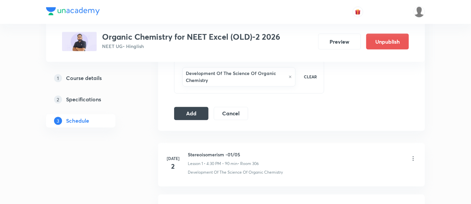
scroll to position [355, 0]
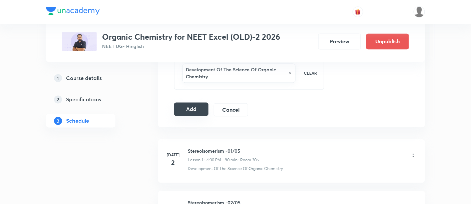
click at [192, 107] on button "Add" at bounding box center [191, 109] width 34 height 13
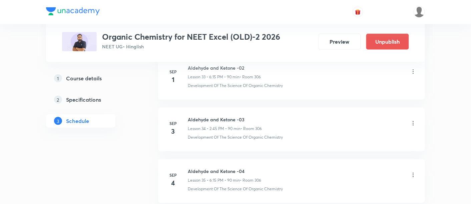
scroll to position [1828, 0]
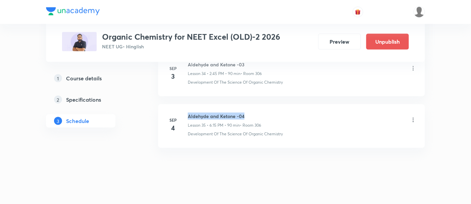
drag, startPoint x: 188, startPoint y: 109, endPoint x: 246, endPoint y: 109, distance: 58.4
click at [246, 113] on h6 "Aldehyde and Ketone -04" at bounding box center [224, 116] width 73 height 7
copy h6 "Aldehyde and Ketone -04"
click at [274, 113] on div "Aldehyde and Ketone -04 Lesson 35 • 6:15 PM • 90 min • Room 306" at bounding box center [302, 121] width 229 height 16
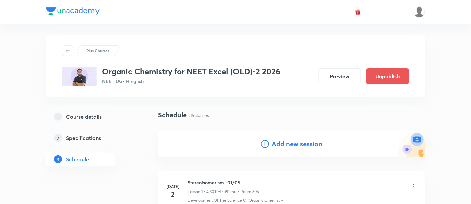
scroll to position [6, 0]
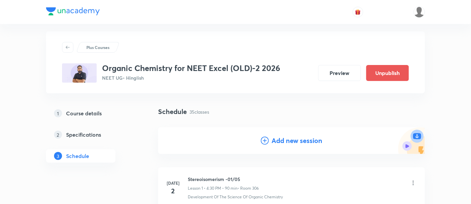
click at [293, 142] on h4 "Add new session" at bounding box center [297, 141] width 51 height 10
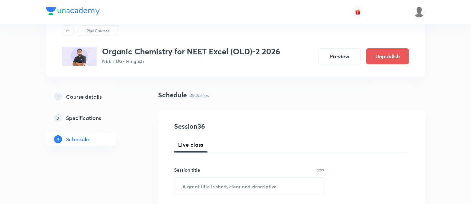
scroll to position [70, 0]
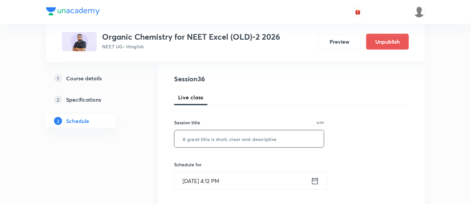
click at [258, 138] on input "text" at bounding box center [249, 138] width 149 height 17
paste input "Aldehyde and Ketone -04"
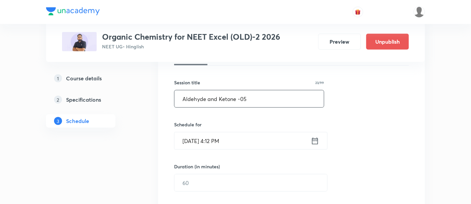
scroll to position [116, 0]
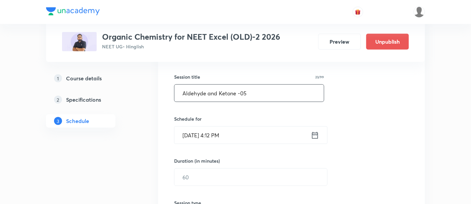
type input "Aldehyde and Ketone -05"
click at [318, 133] on icon at bounding box center [315, 135] width 8 height 9
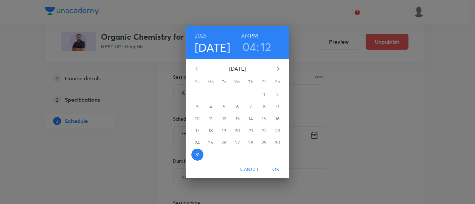
click at [277, 69] on icon "button" at bounding box center [278, 69] width 8 height 8
click at [276, 95] on p "6" at bounding box center [277, 94] width 3 height 7
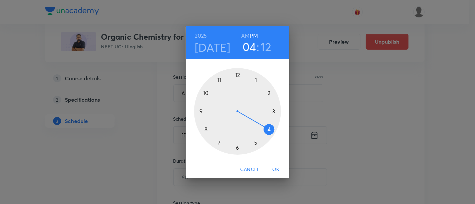
click at [269, 94] on div at bounding box center [237, 111] width 87 height 87
click at [200, 112] on div at bounding box center [237, 111] width 87 height 87
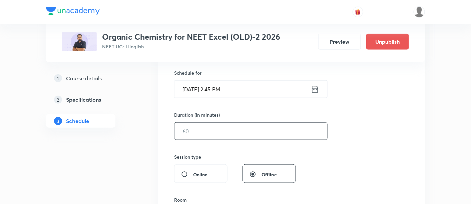
scroll to position [163, 0]
click at [269, 131] on input "text" at bounding box center [251, 130] width 153 height 17
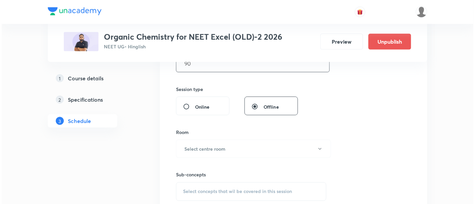
scroll to position [236, 0]
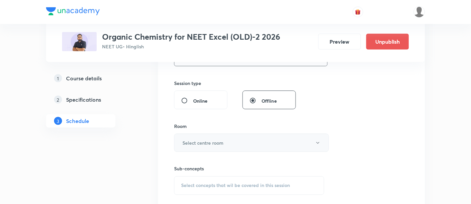
type input "90"
click at [220, 142] on h6 "Select centre room" at bounding box center [203, 142] width 41 height 7
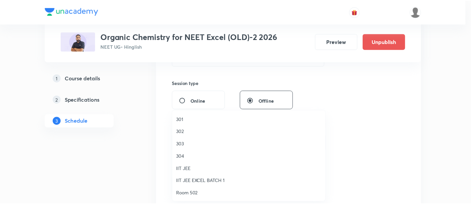
scroll to position [222, 0]
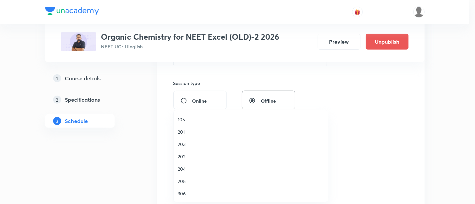
click at [187, 193] on span "306" at bounding box center [251, 193] width 146 height 7
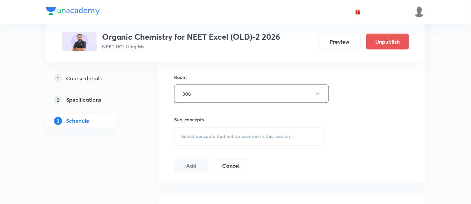
scroll to position [298, 0]
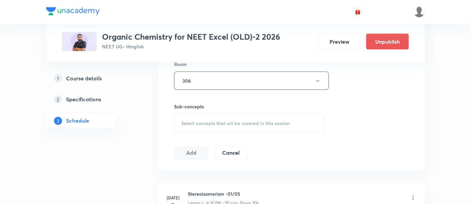
click at [252, 121] on span "Select concepts that wil be covered in this session" at bounding box center [235, 123] width 109 height 5
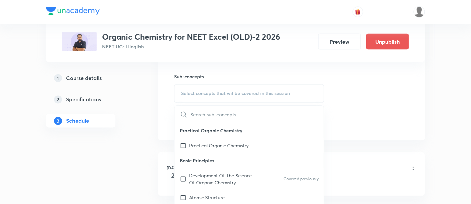
scroll to position [329, 0]
click at [214, 176] on p "Development Of The Science Of Organic Chemistry" at bounding box center [222, 179] width 67 height 14
checkbox input "true"
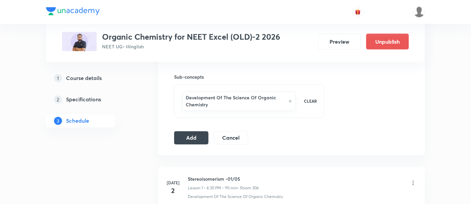
scroll to position [334, 0]
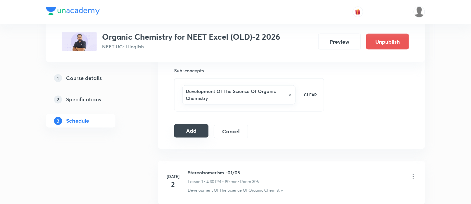
click at [194, 133] on button "Add" at bounding box center [191, 130] width 34 height 13
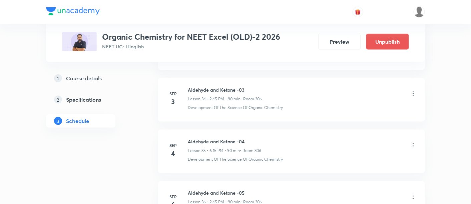
scroll to position [1803, 0]
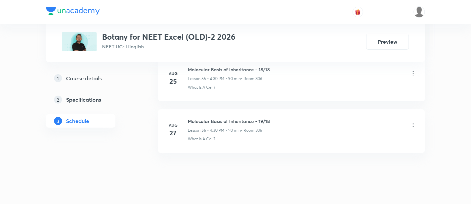
scroll to position [3211, 0]
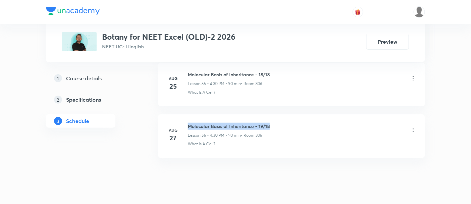
drag, startPoint x: 188, startPoint y: 114, endPoint x: 276, endPoint y: 114, distance: 88.8
click at [276, 123] on div "Molecular Basis of Inheritance - 19/18 Lesson 56 • 4:30 PM • 90 min • Room 306" at bounding box center [302, 131] width 229 height 16
copy h6 "Molecular Basis of Inheritance - 19/18"
click at [276, 123] on div "Molecular Basis of Inheritance - 19/18 Lesson 56 • 4:30 PM • 90 min • Room 306" at bounding box center [302, 131] width 229 height 16
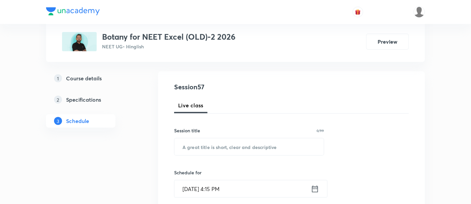
scroll to position [64, 0]
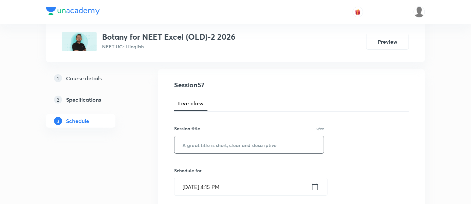
click at [244, 146] on input "text" at bounding box center [249, 144] width 149 height 17
paste input "Molecular Basis of Inheritance - 19/18"
click at [268, 143] on input "Molecular Basis of Inheritance - 19/18" at bounding box center [249, 144] width 149 height 17
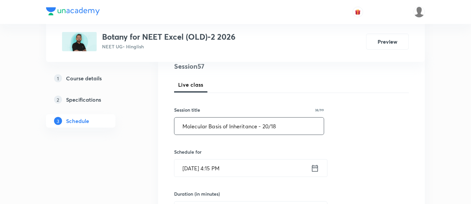
scroll to position [86, 0]
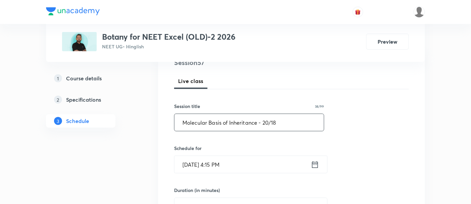
type input "Molecular Basis of Inheritance - 20/18"
click at [319, 164] on icon at bounding box center [315, 164] width 8 height 9
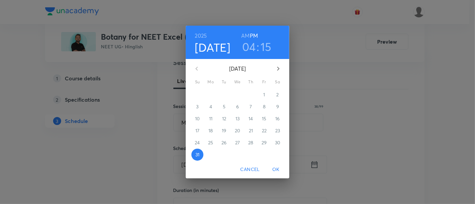
click at [279, 67] on icon "button" at bounding box center [278, 69] width 8 height 8
click at [213, 94] on span "1" at bounding box center [211, 94] width 12 height 7
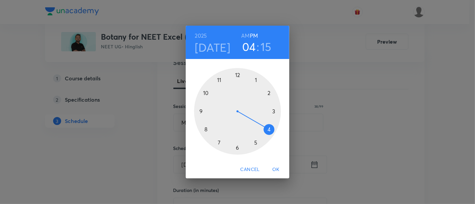
click at [267, 129] on div at bounding box center [237, 111] width 87 height 87
click at [238, 148] on div at bounding box center [237, 111] width 87 height 87
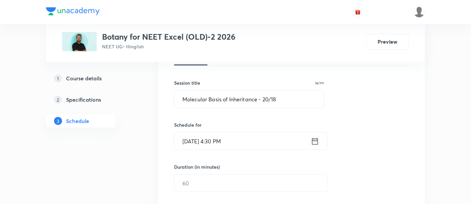
scroll to position [141, 0]
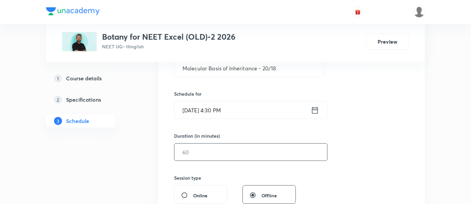
click at [252, 145] on input "text" at bounding box center [251, 152] width 153 height 17
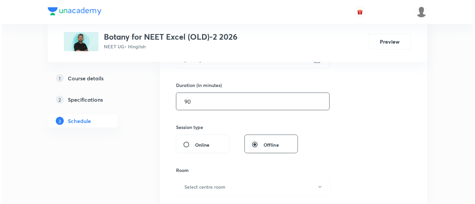
scroll to position [211, 0]
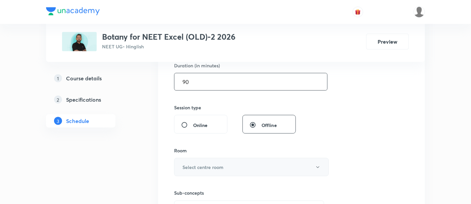
type input "90"
click at [234, 166] on button "Select centre room" at bounding box center [251, 167] width 155 height 18
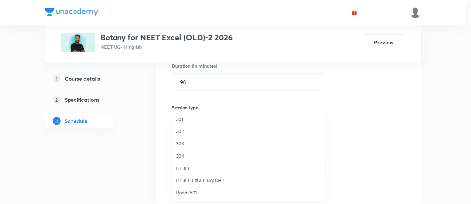
scroll to position [222, 0]
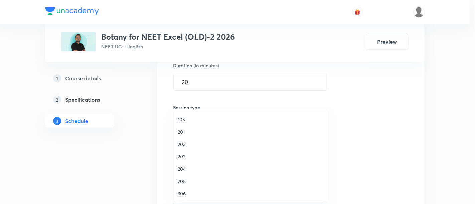
click at [190, 193] on span "306" at bounding box center [251, 193] width 146 height 7
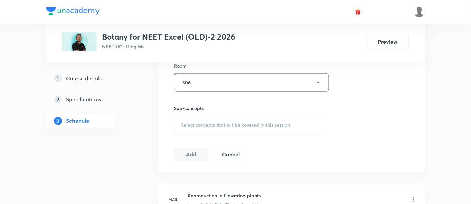
scroll to position [298, 0]
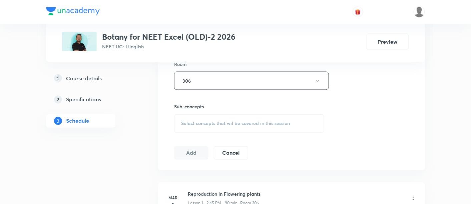
click at [254, 121] on span "Select concepts that wil be covered in this session" at bounding box center [235, 123] width 109 height 5
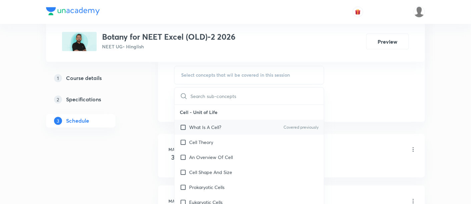
scroll to position [348, 0]
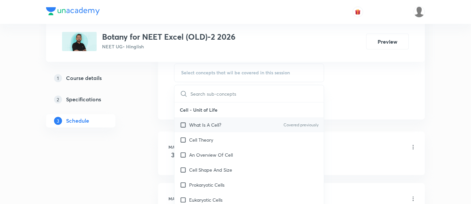
click at [218, 123] on p "What Is A Cell?" at bounding box center [205, 125] width 32 height 7
checkbox input "true"
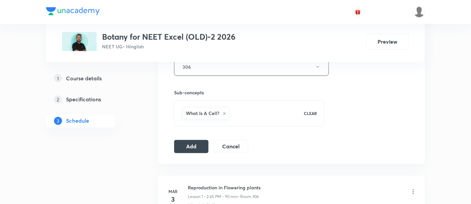
scroll to position [313, 0]
click at [192, 143] on button "Add" at bounding box center [191, 144] width 34 height 13
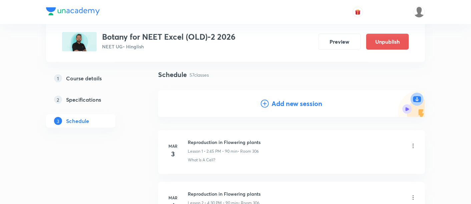
scroll to position [0, 0]
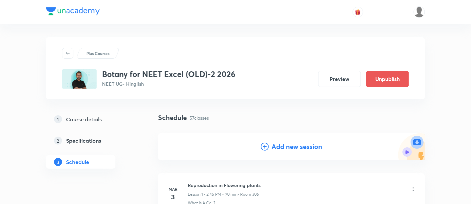
click at [294, 149] on h4 "Add new session" at bounding box center [297, 147] width 51 height 10
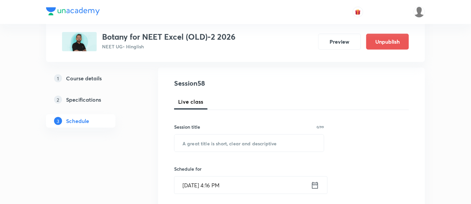
scroll to position [75, 0]
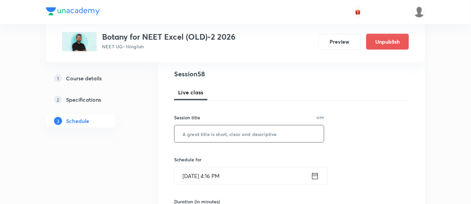
click at [261, 134] on input "text" at bounding box center [249, 133] width 149 height 17
paste input "Microbes in Human Welfare"
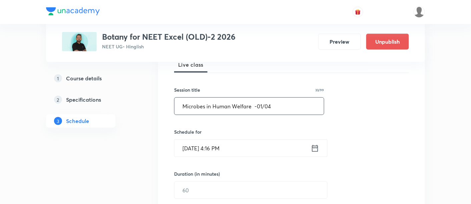
scroll to position [105, 0]
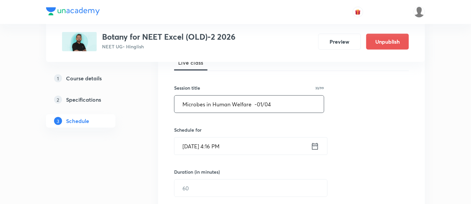
type input "Microbes in Human Welfare -01/04"
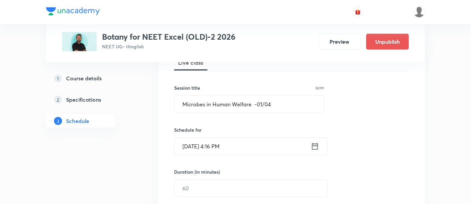
click at [316, 144] on icon at bounding box center [315, 146] width 6 height 7
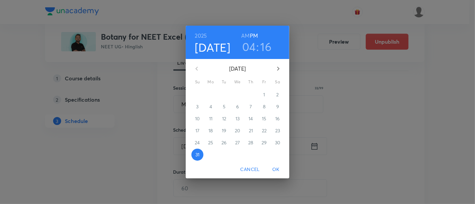
click at [277, 64] on button "button" at bounding box center [278, 69] width 16 height 16
click at [237, 95] on p "3" at bounding box center [237, 94] width 2 height 7
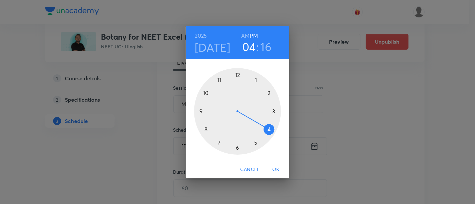
click at [267, 130] on div at bounding box center [237, 111] width 87 height 87
click at [237, 148] on div at bounding box center [237, 111] width 87 height 87
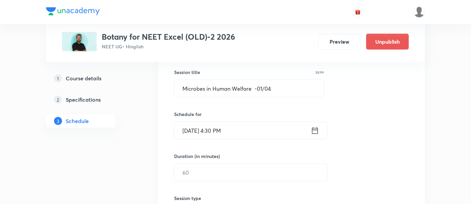
scroll to position [161, 0]
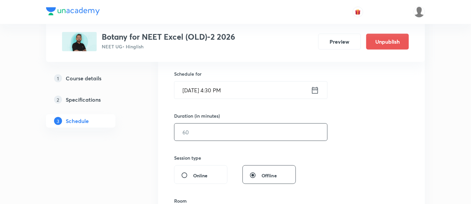
click at [274, 132] on input "text" at bounding box center [251, 132] width 153 height 17
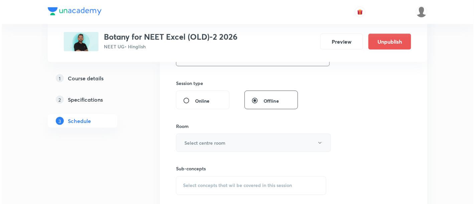
scroll to position [236, 0]
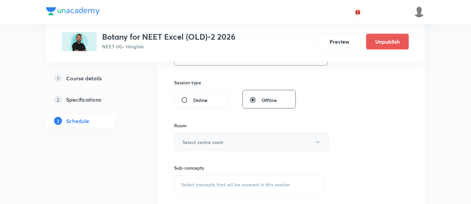
type input "90"
click at [225, 144] on button "Select centre room" at bounding box center [251, 142] width 155 height 18
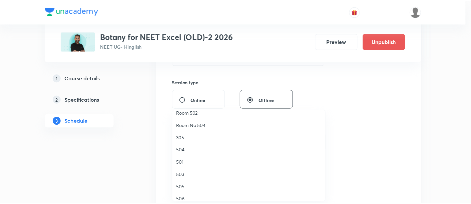
scroll to position [222, 0]
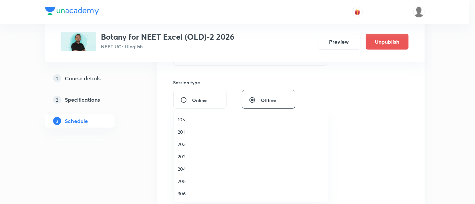
click at [188, 195] on span "306" at bounding box center [251, 193] width 146 height 7
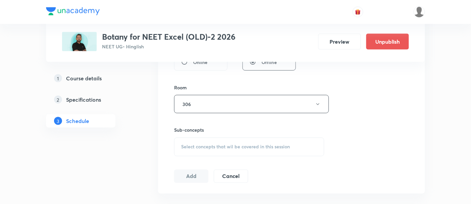
scroll to position [275, 0]
click at [257, 147] on span "Select concepts that wil be covered in this session" at bounding box center [235, 146] width 109 height 5
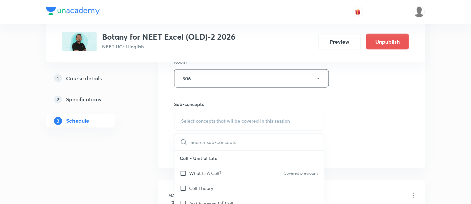
scroll to position [302, 0]
click at [213, 170] on p "What Is A Cell?" at bounding box center [205, 171] width 32 height 7
checkbox input "true"
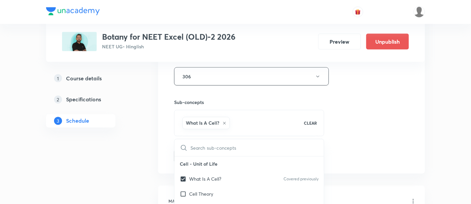
click at [356, 120] on div "Session 58 Live class Session title 33/99 Microbes in Human Welfare -01/04 ​ Sc…" at bounding box center [291, 2] width 235 height 321
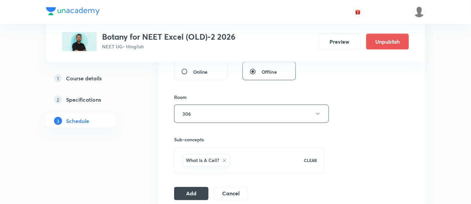
scroll to position [306, 0]
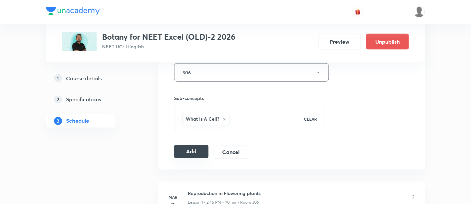
click at [189, 153] on button "Add" at bounding box center [191, 151] width 34 height 13
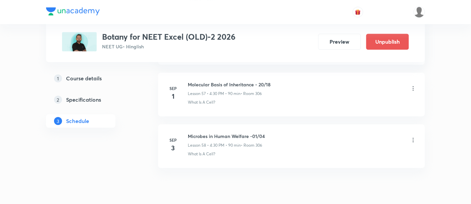
scroll to position [3013, 0]
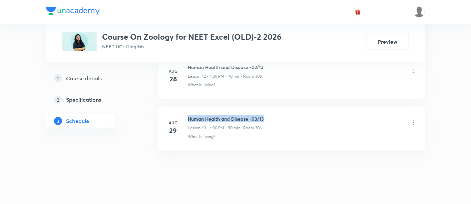
drag, startPoint x: 189, startPoint y: 108, endPoint x: 287, endPoint y: 109, distance: 98.4
click at [287, 115] on div "Human Health and Disease -03/13 Lesson 43 • 4:30 PM • 90 min • Room 306" at bounding box center [302, 123] width 229 height 16
copy h6 "Human Health and Disease -03/13"
click at [283, 115] on div "Human Health and Disease -03/13 Lesson 43 • 4:30 PM • 90 min • Room 306" at bounding box center [302, 123] width 229 height 16
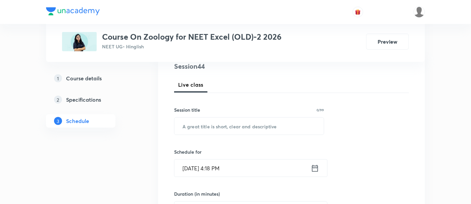
scroll to position [84, 0]
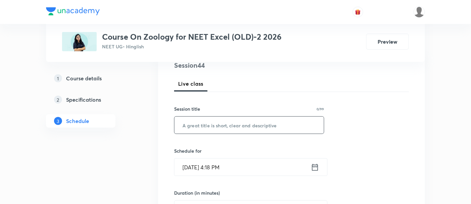
click at [253, 126] on input "text" at bounding box center [249, 125] width 149 height 17
paste input "Human Health and Disease -03/13"
click at [260, 122] on input "Human Health and Disease -03/13" at bounding box center [249, 125] width 149 height 17
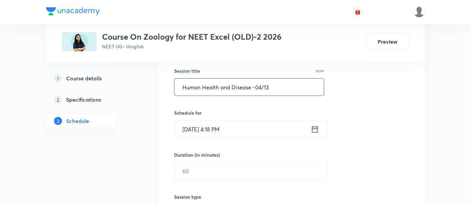
scroll to position [127, 0]
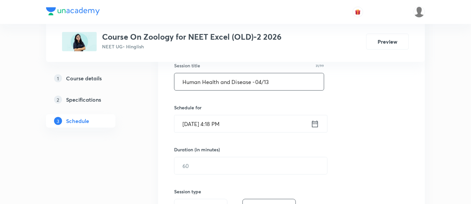
type input "Human Health and Disease -04/13"
click at [315, 123] on icon at bounding box center [315, 123] width 8 height 9
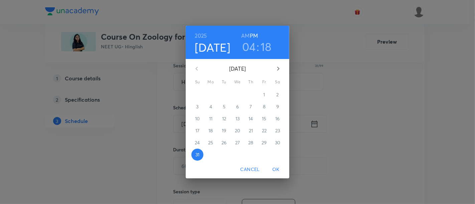
click at [278, 67] on icon "button" at bounding box center [278, 69] width 2 height 4
click at [251, 93] on p "4" at bounding box center [250, 94] width 3 height 7
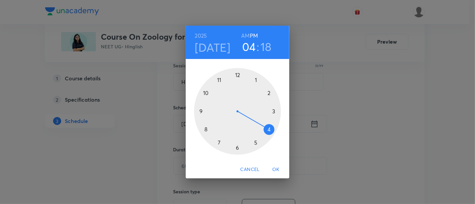
click at [236, 147] on div at bounding box center [237, 111] width 87 height 87
click at [274, 111] on div at bounding box center [237, 111] width 87 height 87
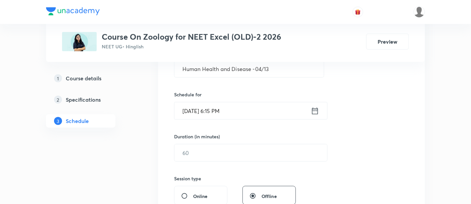
scroll to position [162, 0]
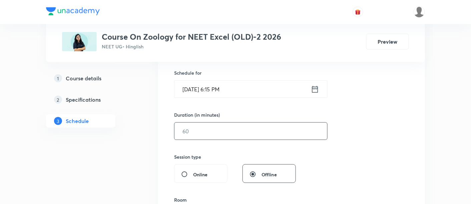
click at [266, 134] on input "text" at bounding box center [251, 131] width 153 height 17
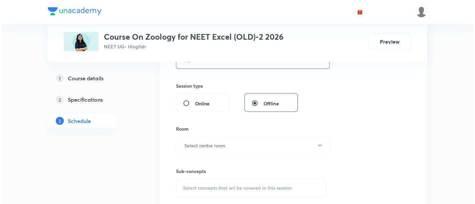
scroll to position [234, 0]
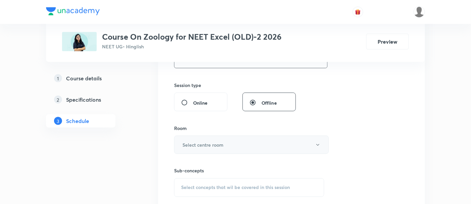
type input "90"
click at [228, 136] on button "Select centre room" at bounding box center [251, 145] width 155 height 18
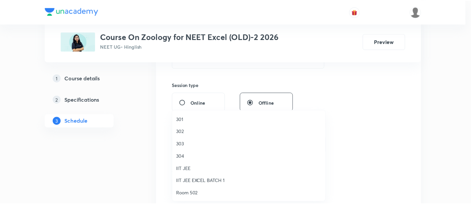
scroll to position [222, 0]
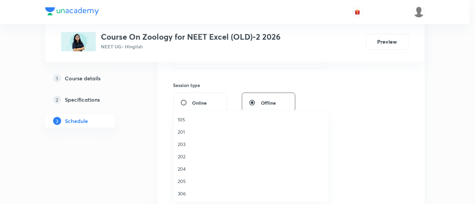
click at [185, 192] on span "306" at bounding box center [251, 193] width 146 height 7
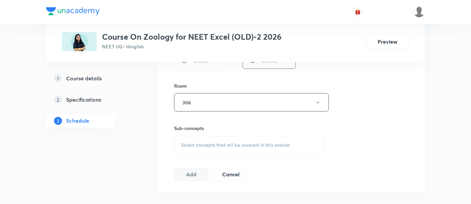
scroll to position [278, 0]
click at [258, 143] on span "Select concepts that wil be covered in this session" at bounding box center [235, 143] width 109 height 5
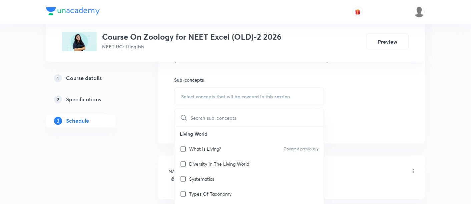
scroll to position [327, 0]
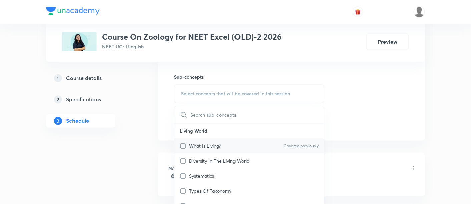
click at [221, 143] on p "What Is Living?" at bounding box center [205, 146] width 32 height 7
checkbox input "true"
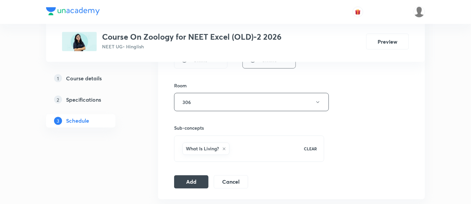
scroll to position [300, 0]
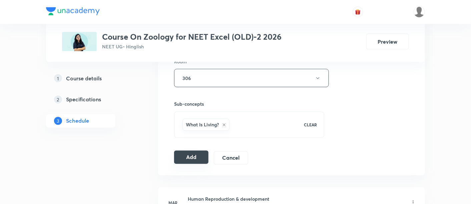
click at [187, 156] on button "Add" at bounding box center [191, 157] width 34 height 13
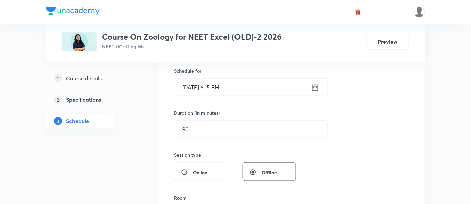
scroll to position [164, 0]
click at [315, 86] on icon at bounding box center [315, 86] width 8 height 9
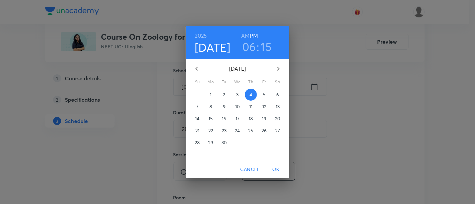
click at [252, 46] on h3 "06" at bounding box center [249, 47] width 14 height 14
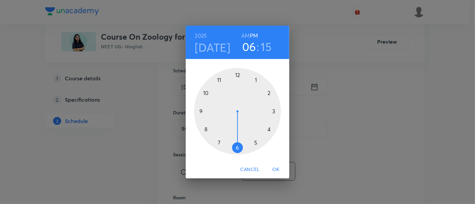
click at [268, 130] on div at bounding box center [237, 111] width 87 height 87
click at [237, 148] on div at bounding box center [237, 111] width 87 height 87
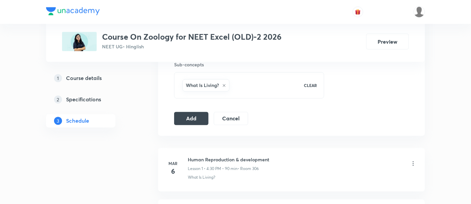
scroll to position [350, 0]
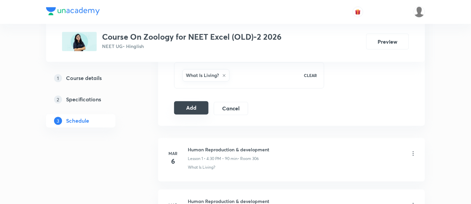
click at [191, 106] on button "Add" at bounding box center [191, 107] width 34 height 13
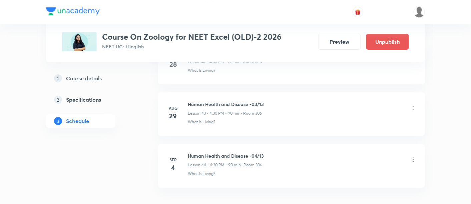
scroll to position [2291, 0]
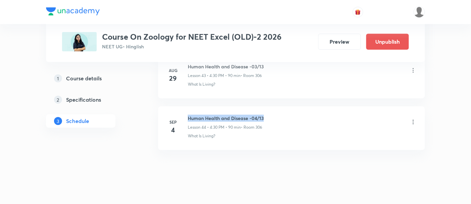
drag, startPoint x: 188, startPoint y: 110, endPoint x: 268, endPoint y: 108, distance: 80.4
click at [268, 115] on div "Human Health and Disease -04/13 Lesson 44 • 4:30 PM • 90 min • Room 306" at bounding box center [302, 123] width 229 height 16
copy h6 "Human Health and Disease -04/13"
click at [271, 115] on div "Human Health and Disease -04/13 Lesson 44 • 4:30 PM • 90 min • Room 306" at bounding box center [302, 123] width 229 height 16
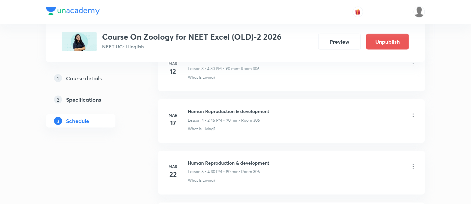
scroll to position [0, 0]
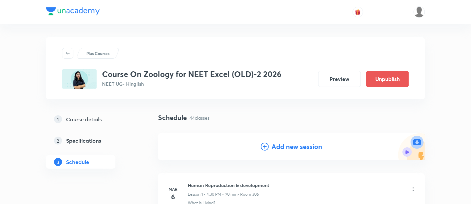
click at [300, 146] on h4 "Add new session" at bounding box center [297, 147] width 51 height 10
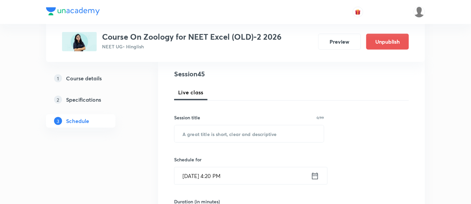
scroll to position [76, 0]
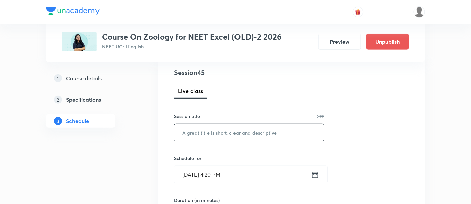
click at [268, 133] on input "text" at bounding box center [249, 132] width 149 height 17
paste input "Human Health and Disease -04/13"
click at [260, 130] on input "Human Health and Disease -04/13" at bounding box center [249, 132] width 149 height 17
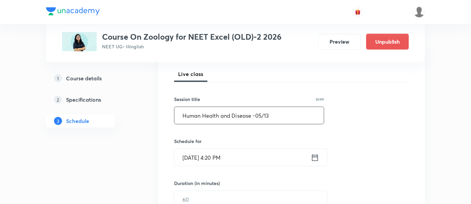
scroll to position [94, 0]
type input "Human Health and Disease -05/13"
click at [312, 158] on icon at bounding box center [315, 157] width 6 height 7
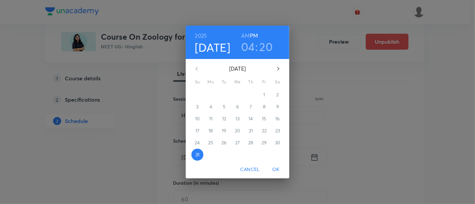
click at [279, 68] on icon "button" at bounding box center [278, 69] width 8 height 8
click at [278, 95] on p "6" at bounding box center [277, 94] width 3 height 7
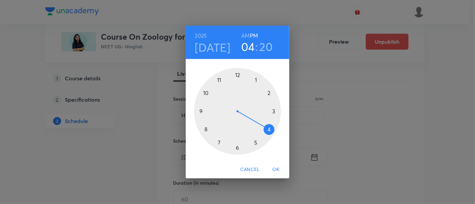
click at [239, 147] on div at bounding box center [237, 111] width 87 height 87
click at [274, 111] on div at bounding box center [237, 111] width 87 height 87
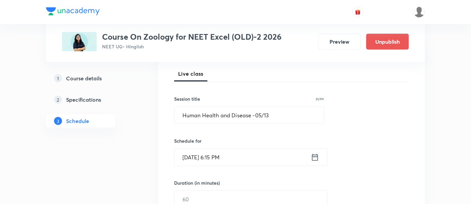
click at [317, 159] on icon at bounding box center [315, 157] width 8 height 9
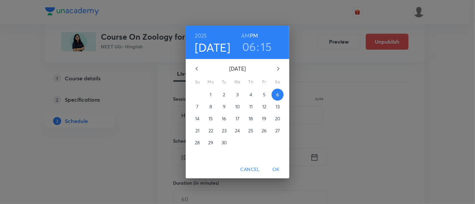
click at [251, 46] on h3 "06" at bounding box center [249, 47] width 14 height 14
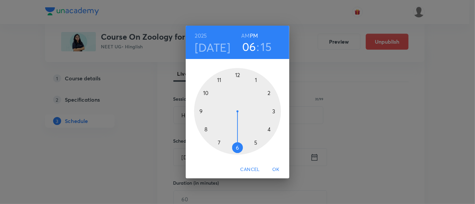
click at [268, 128] on div at bounding box center [237, 111] width 87 height 87
click at [237, 149] on div at bounding box center [237, 111] width 87 height 87
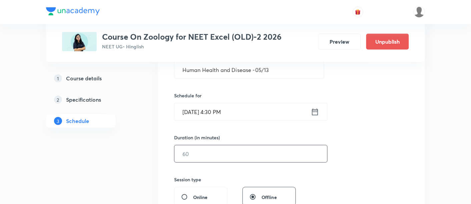
scroll to position [144, 0]
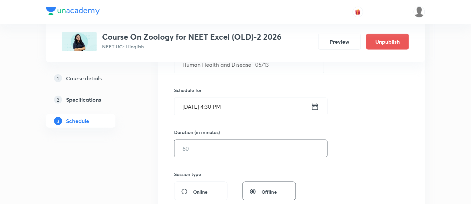
click at [253, 151] on input "text" at bounding box center [251, 148] width 153 height 17
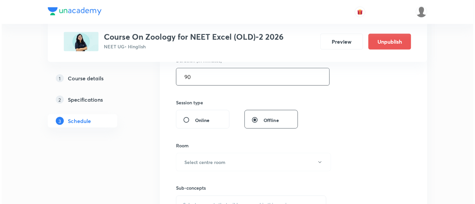
scroll to position [229, 0]
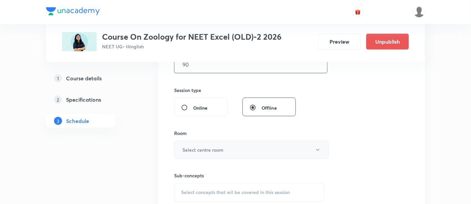
type input "90"
click at [237, 151] on button "Select centre room" at bounding box center [251, 150] width 155 height 18
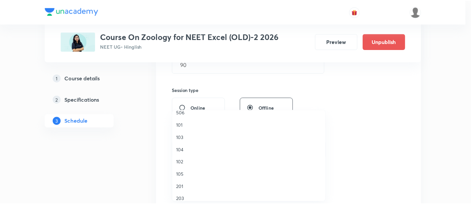
scroll to position [222, 0]
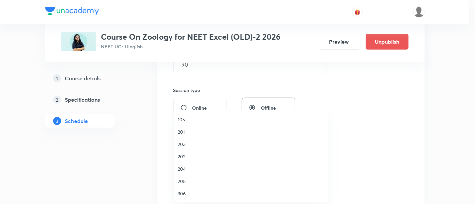
click at [193, 192] on span "306" at bounding box center [251, 193] width 146 height 7
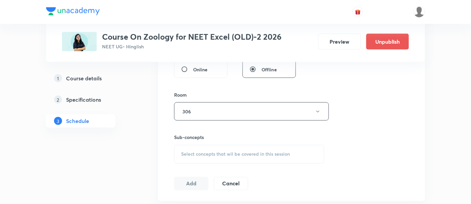
scroll to position [283, 0]
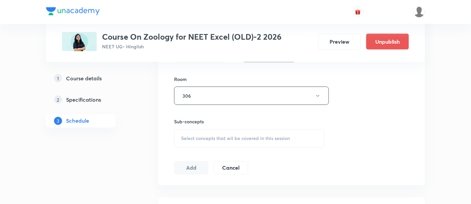
click at [240, 139] on span "Select concepts that wil be covered in this session" at bounding box center [235, 138] width 109 height 5
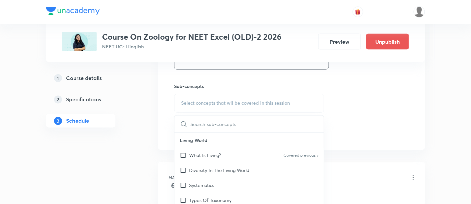
scroll to position [323, 0]
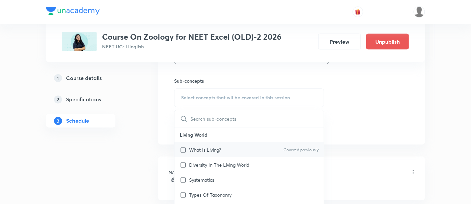
click at [216, 151] on p "What Is Living?" at bounding box center [205, 150] width 32 height 7
checkbox input "true"
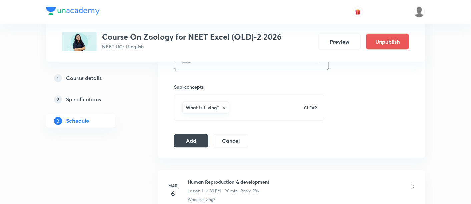
scroll to position [325, 0]
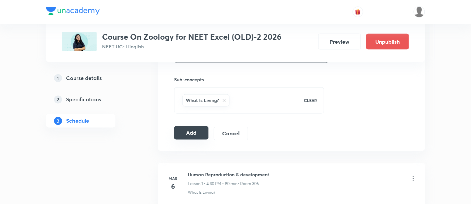
click at [203, 132] on button "Add" at bounding box center [191, 132] width 34 height 13
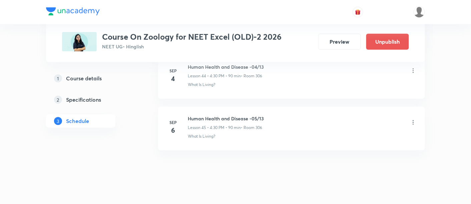
scroll to position [2343, 0]
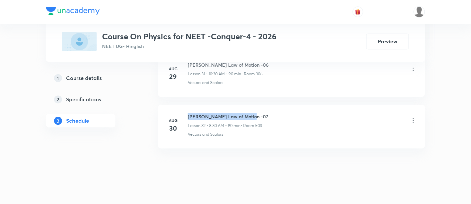
drag, startPoint x: 189, startPoint y: 109, endPoint x: 259, endPoint y: 106, distance: 70.5
click at [259, 113] on h6 "Newton's Law of Motion -07" at bounding box center [228, 116] width 80 height 7
copy h6 "Newton's Law of Motion -07"
click at [259, 113] on h6 "Newton's Law of Motion -07" at bounding box center [228, 116] width 80 height 7
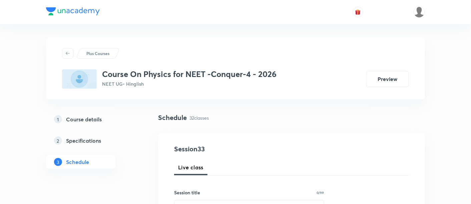
scroll to position [71, 0]
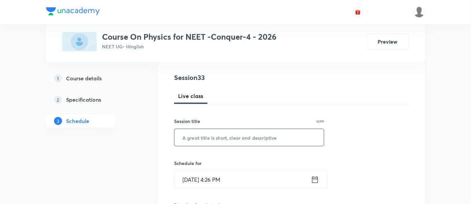
click at [239, 134] on input "text" at bounding box center [249, 137] width 149 height 17
paste input "Newton's Law of Motion -07"
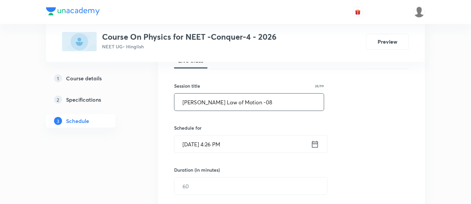
scroll to position [108, 0]
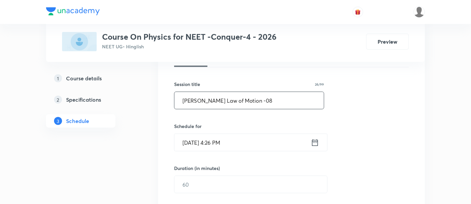
type input "Newton's Law of Motion -08"
click at [316, 141] on icon at bounding box center [315, 142] width 6 height 7
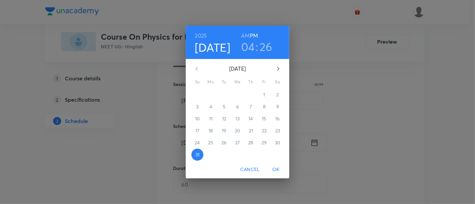
click at [279, 69] on icon "button" at bounding box center [278, 69] width 8 height 8
click at [211, 93] on p "1" at bounding box center [211, 94] width 2 height 7
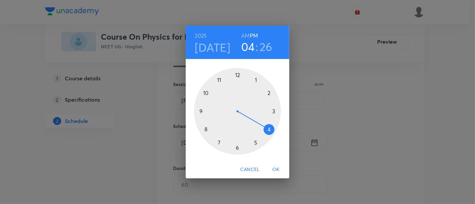
click at [244, 34] on h6 "AM" at bounding box center [245, 35] width 8 height 9
click at [206, 128] on div at bounding box center [237, 111] width 87 height 87
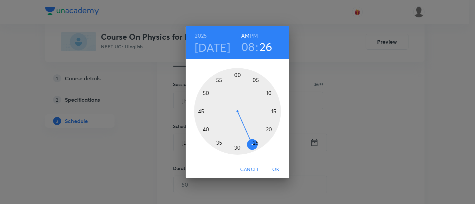
click at [201, 112] on div at bounding box center [237, 111] width 87 height 87
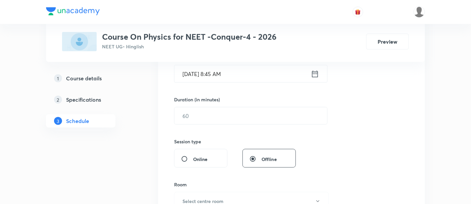
scroll to position [178, 0]
click at [257, 115] on input "text" at bounding box center [251, 115] width 153 height 17
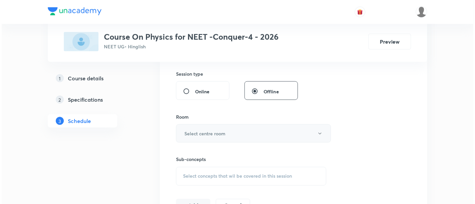
scroll to position [246, 0]
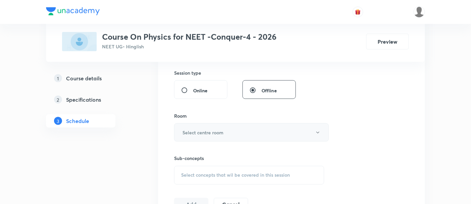
type input "90"
click at [238, 131] on button "Select centre room" at bounding box center [251, 132] width 155 height 18
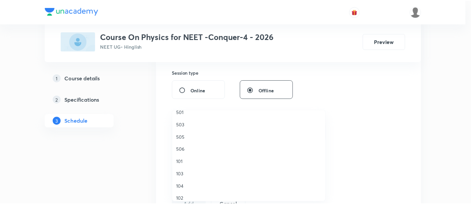
scroll to position [222, 0]
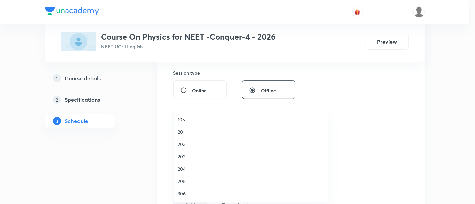
click at [181, 190] on span "306" at bounding box center [251, 193] width 146 height 7
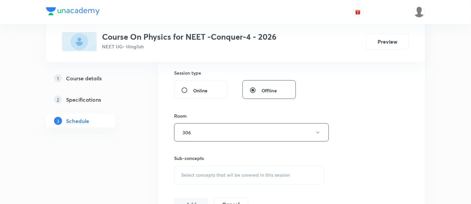
click at [266, 176] on span "Select concepts that wil be covered in this session" at bounding box center [235, 175] width 109 height 5
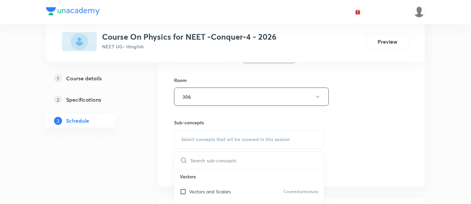
scroll to position [303, 0]
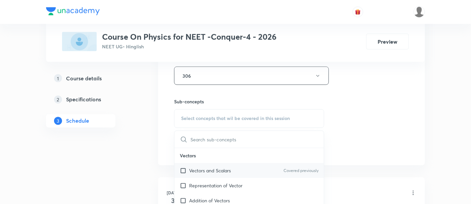
click at [230, 170] on p "Vectors and Scalars" at bounding box center [210, 171] width 42 height 7
checkbox input "true"
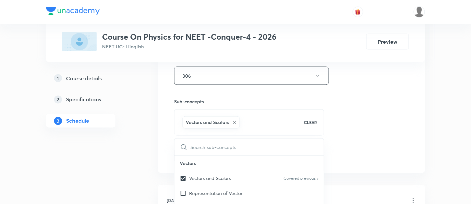
click at [339, 115] on div "Session 33 Live class Session title 26/99 Newton's Law of Motion -08 ​ Schedule…" at bounding box center [291, 1] width 235 height 321
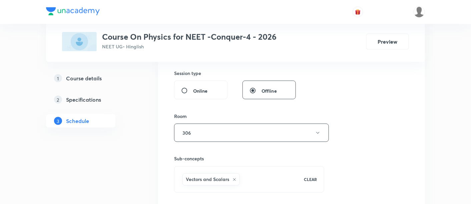
scroll to position [295, 0]
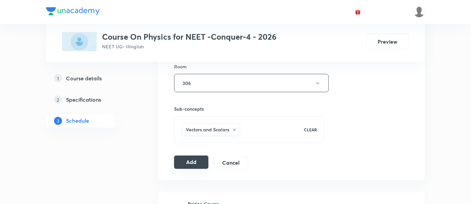
click at [205, 158] on button "Add" at bounding box center [191, 162] width 34 height 13
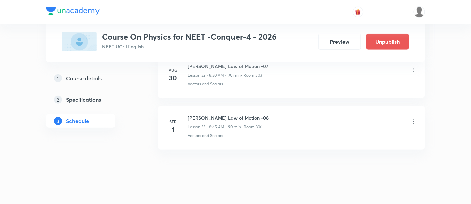
scroll to position [1725, 0]
drag, startPoint x: 189, startPoint y: 108, endPoint x: 252, endPoint y: 108, distance: 63.1
click at [252, 112] on h6 "Newton's Law of Motion -08" at bounding box center [228, 115] width 81 height 7
copy h6 "Newton's Law of Motion -08"
click at [310, 131] on div "Vectors and Scalars" at bounding box center [302, 134] width 229 height 6
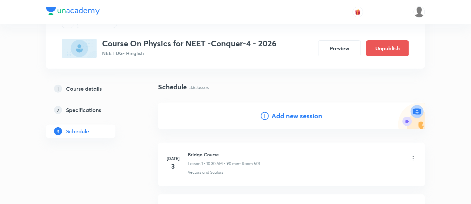
scroll to position [32, 0]
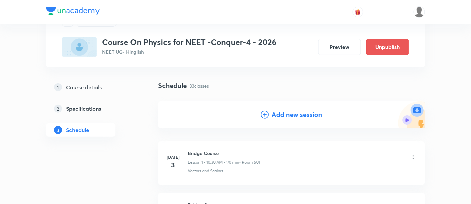
click at [302, 116] on h4 "Add new session" at bounding box center [297, 115] width 51 height 10
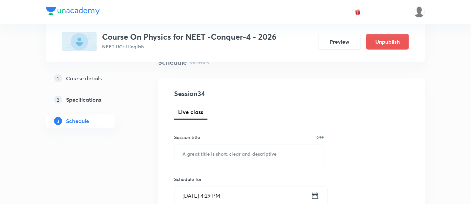
scroll to position [57, 0]
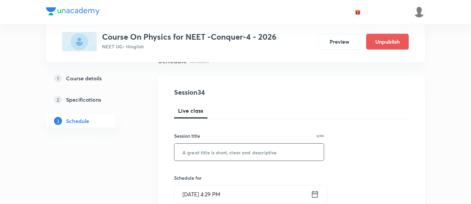
click at [258, 149] on input "text" at bounding box center [249, 152] width 149 height 17
paste input "Newton's Law of Motion -08"
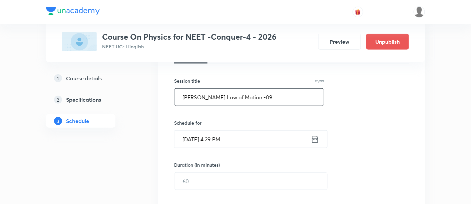
scroll to position [113, 0]
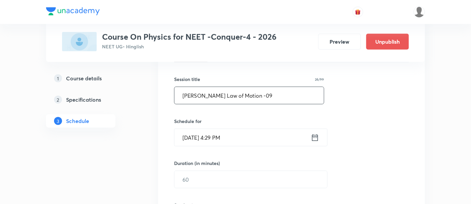
type input "Newton's Law of Motion -09"
click at [312, 137] on icon at bounding box center [315, 137] width 8 height 9
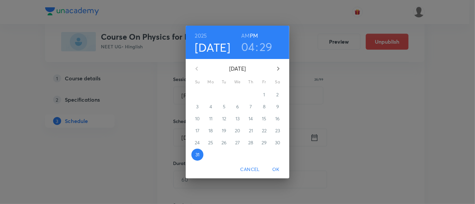
click at [278, 68] on icon "button" at bounding box center [278, 69] width 8 height 8
click at [225, 94] on p "2" at bounding box center [224, 94] width 2 height 7
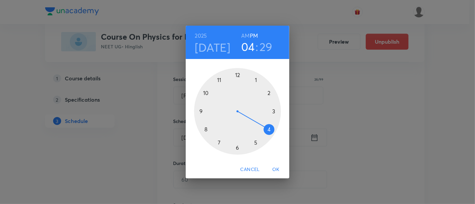
click at [247, 36] on h6 "AM" at bounding box center [245, 35] width 8 height 9
click at [207, 92] on div at bounding box center [237, 111] width 87 height 87
click at [238, 148] on div at bounding box center [237, 111] width 87 height 87
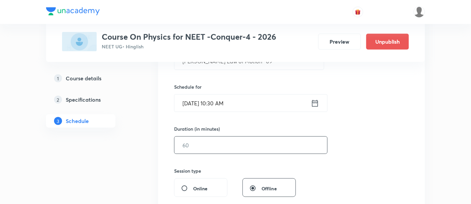
scroll to position [149, 0]
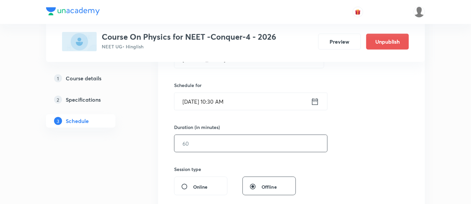
click at [275, 135] on input "text" at bounding box center [251, 143] width 153 height 17
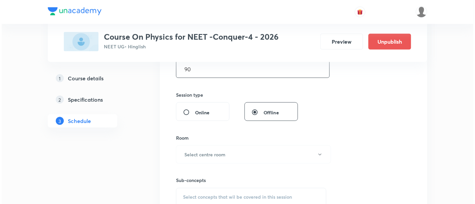
scroll to position [246, 0]
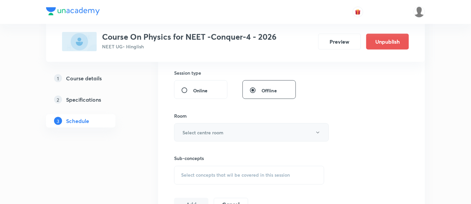
type input "90"
click at [233, 135] on button "Select centre room" at bounding box center [251, 132] width 155 height 18
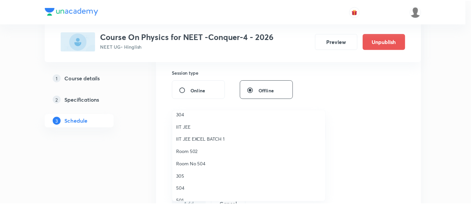
scroll to position [42, 0]
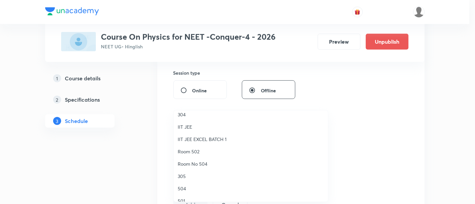
click at [204, 150] on span "Room 502" at bounding box center [251, 151] width 146 height 7
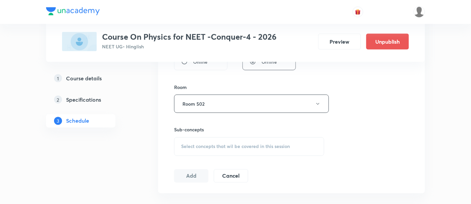
scroll to position [284, 0]
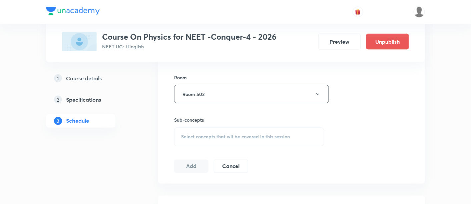
click at [246, 139] on div "Select concepts that wil be covered in this session" at bounding box center [249, 137] width 150 height 19
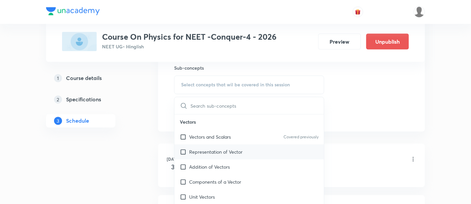
scroll to position [341, 0]
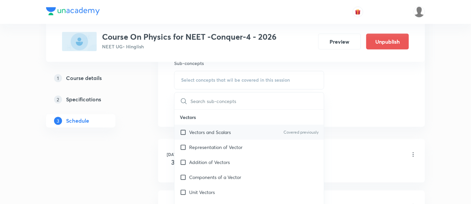
click at [217, 133] on p "Vectors and Scalars" at bounding box center [210, 132] width 42 height 7
checkbox input "true"
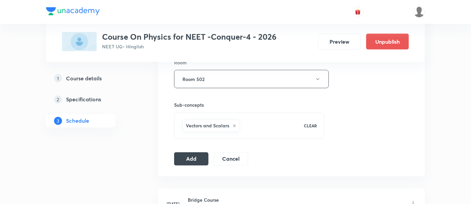
scroll to position [305, 0]
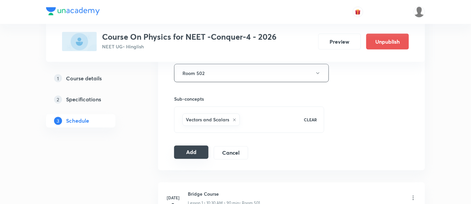
click at [201, 148] on button "Add" at bounding box center [191, 152] width 34 height 13
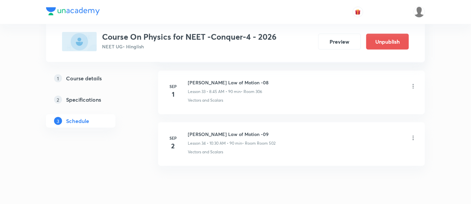
scroll to position [1776, 0]
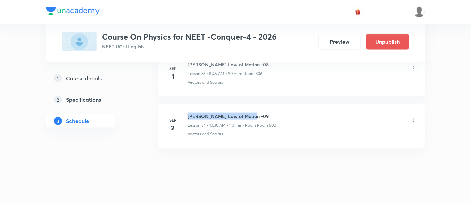
drag, startPoint x: 188, startPoint y: 109, endPoint x: 254, endPoint y: 111, distance: 66.4
click at [254, 113] on h6 "Newton's Law of Motion -09" at bounding box center [232, 116] width 88 height 7
copy h6 "Newton's Law of Motion -09"
click at [254, 113] on h6 "Newton's Law of Motion -09" at bounding box center [232, 116] width 88 height 7
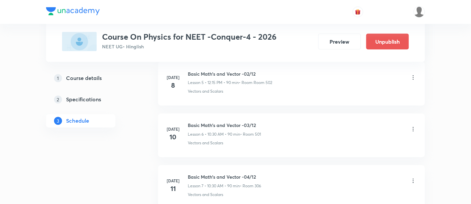
scroll to position [0, 0]
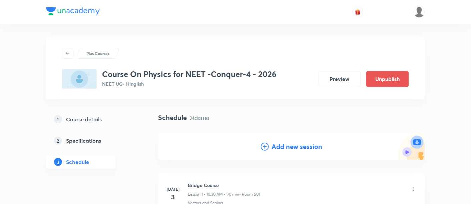
click at [293, 145] on h4 "Add new session" at bounding box center [297, 147] width 51 height 10
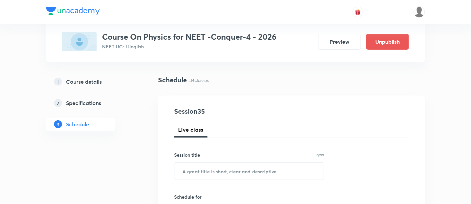
scroll to position [41, 0]
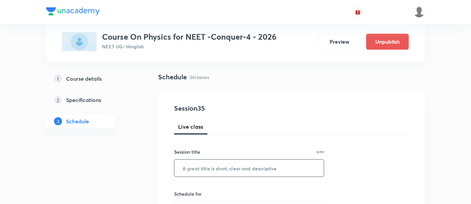
click at [247, 166] on input "text" at bounding box center [249, 168] width 149 height 17
paste input "Newton's Law of Motion -09"
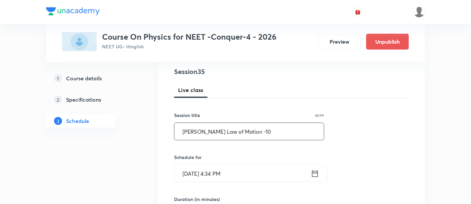
scroll to position [87, 0]
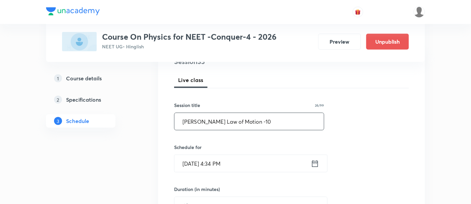
type input "Newton's Law of Motion -10"
click at [311, 162] on input "Aug 31, 2025, 4:34 PM" at bounding box center [243, 163] width 136 height 17
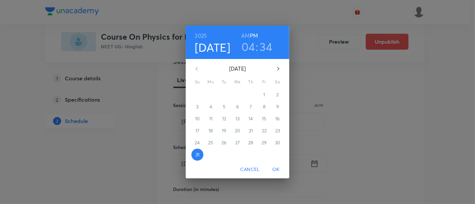
click at [279, 69] on icon "button" at bounding box center [278, 69] width 8 height 8
click at [240, 94] on span "3" at bounding box center [237, 94] width 12 height 7
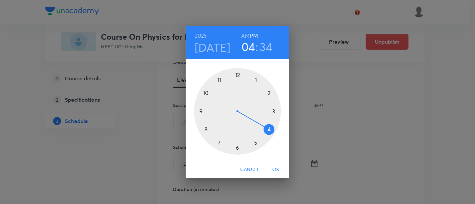
click at [244, 36] on h6 "AM" at bounding box center [245, 35] width 8 height 9
click at [206, 129] on div at bounding box center [237, 111] width 87 height 87
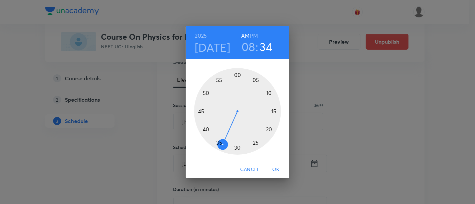
click at [202, 111] on div at bounding box center [237, 111] width 87 height 87
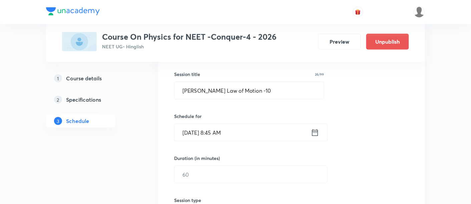
scroll to position [122, 0]
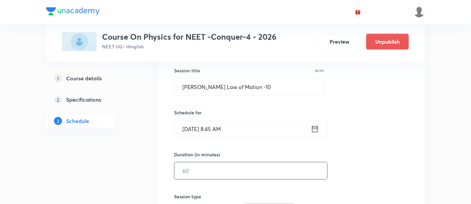
click at [256, 171] on input "text" at bounding box center [251, 171] width 153 height 17
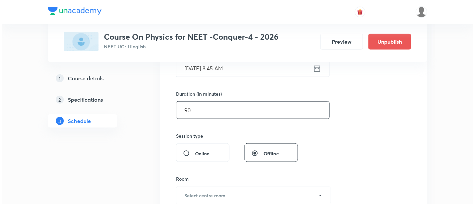
scroll to position [209, 0]
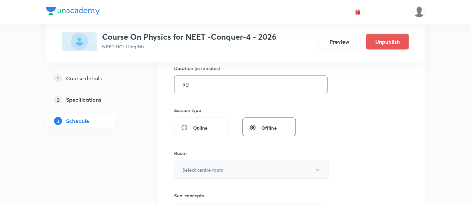
type input "90"
click at [226, 170] on button "Select centre room" at bounding box center [251, 170] width 155 height 18
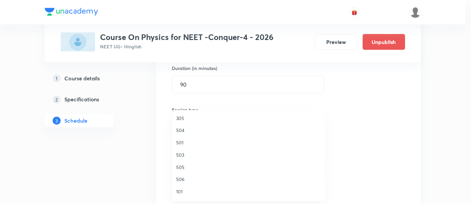
scroll to position [100, 0]
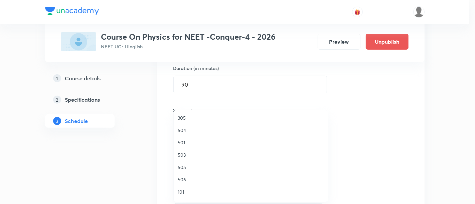
click at [187, 181] on span "506" at bounding box center [251, 179] width 146 height 7
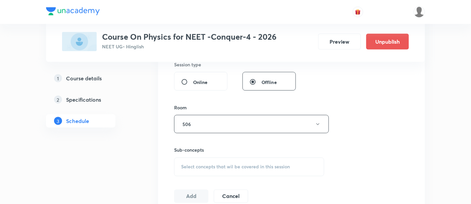
scroll to position [255, 0]
click at [251, 167] on span "Select concepts that wil be covered in this session" at bounding box center [235, 166] width 109 height 5
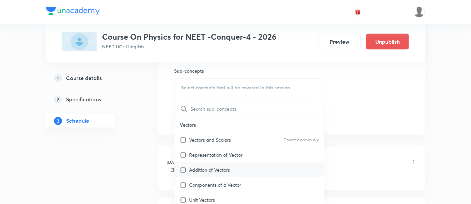
scroll to position [336, 0]
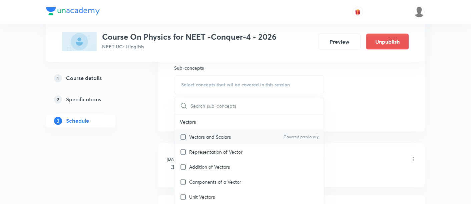
click at [234, 137] on div "Vectors and Scalars Covered previously" at bounding box center [249, 137] width 149 height 15
checkbox input "true"
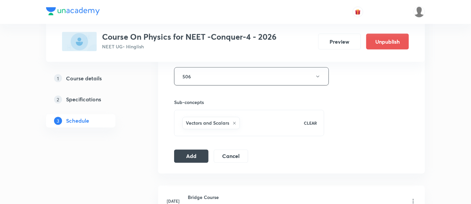
scroll to position [303, 0]
click at [194, 155] on button "Add" at bounding box center [191, 154] width 34 height 13
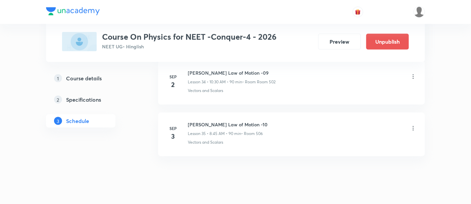
scroll to position [1828, 0]
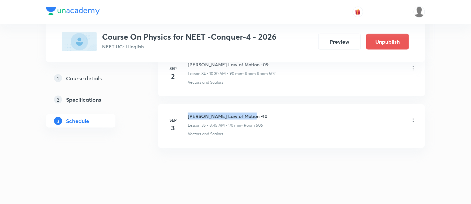
drag, startPoint x: 188, startPoint y: 109, endPoint x: 267, endPoint y: 108, distance: 79.1
click at [267, 113] on div "Newton's Law of Motion -10 Lesson 35 • 8:45 AM • 90 min • Room 506" at bounding box center [302, 121] width 229 height 16
click at [305, 131] on div "Vectors and Scalars" at bounding box center [302, 134] width 229 height 6
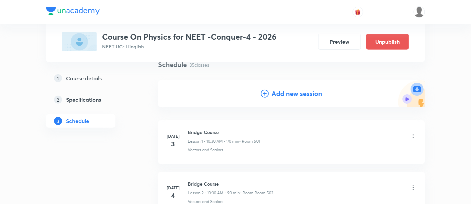
scroll to position [54, 0]
click at [289, 93] on h4 "Add new session" at bounding box center [297, 93] width 51 height 10
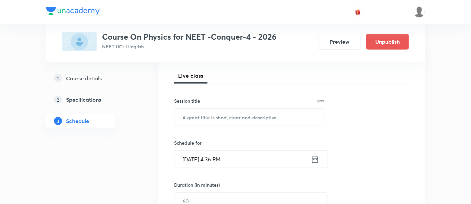
scroll to position [94, 0]
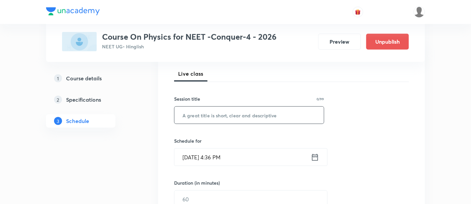
click at [250, 114] on input "text" at bounding box center [249, 115] width 149 height 17
paste input "Work, Power & Energy"
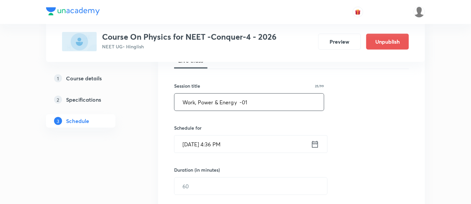
scroll to position [107, 0]
type input "Work, Power & Energy -01"
click at [317, 144] on icon at bounding box center [315, 143] width 8 height 9
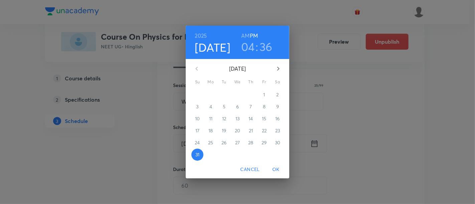
click at [277, 69] on icon "button" at bounding box center [278, 69] width 8 height 8
click at [252, 95] on p "4" at bounding box center [250, 94] width 3 height 7
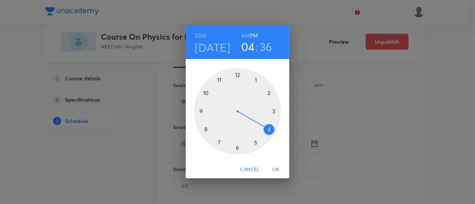
click at [245, 36] on h6 "AM" at bounding box center [245, 35] width 8 height 9
click at [207, 92] on div at bounding box center [237, 111] width 87 height 87
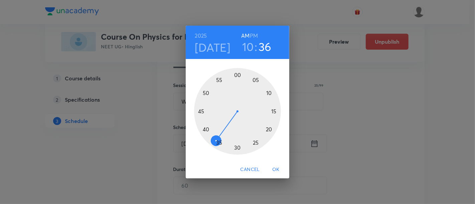
click at [236, 147] on div at bounding box center [237, 111] width 87 height 87
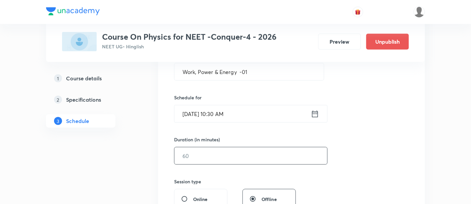
scroll to position [138, 0]
click at [226, 155] on input "text" at bounding box center [251, 154] width 153 height 17
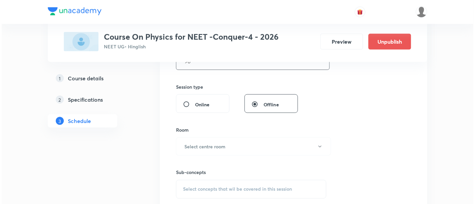
scroll to position [234, 0]
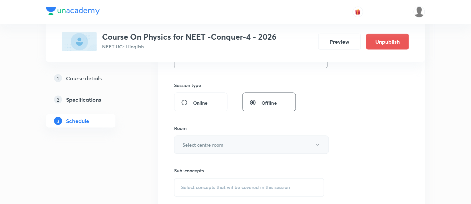
type input "90"
click at [225, 147] on button "Select centre room" at bounding box center [251, 145] width 155 height 18
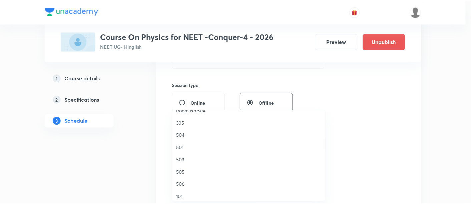
scroll to position [96, 0]
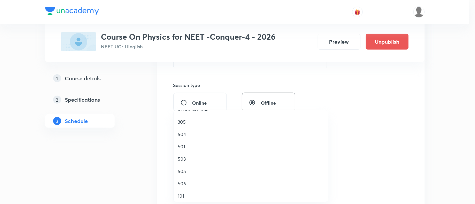
click at [189, 157] on span "503" at bounding box center [251, 159] width 146 height 7
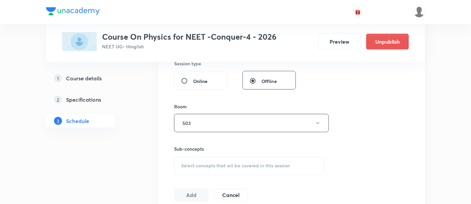
scroll to position [256, 0]
click at [251, 163] on span "Select concepts that wil be covered in this session" at bounding box center [235, 165] width 109 height 5
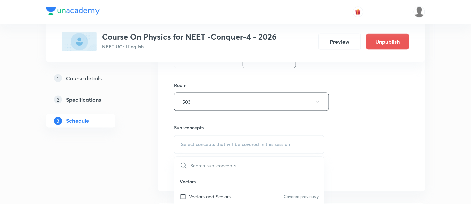
scroll to position [320, 0]
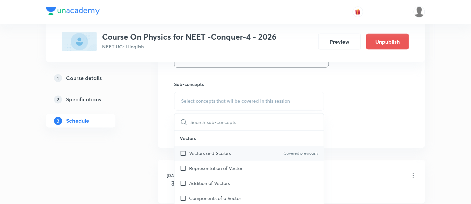
click at [225, 152] on p "Vectors and Scalars" at bounding box center [210, 153] width 42 height 7
checkbox input "true"
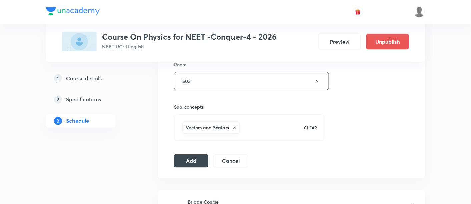
scroll to position [323, 0]
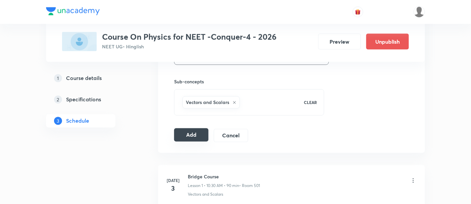
click at [196, 136] on button "Add" at bounding box center [191, 134] width 34 height 13
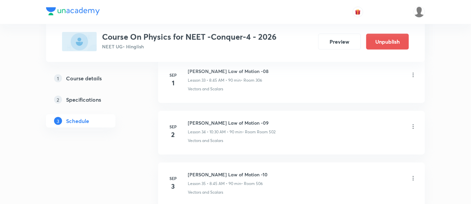
scroll to position [1879, 0]
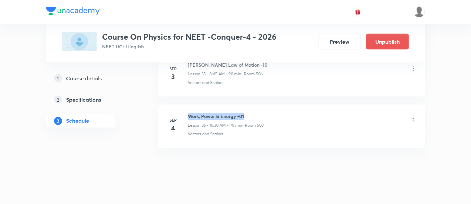
drag, startPoint x: 188, startPoint y: 109, endPoint x: 254, endPoint y: 107, distance: 66.1
click at [254, 113] on h6 "Work, Power & Energy -01" at bounding box center [226, 116] width 76 height 7
copy h6 "Work, Power & Energy -01"
click at [254, 113] on h6 "Work, Power & Energy -01" at bounding box center [226, 116] width 76 height 7
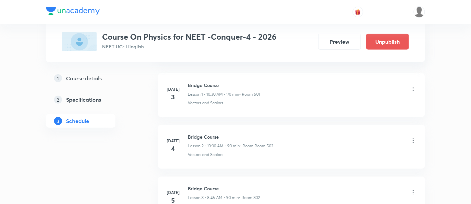
scroll to position [0, 0]
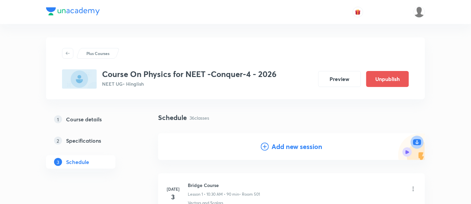
click at [294, 148] on h4 "Add new session" at bounding box center [297, 147] width 51 height 10
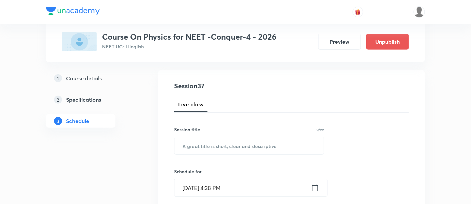
scroll to position [78, 0]
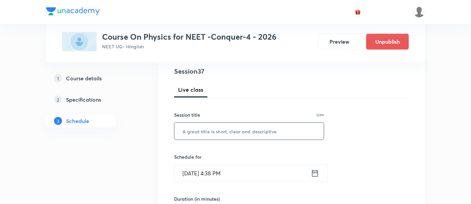
click at [261, 132] on input "text" at bounding box center [249, 131] width 149 height 17
paste input "Work, Power & Energy -01"
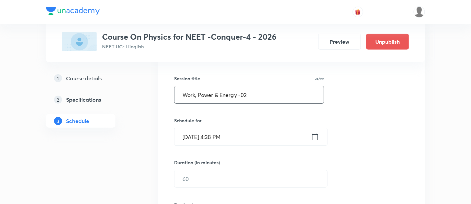
scroll to position [115, 0]
type input "Work, Power & Energy -02"
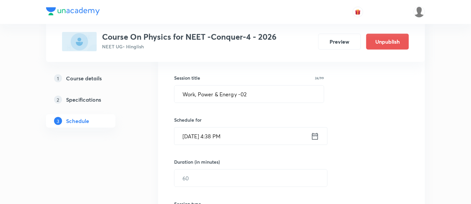
click at [314, 133] on icon at bounding box center [315, 136] width 6 height 7
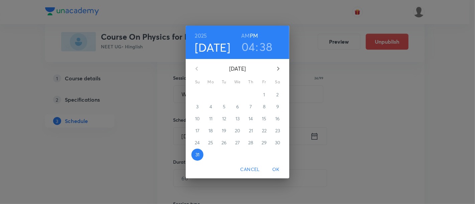
click at [277, 67] on icon "button" at bounding box center [278, 69] width 2 height 4
click at [264, 96] on p "5" at bounding box center [264, 94] width 3 height 7
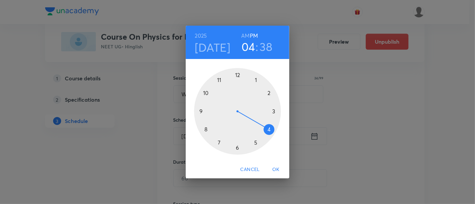
click at [247, 37] on h6 "AM" at bounding box center [245, 35] width 8 height 9
click at [208, 92] on div at bounding box center [237, 111] width 87 height 87
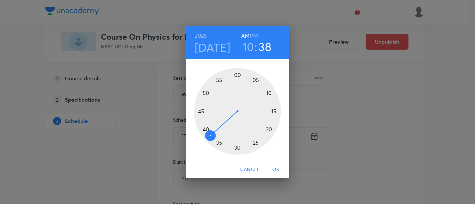
click at [237, 149] on div at bounding box center [237, 111] width 87 height 87
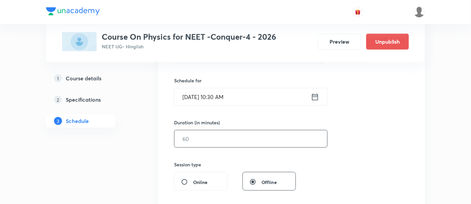
scroll to position [156, 0]
click at [280, 136] on input "text" at bounding box center [251, 137] width 153 height 17
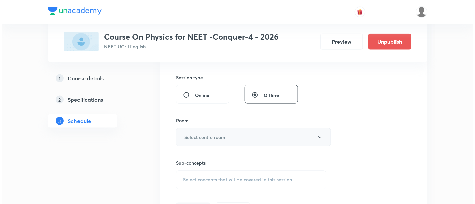
scroll to position [242, 0]
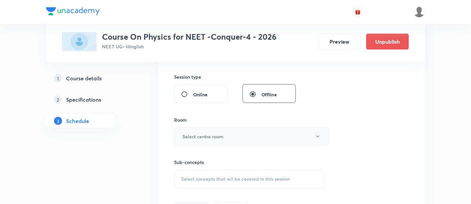
type input "90"
click at [237, 135] on button "Select centre room" at bounding box center [251, 136] width 155 height 18
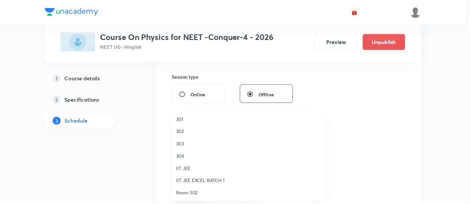
scroll to position [222, 0]
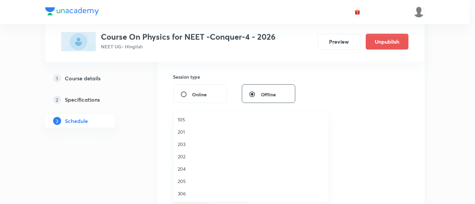
click at [190, 191] on span "306" at bounding box center [251, 193] width 146 height 7
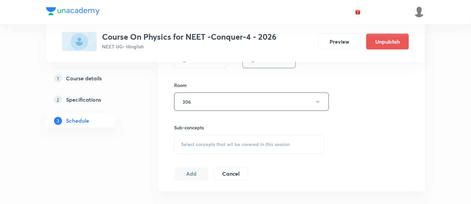
scroll to position [278, 0]
click at [250, 141] on span "Select concepts that wil be covered in this session" at bounding box center [235, 143] width 109 height 5
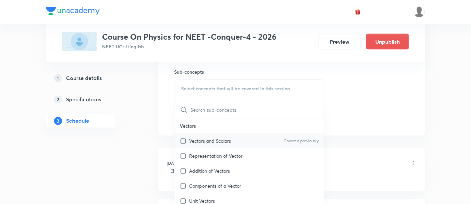
click at [214, 142] on p "Vectors and Scalars" at bounding box center [210, 141] width 42 height 7
checkbox input "true"
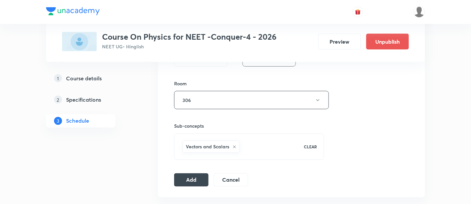
scroll to position [284, 0]
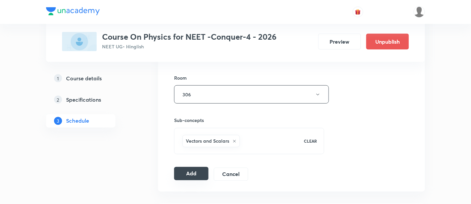
click at [196, 173] on button "Add" at bounding box center [191, 173] width 34 height 13
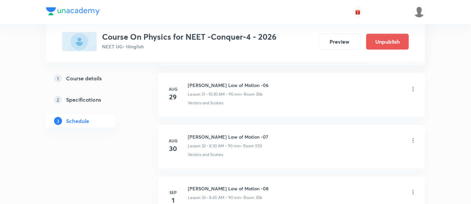
scroll to position [1930, 0]
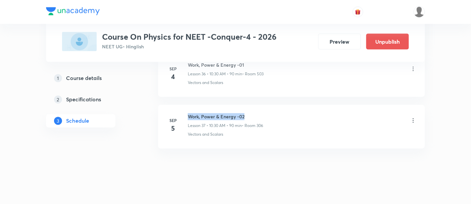
drag, startPoint x: 189, startPoint y: 109, endPoint x: 247, endPoint y: 110, distance: 58.1
click at [247, 113] on h6 "Work, Power & Energy -02" at bounding box center [225, 116] width 75 height 7
copy h6 "Work, Power & Energy -02"
click at [247, 113] on h6 "Work, Power & Energy -02" at bounding box center [225, 116] width 75 height 7
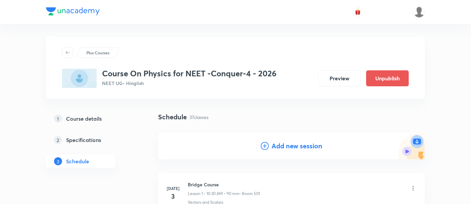
scroll to position [1, 0]
click at [291, 147] on h4 "Add new session" at bounding box center [297, 146] width 51 height 10
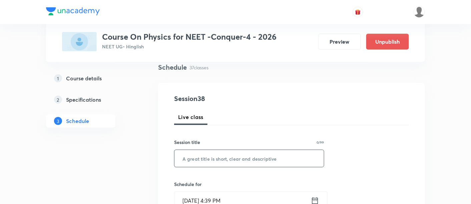
scroll to position [68, 0]
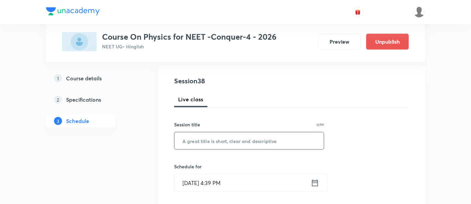
click at [256, 141] on input "text" at bounding box center [249, 140] width 149 height 17
paste input "Work, Power & Energy -02"
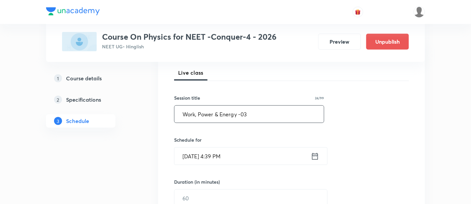
scroll to position [98, 0]
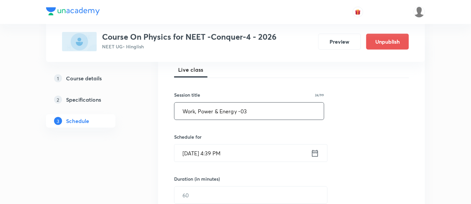
type input "Work, Power & Energy -03"
click at [317, 152] on icon at bounding box center [315, 153] width 6 height 7
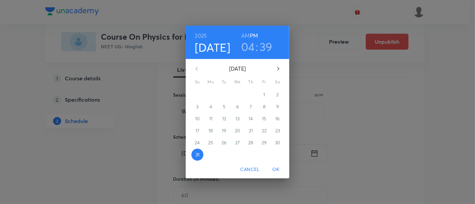
click at [279, 67] on icon "button" at bounding box center [278, 69] width 8 height 8
click at [276, 94] on p "6" at bounding box center [277, 94] width 3 height 7
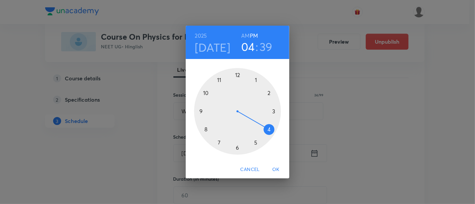
click at [248, 36] on h6 "AM" at bounding box center [245, 35] width 8 height 9
click at [205, 130] on div at bounding box center [237, 111] width 87 height 87
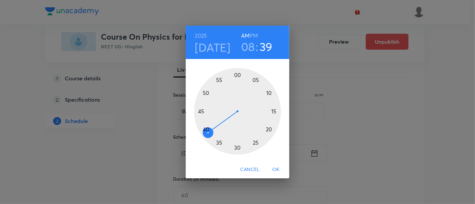
click at [200, 113] on div at bounding box center [237, 111] width 87 height 87
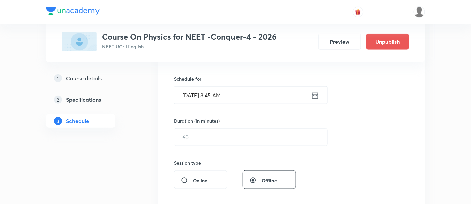
scroll to position [157, 0]
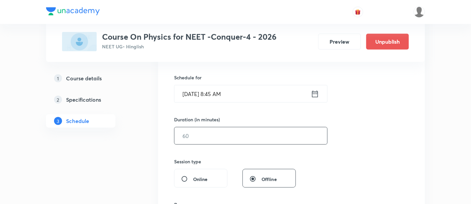
click at [268, 141] on input "text" at bounding box center [251, 135] width 153 height 17
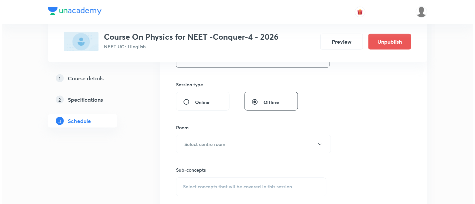
scroll to position [235, 0]
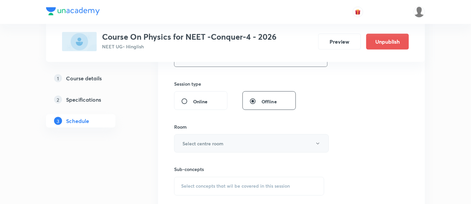
type input "90"
click at [246, 139] on button "Select centre room" at bounding box center [251, 143] width 155 height 18
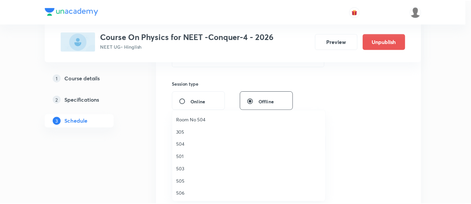
scroll to position [86, 0]
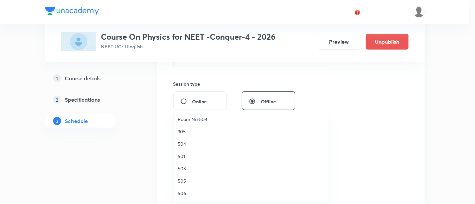
click at [189, 168] on span "503" at bounding box center [251, 168] width 146 height 7
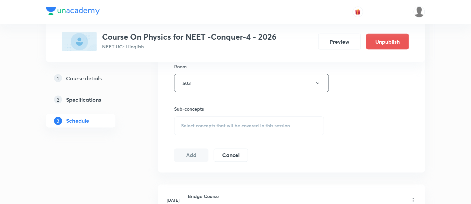
scroll to position [296, 0]
click at [264, 123] on span "Select concepts that wil be covered in this session" at bounding box center [235, 124] width 109 height 5
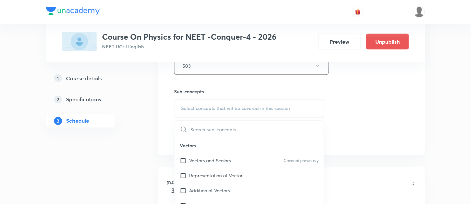
scroll to position [347, 0]
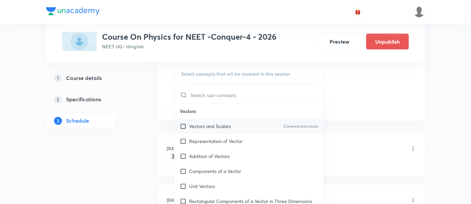
click at [223, 127] on p "Vectors and Scalars" at bounding box center [210, 126] width 42 height 7
checkbox input "true"
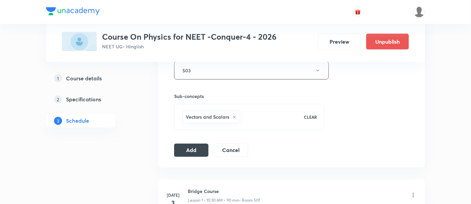
scroll to position [310, 0]
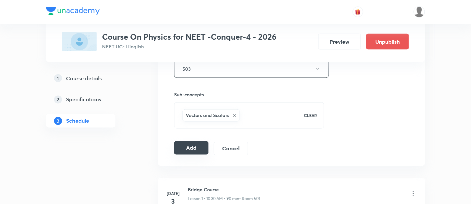
click at [201, 146] on button "Add" at bounding box center [191, 147] width 34 height 13
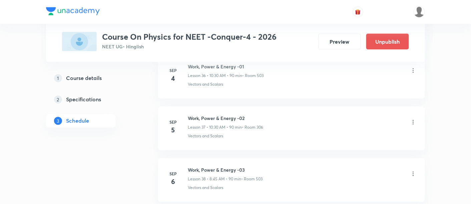
scroll to position [1930, 0]
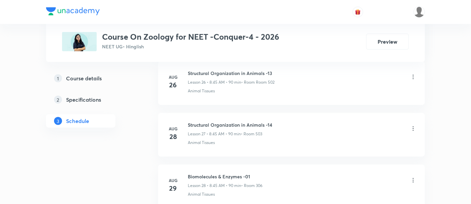
scroll to position [1772, 0]
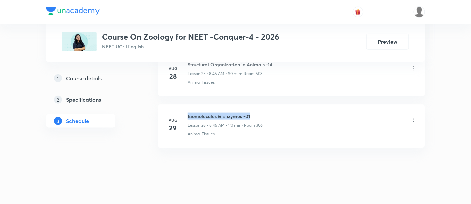
drag, startPoint x: 188, startPoint y: 108, endPoint x: 265, endPoint y: 110, distance: 76.8
click at [265, 113] on div "Biomolecules & Enzymes -01 Lesson 28 • 8:45 AM • 90 min • Room 306" at bounding box center [302, 121] width 229 height 16
copy h6 "Biomolecules & Enzymes -01"
click at [265, 113] on div "Biomolecules & Enzymes -01 Lesson 28 • 8:45 AM • 90 min • Room 306" at bounding box center [302, 121] width 229 height 16
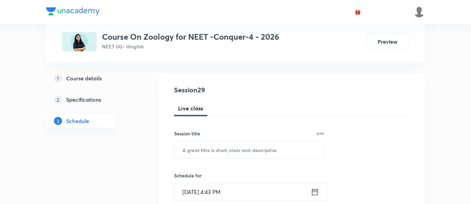
scroll to position [62, 0]
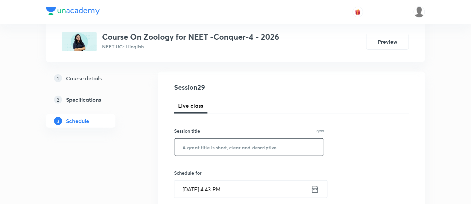
click at [227, 148] on input "text" at bounding box center [249, 147] width 149 height 17
paste input "Biomolecules & Enzymes -01"
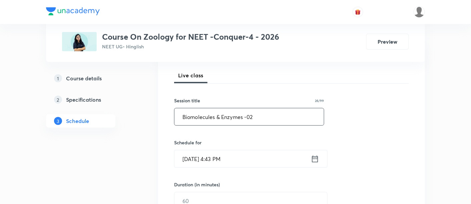
scroll to position [94, 0]
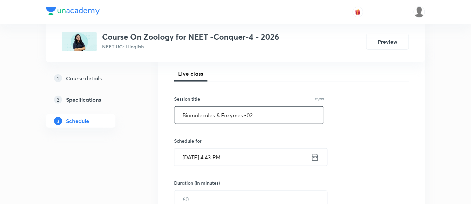
type input "Biomolecules & Enzymes -02"
click at [317, 157] on icon at bounding box center [315, 157] width 8 height 9
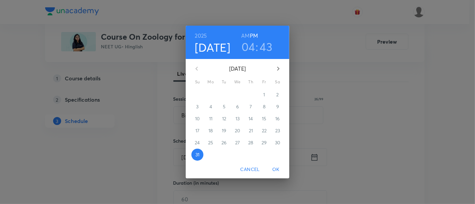
click at [279, 65] on icon "button" at bounding box center [278, 69] width 8 height 8
click at [211, 94] on p "1" at bounding box center [211, 94] width 2 height 7
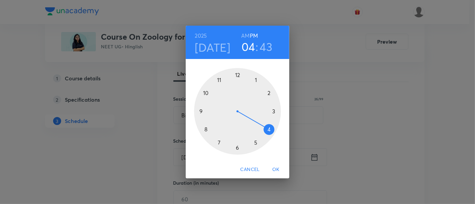
click at [246, 36] on h6 "AM" at bounding box center [245, 35] width 8 height 9
click at [205, 94] on div at bounding box center [237, 111] width 87 height 87
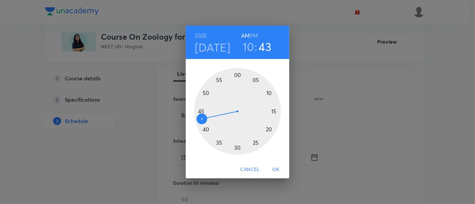
click at [236, 147] on div at bounding box center [237, 111] width 87 height 87
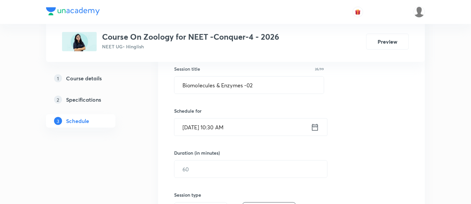
scroll to position [127, 0]
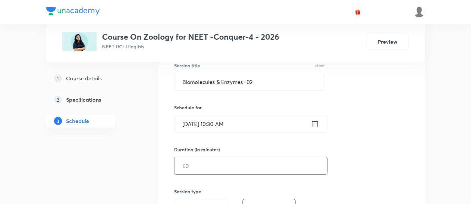
click at [259, 164] on input "text" at bounding box center [251, 166] width 153 height 17
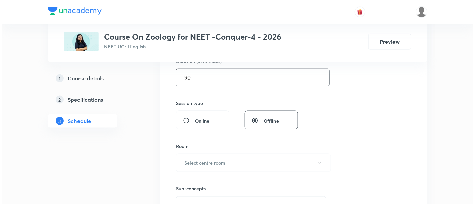
scroll to position [217, 0]
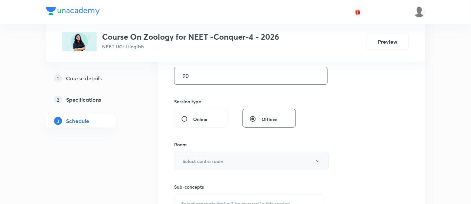
type input "90"
click at [245, 161] on button "Select centre room" at bounding box center [251, 161] width 155 height 18
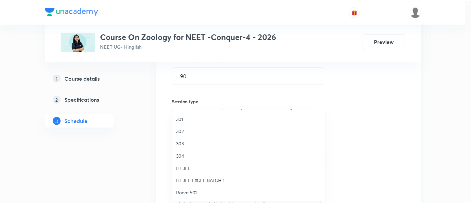
scroll to position [222, 0]
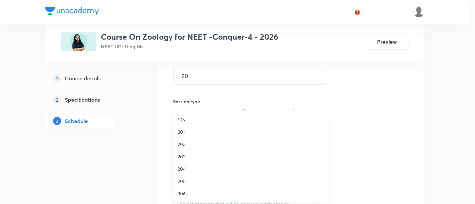
click at [196, 191] on span "306" at bounding box center [251, 193] width 146 height 7
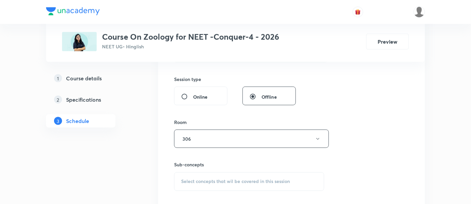
scroll to position [295, 0]
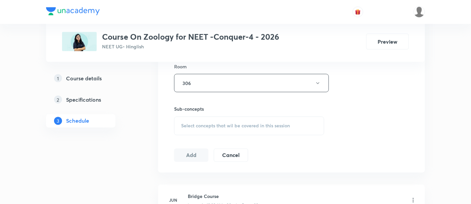
click at [254, 124] on span "Select concepts that wil be covered in this session" at bounding box center [235, 125] width 109 height 5
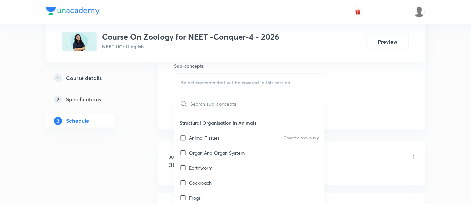
scroll to position [269, 0]
click at [222, 142] on div "Animal Tissues Covered previously" at bounding box center [249, 136] width 149 height 15
checkbox input "true"
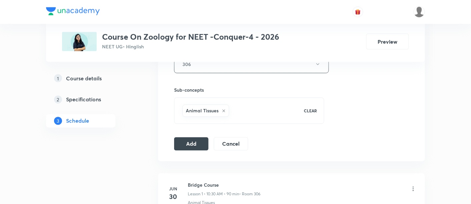
scroll to position [316, 0]
click at [194, 140] on button "Add" at bounding box center [191, 141] width 34 height 13
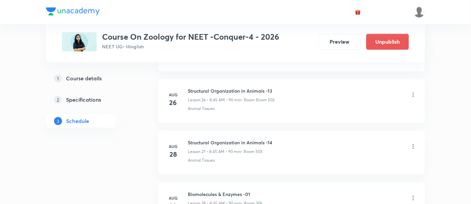
scroll to position [1518, 0]
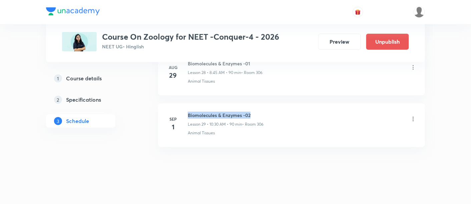
drag, startPoint x: 188, startPoint y: 109, endPoint x: 261, endPoint y: 106, distance: 72.8
click at [261, 112] on h6 "Biomolecules & Enzymes -02" at bounding box center [226, 115] width 76 height 7
copy h6 "Biomolecules & Enzymes -02"
click at [261, 112] on h6 "Biomolecules & Enzymes -02" at bounding box center [226, 115] width 76 height 7
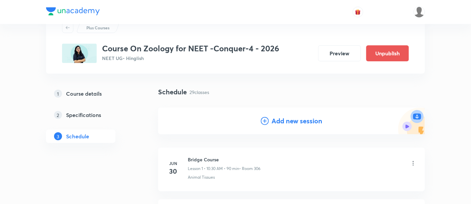
scroll to position [27, 0]
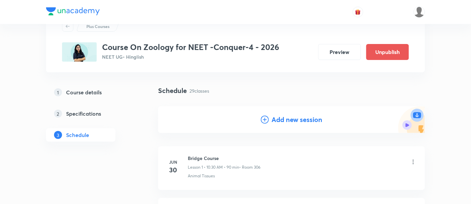
click at [290, 122] on h4 "Add new session" at bounding box center [297, 120] width 51 height 10
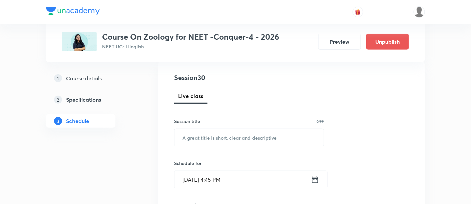
scroll to position [71, 0]
click at [252, 138] on input "text" at bounding box center [249, 137] width 149 height 17
paste input "Biomolecules & Enzymes -02"
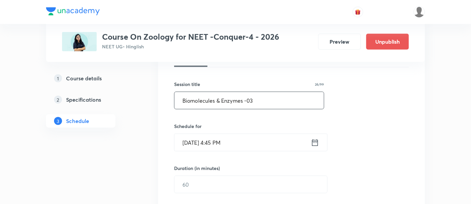
scroll to position [110, 0]
type input "Biomolecules & Enzymes -03"
click at [316, 142] on icon at bounding box center [315, 141] width 8 height 9
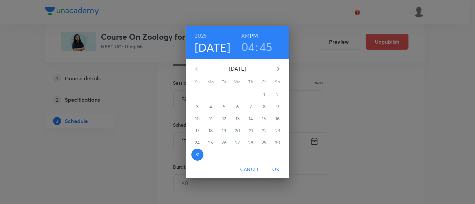
click at [279, 69] on icon "button" at bounding box center [278, 69] width 8 height 8
click at [252, 95] on span "4" at bounding box center [251, 94] width 12 height 7
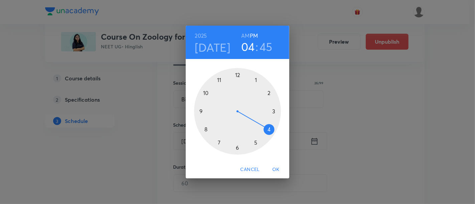
click at [249, 35] on h6 "AM" at bounding box center [245, 35] width 8 height 9
click at [206, 129] on div at bounding box center [237, 111] width 87 height 87
click at [201, 111] on div at bounding box center [237, 111] width 87 height 87
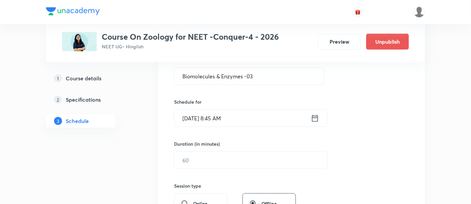
scroll to position [136, 0]
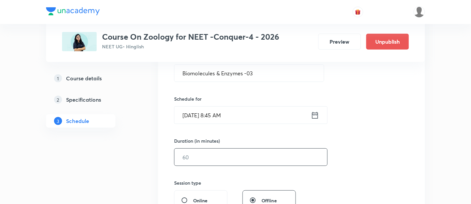
click at [266, 155] on input "text" at bounding box center [251, 157] width 153 height 17
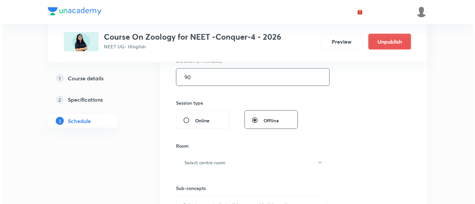
scroll to position [217, 0]
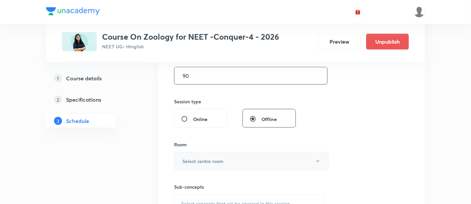
type input "90"
click at [236, 164] on button "Select centre room" at bounding box center [251, 161] width 155 height 18
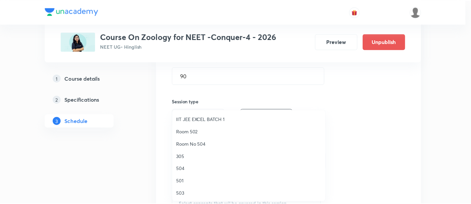
scroll to position [62, 0]
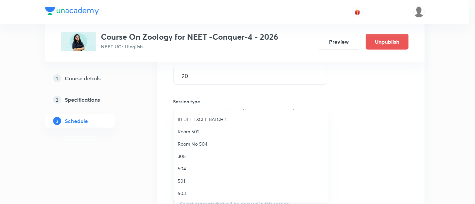
click at [191, 190] on span "503" at bounding box center [251, 193] width 146 height 7
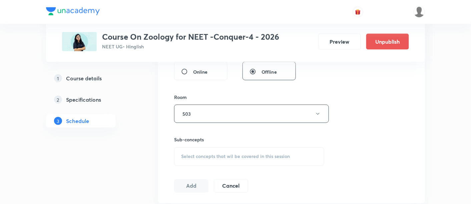
scroll to position [296, 0]
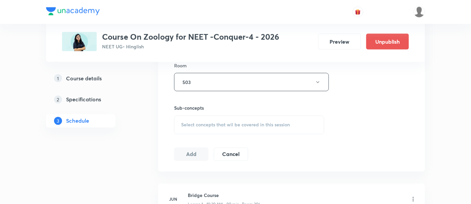
click at [242, 124] on span "Select concepts that wil be covered in this session" at bounding box center [235, 124] width 109 height 5
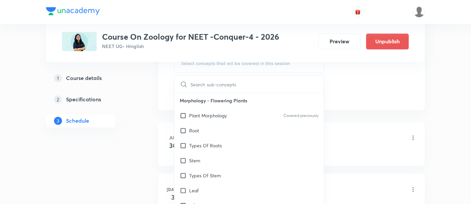
scroll to position [363, 0]
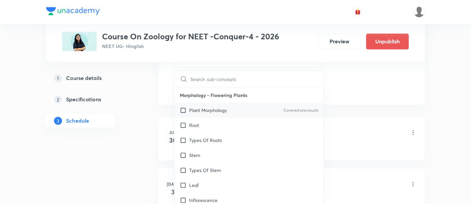
click at [212, 111] on p "Plant Morphology" at bounding box center [208, 110] width 38 height 7
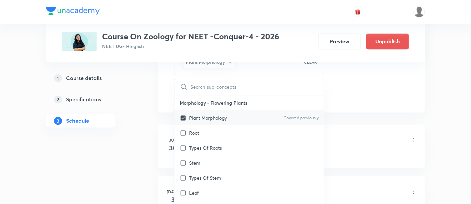
click at [212, 115] on p "Plant Morphology" at bounding box center [208, 118] width 38 height 7
checkbox input "false"
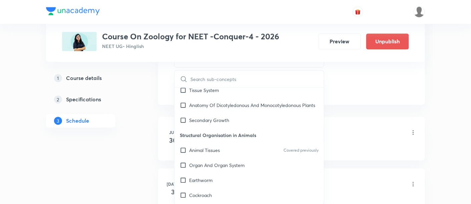
scroll to position [238, 0]
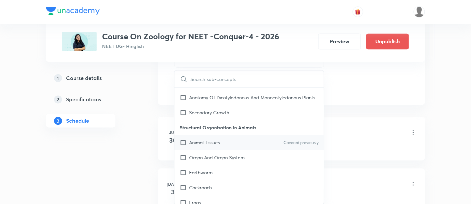
click at [212, 146] on p "Animal Tissues" at bounding box center [204, 142] width 31 height 7
checkbox input "true"
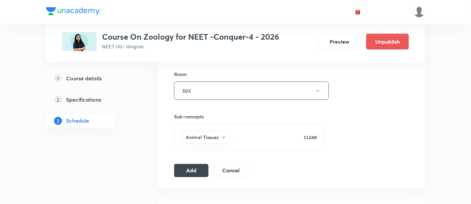
scroll to position [289, 0]
click at [189, 168] on button "Add" at bounding box center [191, 168] width 34 height 13
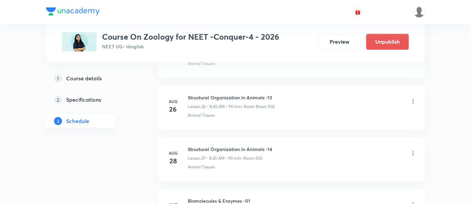
scroll to position [1570, 0]
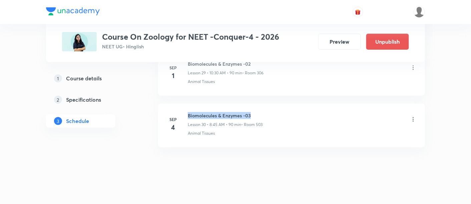
drag, startPoint x: 186, startPoint y: 108, endPoint x: 270, endPoint y: 111, distance: 84.1
click at [270, 112] on div "Sep 4 Biomolecules & Enzymes -03 Lesson 30 • 8:45 AM • 90 min • Room 503 Animal…" at bounding box center [292, 124] width 250 height 24
copy h6 "Biomolecules & Enzymes -03"
click at [270, 112] on div "Biomolecules & Enzymes -03 Lesson 30 • 8:45 AM • 90 min • Room 503" at bounding box center [302, 120] width 229 height 16
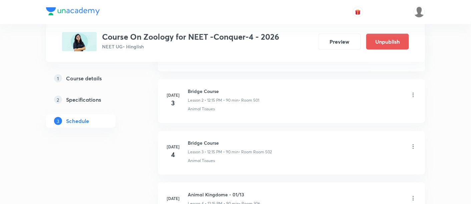
scroll to position [0, 0]
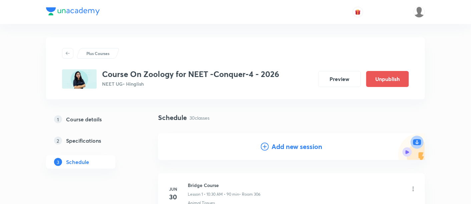
click at [287, 148] on h4 "Add new session" at bounding box center [297, 147] width 51 height 10
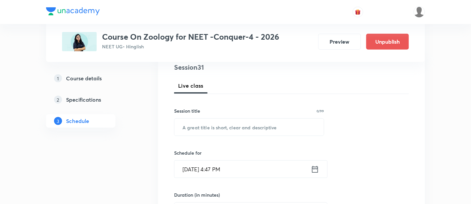
scroll to position [91, 0]
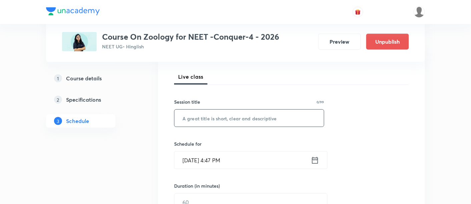
click at [251, 121] on input "text" at bounding box center [249, 118] width 149 height 17
paste input "Biomolecules & Enzymes -03"
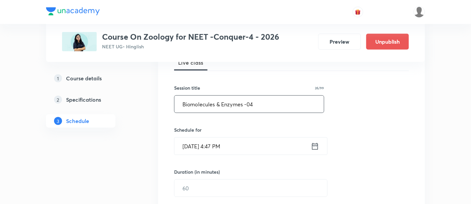
scroll to position [129, 0]
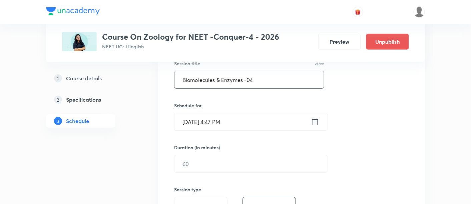
type input "Biomolecules & Enzymes -04"
click at [316, 122] on icon at bounding box center [315, 121] width 8 height 9
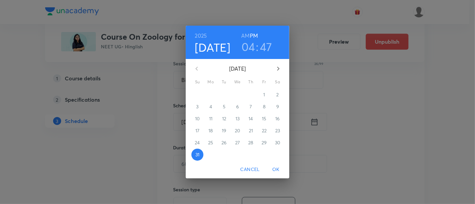
click at [280, 69] on icon "button" at bounding box center [278, 69] width 8 height 8
click at [264, 94] on p "5" at bounding box center [264, 94] width 3 height 7
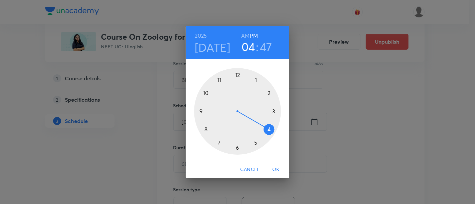
click at [244, 37] on h6 "AM" at bounding box center [245, 35] width 8 height 9
click at [206, 130] on div at bounding box center [237, 111] width 87 height 87
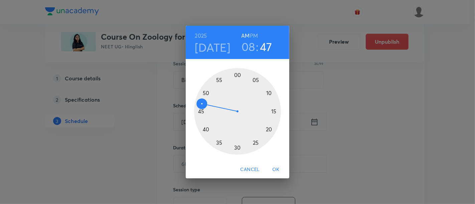
click at [202, 112] on div at bounding box center [237, 111] width 87 height 87
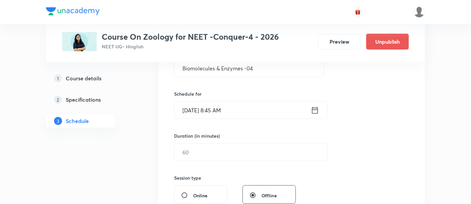
scroll to position [170, 0]
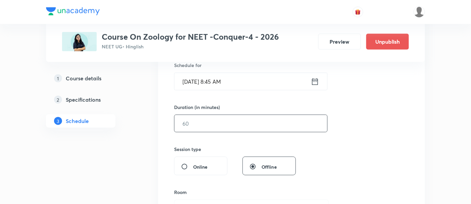
click at [285, 124] on input "text" at bounding box center [251, 123] width 153 height 17
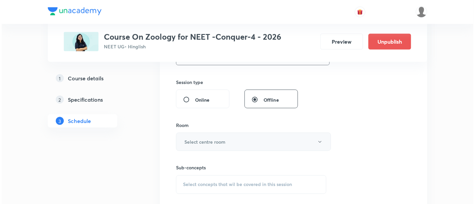
scroll to position [237, 0]
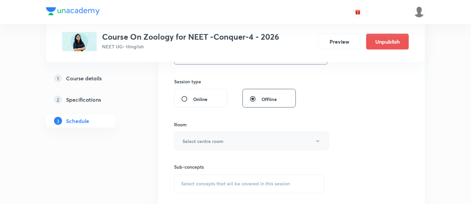
type input "90"
click at [263, 140] on button "Select centre room" at bounding box center [251, 141] width 155 height 18
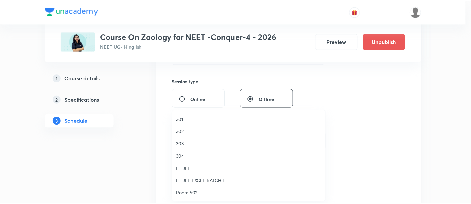
scroll to position [222, 0]
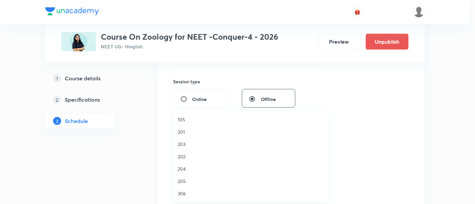
click at [194, 193] on span "306" at bounding box center [251, 193] width 146 height 7
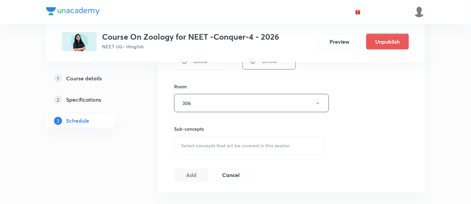
scroll to position [278, 0]
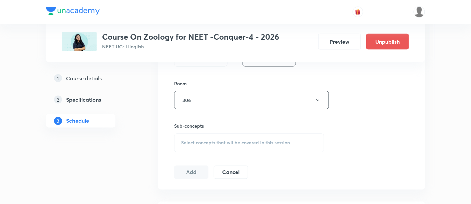
click at [227, 144] on span "Select concepts that wil be covered in this session" at bounding box center [235, 142] width 109 height 5
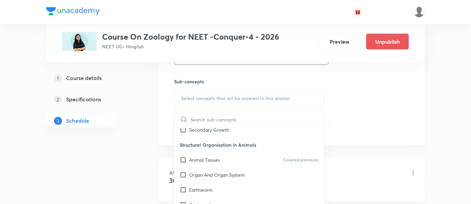
scroll to position [262, 0]
click at [218, 163] on p "Animal Tissues" at bounding box center [204, 159] width 31 height 7
checkbox input "true"
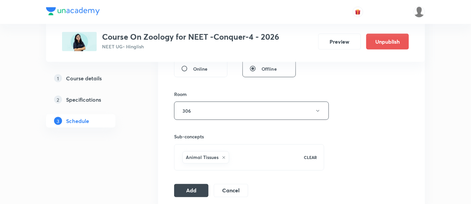
scroll to position [309, 0]
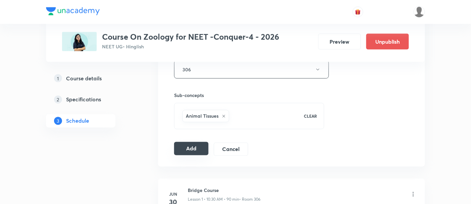
click at [195, 147] on button "Add" at bounding box center [191, 148] width 34 height 13
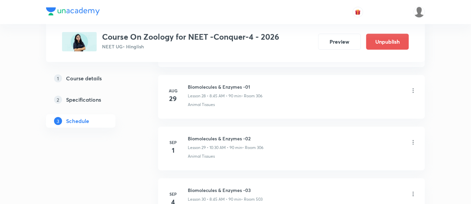
scroll to position [1621, 0]
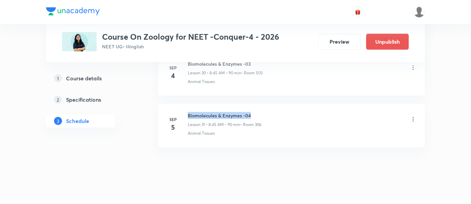
drag, startPoint x: 188, startPoint y: 109, endPoint x: 259, endPoint y: 111, distance: 71.1
click at [259, 112] on h6 "Biomolecules & Enzymes -04" at bounding box center [225, 115] width 74 height 7
copy h6 "Biomolecules & Enzymes -04"
click at [259, 112] on h6 "Biomolecules & Enzymes -04" at bounding box center [225, 115] width 74 height 7
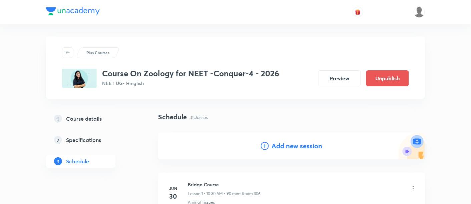
scroll to position [0, 0]
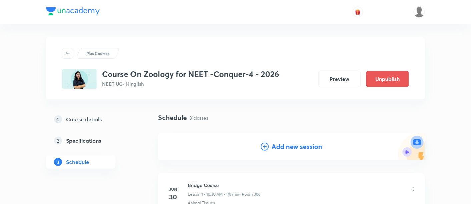
click at [285, 146] on h4 "Add new session" at bounding box center [297, 147] width 51 height 10
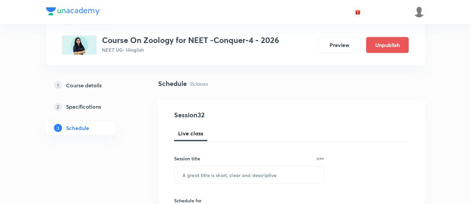
scroll to position [48, 0]
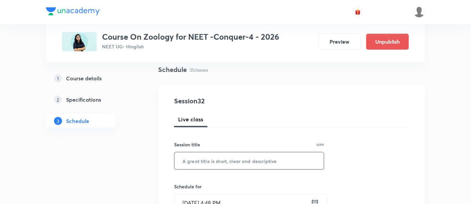
click at [254, 159] on input "text" at bounding box center [249, 161] width 149 height 17
paste input "Biomolecules & Enzymes -04"
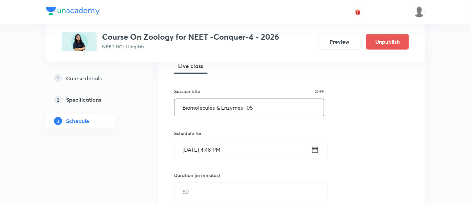
scroll to position [111, 0]
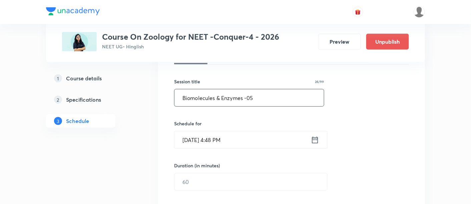
type input "Biomolecules & Enzymes -05"
click at [319, 138] on icon at bounding box center [315, 139] width 8 height 9
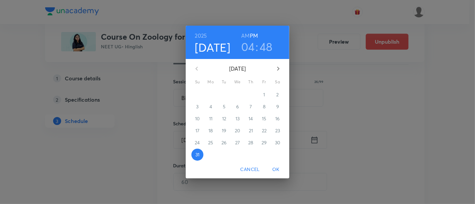
click at [278, 71] on icon "button" at bounding box center [278, 69] width 8 height 8
click at [277, 95] on p "6" at bounding box center [277, 94] width 3 height 7
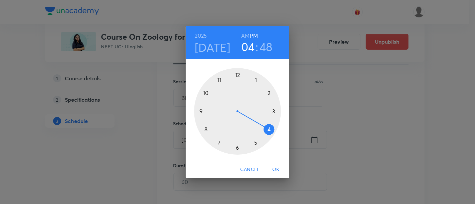
click at [246, 35] on h6 "AM" at bounding box center [245, 35] width 8 height 9
click at [206, 92] on div at bounding box center [237, 111] width 87 height 87
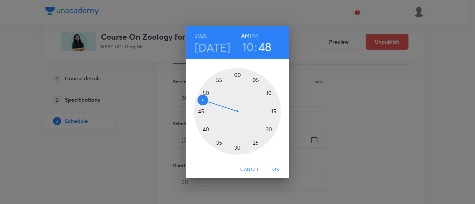
click at [237, 148] on div at bounding box center [237, 111] width 87 height 87
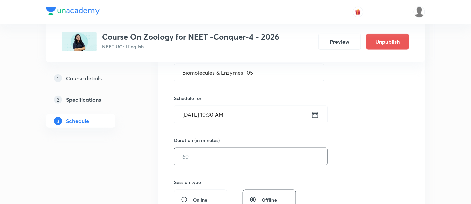
scroll to position [137, 0]
click at [260, 155] on input "text" at bounding box center [251, 155] width 153 height 17
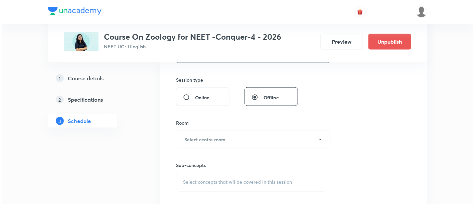
scroll to position [241, 0]
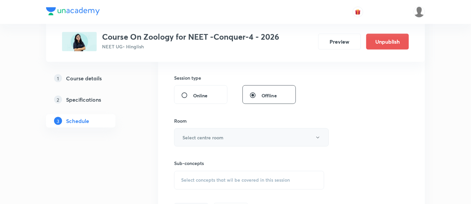
type input "90"
click at [260, 137] on button "Select centre room" at bounding box center [251, 137] width 155 height 18
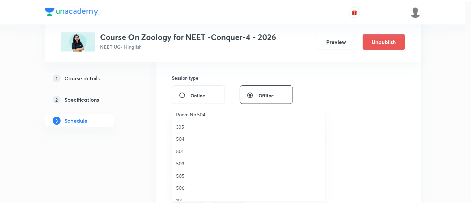
scroll to position [91, 0]
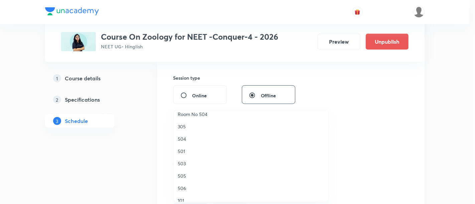
click at [183, 163] on span "503" at bounding box center [251, 163] width 146 height 7
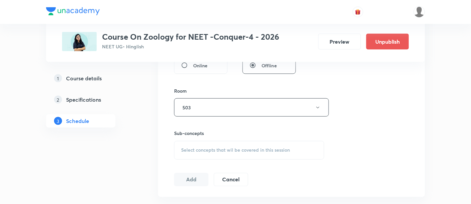
scroll to position [272, 0]
click at [254, 152] on div "Select concepts that wil be covered in this session" at bounding box center [249, 149] width 150 height 19
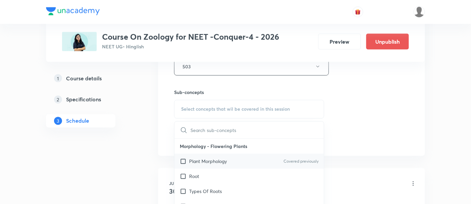
scroll to position [314, 0]
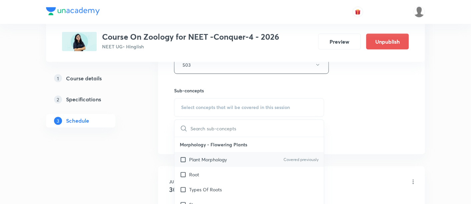
click at [222, 159] on p "Plant Morphology" at bounding box center [208, 160] width 38 height 7
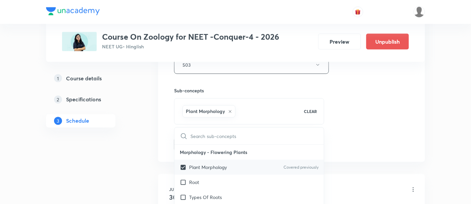
click at [221, 166] on p "Plant Morphology" at bounding box center [208, 167] width 38 height 7
checkbox input "false"
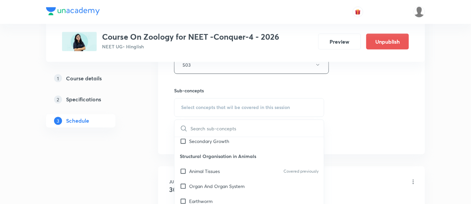
scroll to position [261, 0]
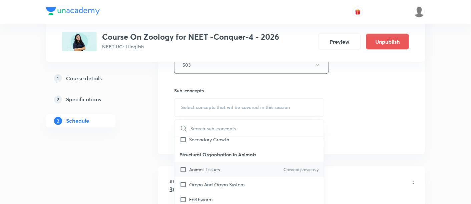
click at [216, 173] on p "Animal Tissues" at bounding box center [204, 169] width 31 height 7
checkbox input "true"
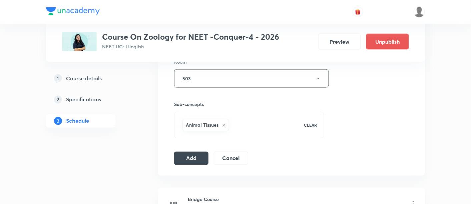
scroll to position [301, 0]
click at [199, 153] on button "Add" at bounding box center [191, 156] width 34 height 13
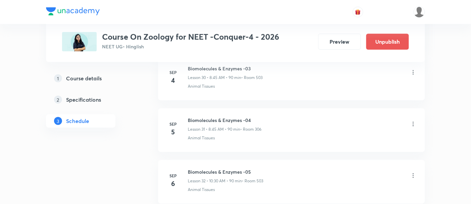
scroll to position [1673, 0]
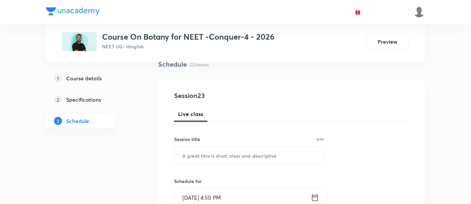
scroll to position [54, 0]
click at [227, 153] on input "text" at bounding box center [249, 154] width 149 height 17
paste input "The Living World"
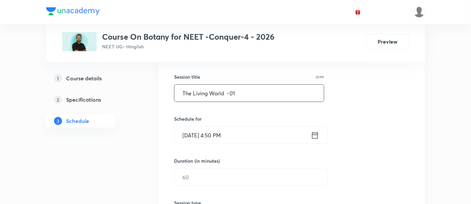
scroll to position [116, 0]
type input "The Living World -01"
click at [318, 135] on icon at bounding box center [315, 134] width 6 height 7
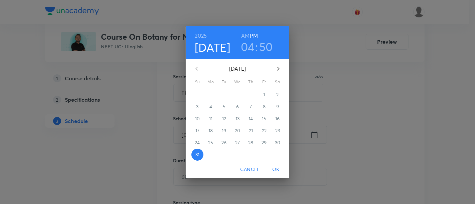
click at [280, 68] on icon "button" at bounding box center [278, 69] width 8 height 8
click at [224, 93] on p "2" at bounding box center [224, 94] width 2 height 7
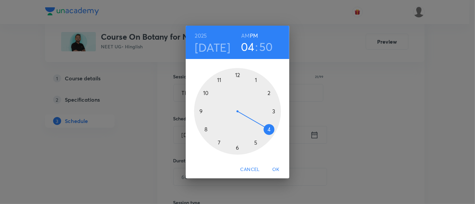
click at [245, 34] on h6 "AM" at bounding box center [245, 35] width 8 height 9
click at [205, 130] on div at bounding box center [237, 111] width 87 height 87
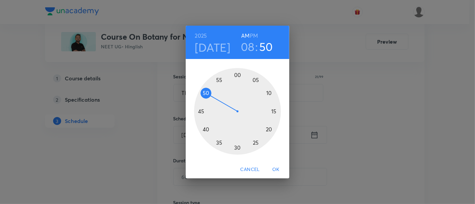
click at [201, 111] on div at bounding box center [237, 111] width 87 height 87
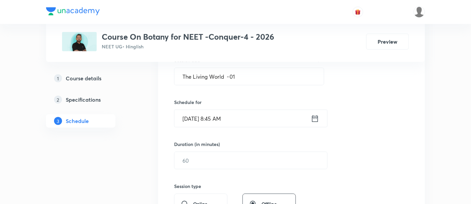
scroll to position [162, 0]
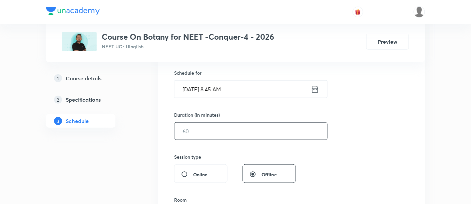
click at [258, 132] on input "text" at bounding box center [251, 131] width 153 height 17
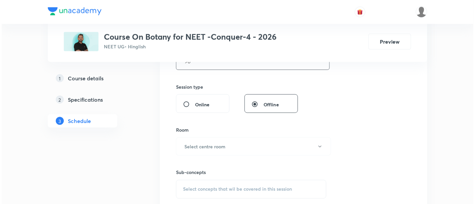
scroll to position [241, 0]
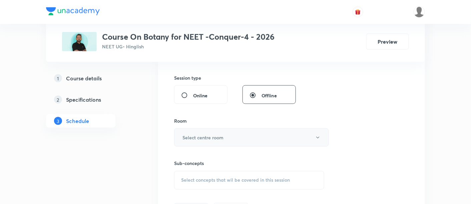
type input "90"
click at [243, 137] on button "Select centre room" at bounding box center [251, 137] width 155 height 18
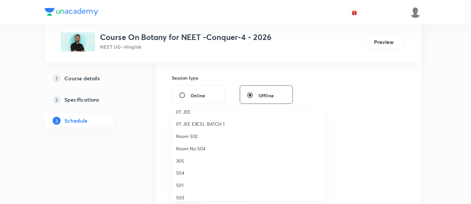
scroll to position [52, 0]
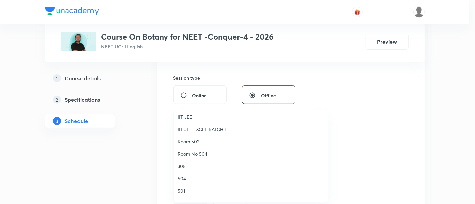
click at [202, 142] on span "Room 502" at bounding box center [251, 141] width 146 height 7
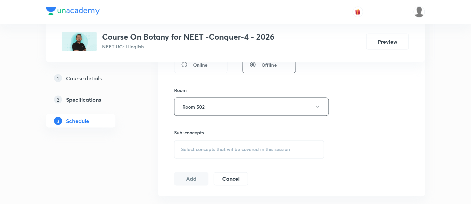
scroll to position [273, 0]
click at [262, 146] on span "Select concepts that wil be covered in this session" at bounding box center [235, 148] width 109 height 5
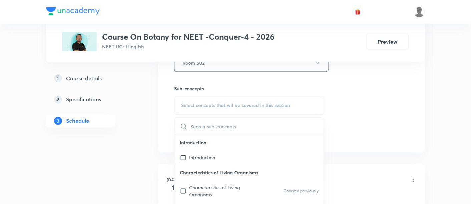
scroll to position [319, 0]
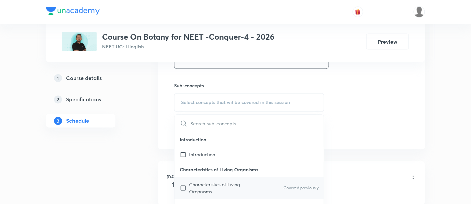
click at [222, 187] on p "Characteristics of Living Organisms" at bounding box center [222, 189] width 67 height 14
checkbox input "true"
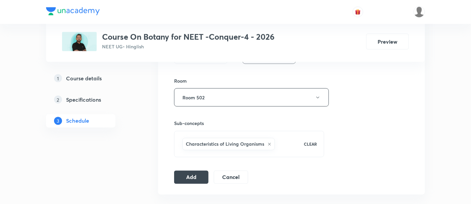
scroll to position [282, 0]
click at [200, 175] on button "Add" at bounding box center [191, 175] width 34 height 13
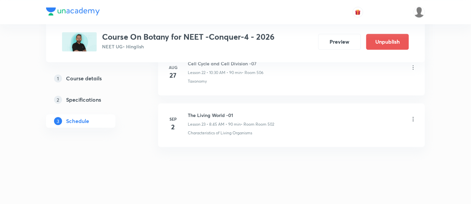
scroll to position [1209, 0]
drag, startPoint x: 188, startPoint y: 110, endPoint x: 251, endPoint y: 111, distance: 63.1
click at [251, 111] on h6 "The Living World -01" at bounding box center [231, 114] width 86 height 7
copy h6 "The Living World -01"
click at [251, 111] on h6 "The Living World -01" at bounding box center [231, 114] width 86 height 7
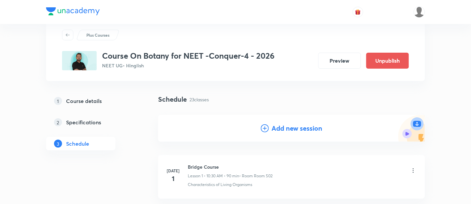
scroll to position [0, 0]
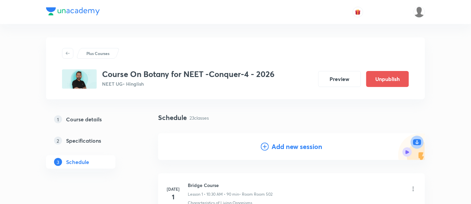
click at [292, 146] on h4 "Add new session" at bounding box center [297, 147] width 51 height 10
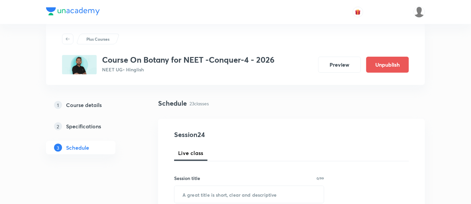
scroll to position [46, 0]
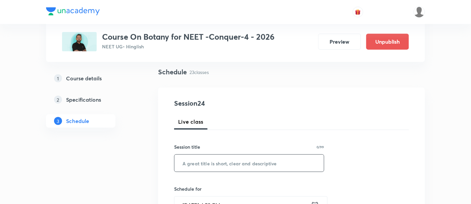
click at [259, 164] on input "text" at bounding box center [249, 163] width 149 height 17
paste input "The Living World -01"
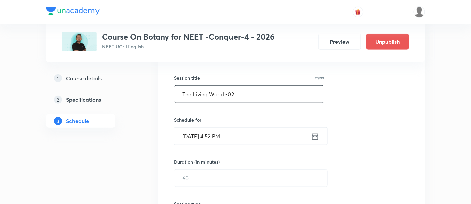
scroll to position [121, 0]
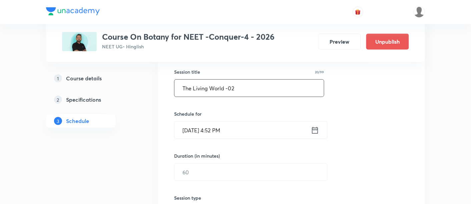
type input "The Living World -02"
click at [316, 128] on icon at bounding box center [315, 130] width 8 height 9
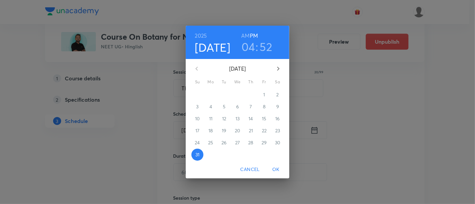
click at [279, 69] on icon "button" at bounding box center [278, 69] width 2 height 4
click at [239, 94] on span "3" at bounding box center [237, 94] width 12 height 7
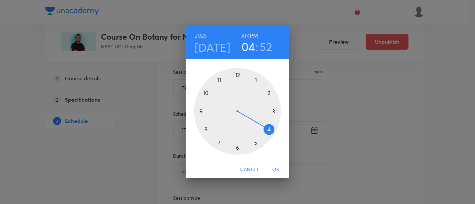
click at [245, 35] on h6 "AM" at bounding box center [245, 35] width 8 height 9
click at [205, 92] on div at bounding box center [237, 111] width 87 height 87
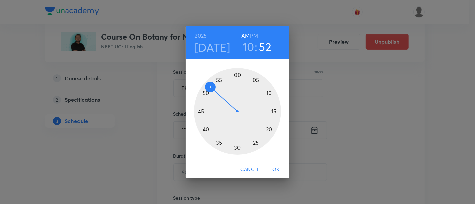
click at [237, 146] on div at bounding box center [237, 111] width 87 height 87
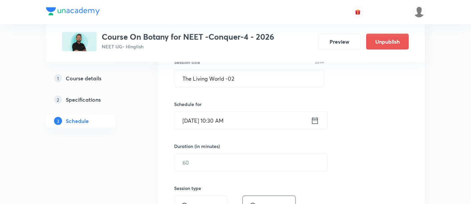
scroll to position [148, 0]
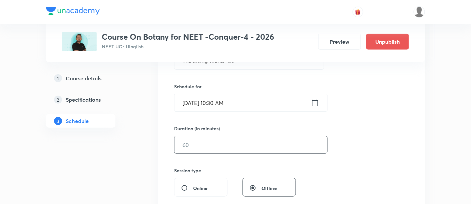
click at [291, 146] on input "text" at bounding box center [251, 144] width 153 height 17
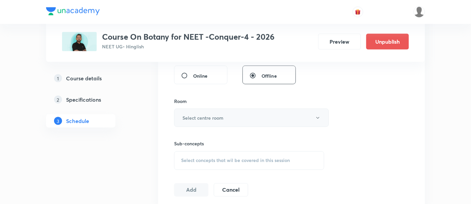
scroll to position [266, 0]
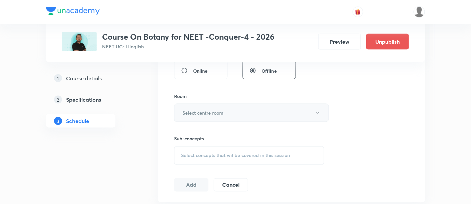
type input "90"
click at [216, 110] on h6 "Select centre room" at bounding box center [203, 112] width 41 height 7
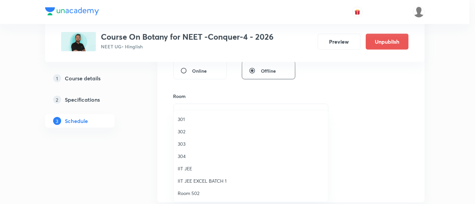
click at [371, 105] on div at bounding box center [237, 102] width 475 height 204
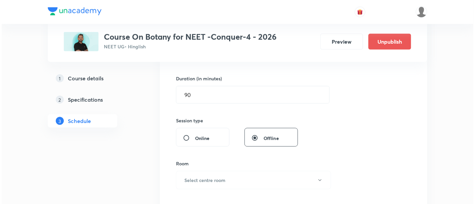
scroll to position [229, 0]
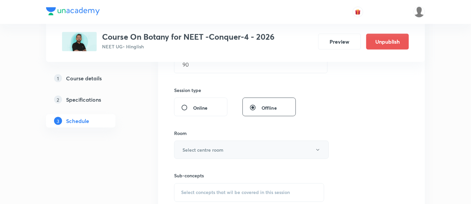
click at [317, 150] on icon "button" at bounding box center [317, 149] width 5 height 5
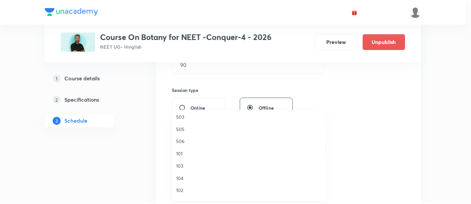
scroll to position [141, 0]
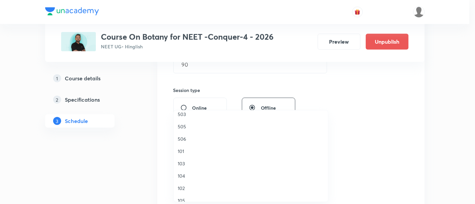
click at [179, 136] on span "506" at bounding box center [251, 138] width 146 height 7
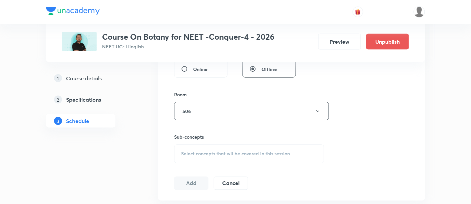
scroll to position [268, 0]
click at [255, 152] on span "Select concepts that wil be covered in this session" at bounding box center [235, 153] width 109 height 5
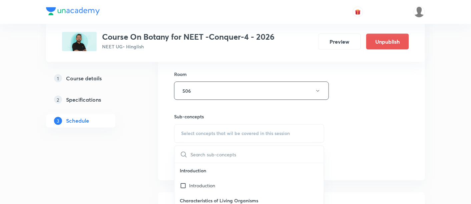
scroll to position [338, 0]
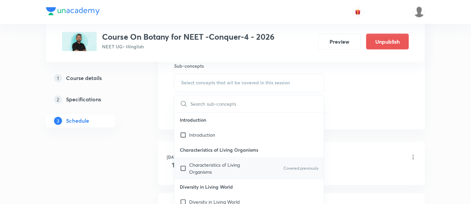
click at [211, 169] on p "Characteristics of Living Organisms" at bounding box center [222, 169] width 67 height 14
checkbox input "true"
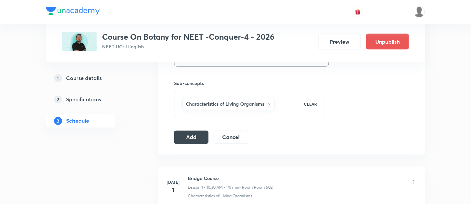
scroll to position [321, 0]
click at [186, 135] on button "Add" at bounding box center [191, 136] width 34 height 13
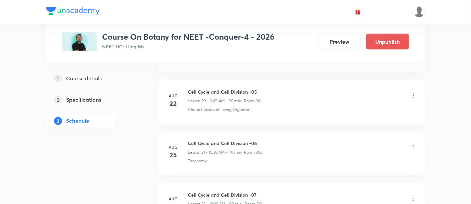
scroll to position [1260, 0]
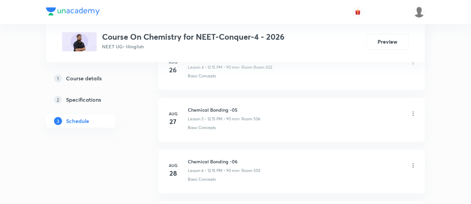
scroll to position [741, 0]
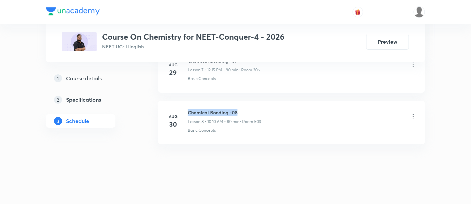
drag, startPoint x: 189, startPoint y: 109, endPoint x: 239, endPoint y: 112, distance: 50.2
click at [239, 112] on h6 "Chemical Bonding -08" at bounding box center [224, 112] width 73 height 7
copy h6 "Chemical Bonding -08"
click at [311, 110] on div "Chemical Bonding -08 Lesson 8 • 10:10 AM • 80 min • Room 503" at bounding box center [302, 117] width 229 height 16
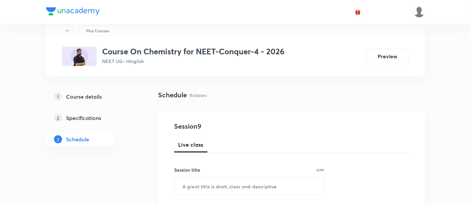
scroll to position [53, 0]
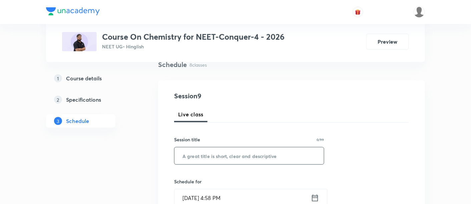
click at [246, 155] on input "text" at bounding box center [249, 155] width 149 height 17
paste input "Chemical Bonding -08"
type input "Chemical Bonding -09"
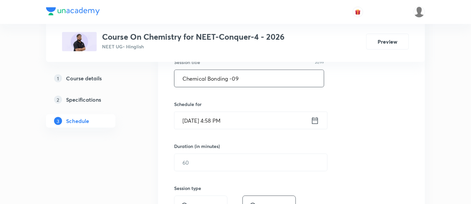
scroll to position [132, 0]
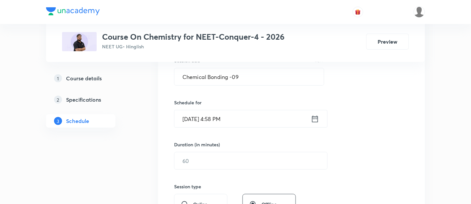
click at [316, 119] on icon at bounding box center [315, 118] width 8 height 9
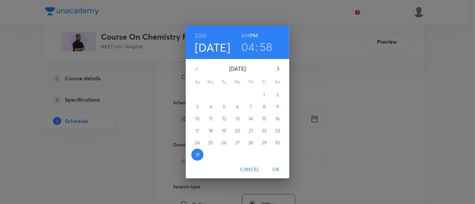
click at [279, 68] on icon "button" at bounding box center [278, 69] width 8 height 8
click at [209, 94] on span "1" at bounding box center [211, 94] width 12 height 7
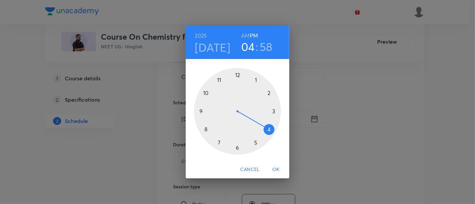
click at [237, 75] on div at bounding box center [237, 111] width 87 height 87
click at [274, 111] on div at bounding box center [237, 111] width 87 height 87
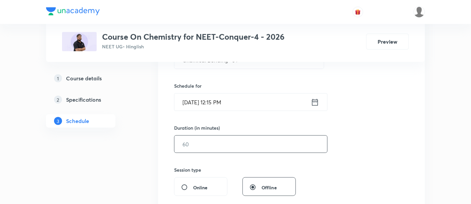
scroll to position [151, 0]
click at [255, 140] on input "text" at bounding box center [251, 142] width 153 height 17
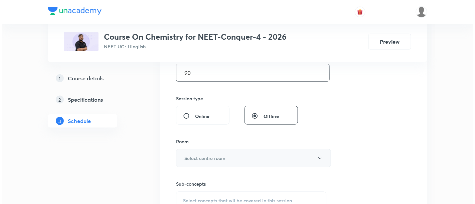
scroll to position [221, 0]
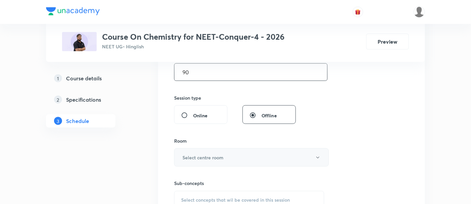
type input "90"
click at [236, 153] on button "Select centre room" at bounding box center [251, 157] width 155 height 18
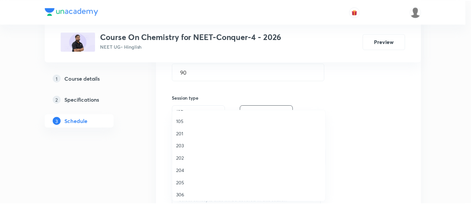
scroll to position [222, 0]
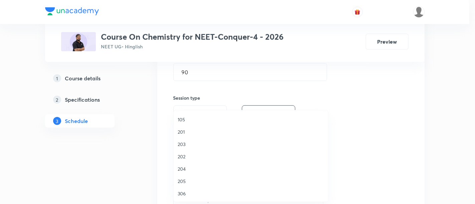
click at [184, 191] on span "306" at bounding box center [251, 193] width 146 height 7
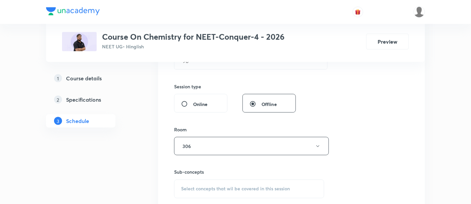
scroll to position [257, 0]
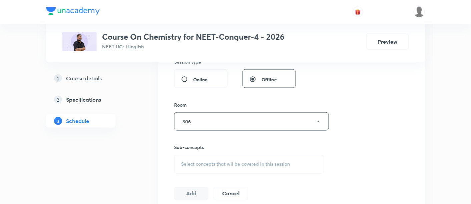
click at [261, 164] on span "Select concepts that wil be covered in this session" at bounding box center [235, 164] width 109 height 5
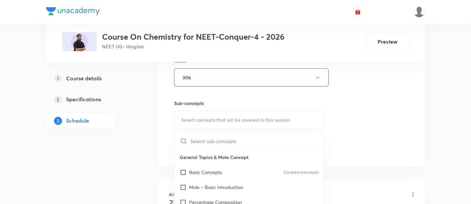
scroll to position [305, 0]
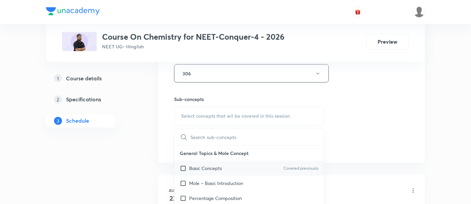
click at [220, 168] on p "Basic Concepts" at bounding box center [205, 168] width 33 height 7
checkbox input "true"
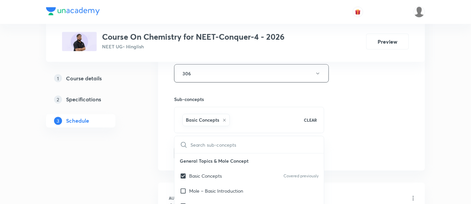
click at [372, 121] on div "Session 9 Live class Session title 20/99 Chemical Bonding -09 ​ Schedule for [D…" at bounding box center [291, -1] width 235 height 321
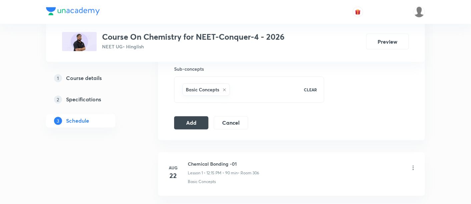
scroll to position [336, 0]
click at [198, 123] on button "Add" at bounding box center [191, 121] width 34 height 13
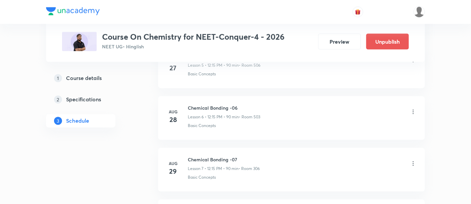
scroll to position [488, 0]
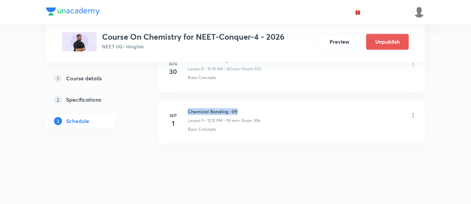
drag, startPoint x: 188, startPoint y: 109, endPoint x: 254, endPoint y: 106, distance: 66.2
click at [254, 108] on h6 "Chemical Bonding -09" at bounding box center [224, 111] width 72 height 7
copy h6 "Chemical Bonding -09"
click at [254, 108] on h6 "Chemical Bonding -09" at bounding box center [224, 111] width 72 height 7
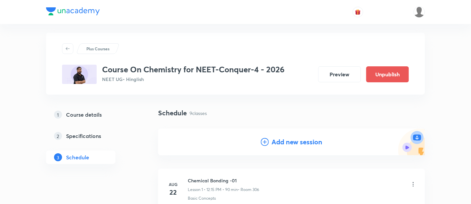
scroll to position [0, 0]
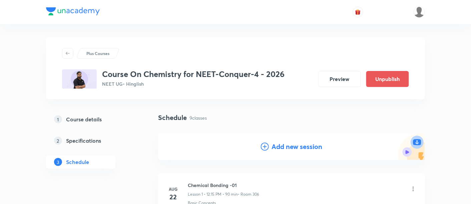
click at [295, 144] on h4 "Add new session" at bounding box center [297, 147] width 51 height 10
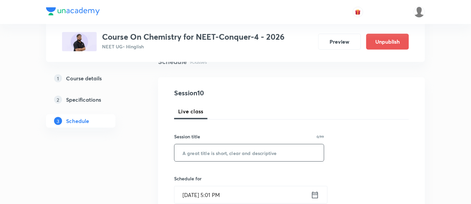
scroll to position [60, 0]
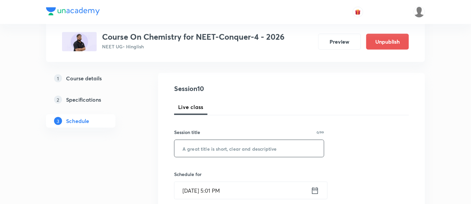
click at [260, 148] on input "text" at bounding box center [249, 148] width 149 height 17
paste input "Chemical Bonding -09"
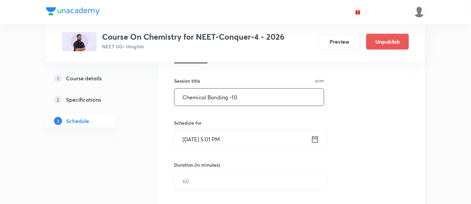
scroll to position [115, 0]
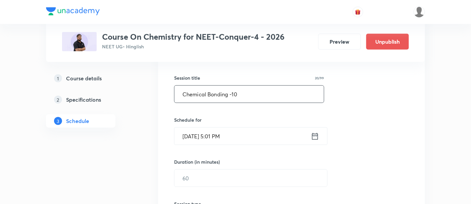
type input "Chemical Bonding -10"
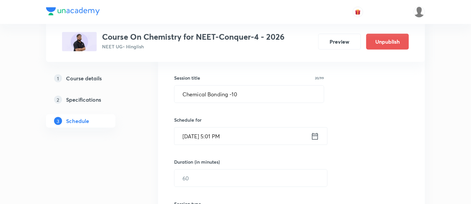
click at [314, 136] on icon at bounding box center [315, 136] width 8 height 9
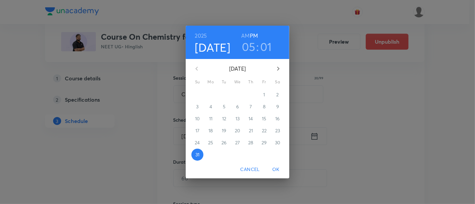
click at [278, 68] on icon "button" at bounding box center [278, 69] width 2 height 4
click at [224, 95] on p "2" at bounding box center [224, 94] width 2 height 7
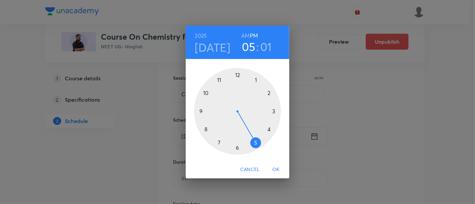
click at [236, 76] on div at bounding box center [237, 111] width 87 height 87
click at [274, 112] on div at bounding box center [237, 111] width 87 height 87
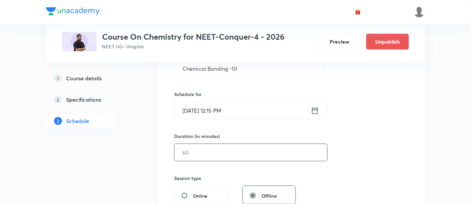
scroll to position [143, 0]
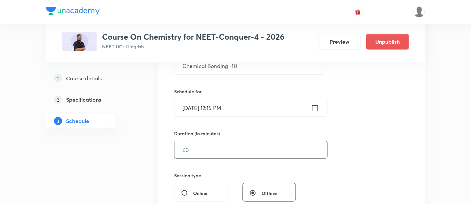
click at [288, 147] on input "text" at bounding box center [251, 149] width 153 height 17
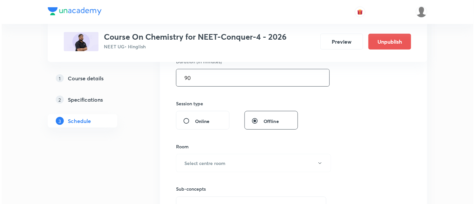
scroll to position [247, 0]
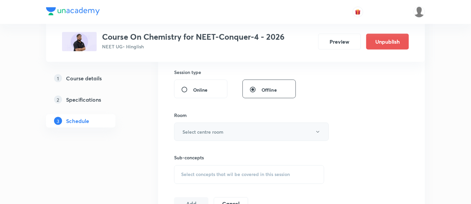
type input "90"
click at [232, 134] on button "Select centre room" at bounding box center [251, 132] width 155 height 18
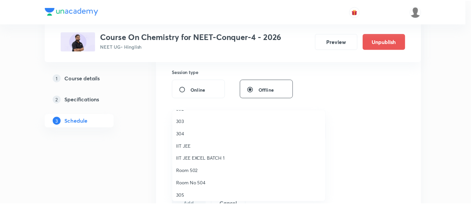
scroll to position [29, 0]
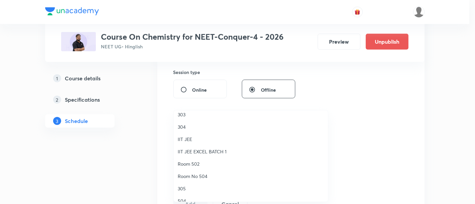
click at [193, 162] on span "Room 502" at bounding box center [251, 164] width 146 height 7
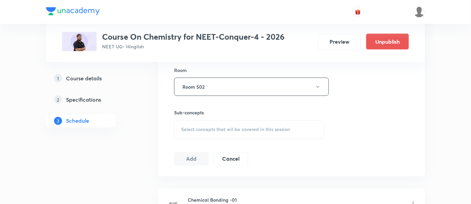
scroll to position [294, 0]
click at [256, 126] on span "Select concepts that wil be covered in this session" at bounding box center [235, 127] width 109 height 5
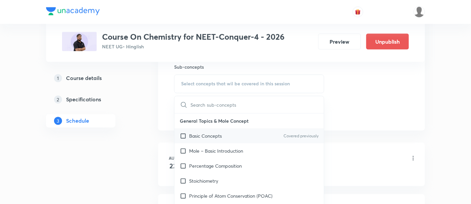
scroll to position [338, 0]
click at [222, 134] on p "Basic Concepts" at bounding box center [205, 135] width 33 height 7
checkbox input "true"
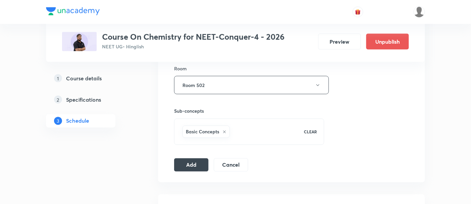
scroll to position [296, 0]
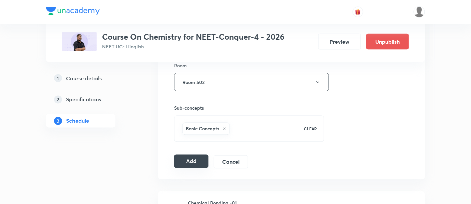
click at [191, 162] on button "Add" at bounding box center [191, 161] width 34 height 13
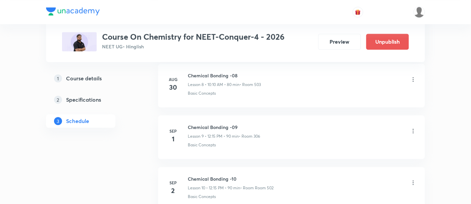
scroll to position [539, 0]
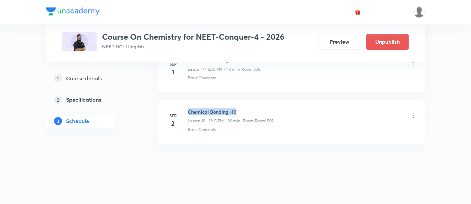
drag, startPoint x: 188, startPoint y: 109, endPoint x: 241, endPoint y: 111, distance: 52.8
click at [241, 111] on h6 "Chemical Bonding -10" at bounding box center [231, 111] width 86 height 7
copy h6 "Chemical Bonding -10"
click at [242, 111] on h6 "Chemical Bonding -10" at bounding box center [231, 111] width 86 height 7
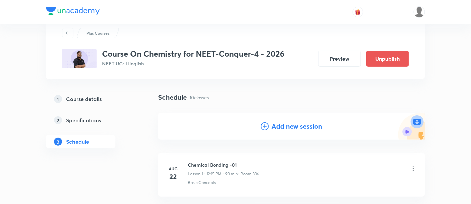
scroll to position [0, 0]
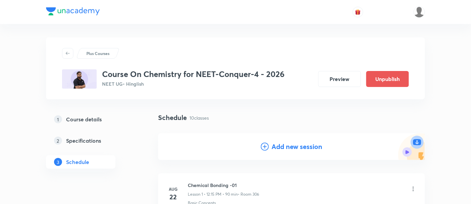
click at [288, 150] on h4 "Add new session" at bounding box center [297, 147] width 51 height 10
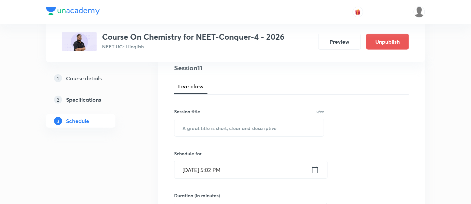
scroll to position [83, 0]
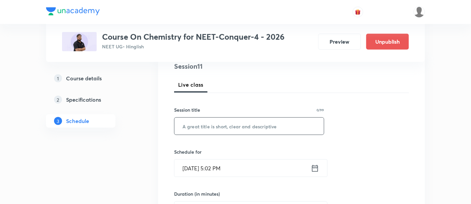
click at [247, 125] on input "text" at bounding box center [249, 126] width 149 height 17
paste input "Chemical Bonding -10"
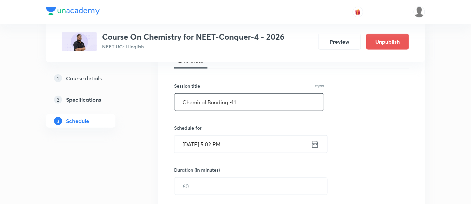
scroll to position [107, 0]
type input "Chemical Bonding -11"
click at [314, 141] on icon at bounding box center [315, 143] width 8 height 9
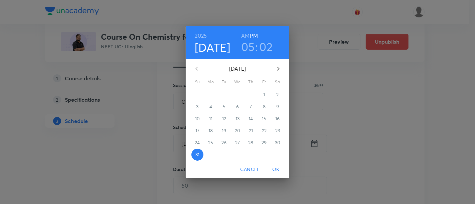
click at [278, 70] on icon "button" at bounding box center [278, 69] width 8 height 8
click at [237, 93] on p "3" at bounding box center [237, 94] width 2 height 7
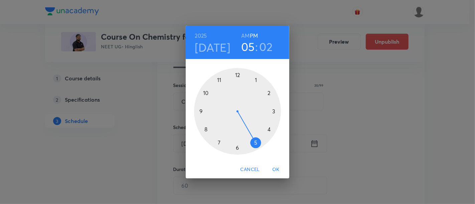
click at [236, 75] on div at bounding box center [237, 111] width 87 height 87
click at [274, 112] on div at bounding box center [237, 111] width 87 height 87
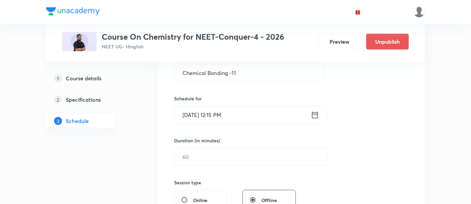
scroll to position [139, 0]
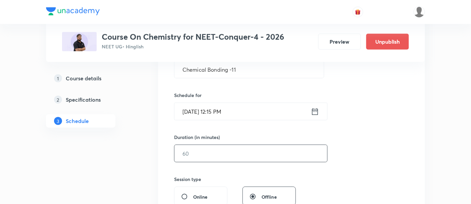
click at [269, 154] on input "text" at bounding box center [251, 153] width 153 height 17
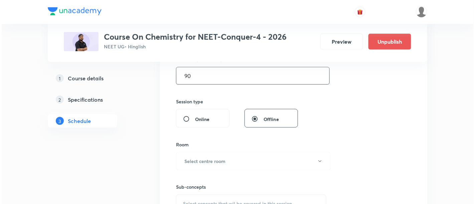
scroll to position [253, 0]
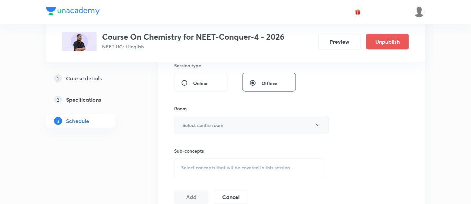
type input "90"
click at [243, 123] on button "Select centre room" at bounding box center [251, 125] width 155 height 18
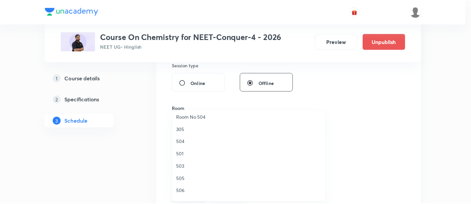
scroll to position [90, 0]
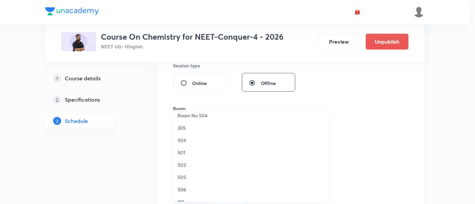
click at [187, 187] on span "506" at bounding box center [251, 189] width 146 height 7
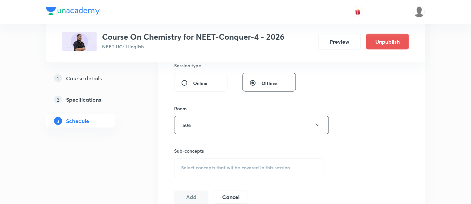
click at [257, 167] on span "Select concepts that wil be covered in this session" at bounding box center [235, 168] width 109 height 5
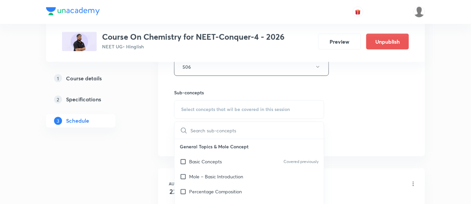
scroll to position [317, 0]
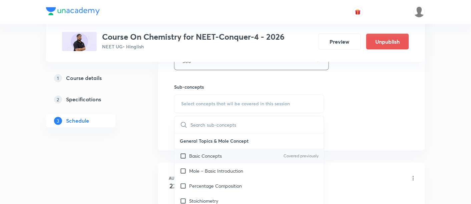
click at [220, 154] on p "Basic Concepts" at bounding box center [205, 156] width 33 height 7
checkbox input "true"
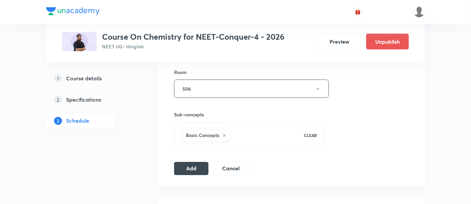
scroll to position [290, 0]
click at [190, 169] on button "Add" at bounding box center [191, 167] width 34 height 13
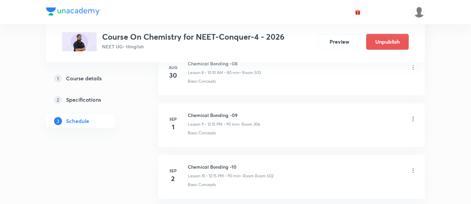
scroll to position [591, 0]
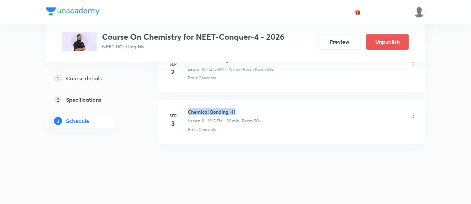
drag, startPoint x: 189, startPoint y: 109, endPoint x: 239, endPoint y: 110, distance: 50.7
click at [239, 110] on h6 "Chemical Bonding -11" at bounding box center [224, 111] width 73 height 7
copy h6 "Chemical Bonding -11"
click at [239, 110] on h6 "Chemical Bonding -11" at bounding box center [224, 111] width 73 height 7
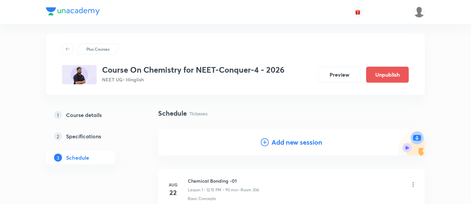
scroll to position [0, 0]
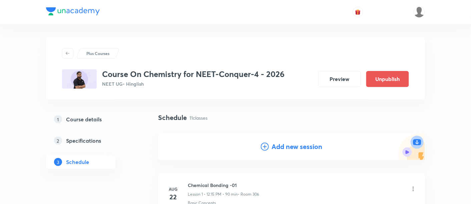
click at [286, 148] on h4 "Add new session" at bounding box center [297, 147] width 51 height 10
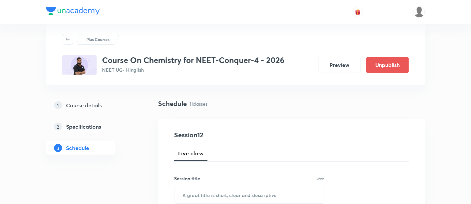
scroll to position [52, 0]
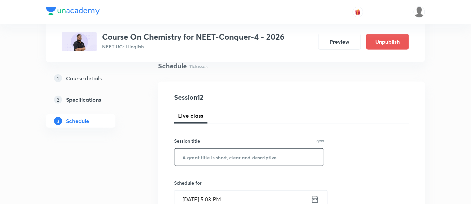
click at [251, 158] on input "text" at bounding box center [249, 157] width 149 height 17
paste input "Chemical Bonding -11"
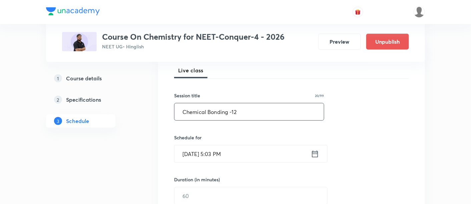
scroll to position [97, 0]
type input "Chemical Bonding -12"
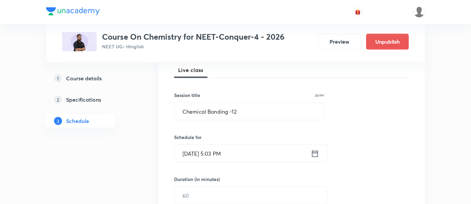
click at [313, 153] on icon at bounding box center [315, 153] width 6 height 7
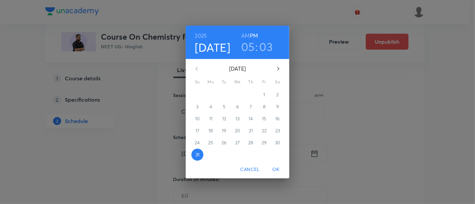
click at [277, 67] on icon "button" at bounding box center [278, 69] width 2 height 4
click at [252, 94] on p "4" at bounding box center [250, 94] width 3 height 7
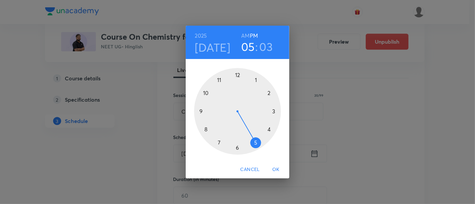
click at [239, 75] on div at bounding box center [237, 111] width 87 height 87
click at [275, 111] on div at bounding box center [237, 111] width 87 height 87
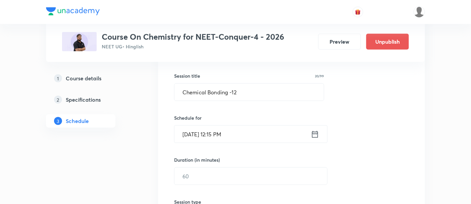
scroll to position [117, 0]
click at [255, 173] on input "text" at bounding box center [251, 176] width 153 height 17
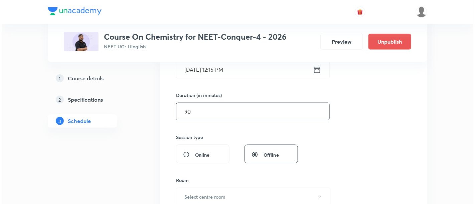
scroll to position [209, 0]
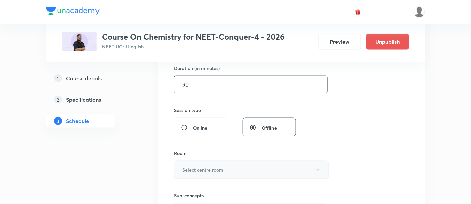
type input "90"
click at [243, 175] on button "Select centre room" at bounding box center [251, 170] width 155 height 18
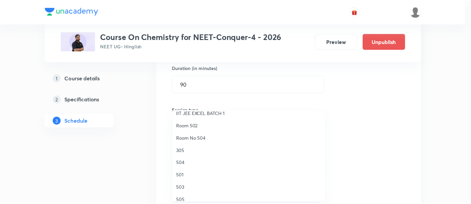
scroll to position [74, 0]
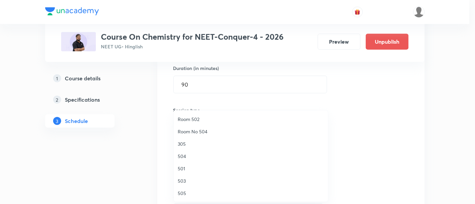
click at [182, 182] on span "503" at bounding box center [251, 181] width 146 height 7
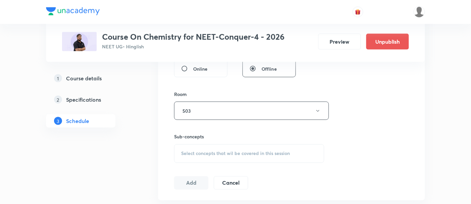
scroll to position [268, 0]
click at [239, 151] on span "Select concepts that wil be covered in this session" at bounding box center [235, 153] width 109 height 5
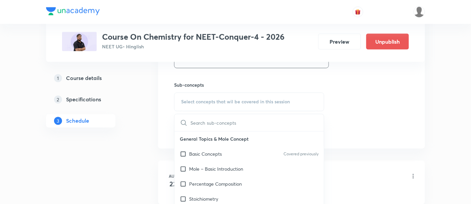
scroll to position [325, 0]
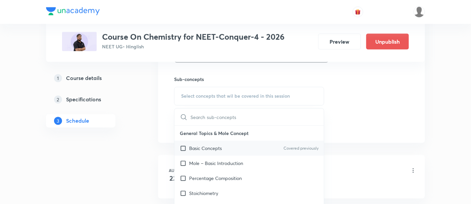
click at [205, 149] on p "Basic Concepts" at bounding box center [205, 148] width 33 height 7
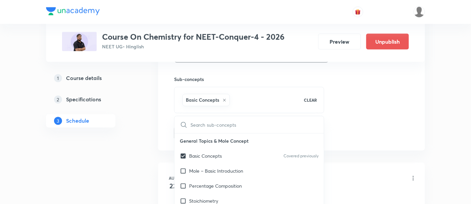
checkbox input "true"
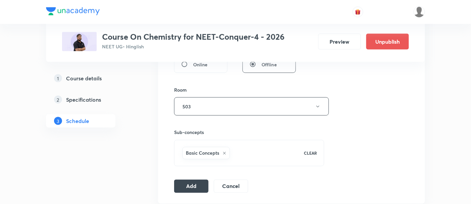
scroll to position [273, 0]
click at [190, 184] on button "Add" at bounding box center [191, 184] width 34 height 13
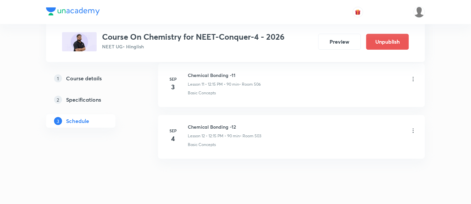
scroll to position [642, 0]
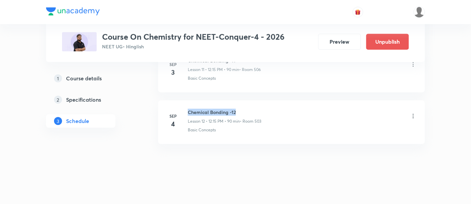
drag, startPoint x: 188, startPoint y: 109, endPoint x: 238, endPoint y: 111, distance: 50.8
click at [238, 111] on h6 "Chemical Bonding -12" at bounding box center [224, 112] width 73 height 7
copy h6 "Chemical Bonding -12"
click at [238, 111] on h6 "Chemical Bonding -12" at bounding box center [224, 112] width 73 height 7
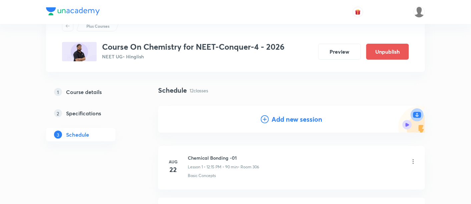
scroll to position [0, 0]
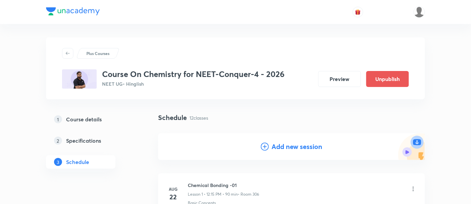
click at [301, 149] on h4 "Add new session" at bounding box center [297, 147] width 51 height 10
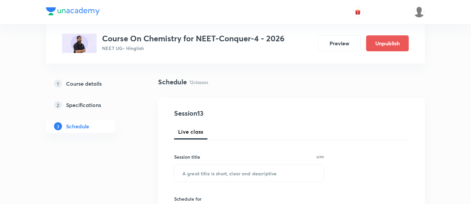
scroll to position [43, 0]
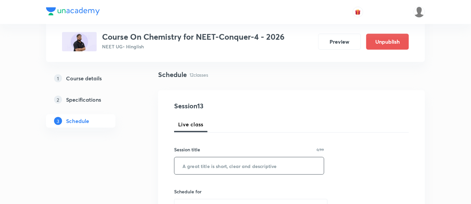
click at [253, 167] on input "text" at bounding box center [249, 166] width 149 height 17
paste input "Chemical Bonding -12"
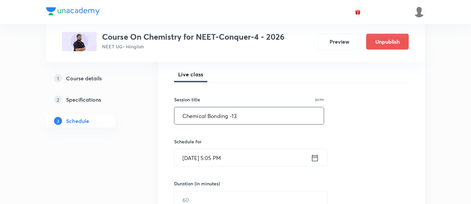
scroll to position [94, 0]
type input "Chemical Bonding -13"
click at [315, 155] on icon at bounding box center [315, 157] width 8 height 9
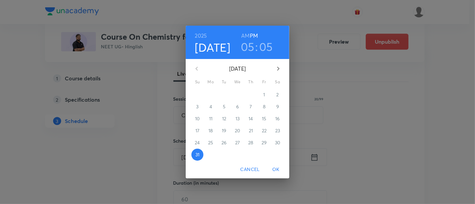
click at [279, 67] on icon "button" at bounding box center [278, 69] width 8 height 8
click at [266, 94] on span "5" at bounding box center [264, 94] width 12 height 7
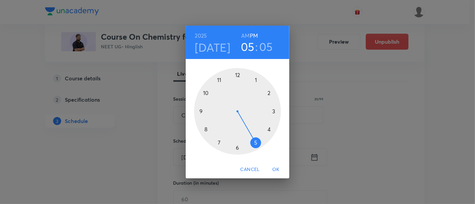
click at [238, 76] on div at bounding box center [237, 111] width 87 height 87
click at [273, 111] on div at bounding box center [237, 111] width 87 height 87
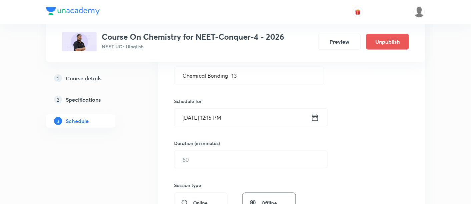
scroll to position [137, 0]
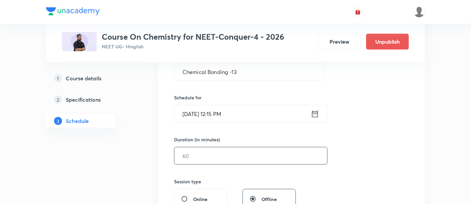
click at [256, 155] on input "text" at bounding box center [251, 155] width 153 height 17
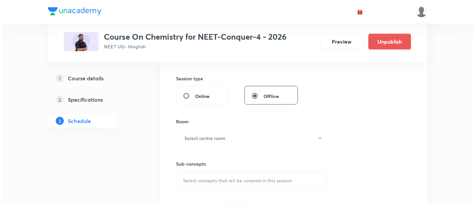
scroll to position [245, 0]
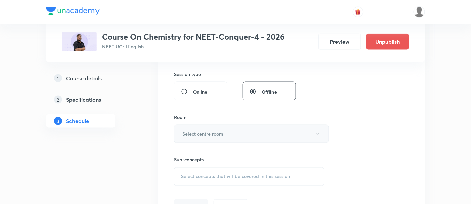
type input "90"
click at [226, 129] on button "Select centre room" at bounding box center [251, 134] width 155 height 18
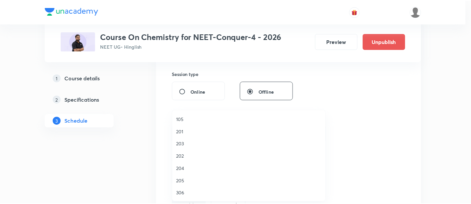
scroll to position [222, 0]
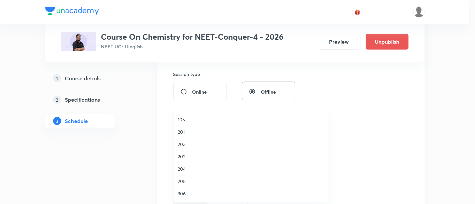
click at [193, 192] on span "306" at bounding box center [251, 193] width 146 height 7
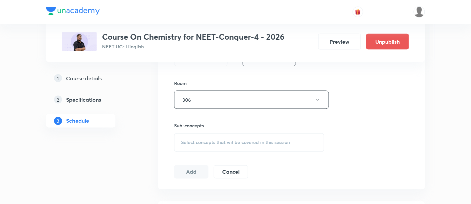
scroll to position [282, 0]
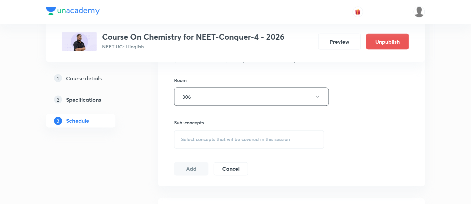
click at [261, 139] on span "Select concepts that wil be covered in this session" at bounding box center [235, 139] width 109 height 5
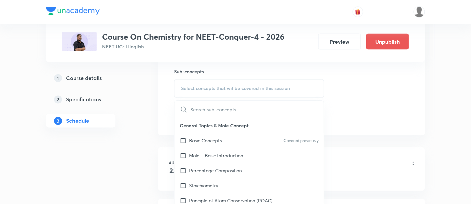
scroll to position [335, 0]
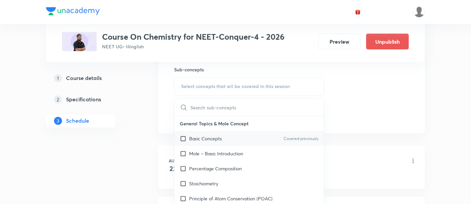
click at [222, 138] on div "Basic Concepts Covered previously" at bounding box center [249, 138] width 149 height 15
checkbox input "true"
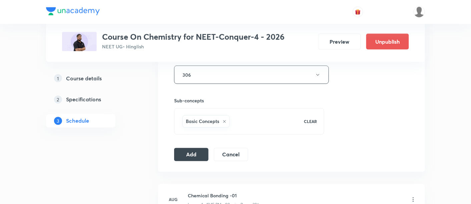
scroll to position [313, 0]
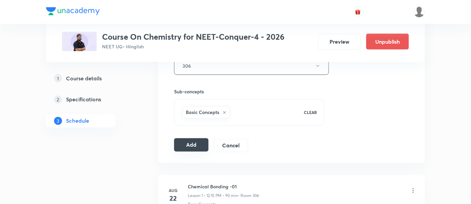
click at [184, 142] on button "Add" at bounding box center [191, 144] width 34 height 13
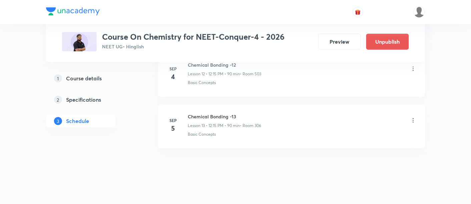
scroll to position [694, 0]
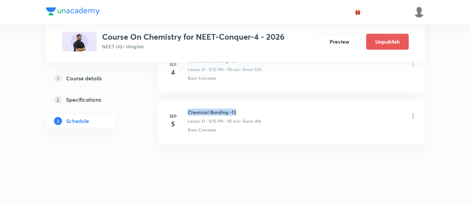
drag, startPoint x: 189, startPoint y: 108, endPoint x: 239, endPoint y: 111, distance: 50.5
click at [239, 111] on h6 "Chemical Bonding -13" at bounding box center [224, 112] width 73 height 7
copy h6 "Chemical Bonding -13"
click at [239, 111] on h6 "Chemical Bonding -13" at bounding box center [224, 112] width 73 height 7
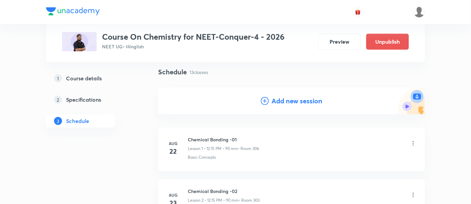
scroll to position [0, 0]
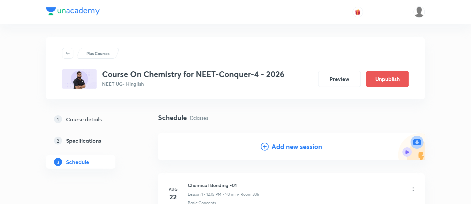
click at [293, 147] on h4 "Add new session" at bounding box center [297, 147] width 51 height 10
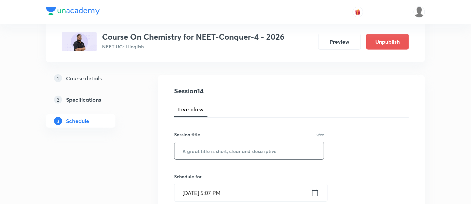
scroll to position [59, 0]
click at [244, 148] on input "text" at bounding box center [249, 149] width 149 height 17
paste input "Chemical Bonding -13"
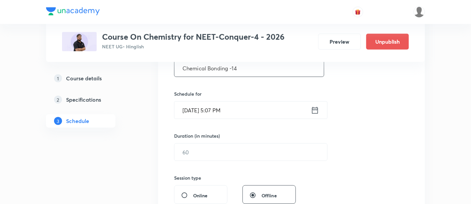
scroll to position [147, 0]
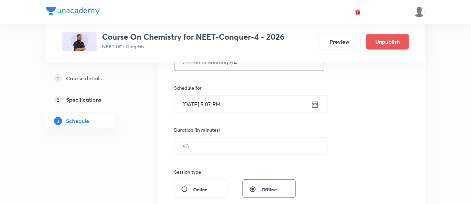
type input "Chemical Bonding -14"
click at [316, 102] on icon at bounding box center [315, 104] width 8 height 9
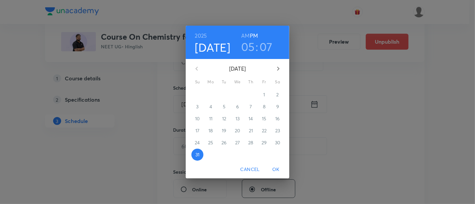
click at [277, 66] on icon "button" at bounding box center [278, 69] width 8 height 8
click at [276, 96] on p "6" at bounding box center [277, 94] width 3 height 7
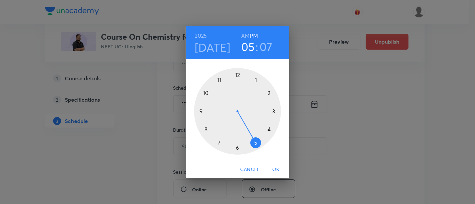
click at [236, 75] on div at bounding box center [237, 111] width 87 height 87
click at [274, 112] on div at bounding box center [237, 111] width 87 height 87
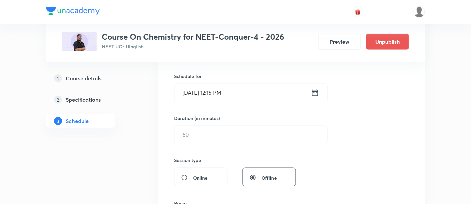
scroll to position [178, 0]
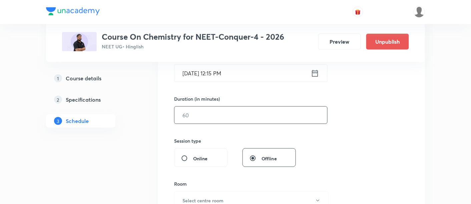
click at [274, 115] on input "text" at bounding box center [251, 115] width 153 height 17
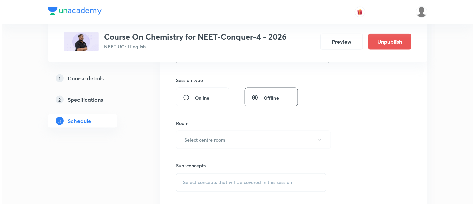
scroll to position [243, 0]
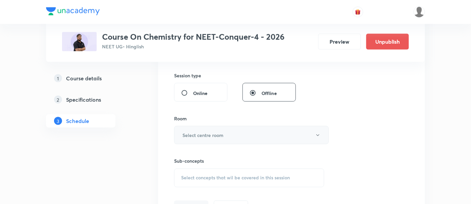
type input "90"
click at [245, 133] on button "Select centre room" at bounding box center [251, 135] width 155 height 18
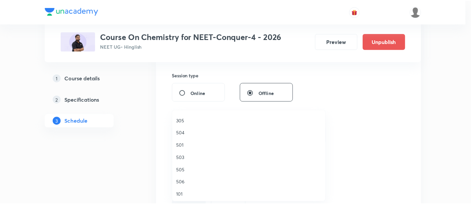
scroll to position [99, 0]
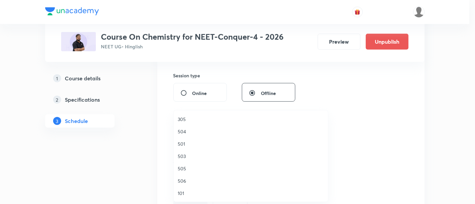
click at [184, 154] on span "503" at bounding box center [251, 156] width 146 height 7
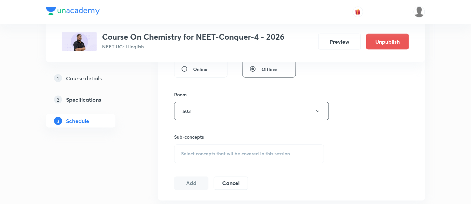
scroll to position [268, 0]
click at [248, 152] on span "Select concepts that wil be covered in this session" at bounding box center [235, 153] width 109 height 5
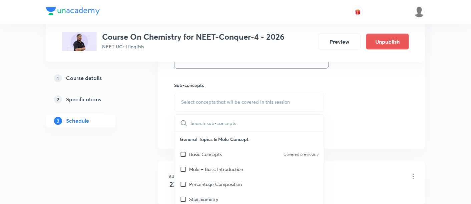
scroll to position [325, 0]
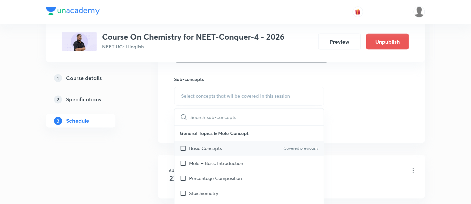
click at [213, 149] on p "Basic Concepts" at bounding box center [205, 148] width 33 height 7
checkbox input "true"
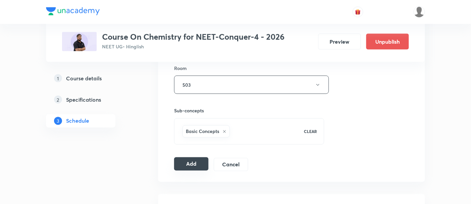
scroll to position [294, 0]
click at [182, 165] on button "Add" at bounding box center [191, 163] width 34 height 13
click at [182, 165] on button "Add" at bounding box center [191, 164] width 34 height 13
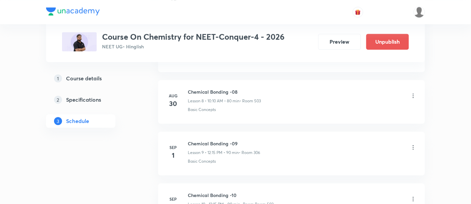
scroll to position [745, 0]
